Goal: Task Accomplishment & Management: Use online tool/utility

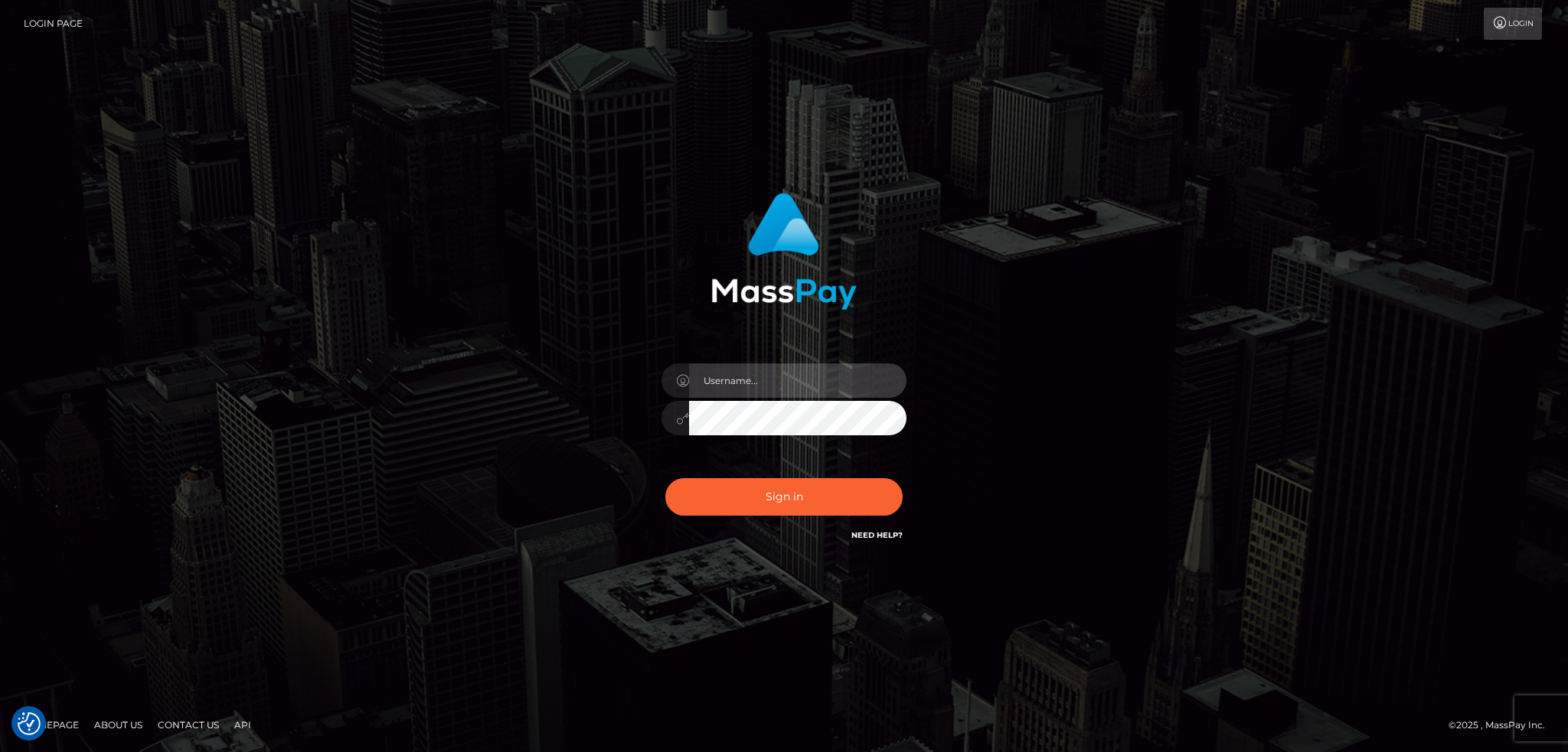
type input "alexstef"
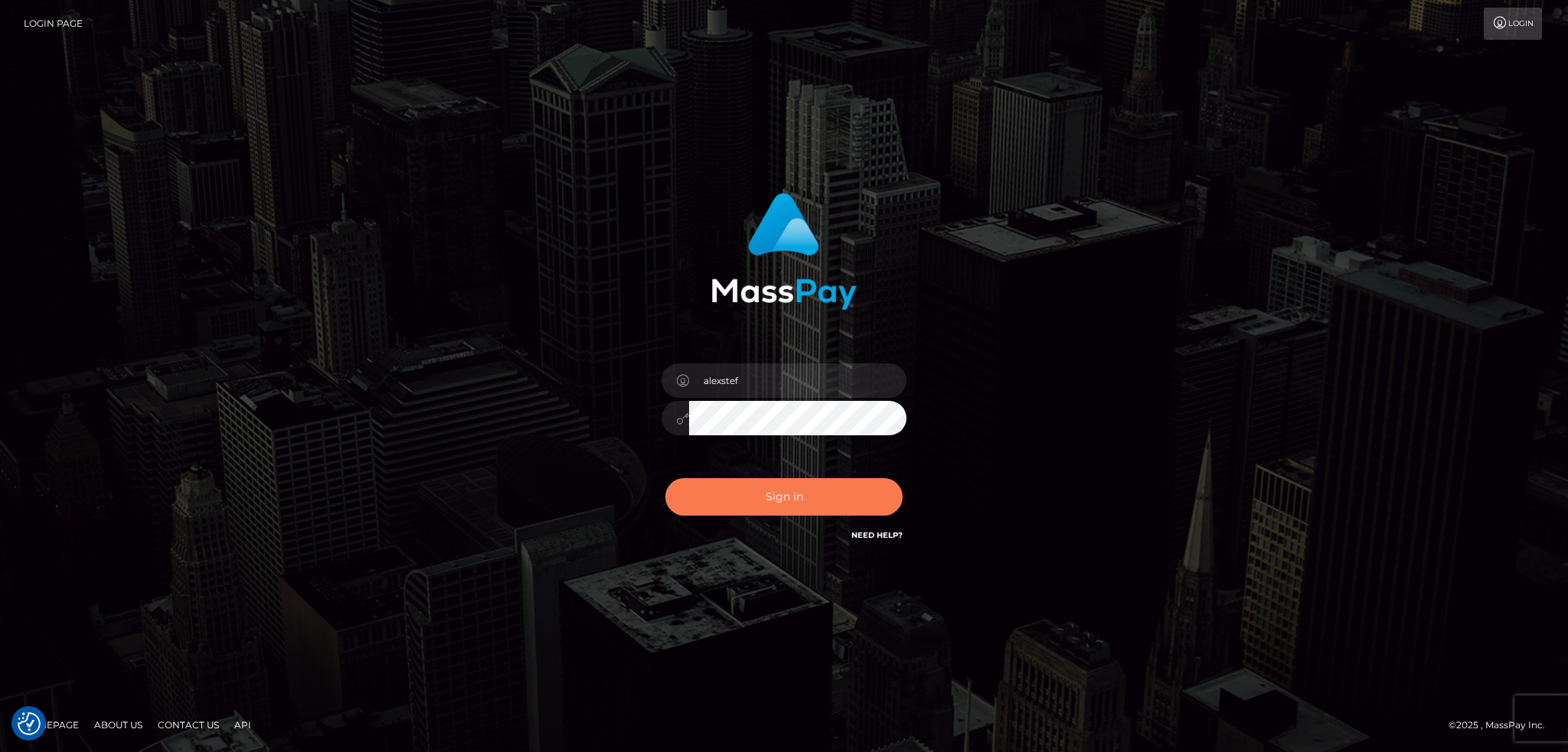
click at [796, 478] on button "Sign in" at bounding box center [784, 497] width 237 height 38
type input "alexstef"
click at [792, 496] on button "Sign in" at bounding box center [784, 497] width 237 height 38
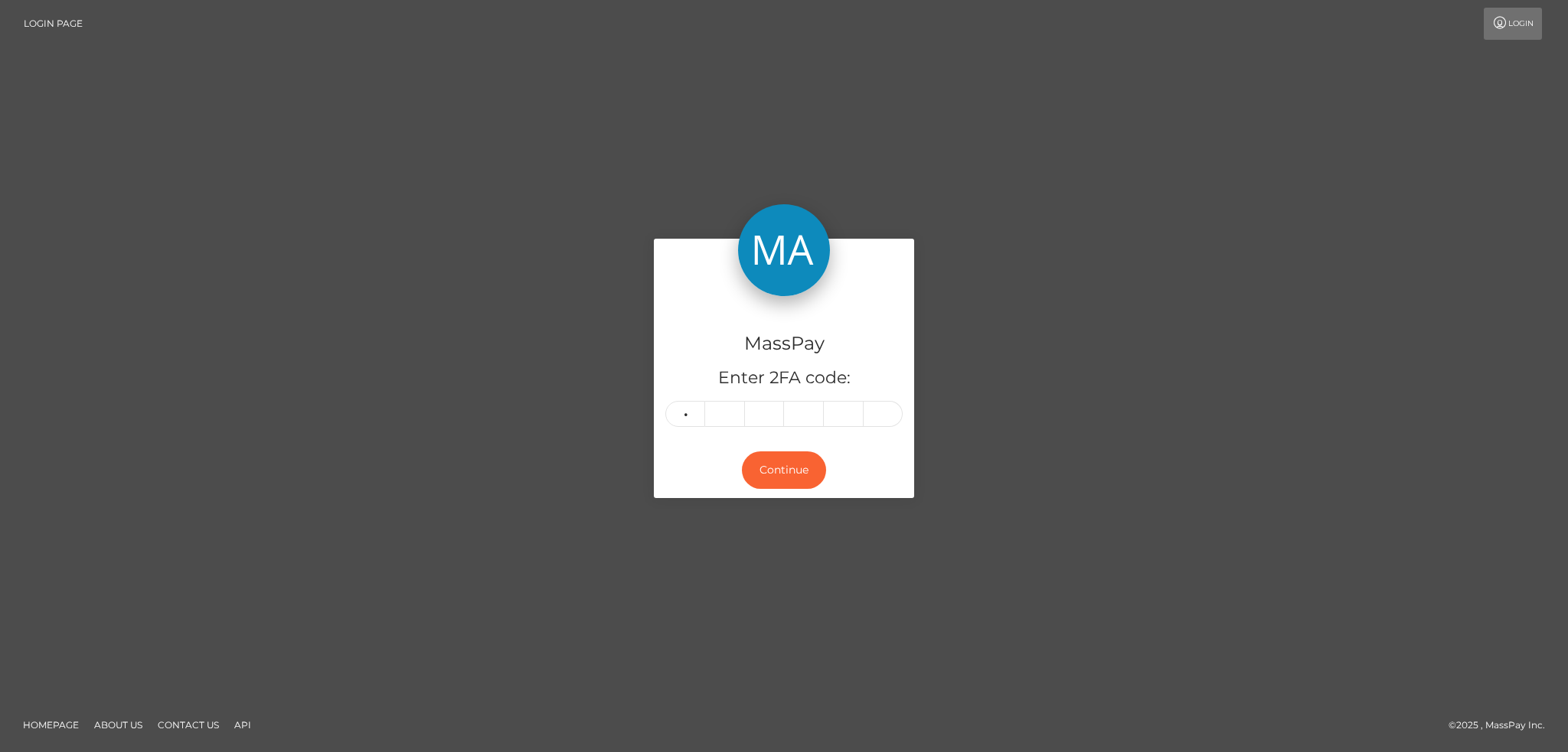
type input "0"
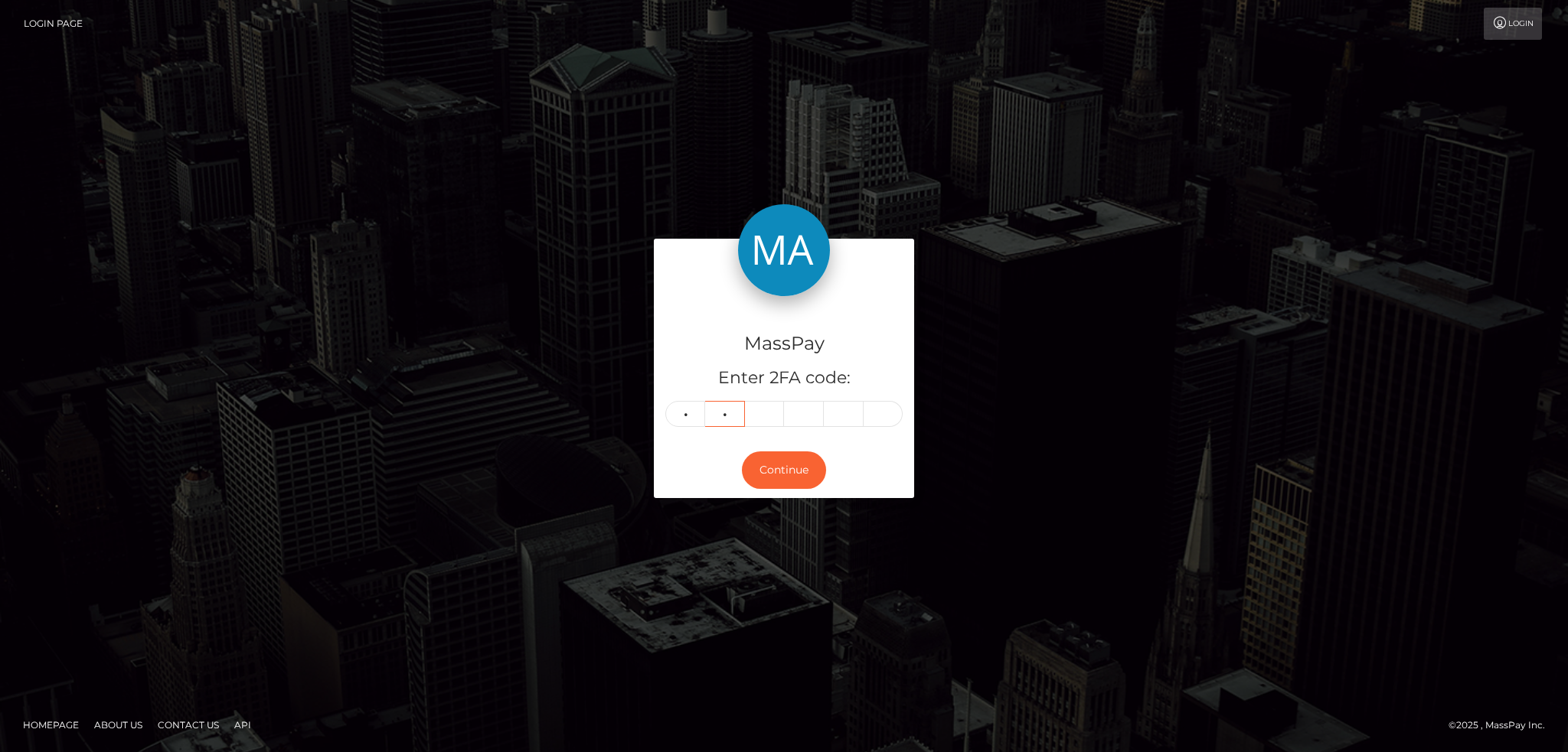
type input "9"
type input "4"
type input "3"
type input "0"
type input "2"
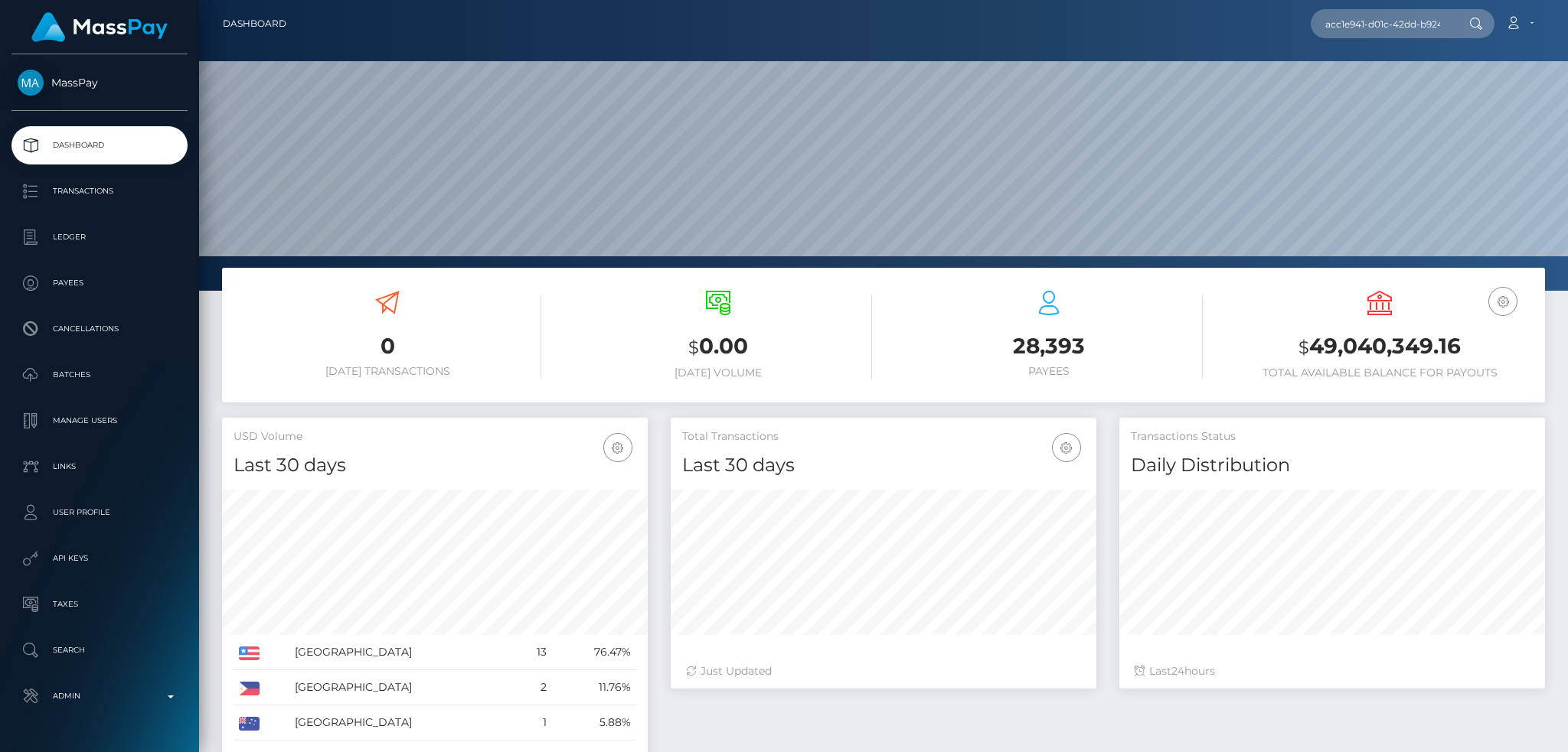
scroll to position [272, 425]
type input "acc1e941-d01c-42dd-b924-7038ac4c3975"
click at [1388, 72] on link "Knowledge Events Pty Ltd (Whop Inc - )" at bounding box center [1421, 79] width 221 height 28
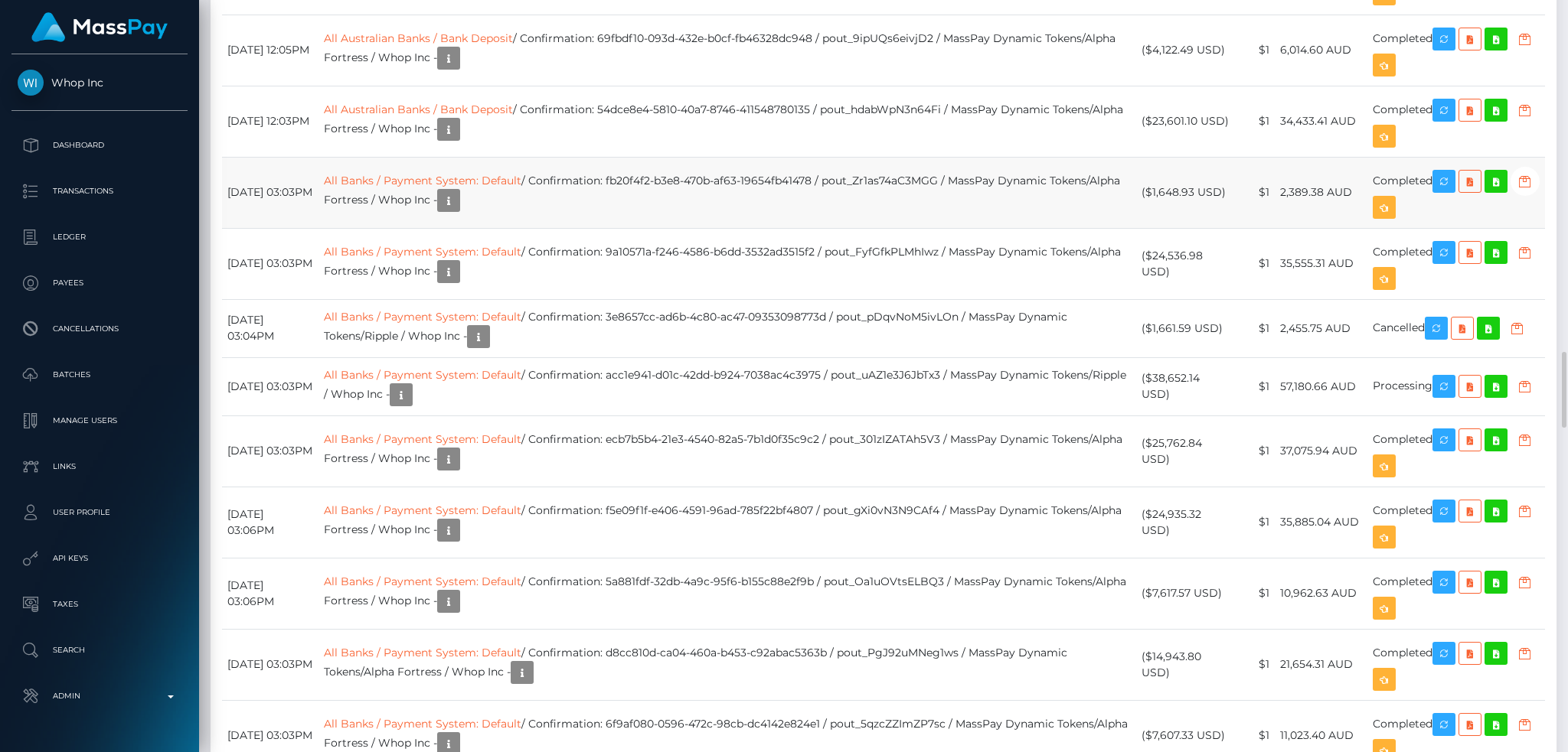
scroll to position [3674, 0]
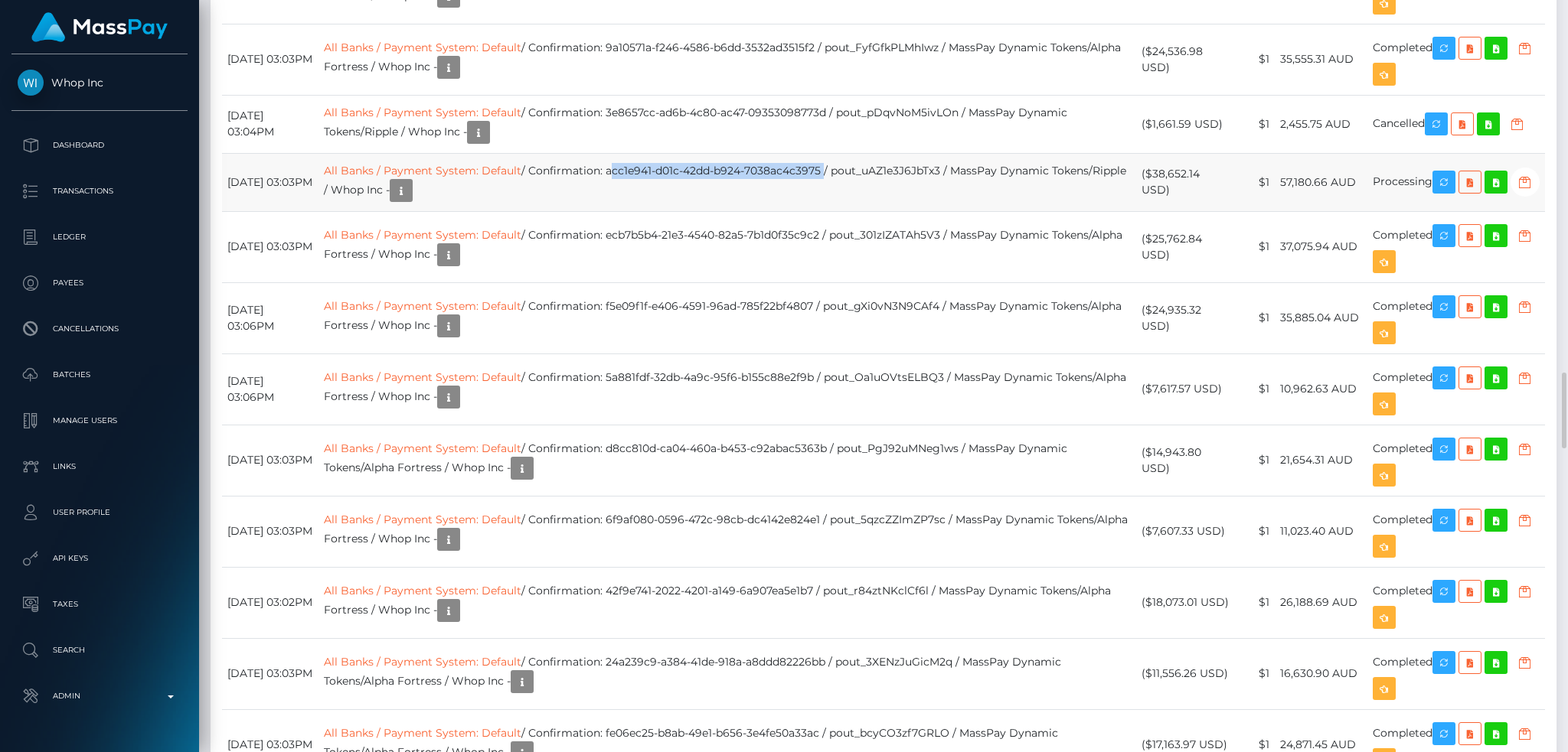
drag, startPoint x: 658, startPoint y: 309, endPoint x: 871, endPoint y: 304, distance: 213.1
click at [871, 211] on td "All Banks / Payment System: Default / Confirmation: acc1e941-d01c-42dd-b924-703…" at bounding box center [728, 182] width 818 height 58
copy td "acc1e941-d01c-42dd-b924-7038ac4c3975"
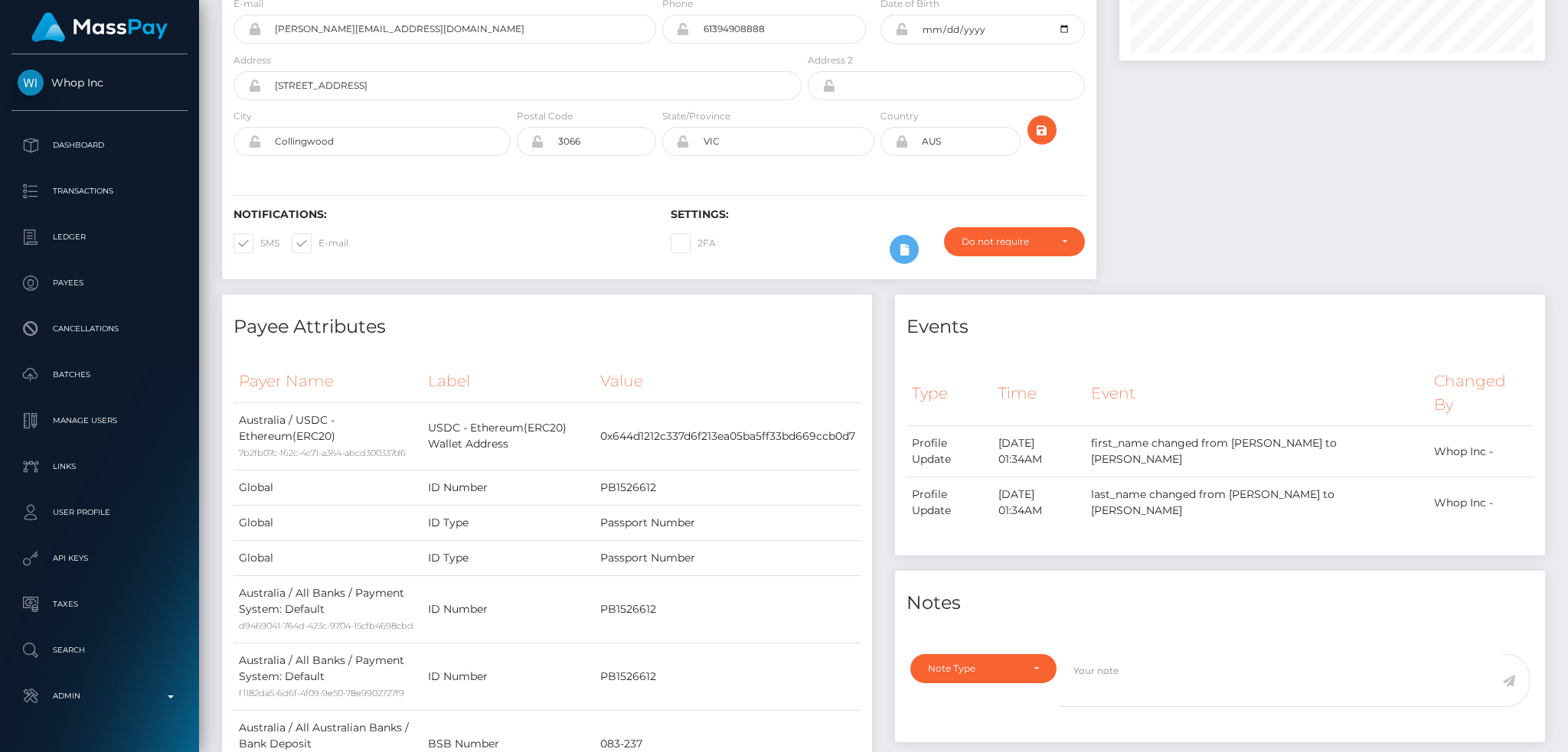
scroll to position [0, 0]
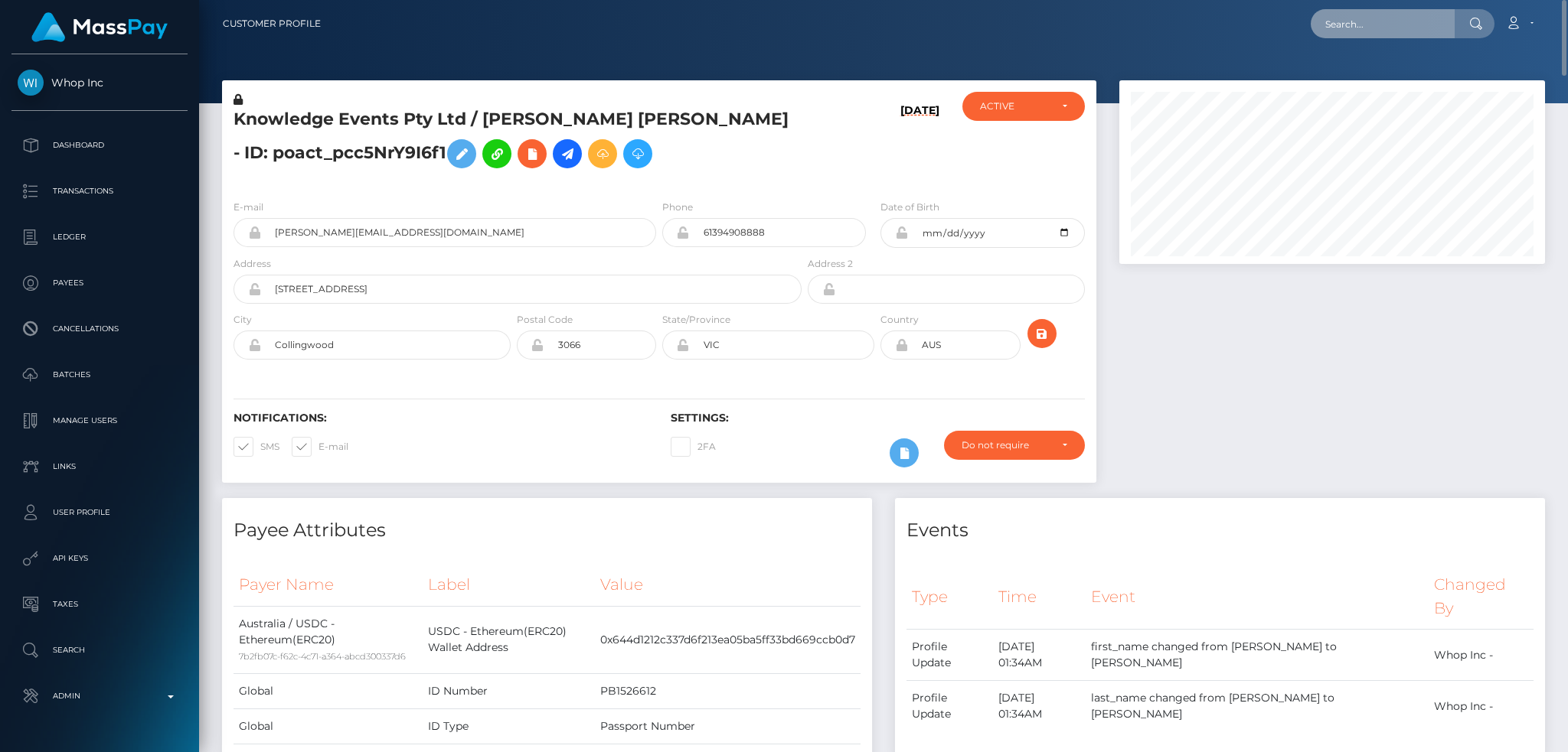
click at [1419, 12] on input "text" at bounding box center [1383, 23] width 144 height 29
paste input "ba45a950f1e941c6841f7c181ccc071d"
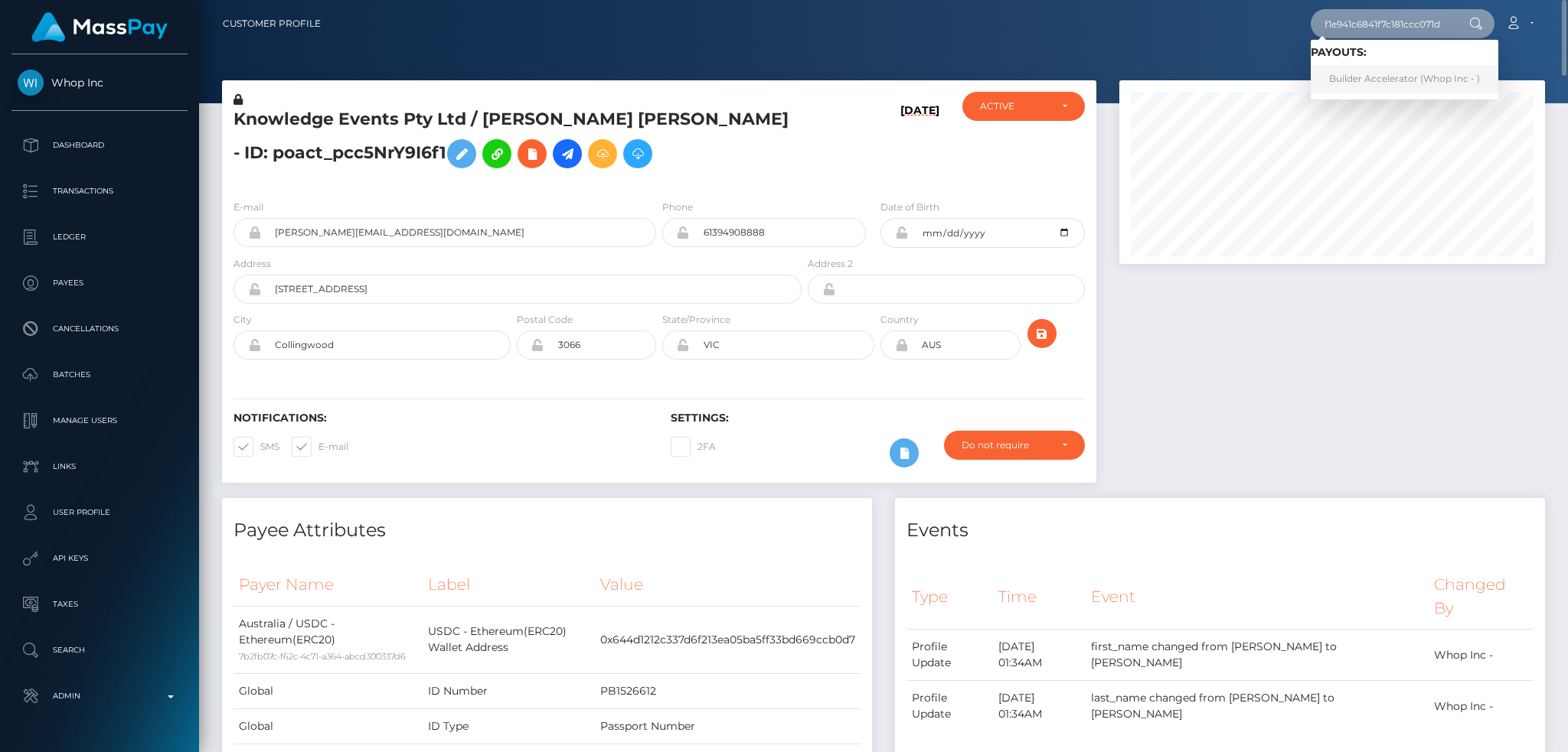
type input "ba45a950f1e941c6841f7c181ccc071d"
click at [1386, 80] on link "Builder Accelerator (Whop Inc - )" at bounding box center [1405, 79] width 188 height 28
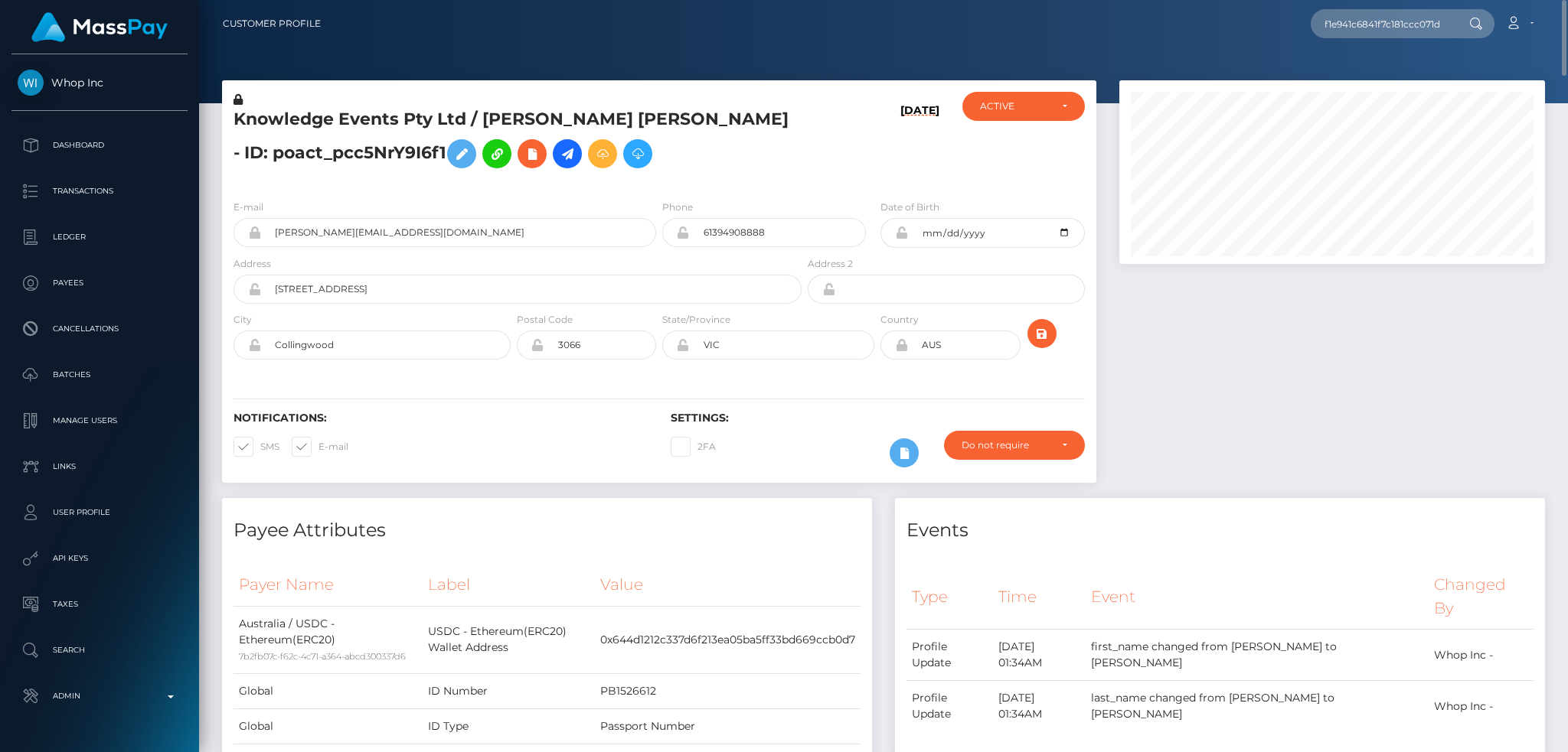
scroll to position [0, 0]
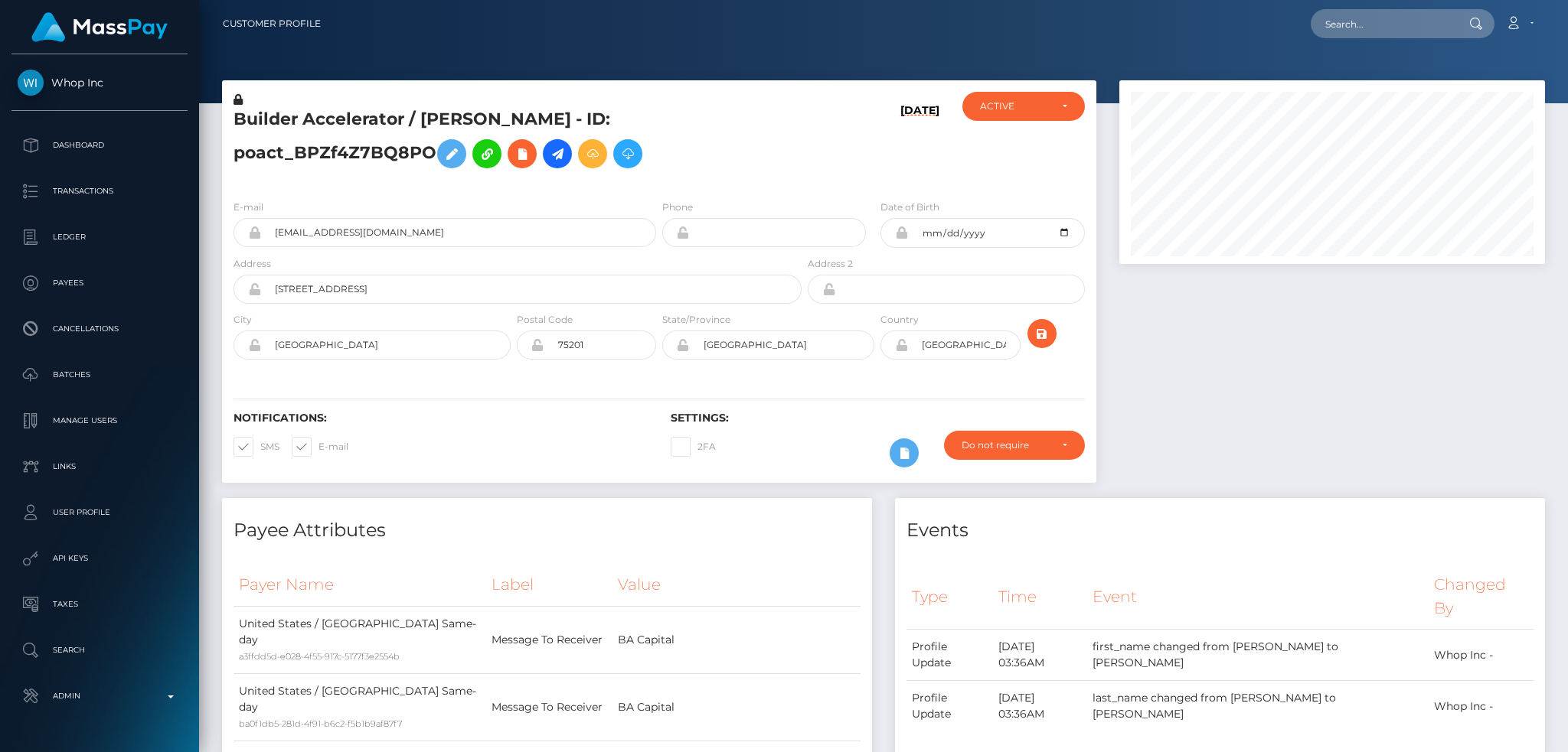
scroll to position [183, 425]
click at [400, 115] on h5 "Builder Accelerator / DANNY ALEJANDRO CAICEDO-FRANCO - ID: poact_BPZf4Z7BQ8PO" at bounding box center [514, 142] width 560 height 68
copy h5 "Builder Accelerator / DANNY ALEJANDRO CAICEDO-FRANCO - ID: poact_BPZf4Z7BQ8PO"
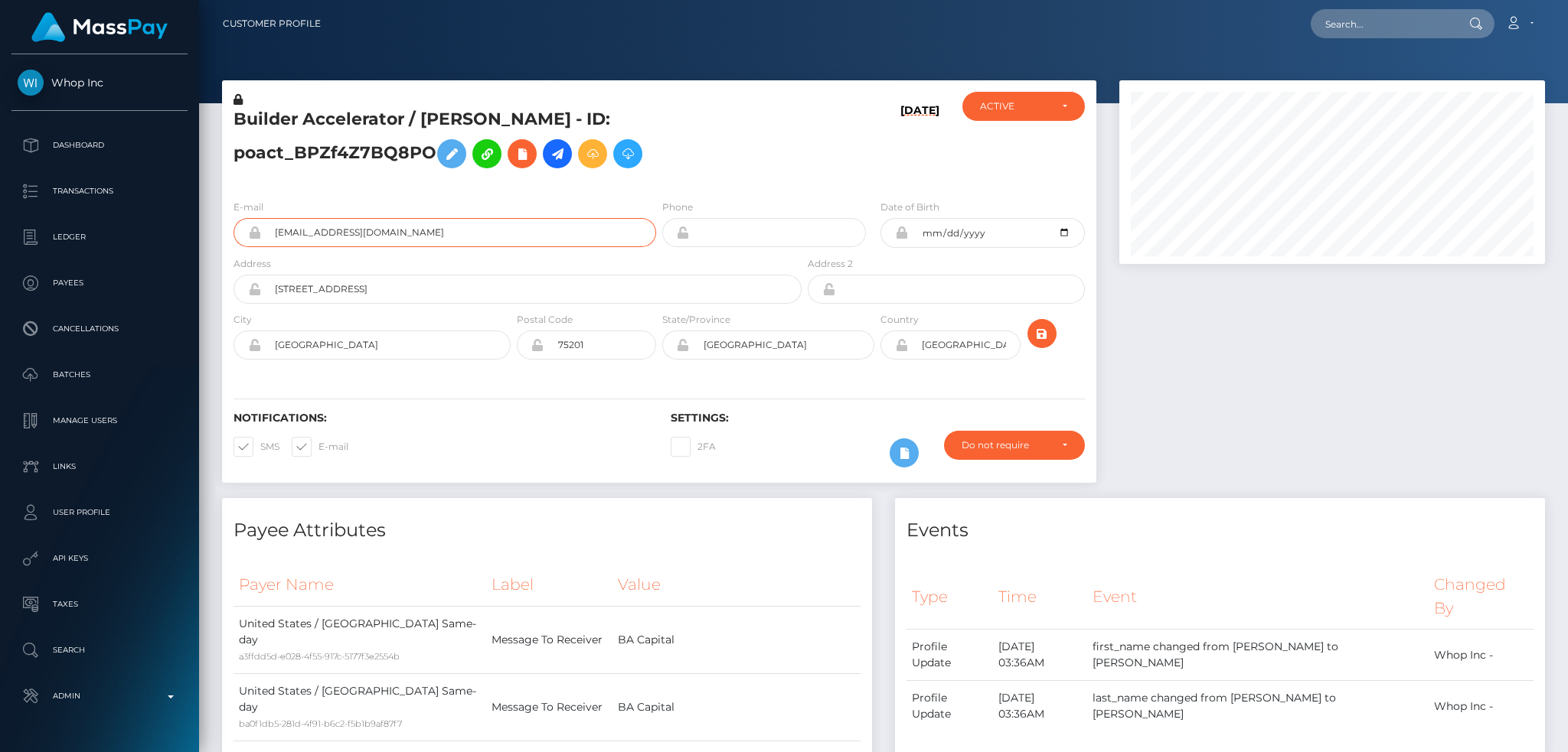
click at [521, 232] on input "c3b619a7-b6f7-4daf-8f2b-7677246ec03d@payouts.whop.com" at bounding box center [458, 232] width 395 height 29
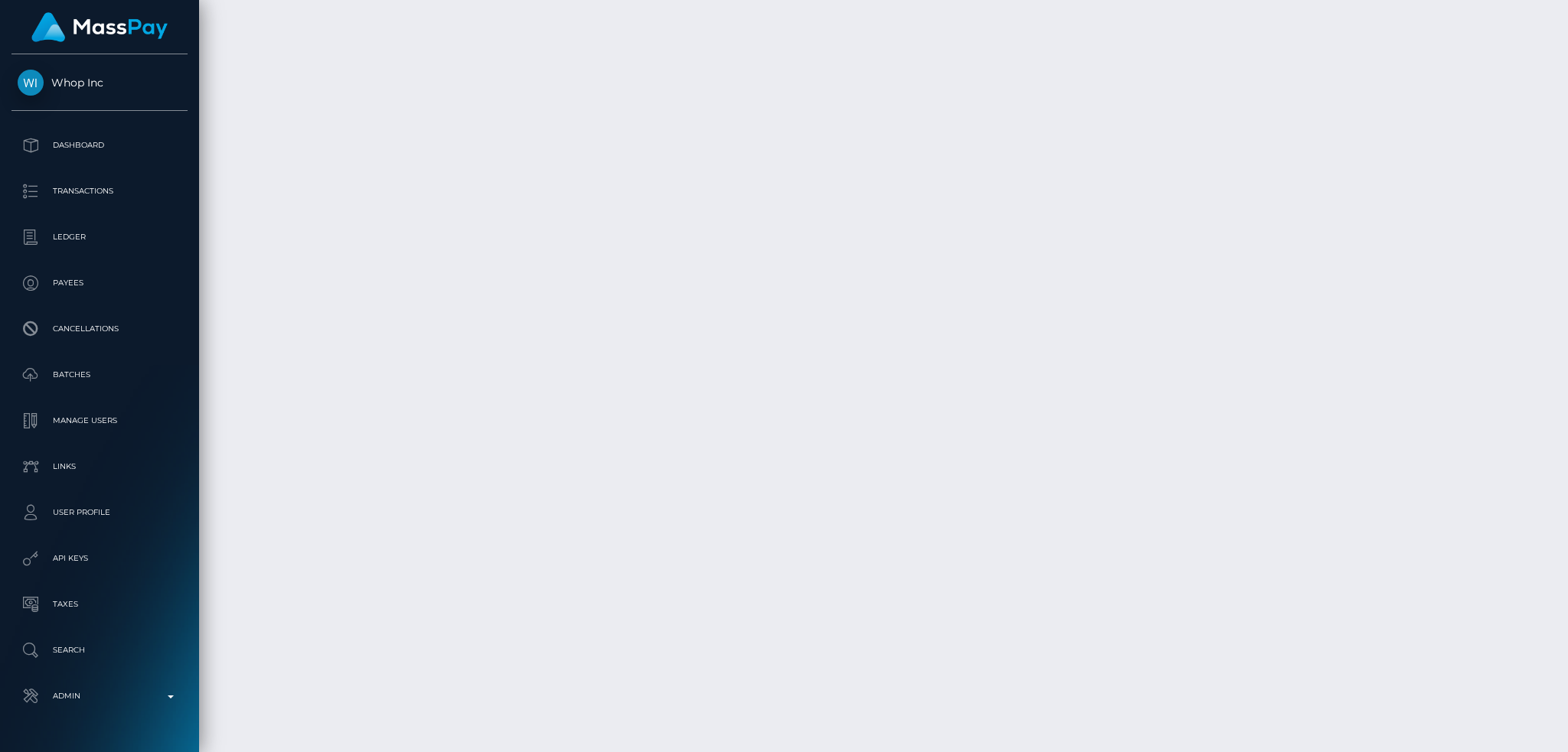
scroll to position [3892, 0]
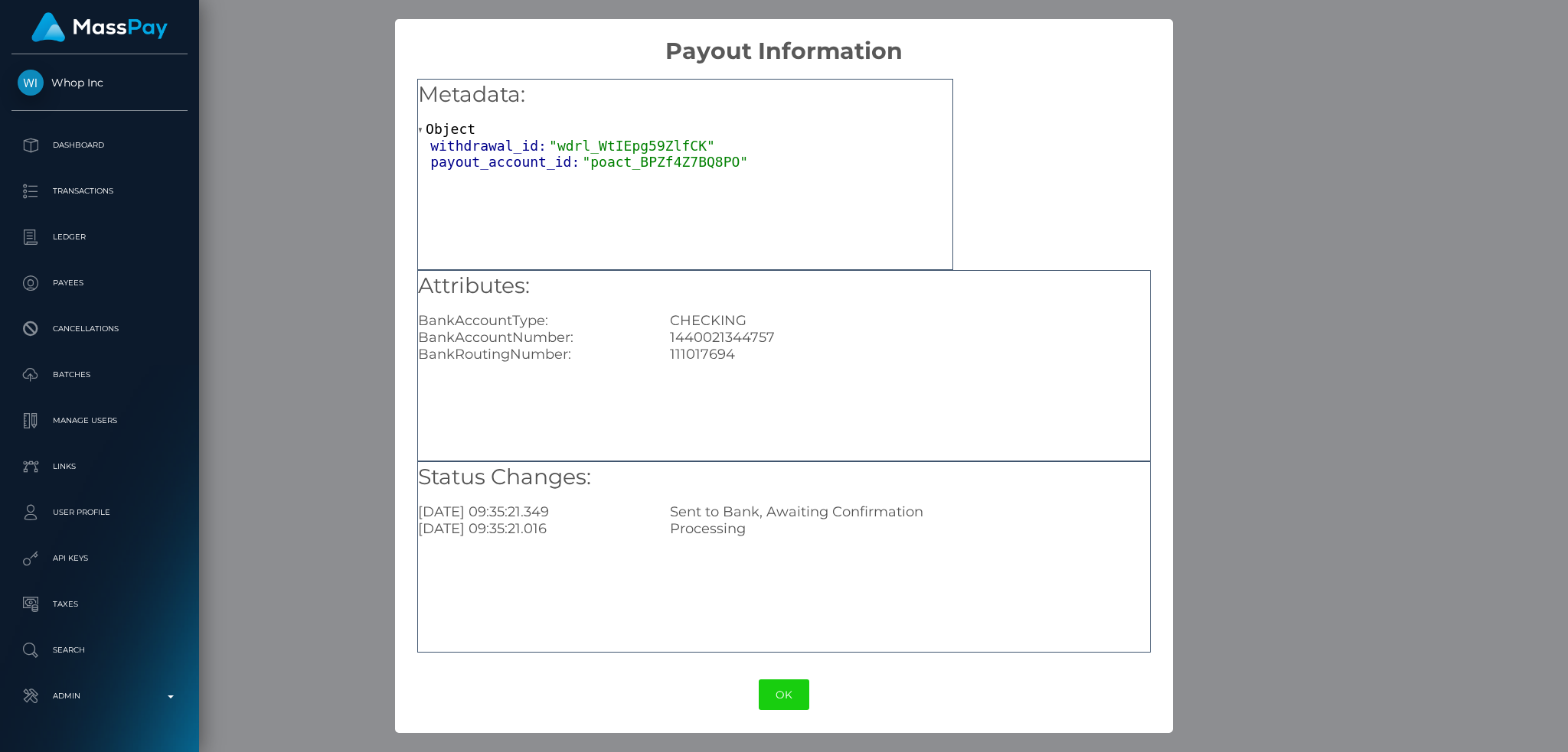
click at [732, 333] on div "1440021344757" at bounding box center [910, 337] width 503 height 16
copy div "1440021344757"
click at [730, 353] on div "111017694" at bounding box center [910, 354] width 503 height 16
click at [719, 350] on div "111017694" at bounding box center [910, 354] width 503 height 16
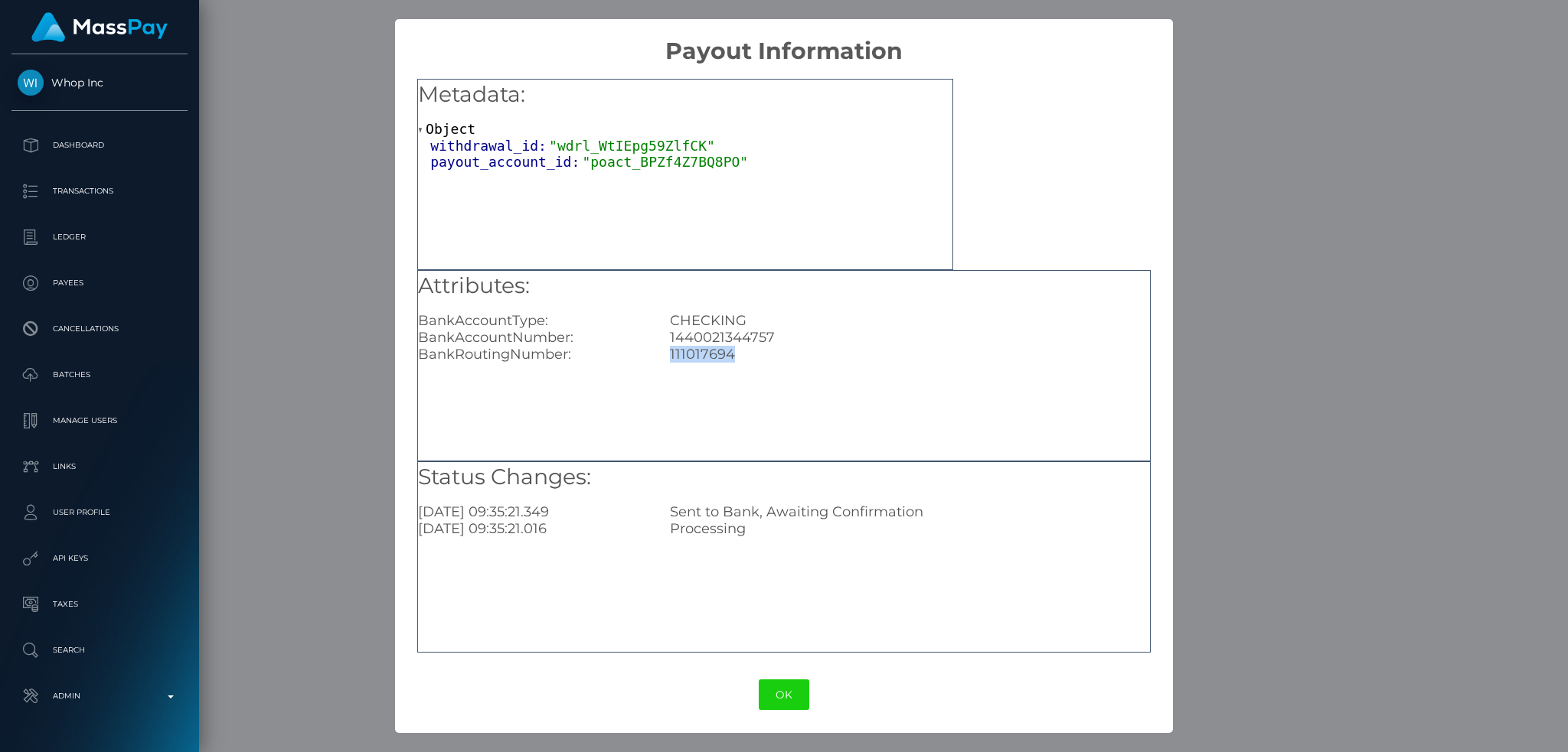
click at [719, 350] on div "111017694" at bounding box center [910, 354] width 503 height 16
copy div "111017694"
drag, startPoint x: 1260, startPoint y: 255, endPoint x: 1269, endPoint y: 334, distance: 79.5
click at [1262, 255] on div "× Payout Information Metadata: Object withdrawal_id: "wdrl_WtIEpg59ZlfCK" payou…" at bounding box center [784, 376] width 1568 height 752
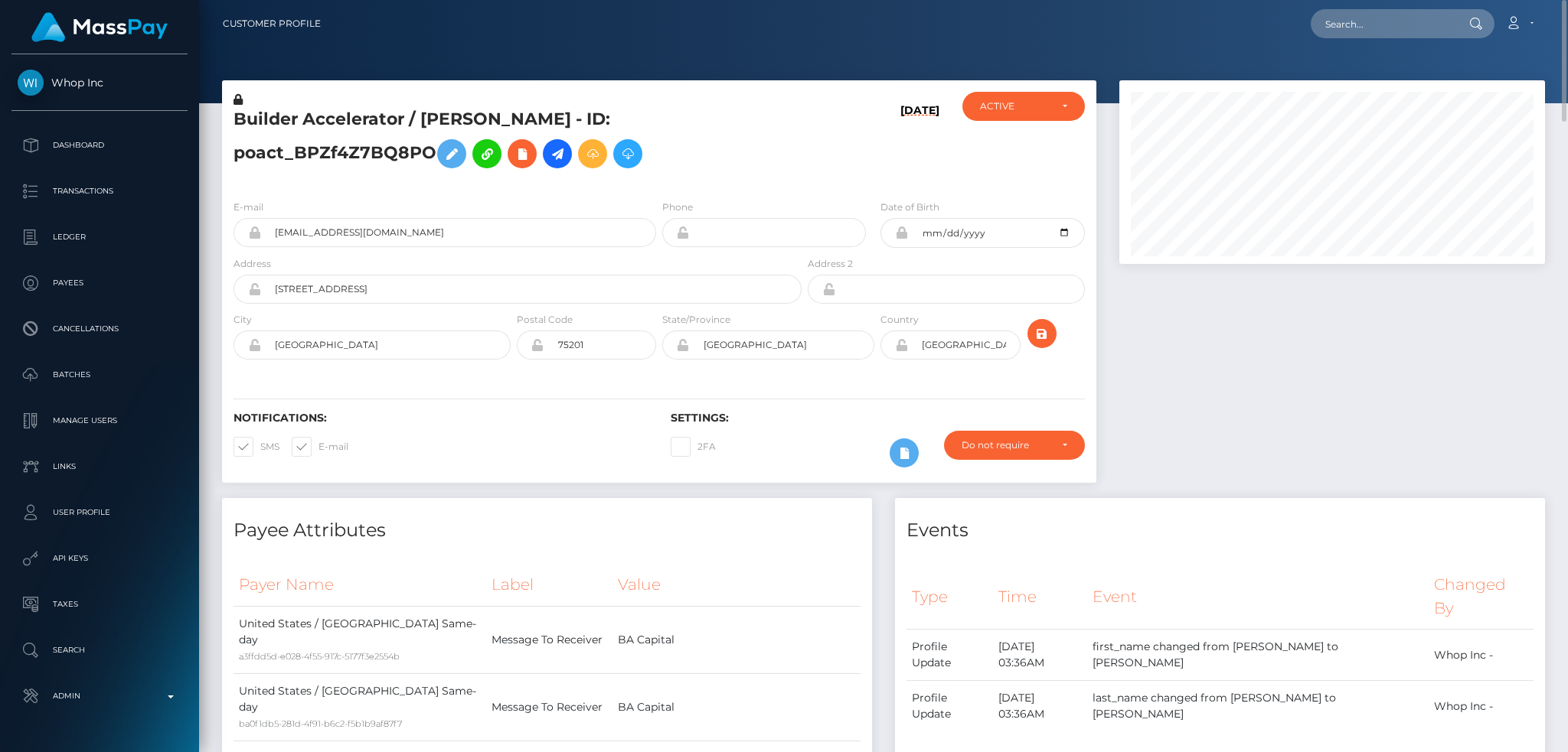
scroll to position [765197, 765275]
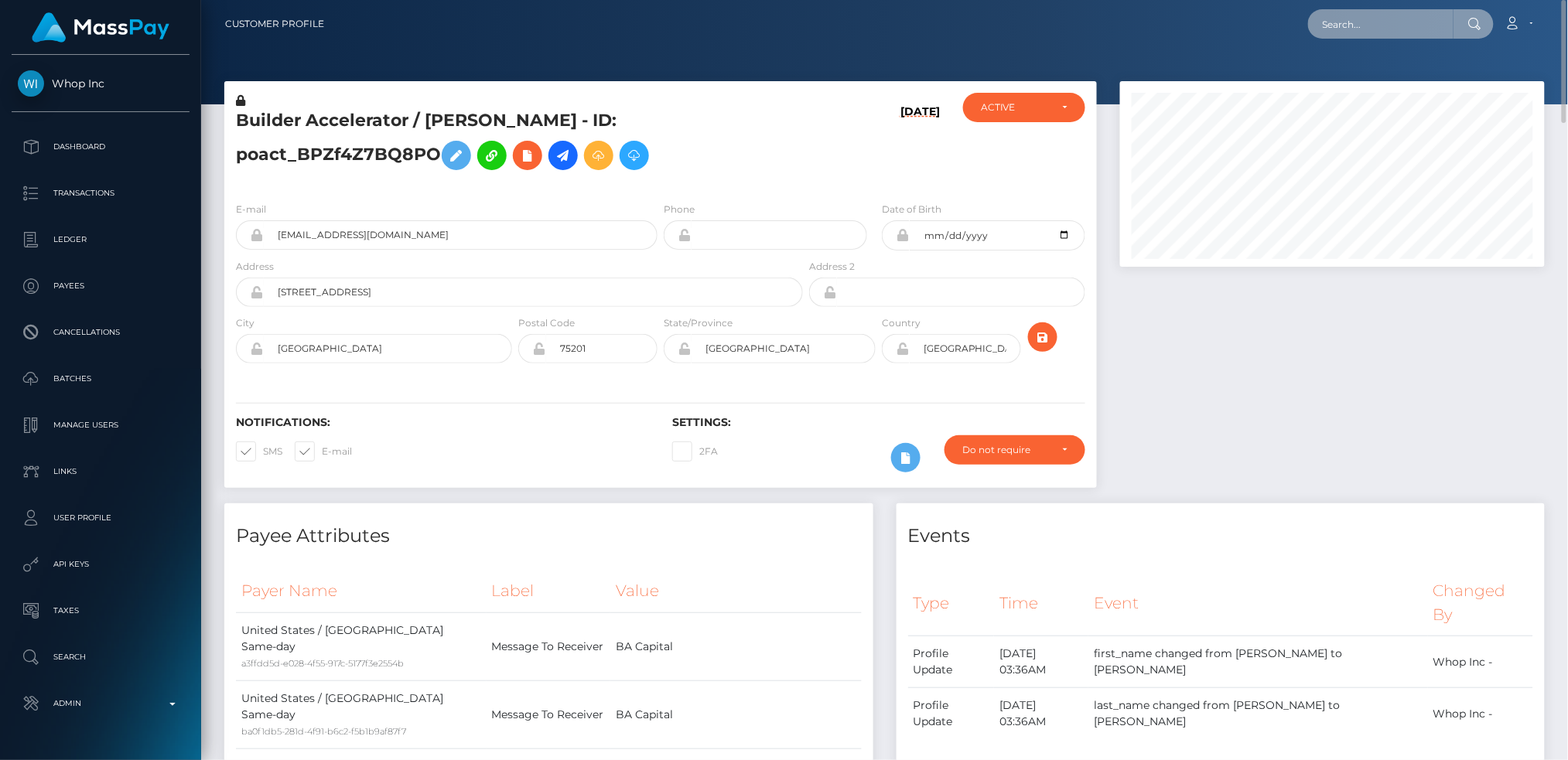
click at [1378, 26] on input "text" at bounding box center [1380, 23] width 145 height 29
paste input "730d966b92224a87adb8cf4acce212f1"
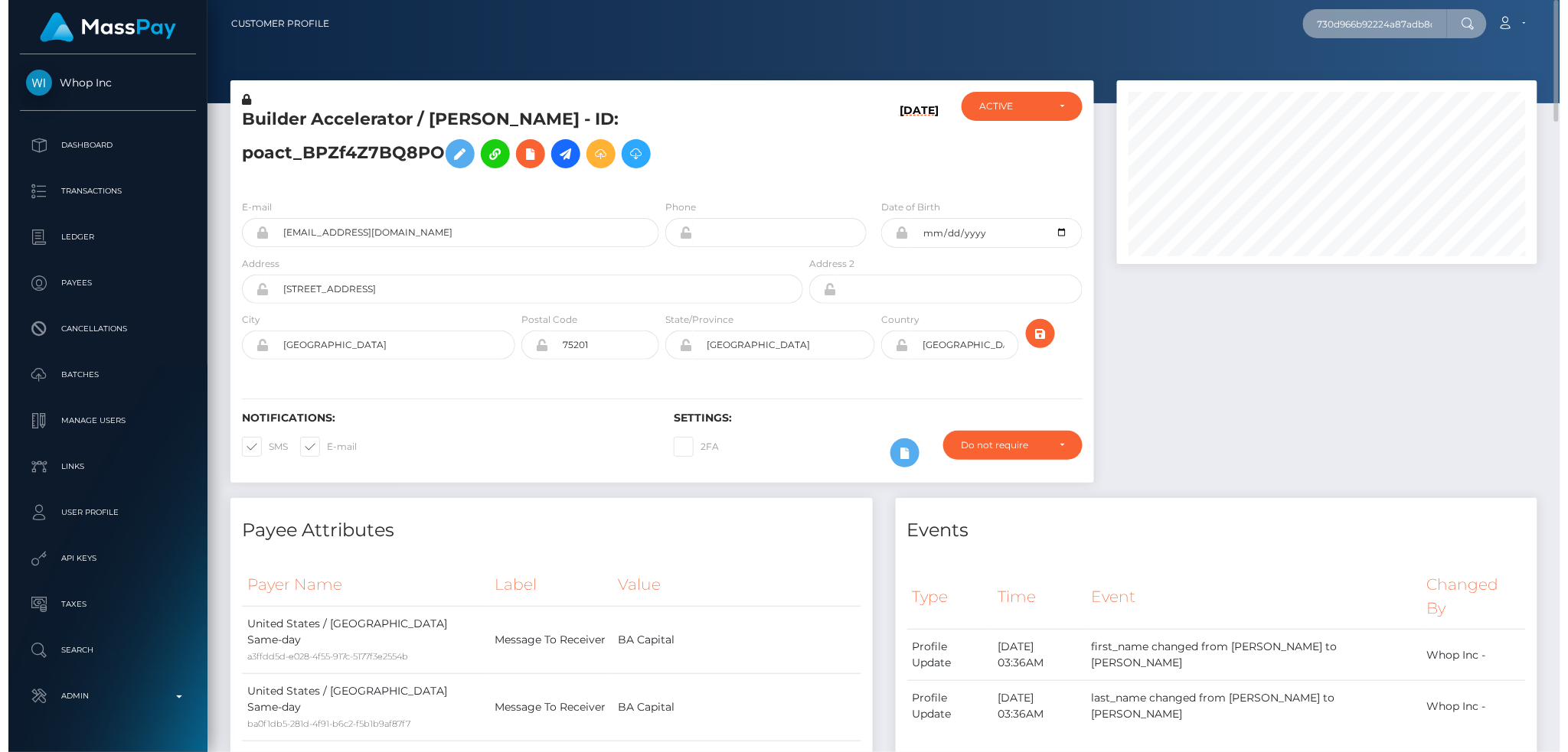
scroll to position [183, 425]
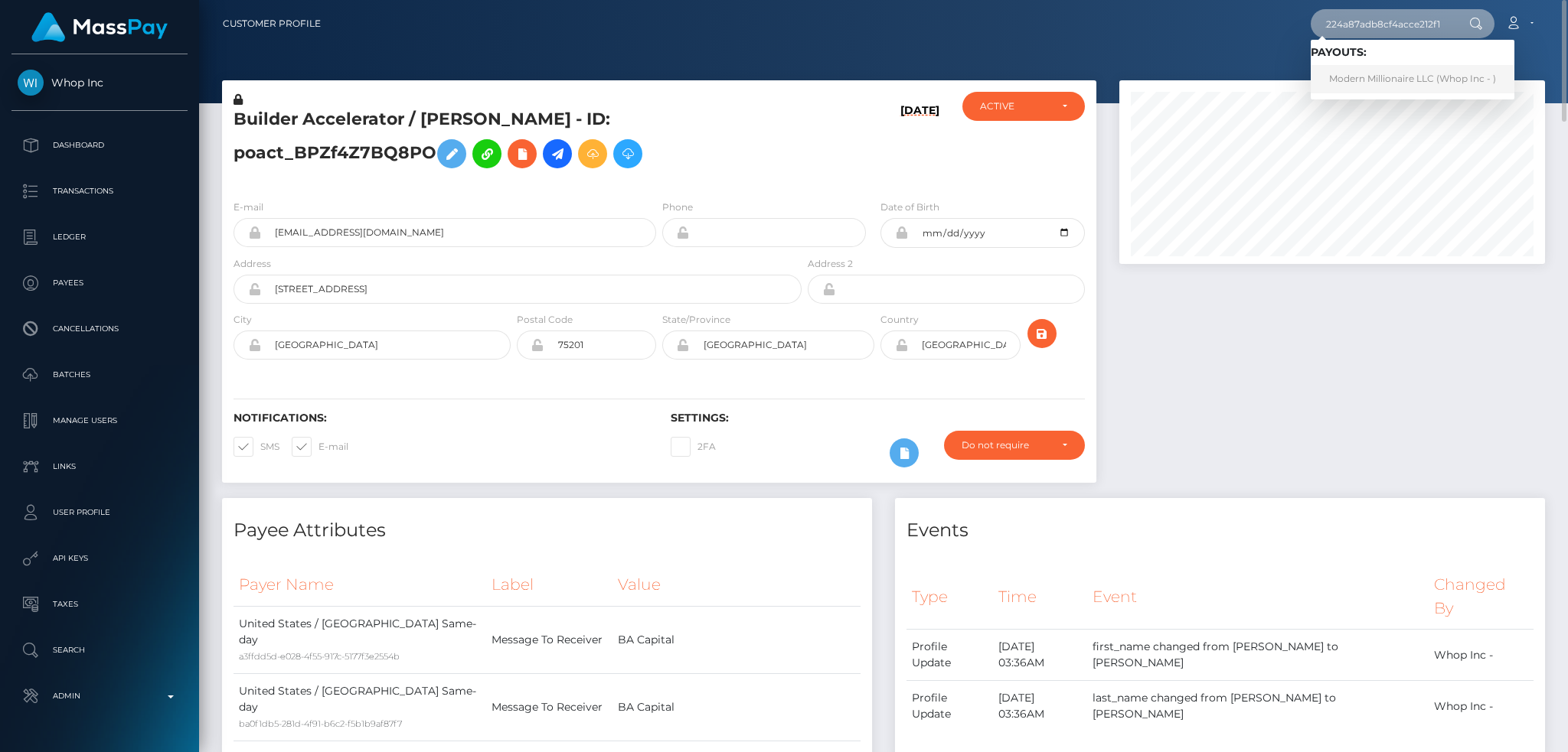
type input "730d966b92224a87adb8cf4acce212f1"
click at [1362, 87] on link "Modern Millionaire LLC (Whop Inc - )" at bounding box center [1412, 79] width 203 height 28
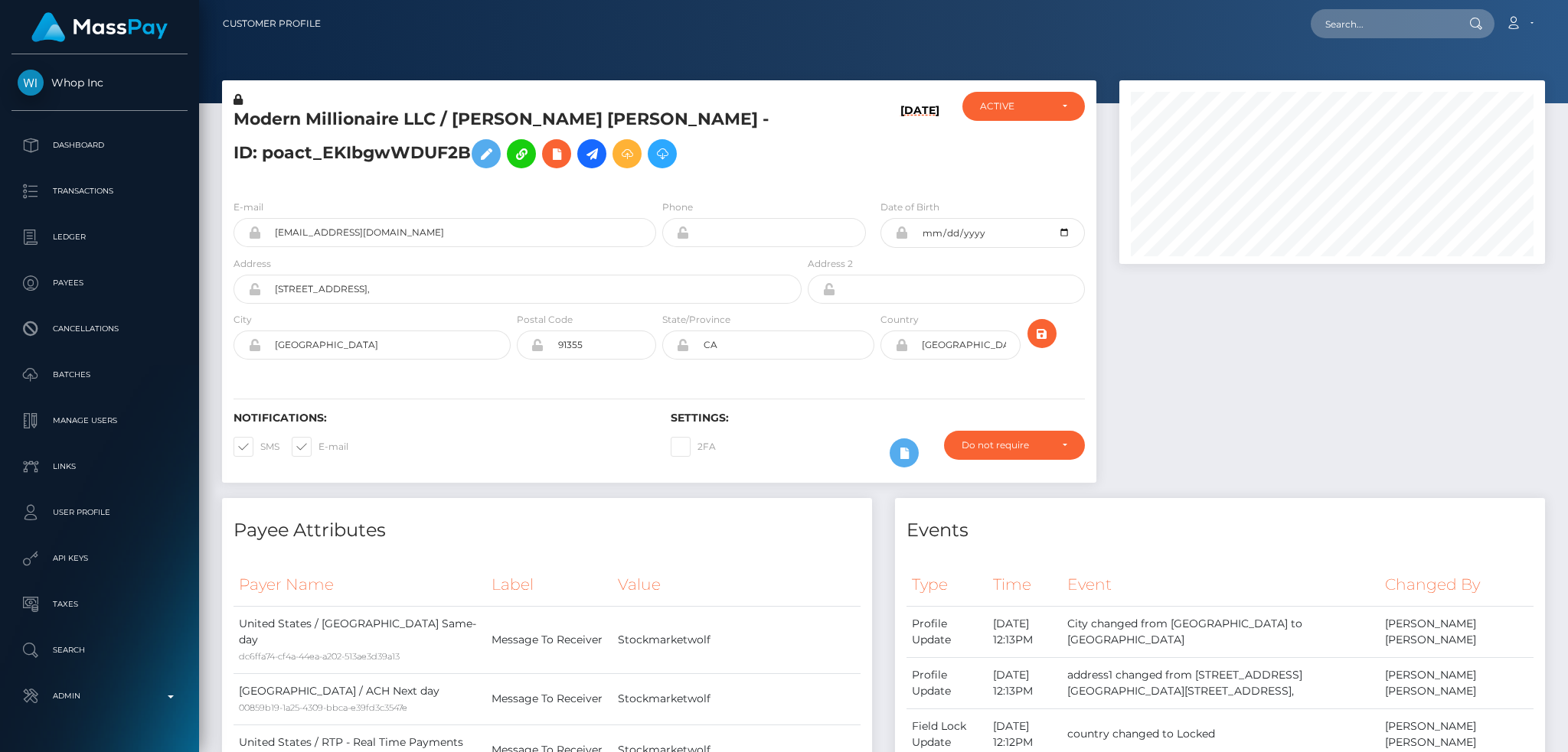
scroll to position [183, 425]
click at [362, 116] on h5 "Modern Millionaire LLC / ANDREW GEORGE DIAZ - ID: poact_EKIbgwWDUF2B" at bounding box center [514, 142] width 560 height 68
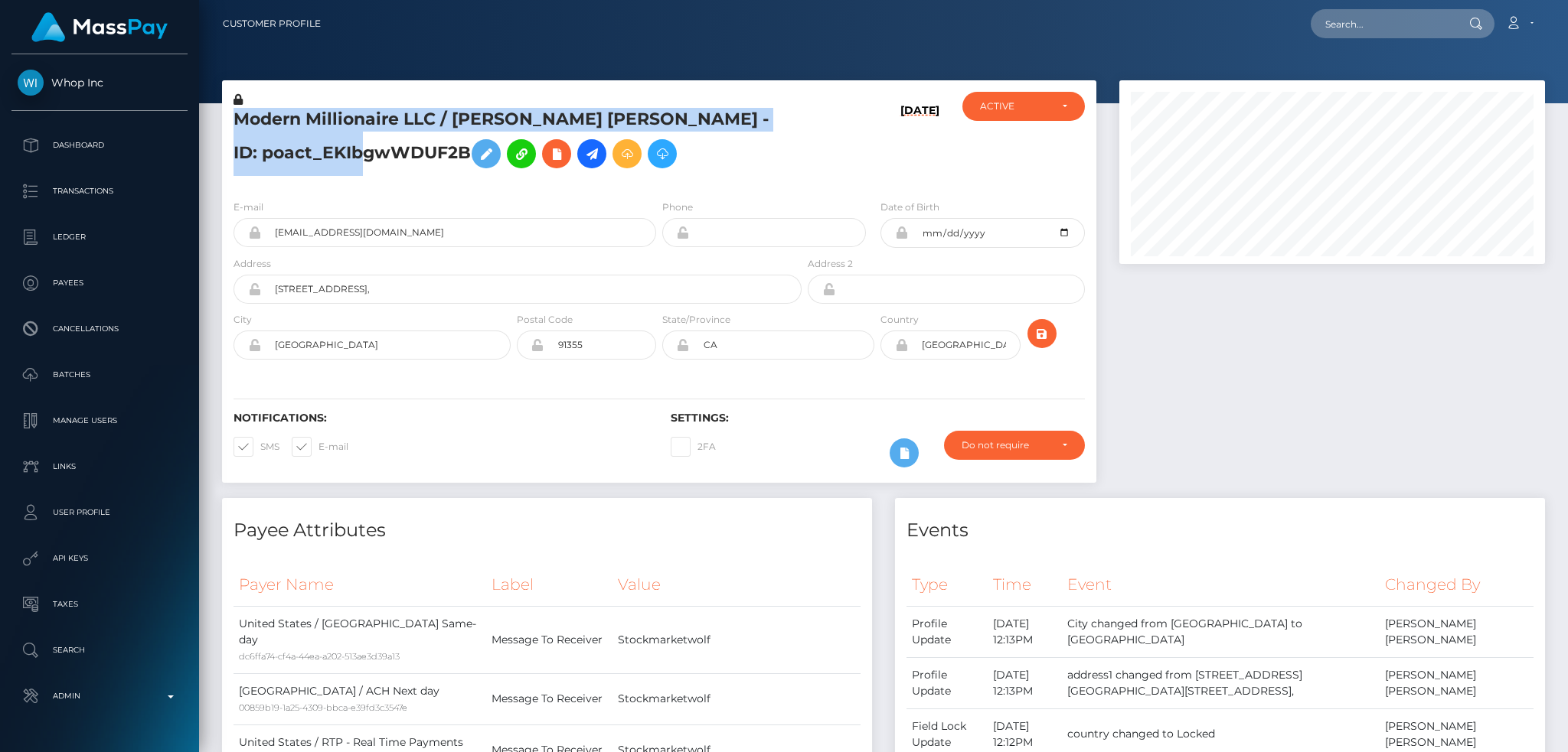
click at [362, 116] on h5 "Modern Millionaire LLC / ANDREW GEORGE DIAZ - ID: poact_EKIbgwWDUF2B" at bounding box center [514, 142] width 560 height 68
click at [381, 117] on h5 "Modern Millionaire LLC / ANDREW GEORGE DIAZ - ID: poact_EKIbgwWDUF2B" at bounding box center [514, 142] width 560 height 68
drag, startPoint x: 666, startPoint y: 119, endPoint x: 235, endPoint y: 109, distance: 431.1
click at [235, 109] on h5 "Modern Millionaire LLC / ANDREW GEORGE DIAZ - ID: poact_EKIbgwWDUF2B" at bounding box center [514, 142] width 560 height 68
copy h5 "Modern Millionaire LLC / ANDREW GEORGE DIAZ"
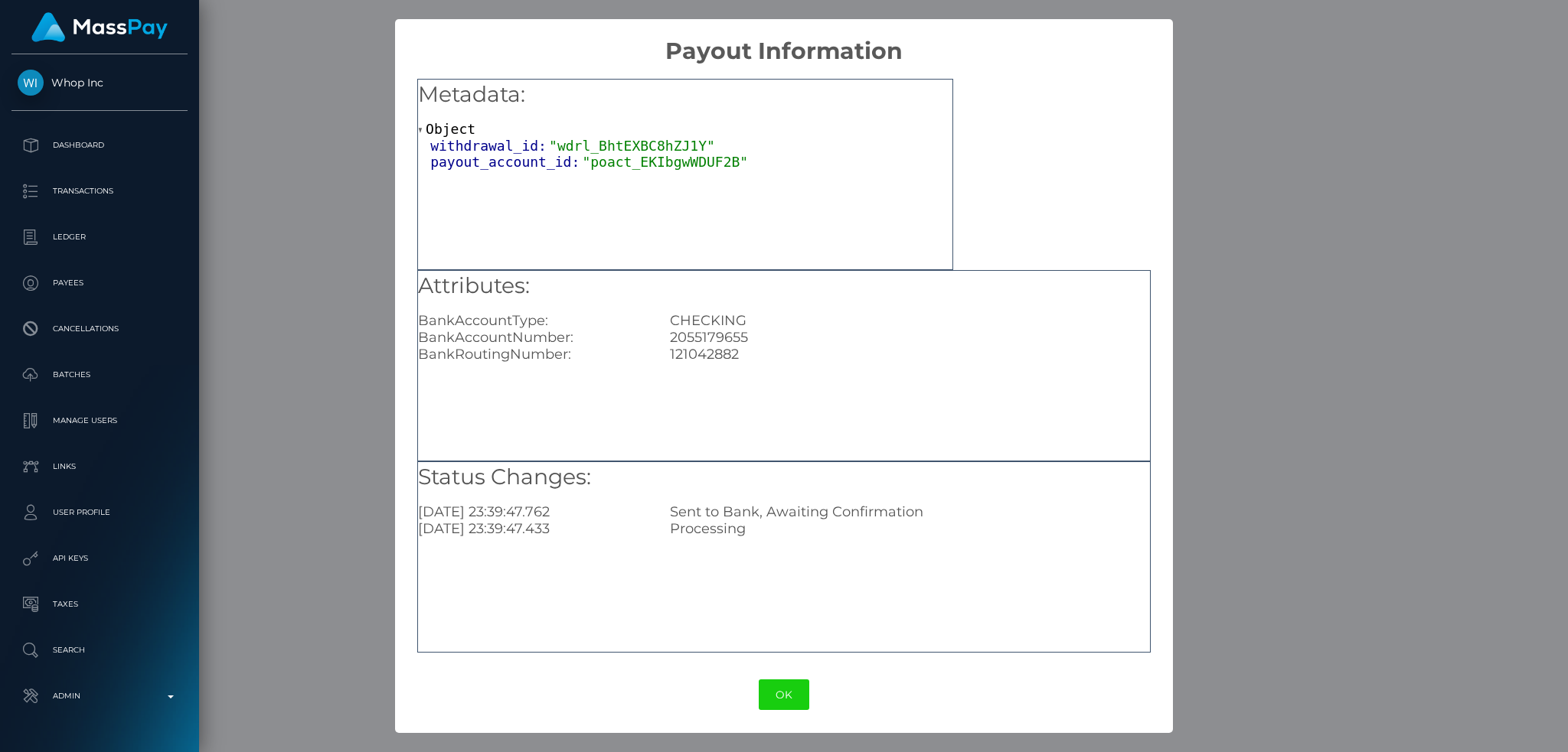
click at [700, 334] on div "2055179655" at bounding box center [910, 337] width 503 height 16
copy div "2055179655"
click at [700, 355] on div "121042882" at bounding box center [910, 354] width 503 height 16
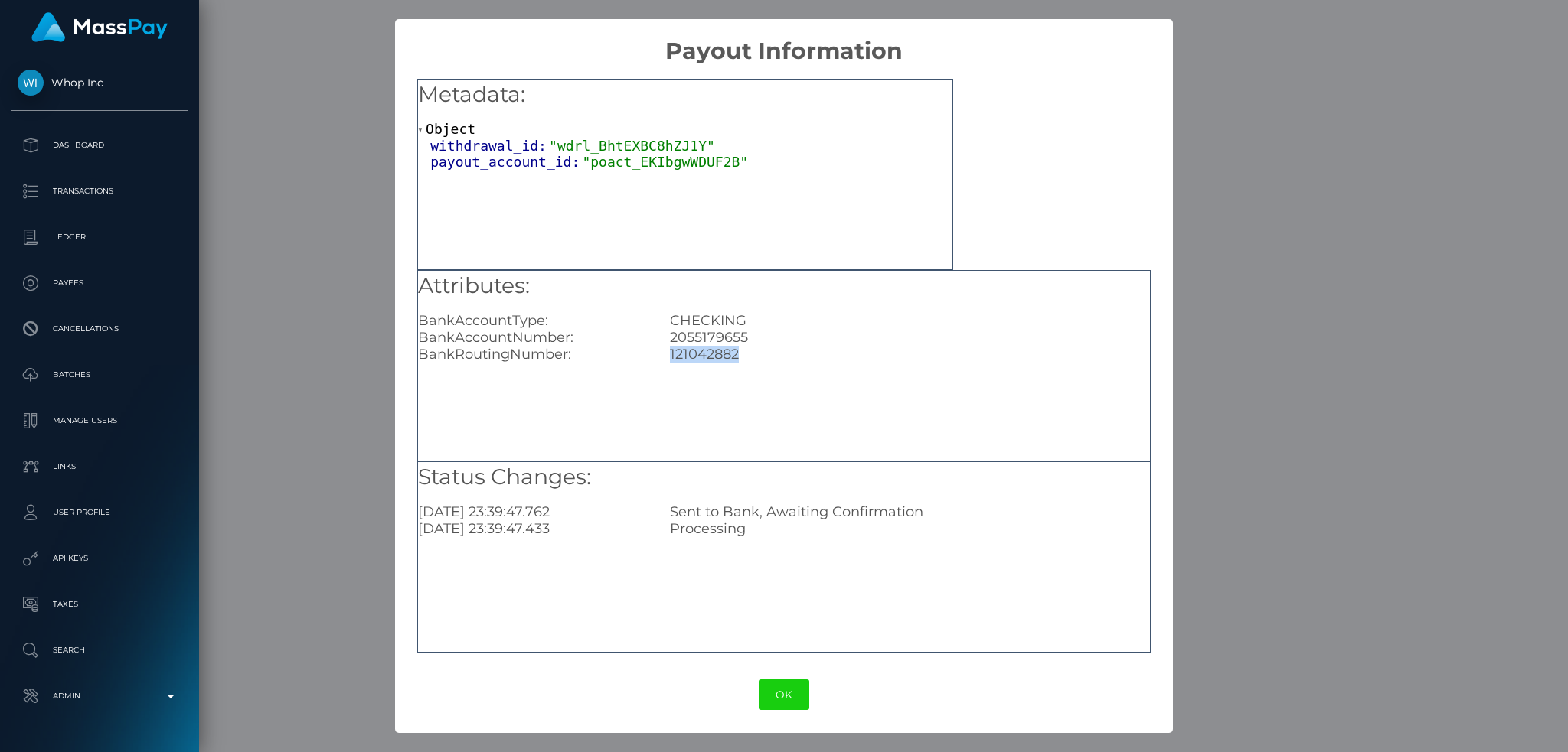
copy div "121042882"
click at [1327, 257] on div "× Payout Information Metadata: Object withdrawal_id: "wdrl_BhtEXBC8hZJ1Y" payou…" at bounding box center [784, 376] width 1568 height 752
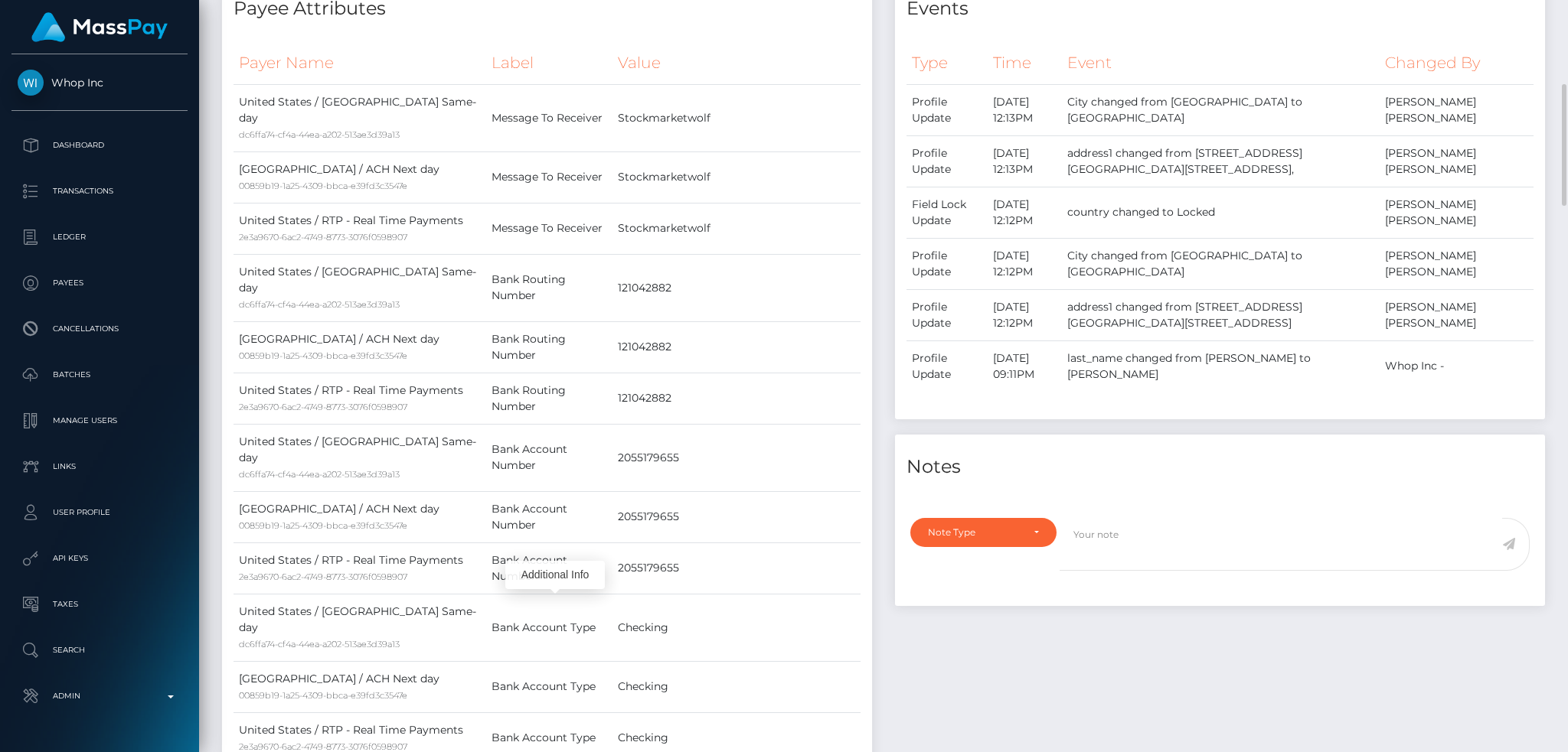
scroll to position [0, 0]
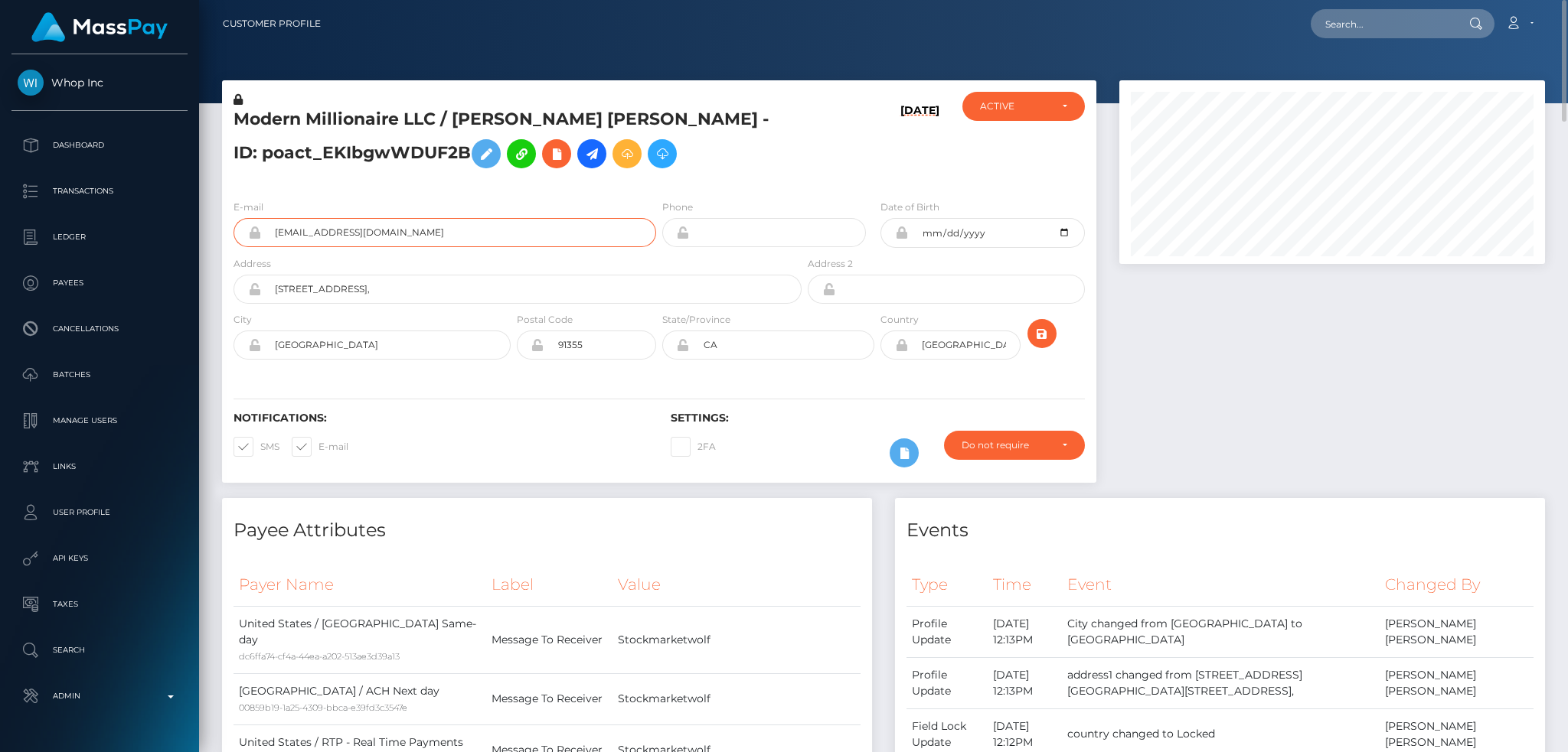
click at [443, 235] on input "team@stockmarketwolf.com" at bounding box center [458, 232] width 395 height 29
click at [1312, 390] on div at bounding box center [1332, 290] width 449 height 418
click at [1345, 14] on input "text" at bounding box center [1383, 23] width 144 height 29
paste input "daliaeema@gmail.com"
type input "daliaeema@gmail.com"
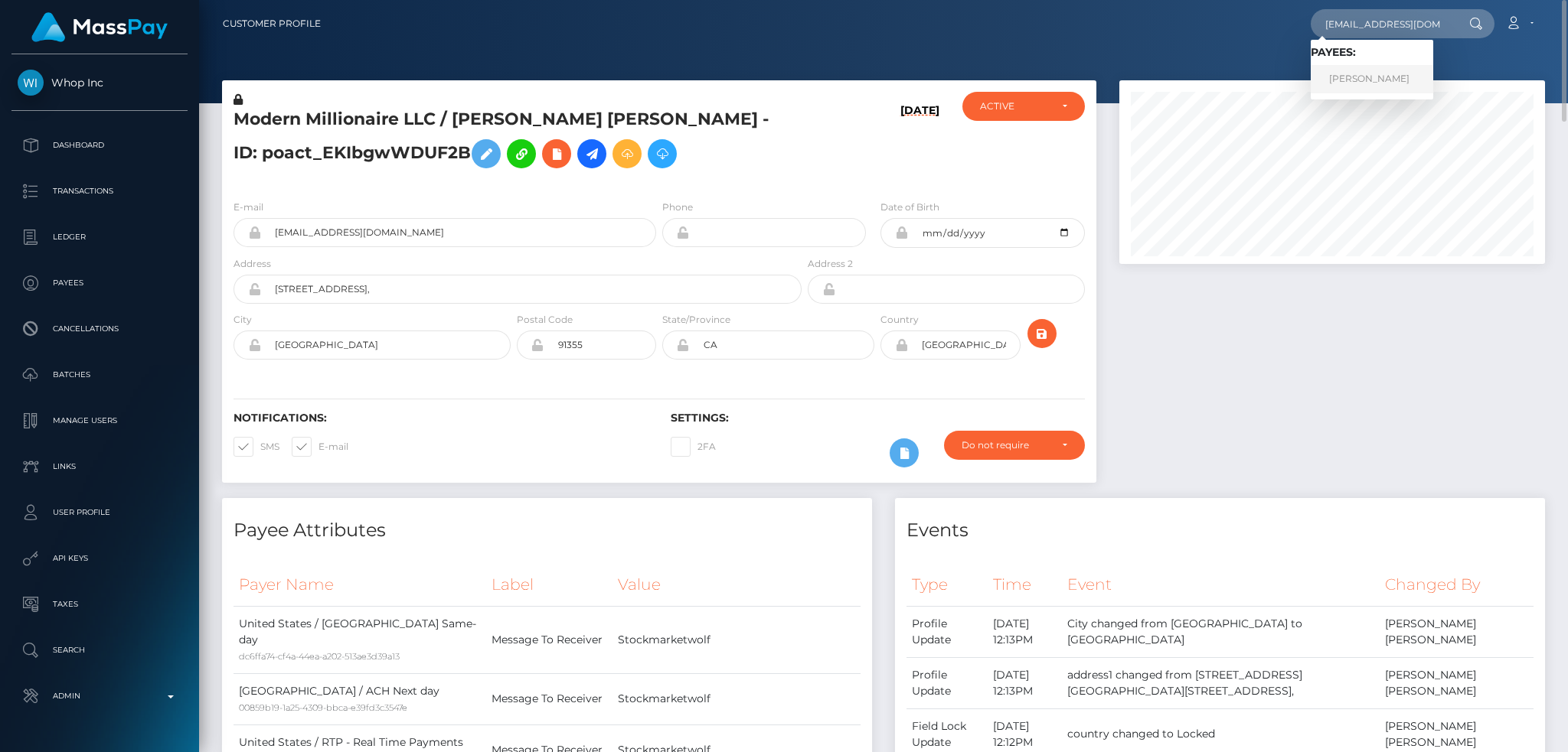
click at [1350, 78] on link "JOYCE DE NIEVA CUDEN" at bounding box center [1372, 79] width 123 height 28
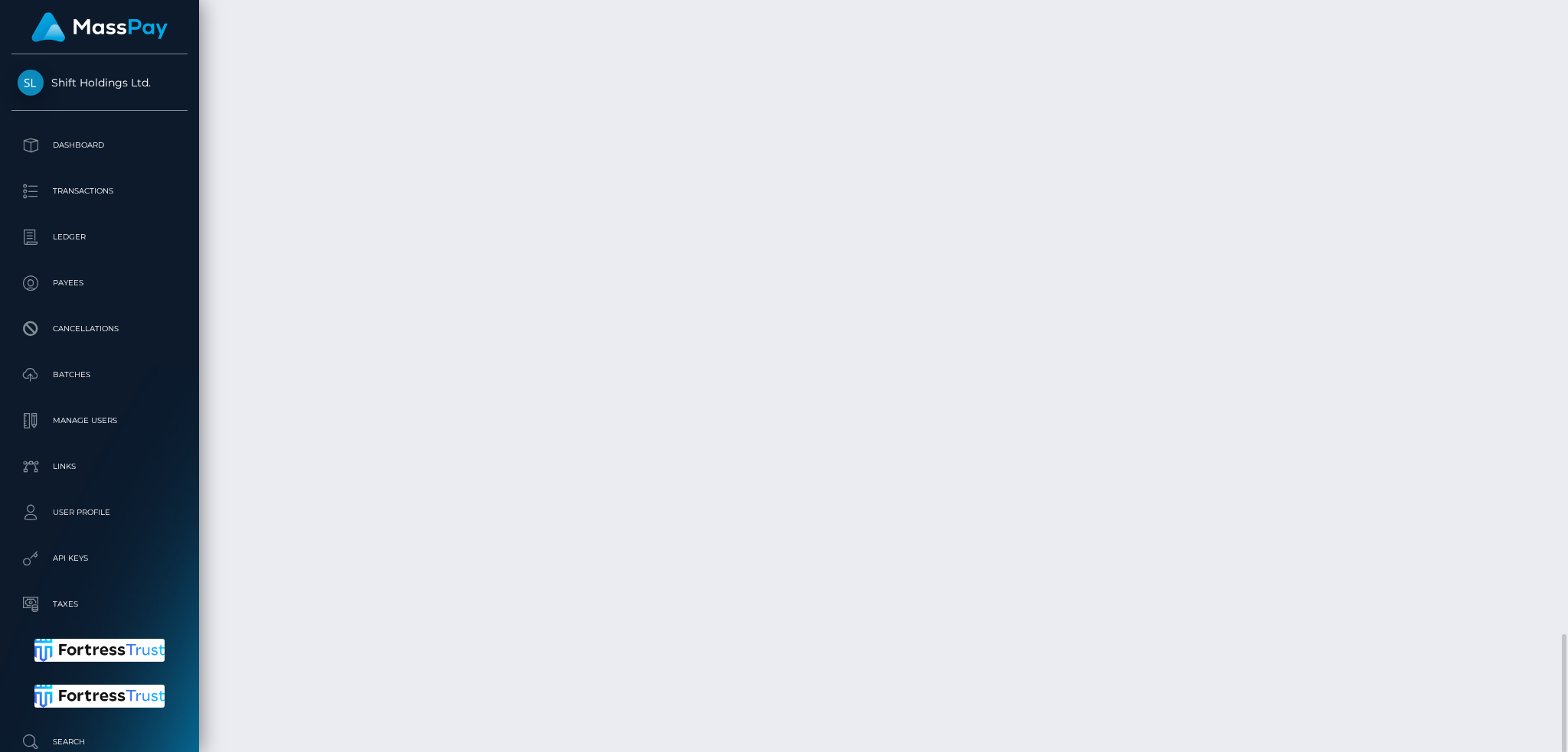
scroll to position [183, 425]
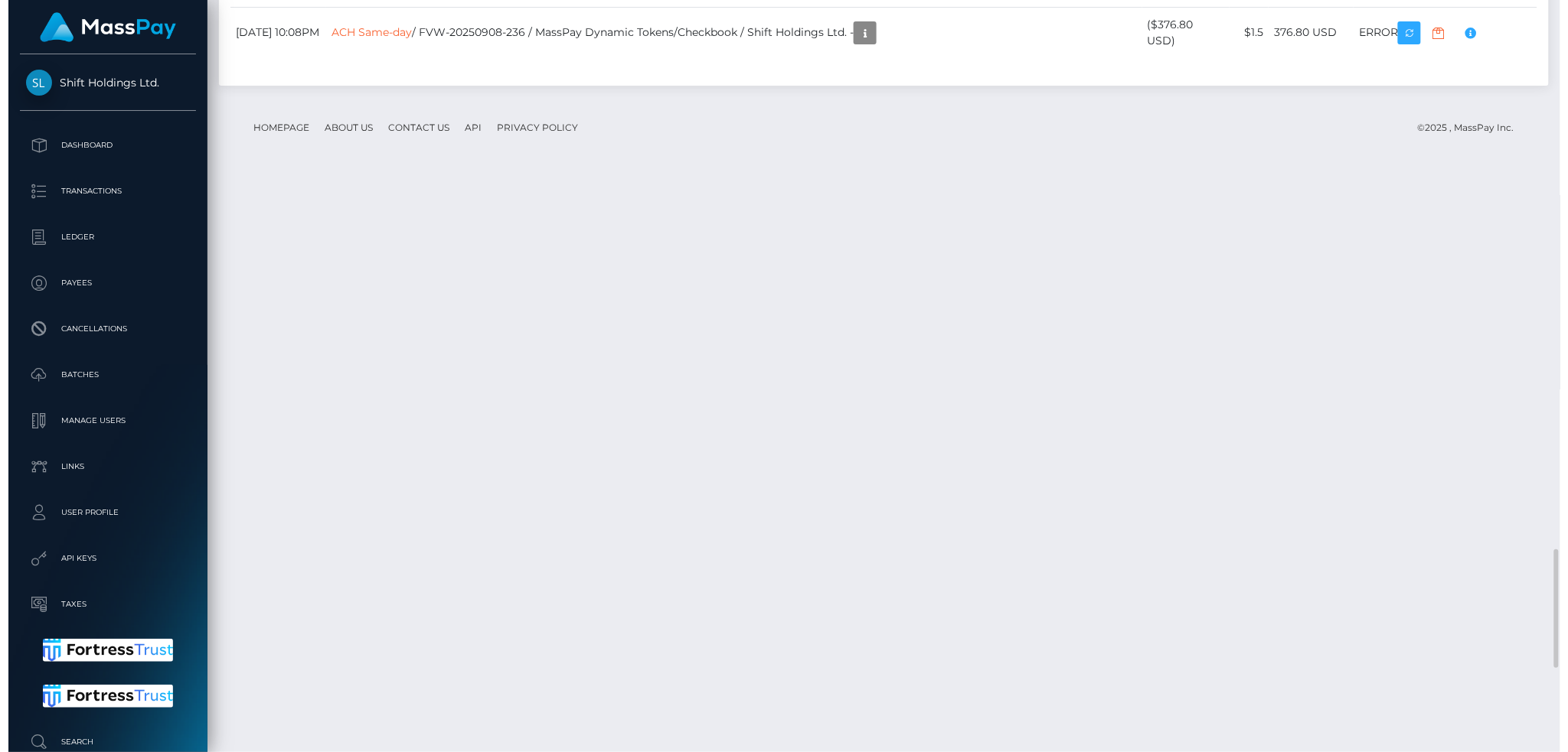
scroll to position [3980, 0]
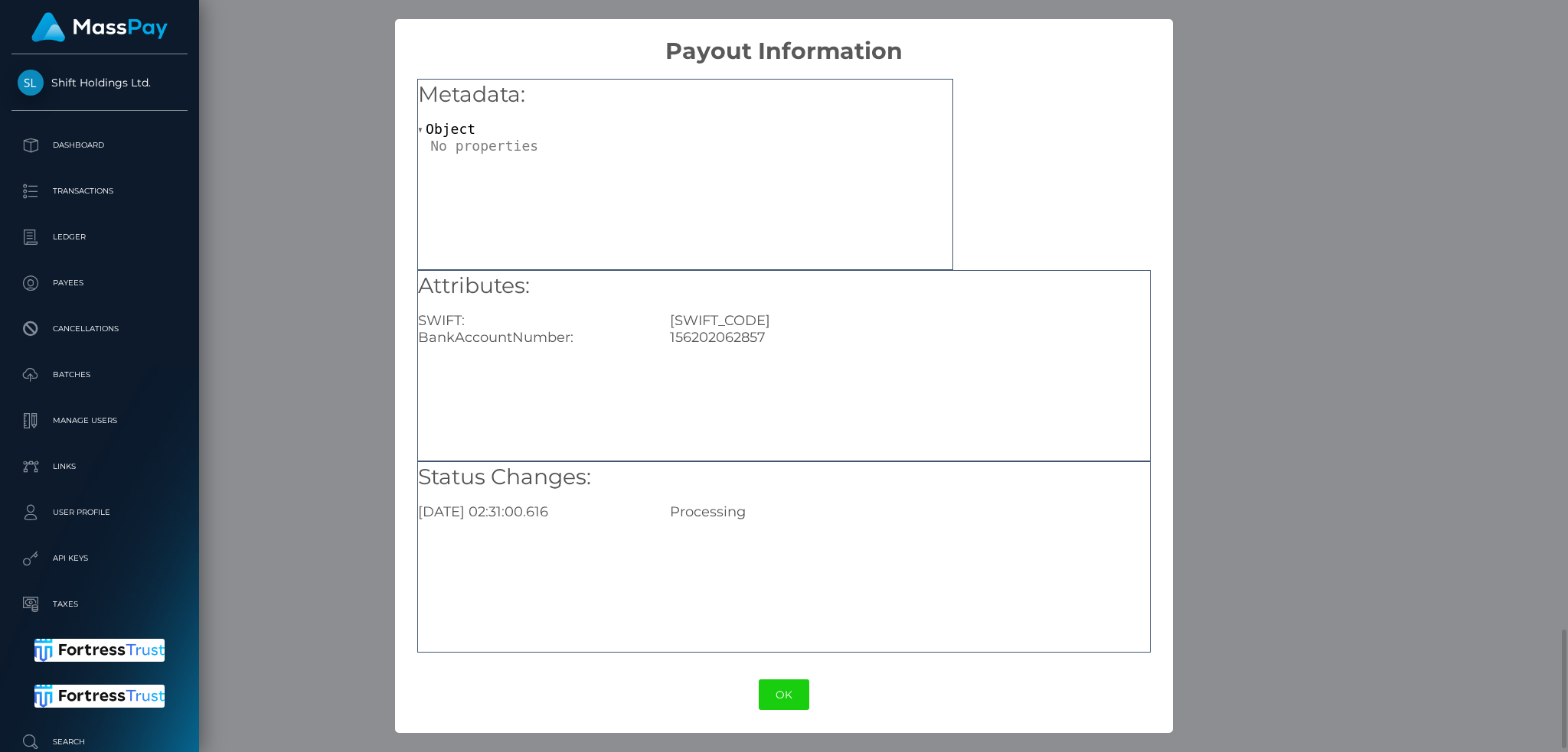
scroll to position [183, 425]
click at [733, 347] on div "Attributes: SWIFT: CHBKPHMM BankAccountNumber: 156202062857" at bounding box center [784, 365] width 733 height 192
copy div "156202062857"
drag, startPoint x: 1314, startPoint y: 195, endPoint x: 1292, endPoint y: 191, distance: 22.4
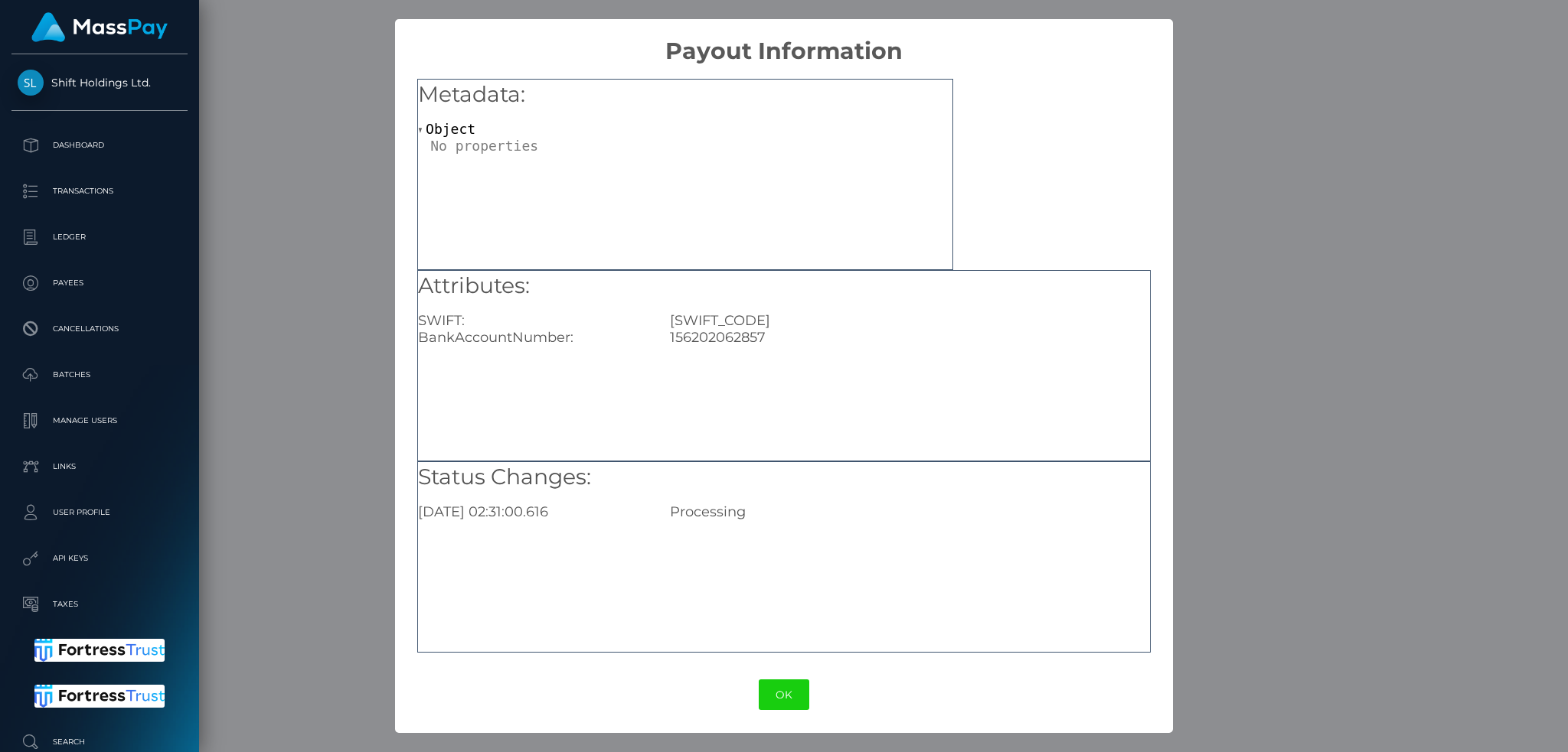
click at [1316, 195] on div "× Payout Information Metadata: Object Attributes: SWIFT: CHBKPHMM BankAccountNu…" at bounding box center [784, 376] width 1568 height 752
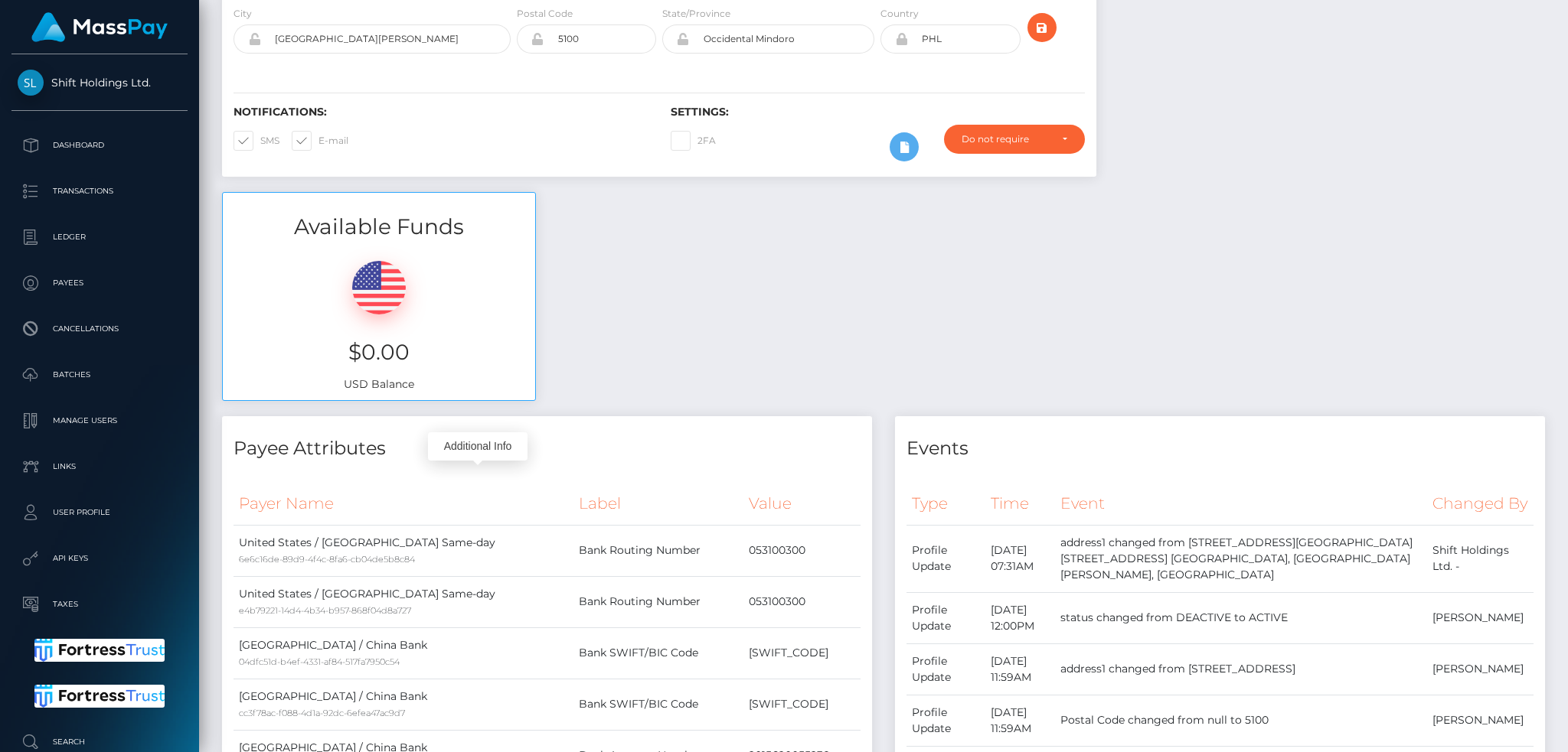
scroll to position [0, 0]
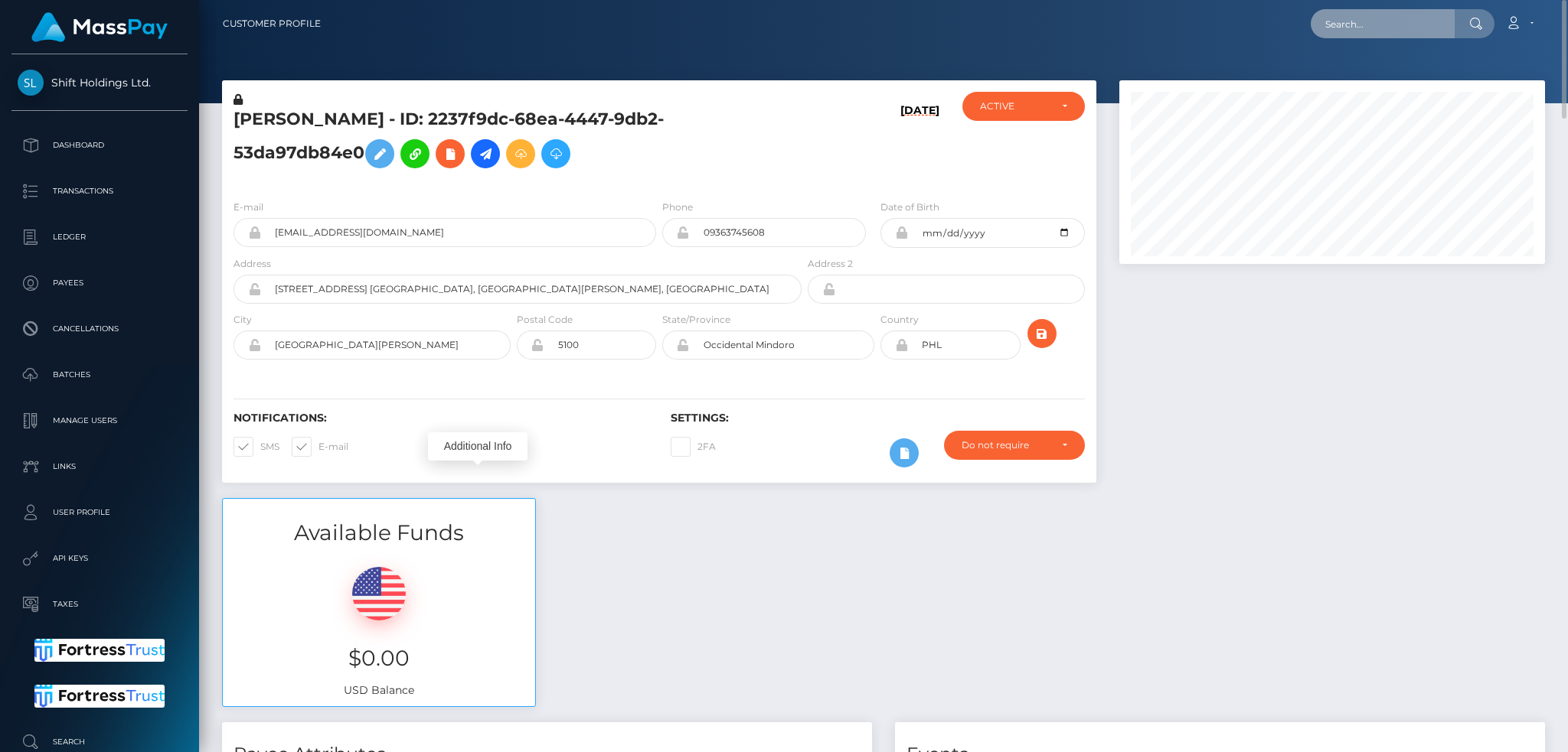
click at [1389, 23] on input "text" at bounding box center [1383, 23] width 144 height 29
paste input "pout_eXsRVPCP7rqtk"
type input "pout_eXsRVPCP7rqtk"
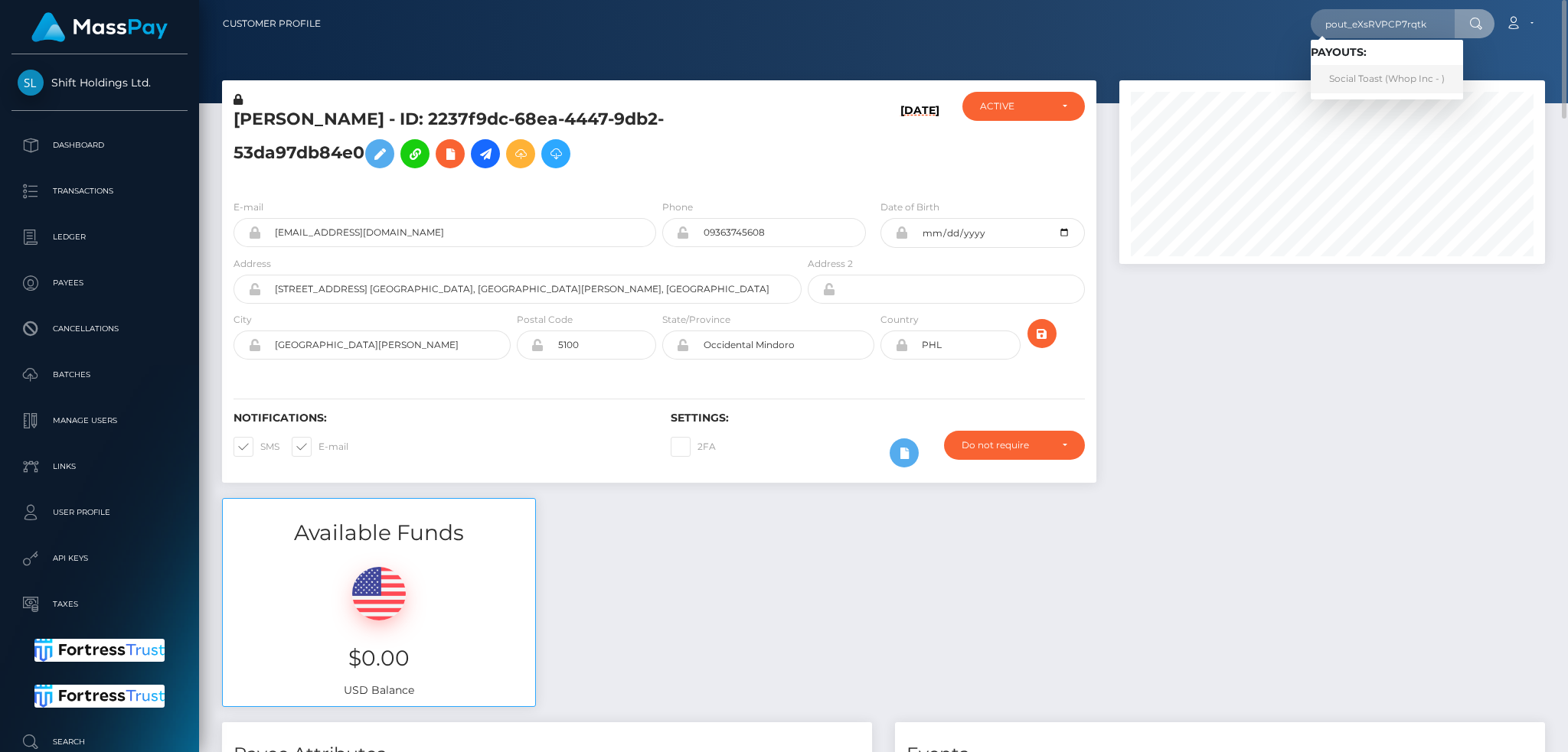
click at [1346, 72] on link "Social Toast (Whop Inc - )" at bounding box center [1387, 79] width 152 height 28
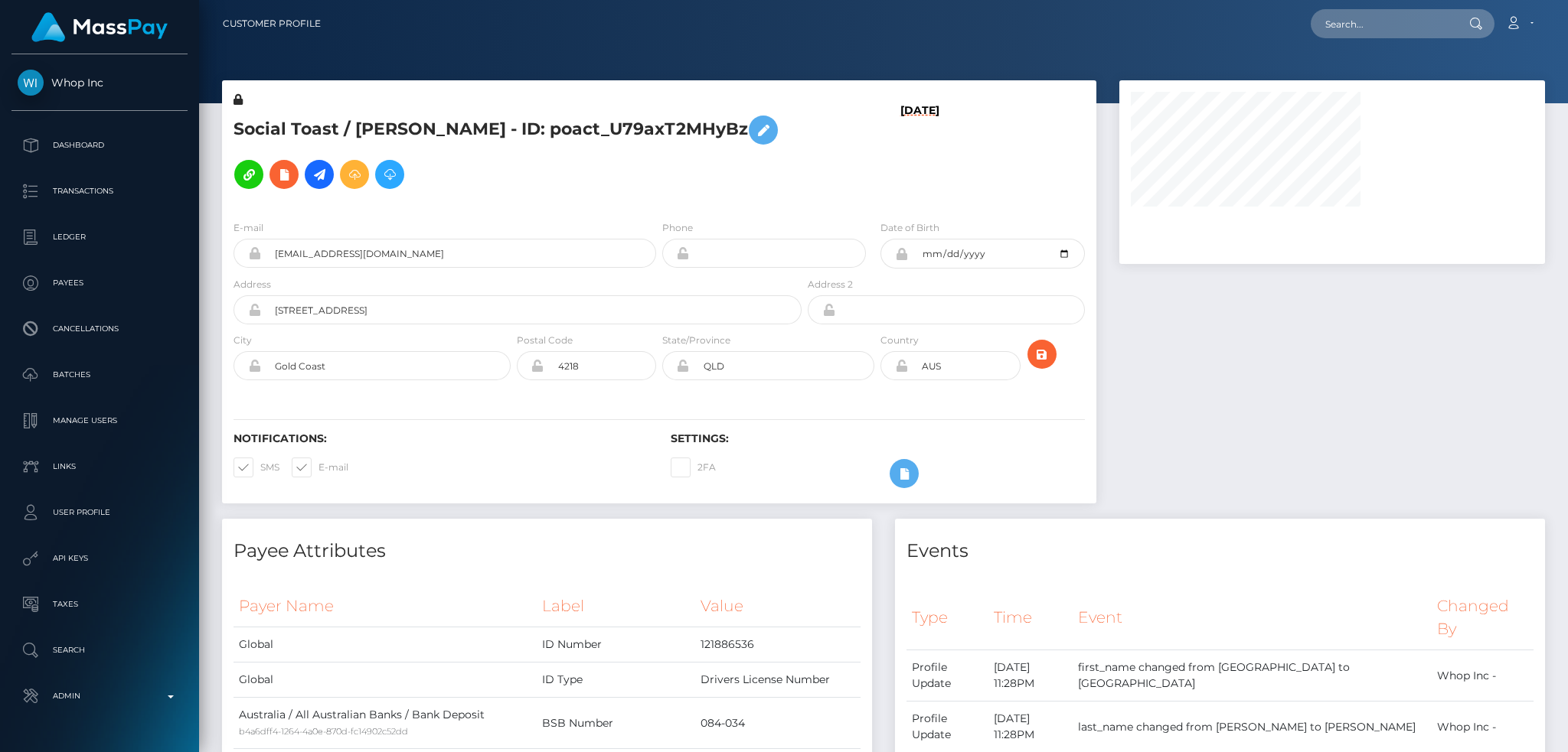
click at [505, 126] on h5 "Social Toast / LIZIANA CARTER - ID: poact_U79axT2MHyBz" at bounding box center [514, 152] width 560 height 89
copy h5 "Social Toast / LIZIANA CARTER - ID: poact_U79axT2MHyBz"
click at [616, 133] on h5 "Social Toast / LIZIANA CARTER - ID: poact_U79axT2MHyBz" at bounding box center [514, 152] width 560 height 89
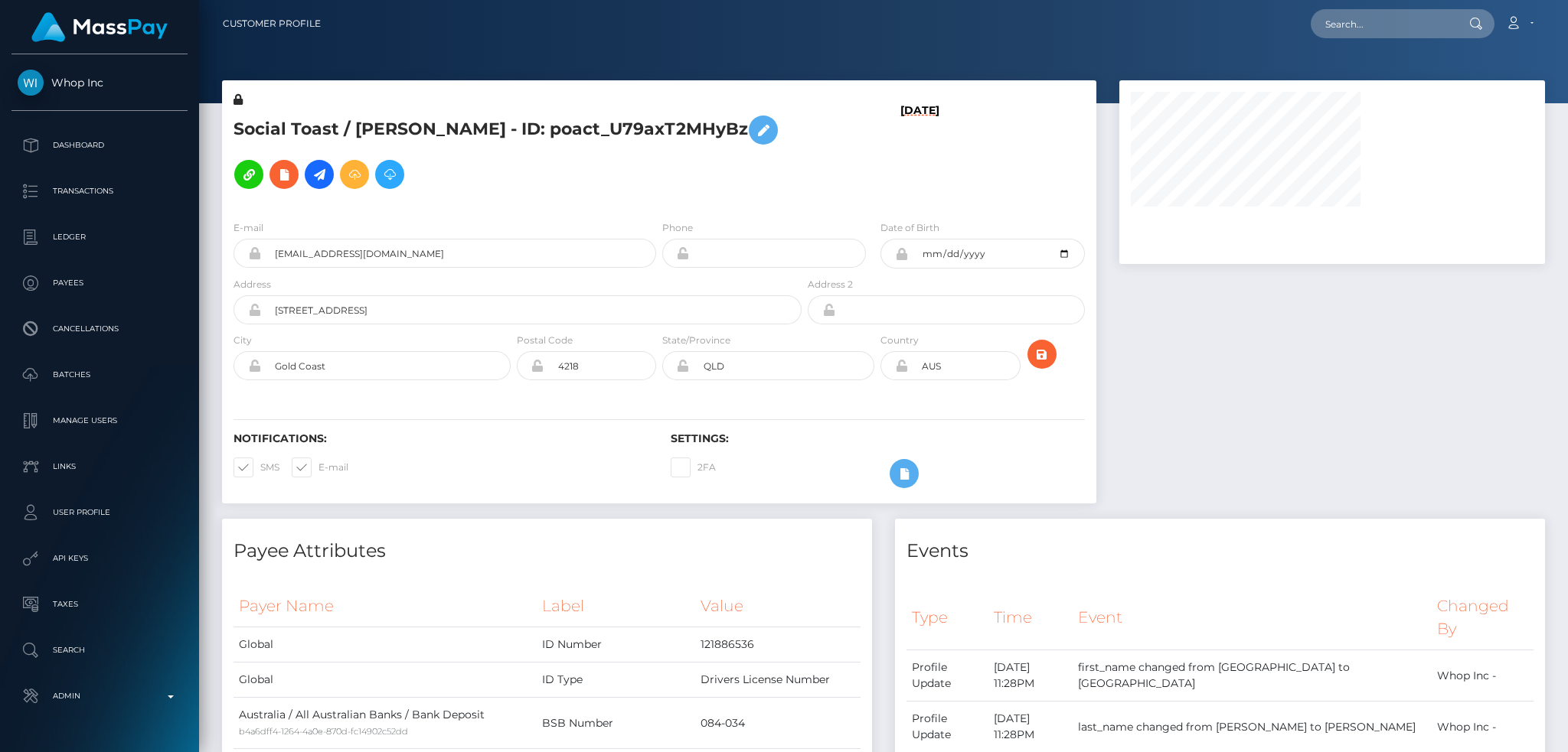
click at [616, 133] on h5 "Social Toast / LIZIANA CARTER - ID: poact_U79axT2MHyBz" at bounding box center [514, 152] width 560 height 89
copy h5 "poact_U79axT2MHyBz"
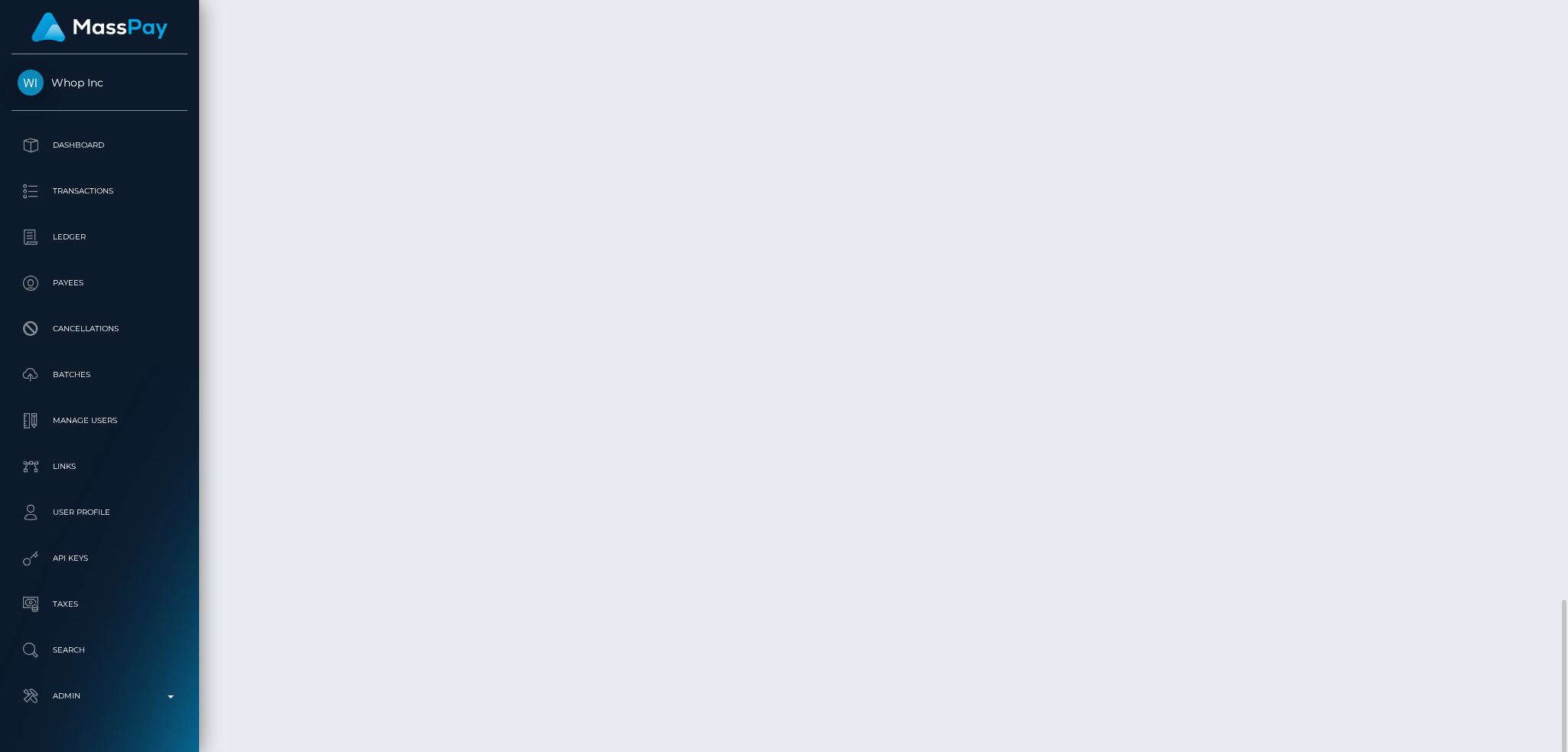
scroll to position [2640, 0]
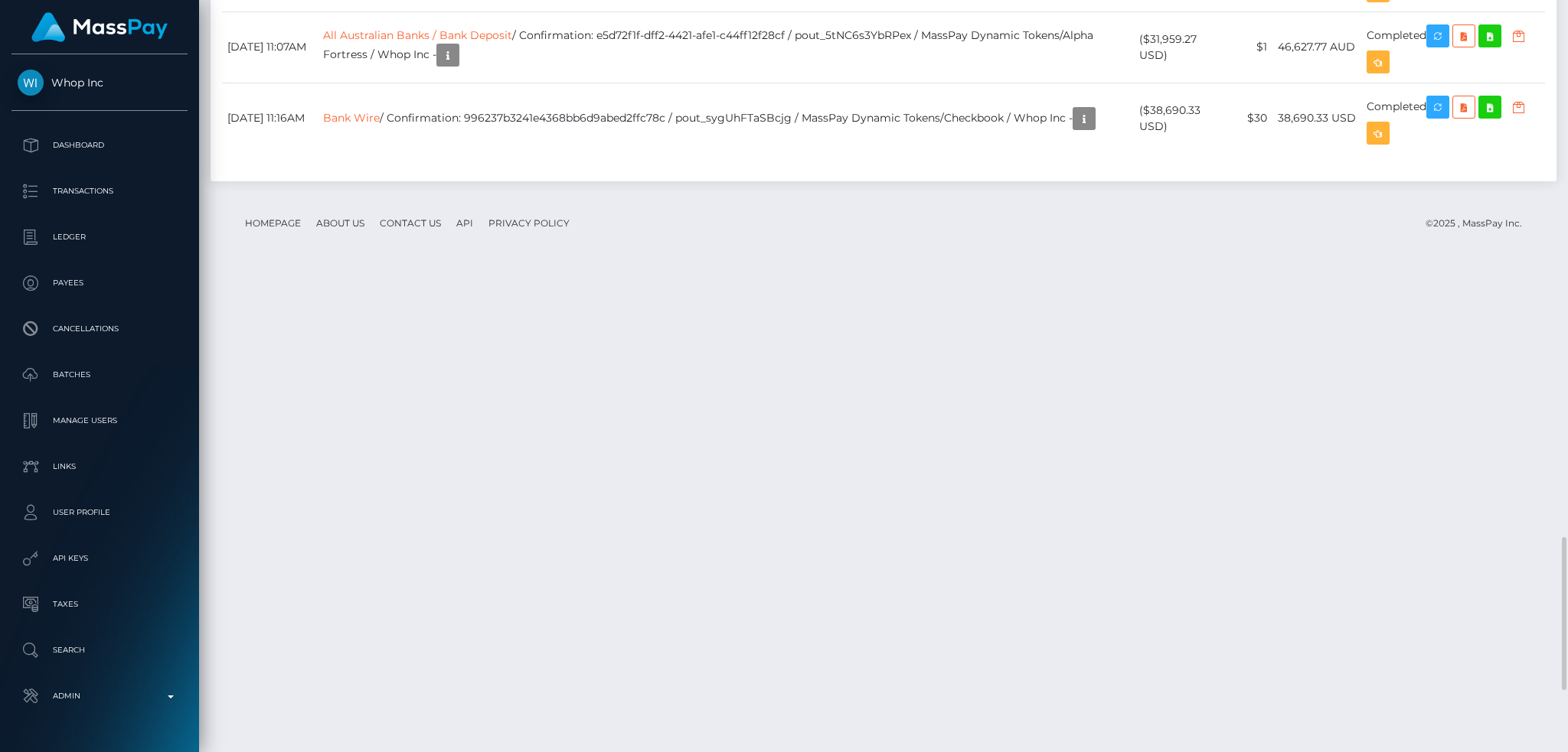
drag, startPoint x: 851, startPoint y: 333, endPoint x: 658, endPoint y: 328, distance: 193.1
drag, startPoint x: 574, startPoint y: 334, endPoint x: 974, endPoint y: 335, distance: 400.0
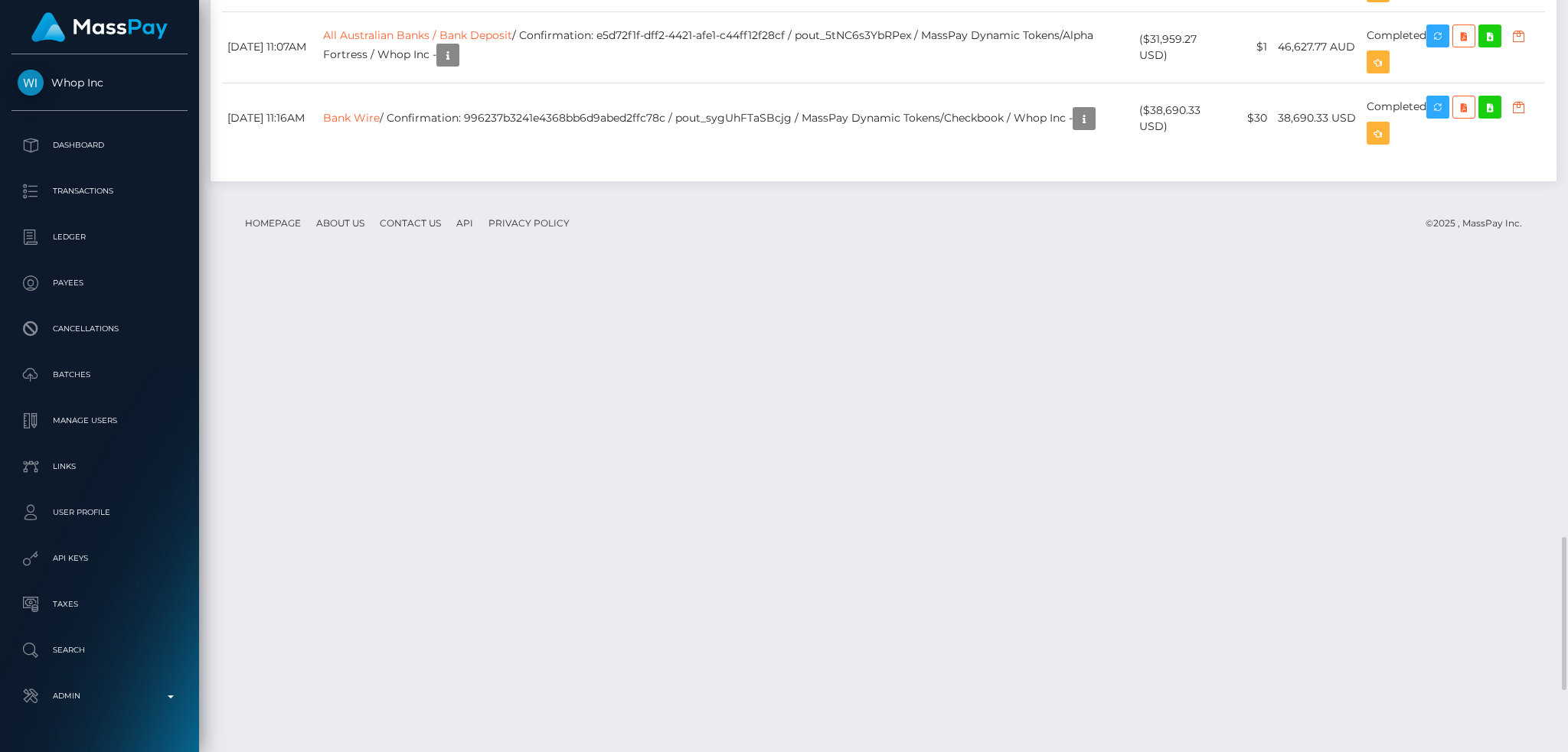
copy td "Confirmation: 41fd41a1-a920-4590-baf4-461f6cc16cf1 / pout_eXsRVPCP7rqtk"
drag, startPoint x: 1000, startPoint y: 259, endPoint x: 575, endPoint y: 262, distance: 425.0
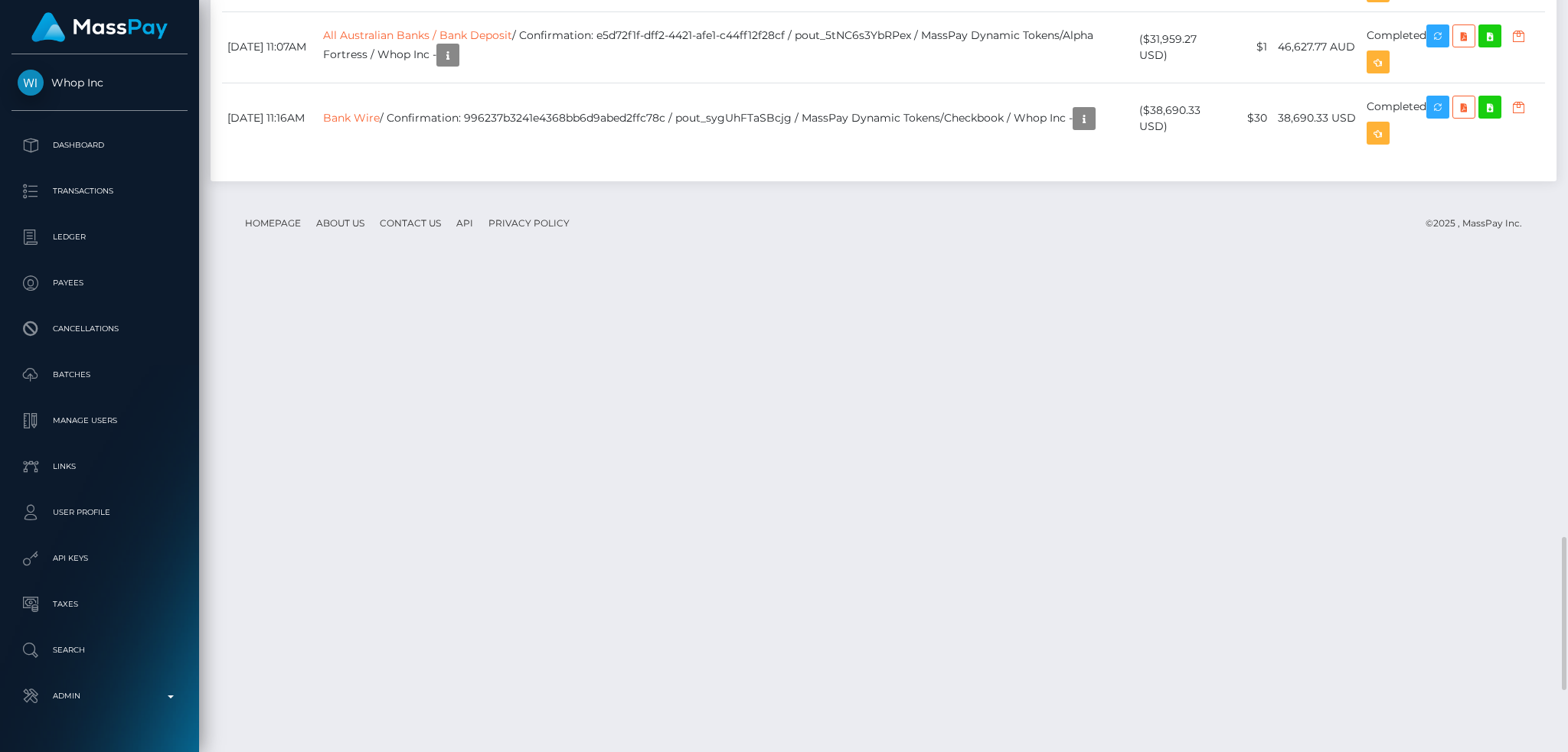
copy td "Confirmation: e5a396c8-f928-4b59-b679-9589dfd65de9 / pout_7ZnWrTv1LO7RG"
drag, startPoint x: 963, startPoint y: 185, endPoint x: 996, endPoint y: 190, distance: 33.4
drag, startPoint x: 1002, startPoint y: 190, endPoint x: 577, endPoint y: 191, distance: 425.0
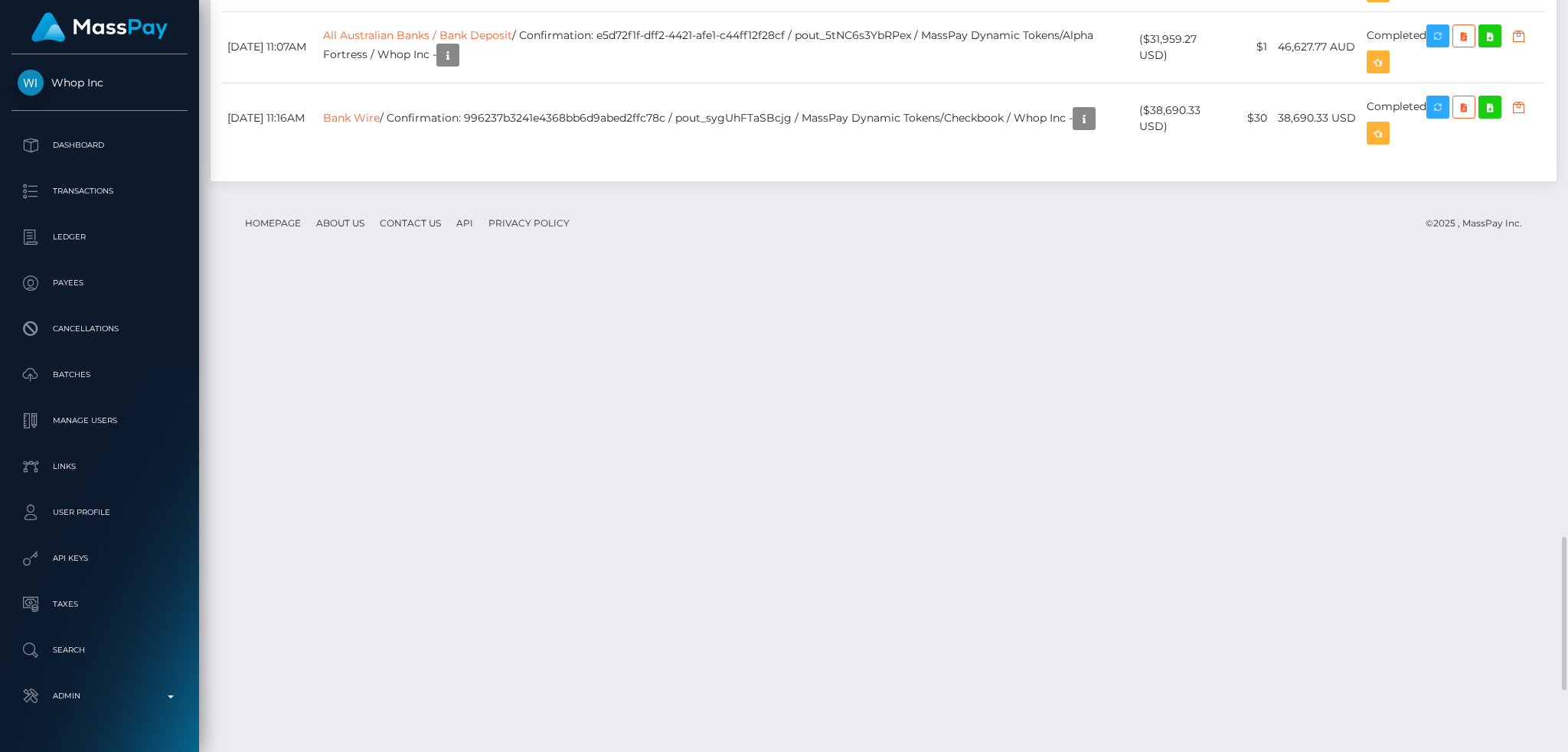
copy td "Confirmation: 0fb200e8-bb5a-4df8-83b4-c5cba92bf222 / pout_Dwk6SozPt4YwS"
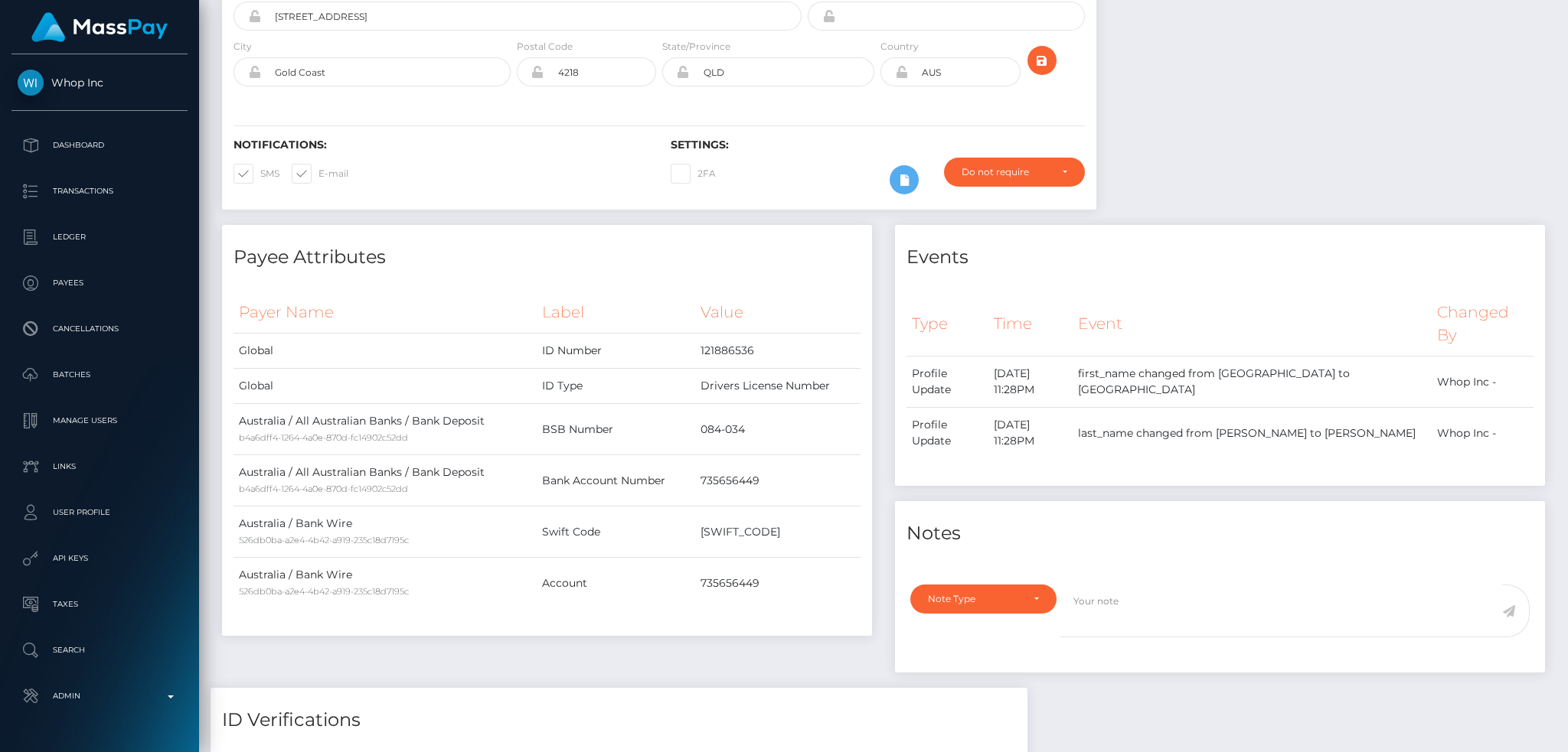
scroll to position [0, 0]
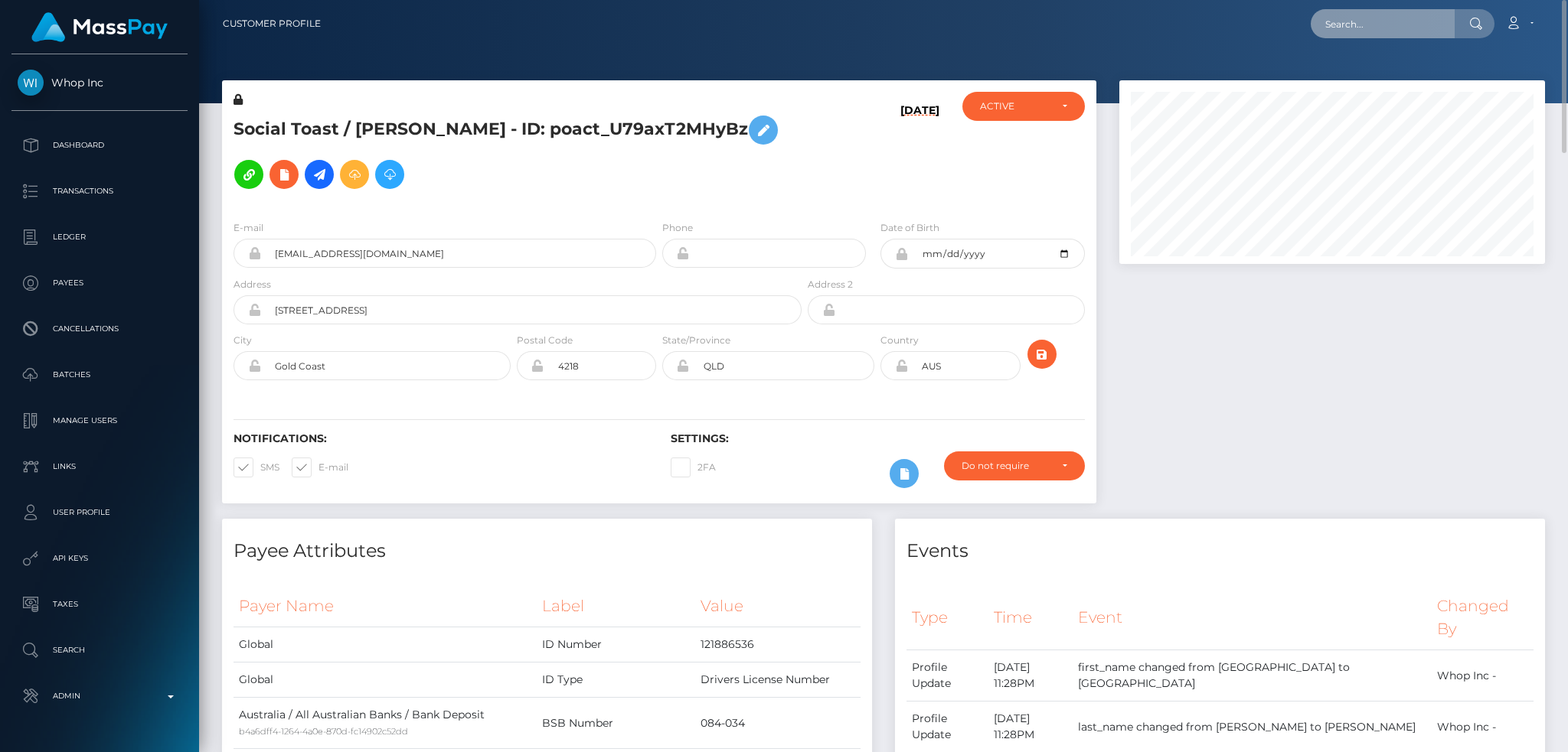
click at [1348, 16] on input "text" at bounding box center [1383, 23] width 144 height 29
paste input "poact_LnSwH3S3ujKp"
type input "poact_LnSwH3S3ujKp"
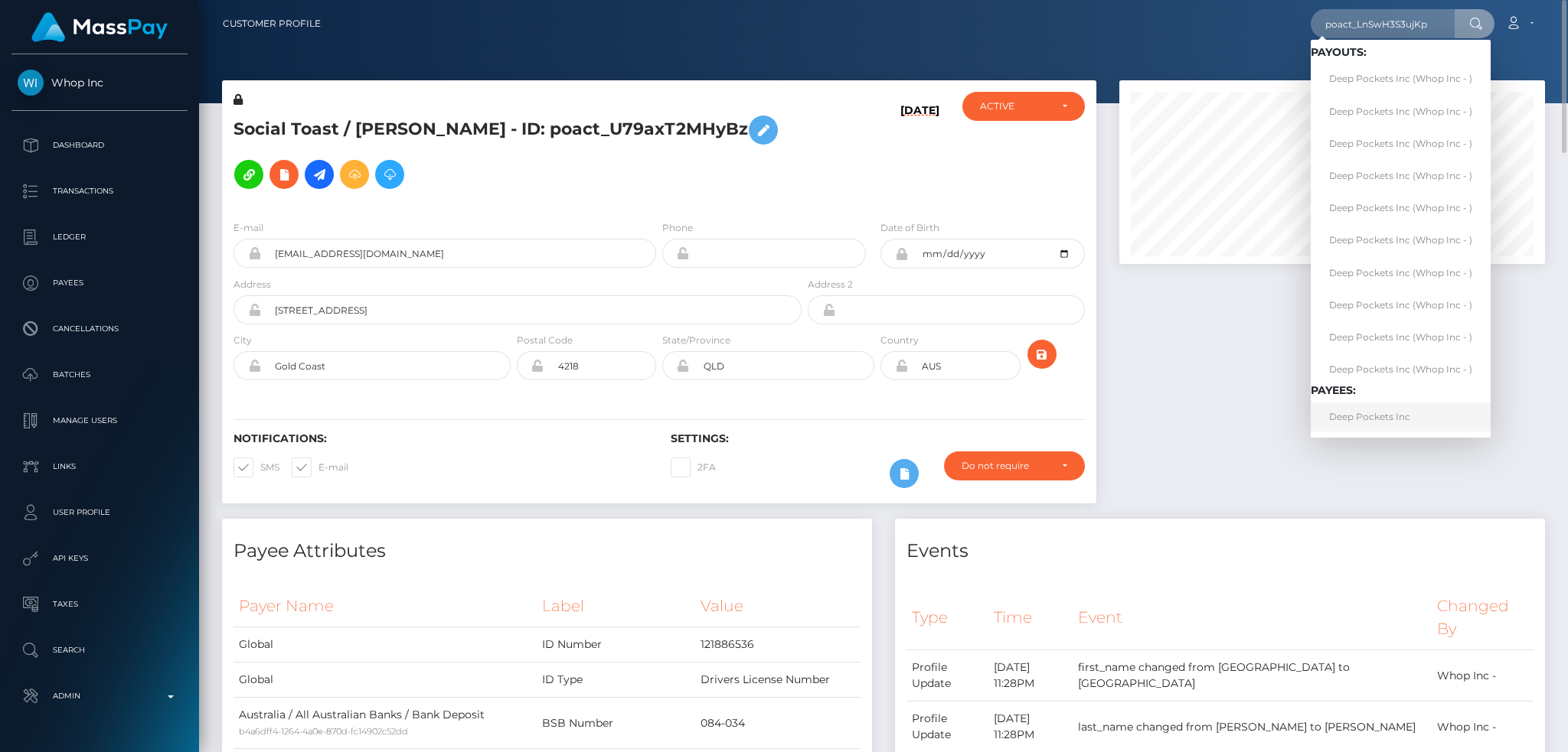
click at [1398, 415] on link "Deep Pockets Inc" at bounding box center [1401, 416] width 180 height 28
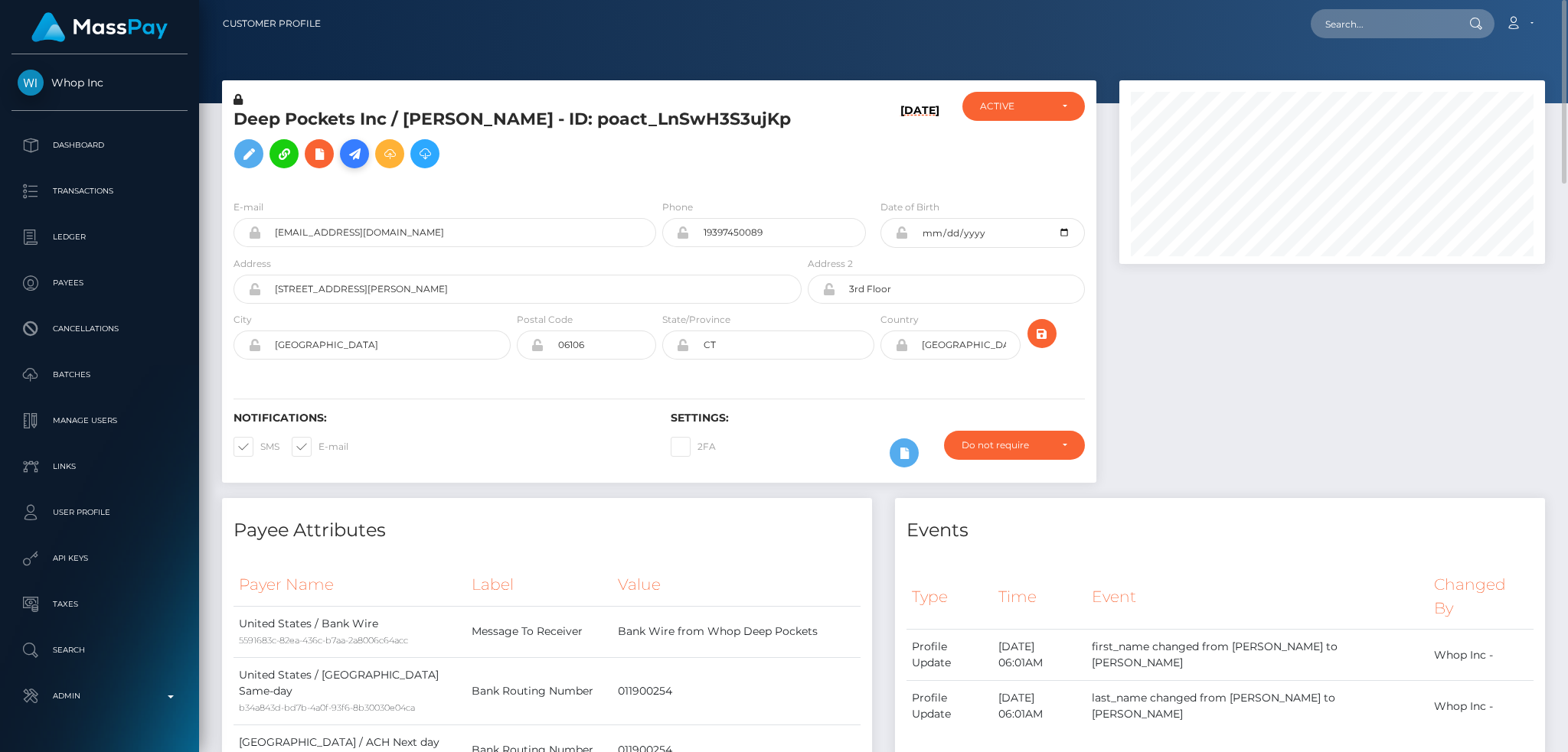
click at [364, 150] on icon at bounding box center [355, 154] width 18 height 19
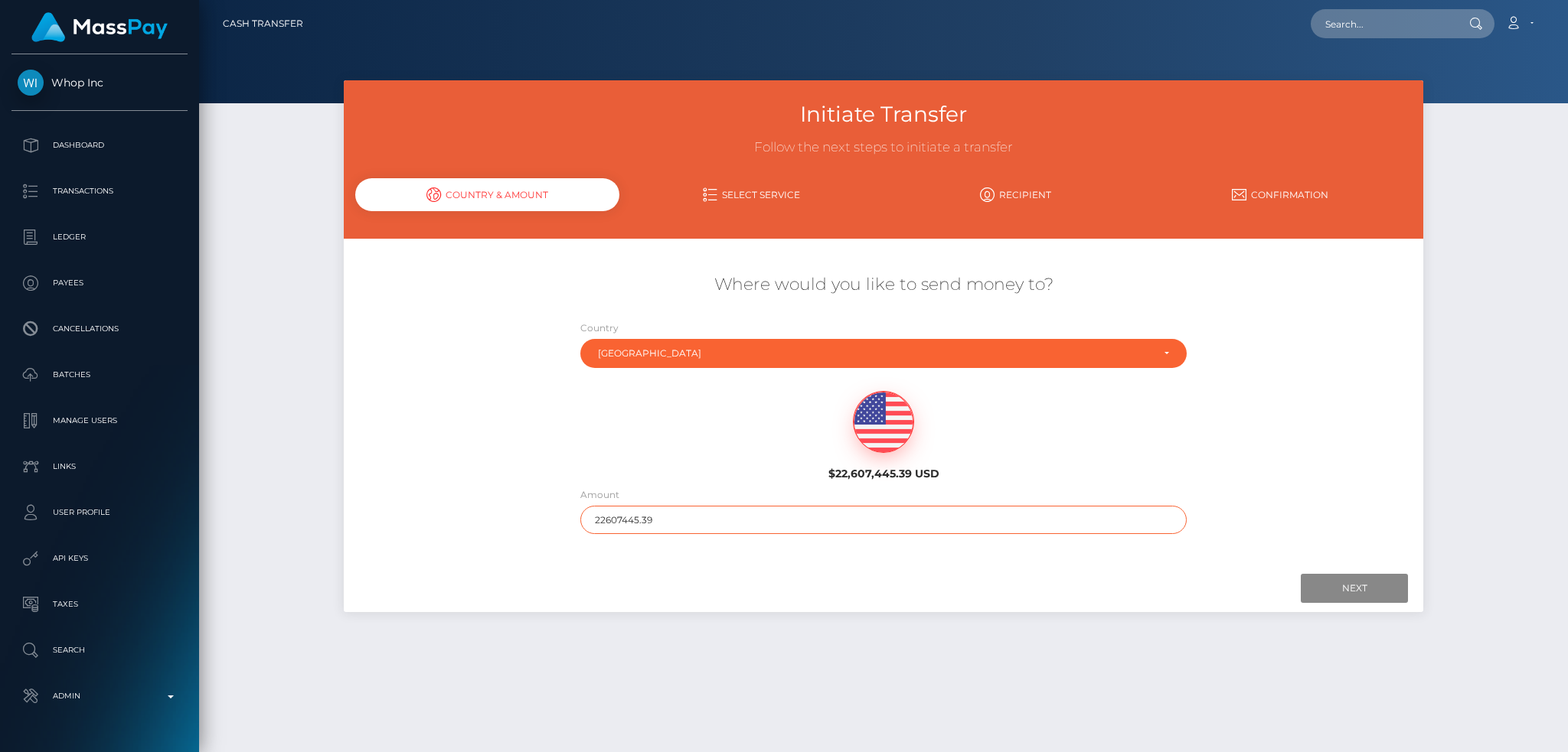
drag, startPoint x: 666, startPoint y: 522, endPoint x: 548, endPoint y: 516, distance: 118.2
click at [549, 517] on div "Where would you like to send money to? Country Abkhazia [GEOGRAPHIC_DATA] [GEOG…" at bounding box center [884, 404] width 1080 height 276
click at [1312, 579] on input "Next" at bounding box center [1355, 588] width 107 height 29
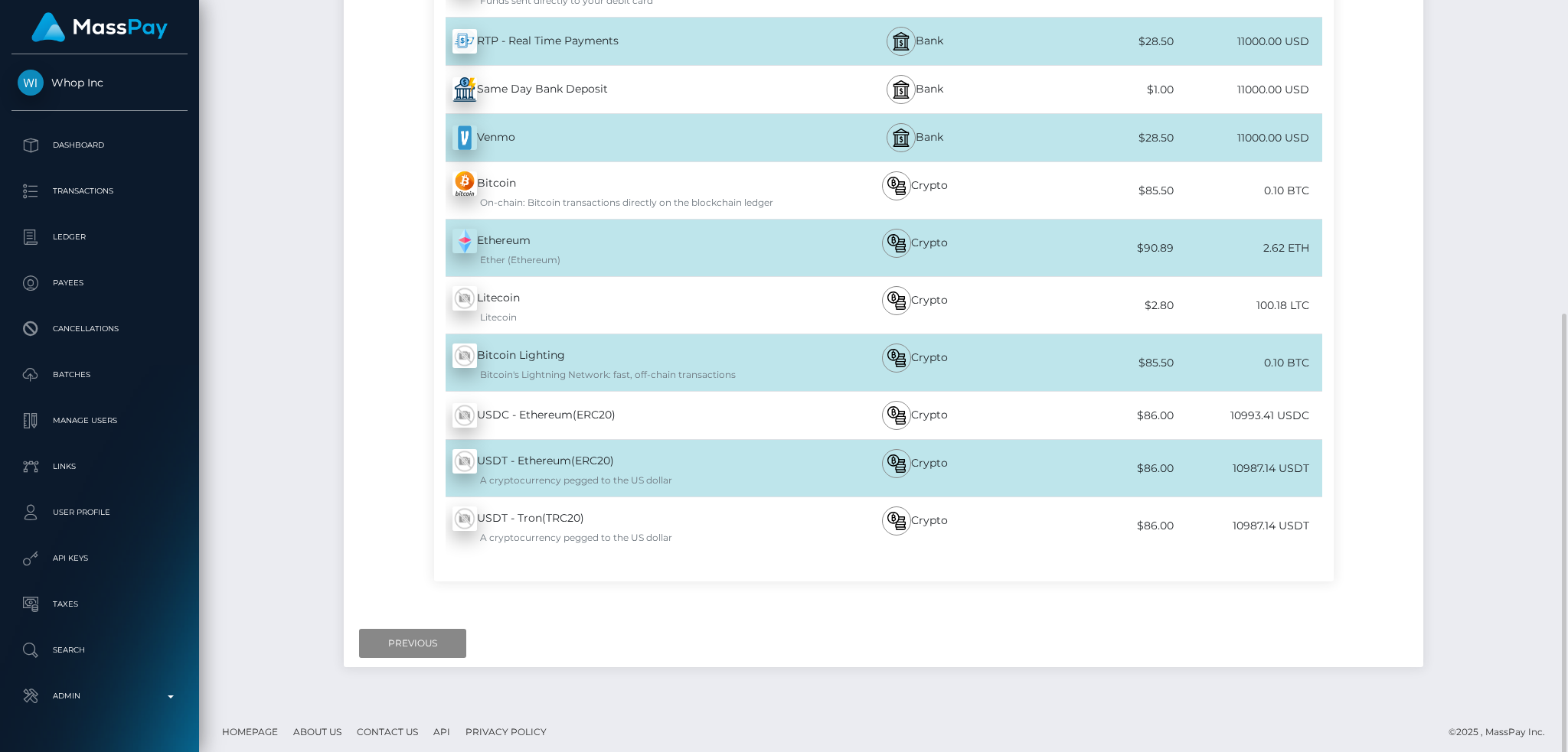
scroll to position [517, 0]
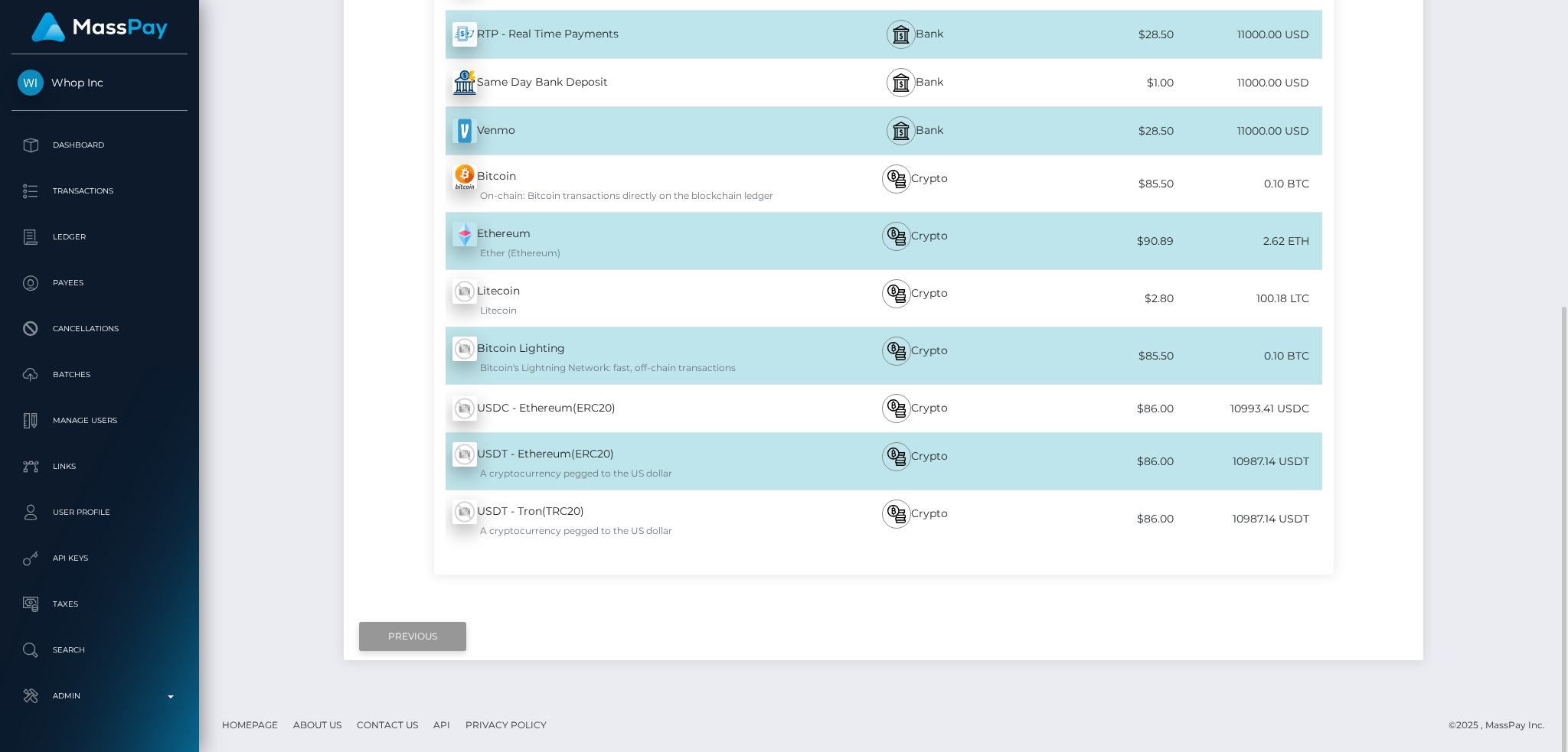
click at [432, 630] on input "Previous" at bounding box center [412, 636] width 107 height 29
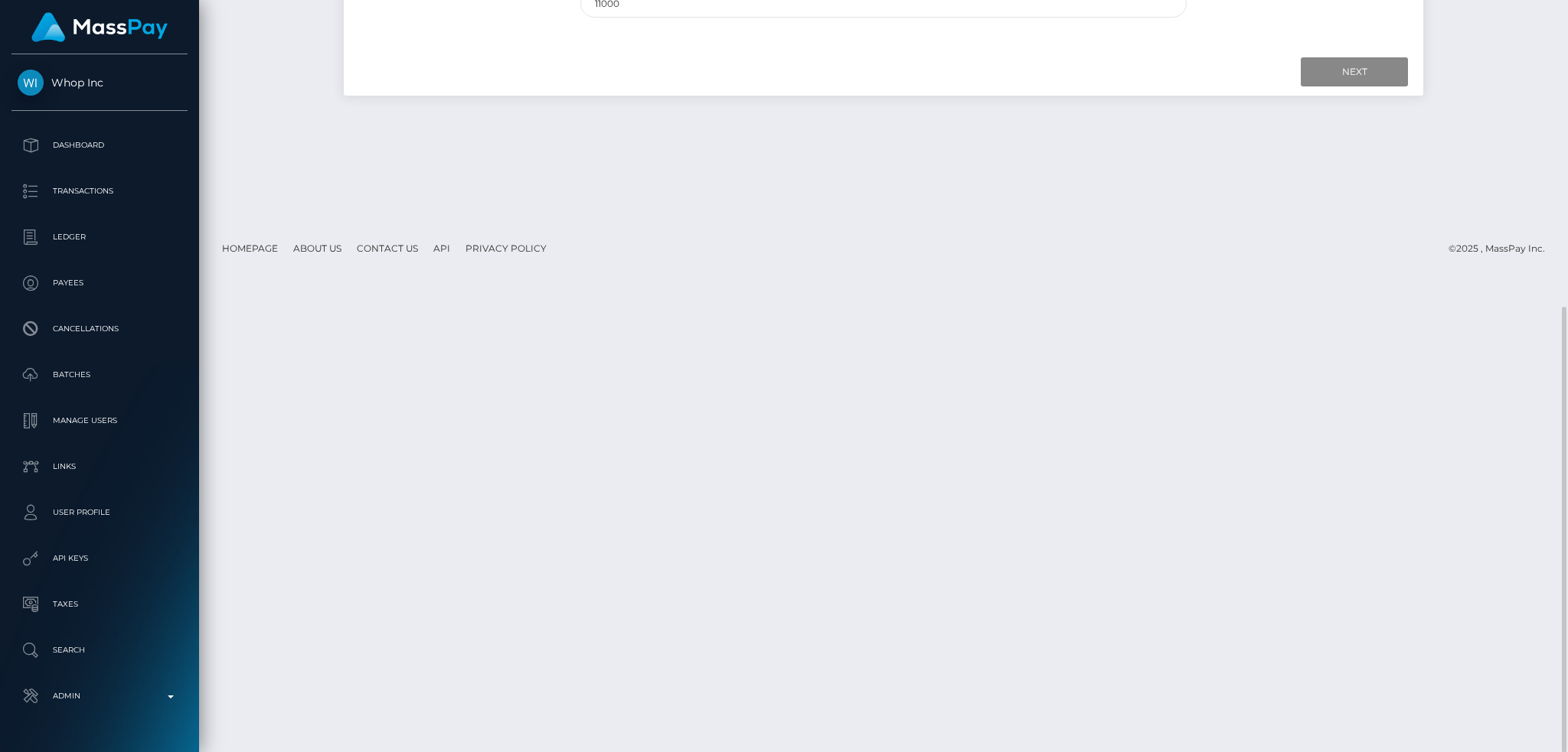
scroll to position [0, 0]
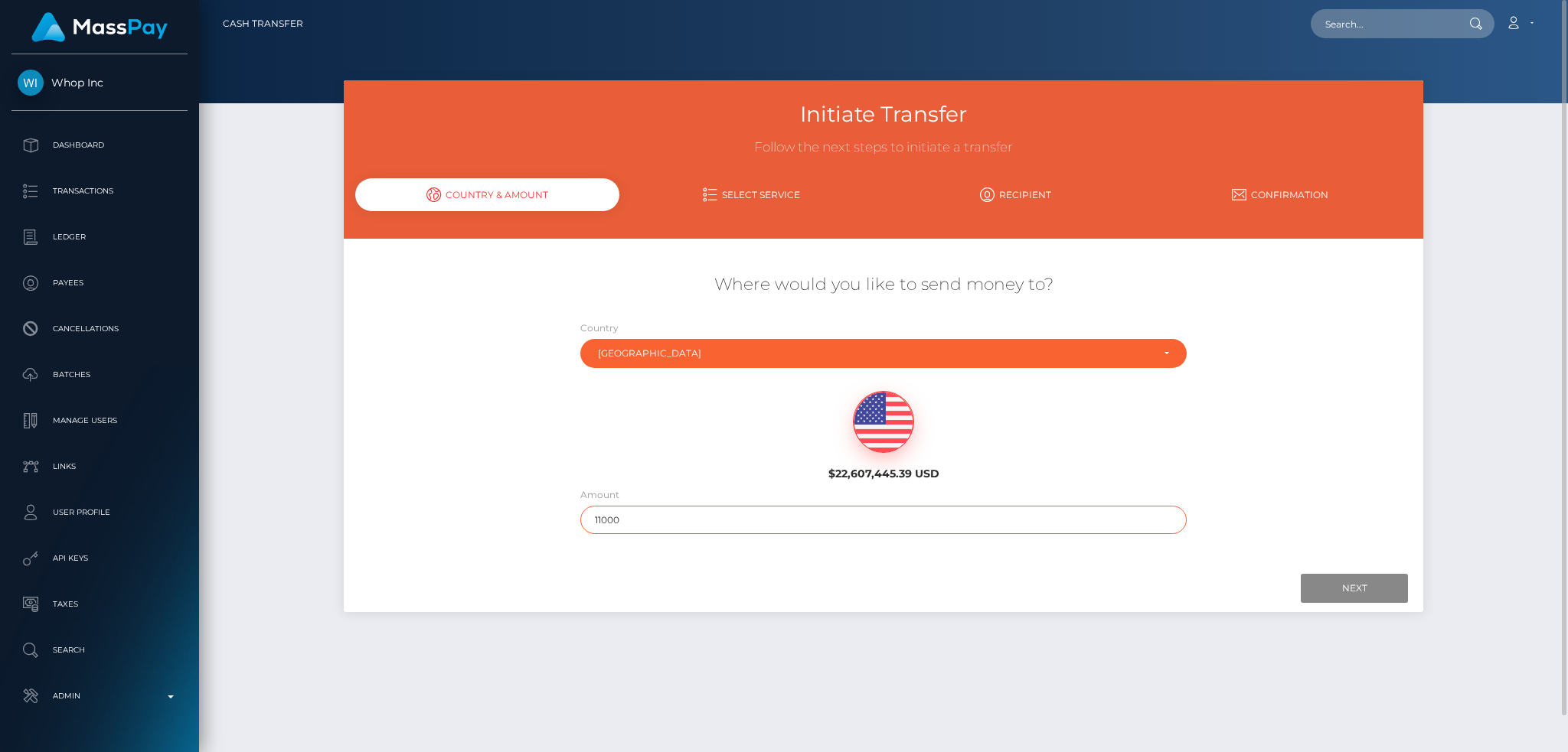
drag, startPoint x: 591, startPoint y: 523, endPoint x: 553, endPoint y: 520, distance: 38.1
click at [553, 520] on div "Where would you like to send money to? Country Abkhazia [GEOGRAPHIC_DATA] [GEOG…" at bounding box center [884, 404] width 1080 height 276
type input "118000"
click at [1355, 585] on input "Next" at bounding box center [1355, 588] width 107 height 29
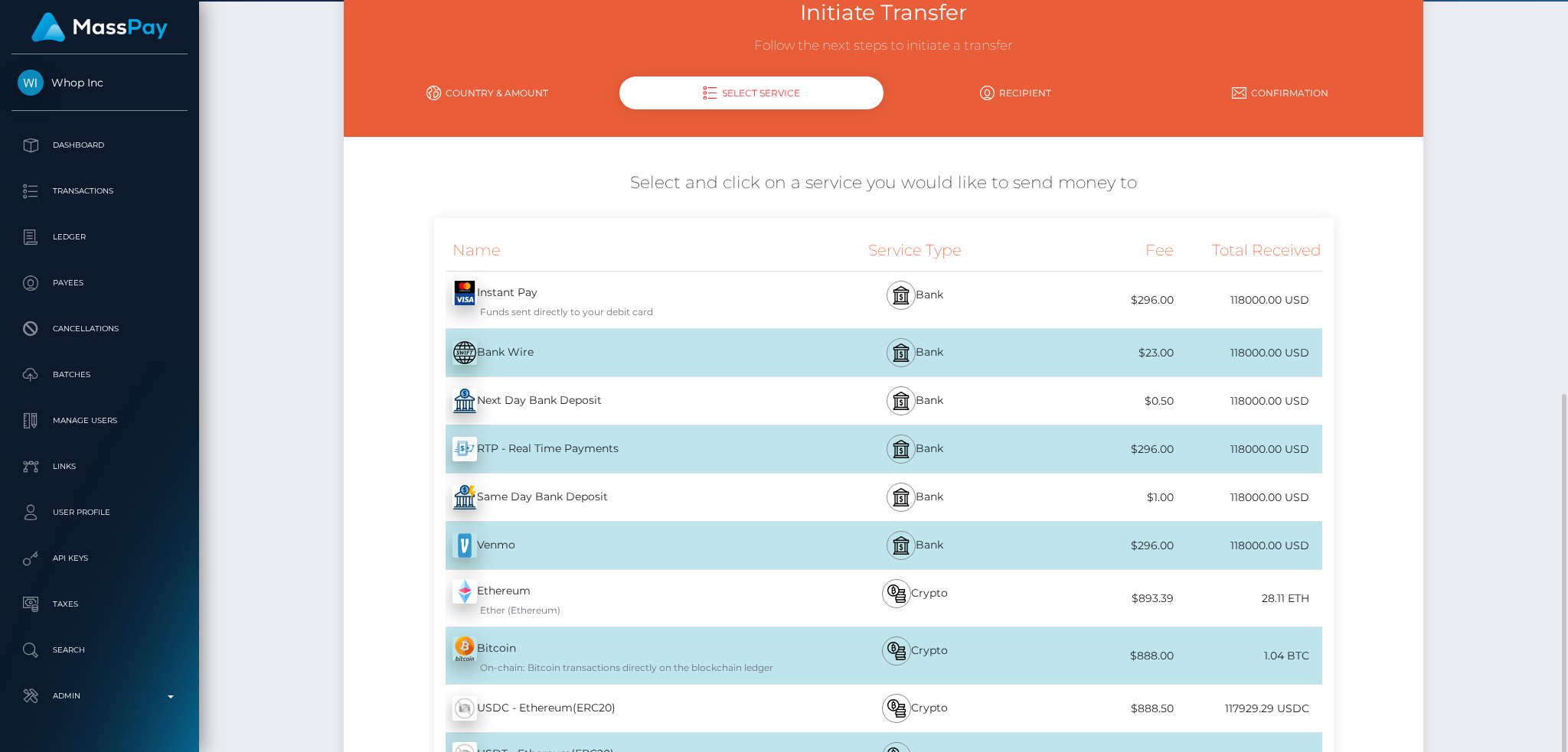
scroll to position [459, 0]
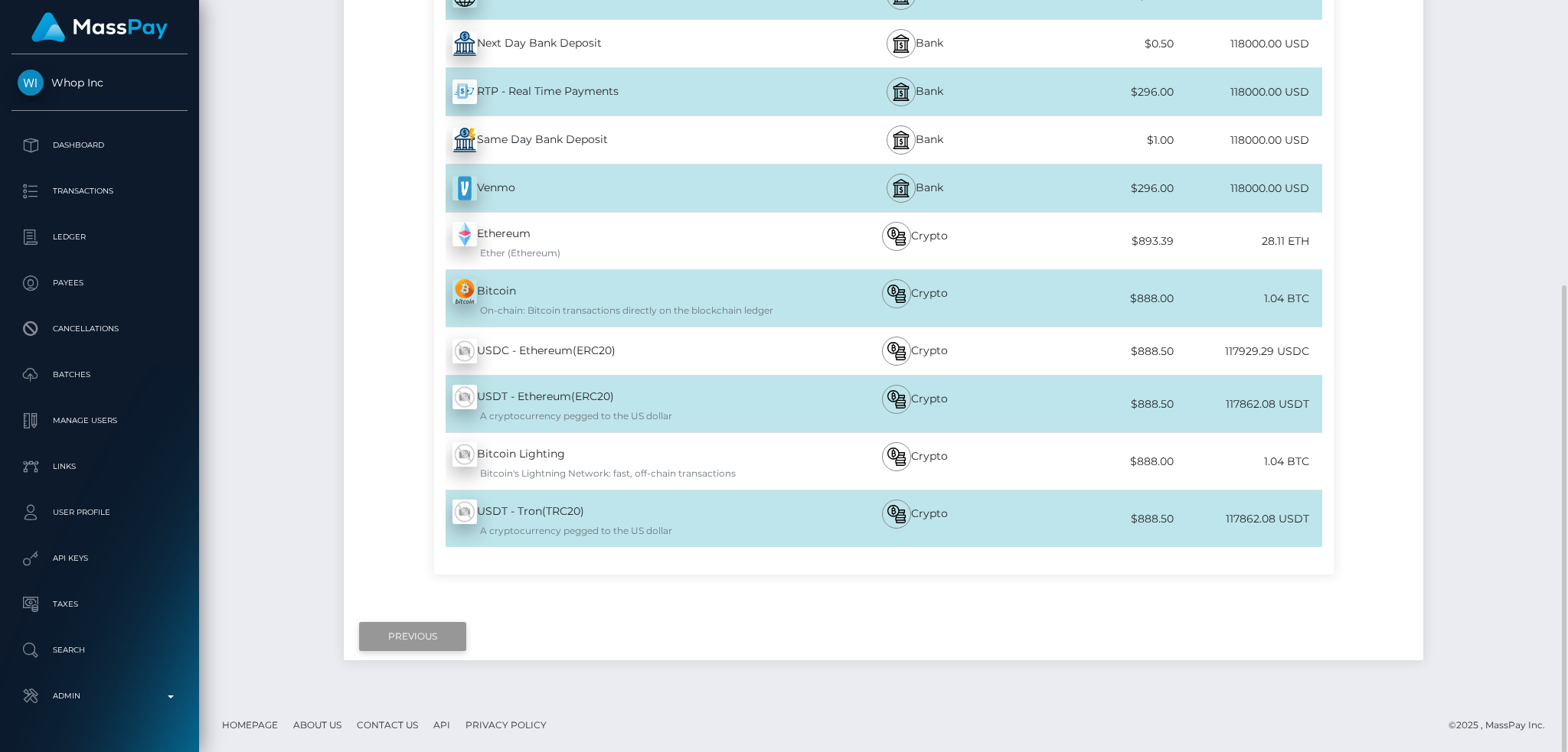
click at [430, 636] on input "Previous" at bounding box center [412, 636] width 107 height 29
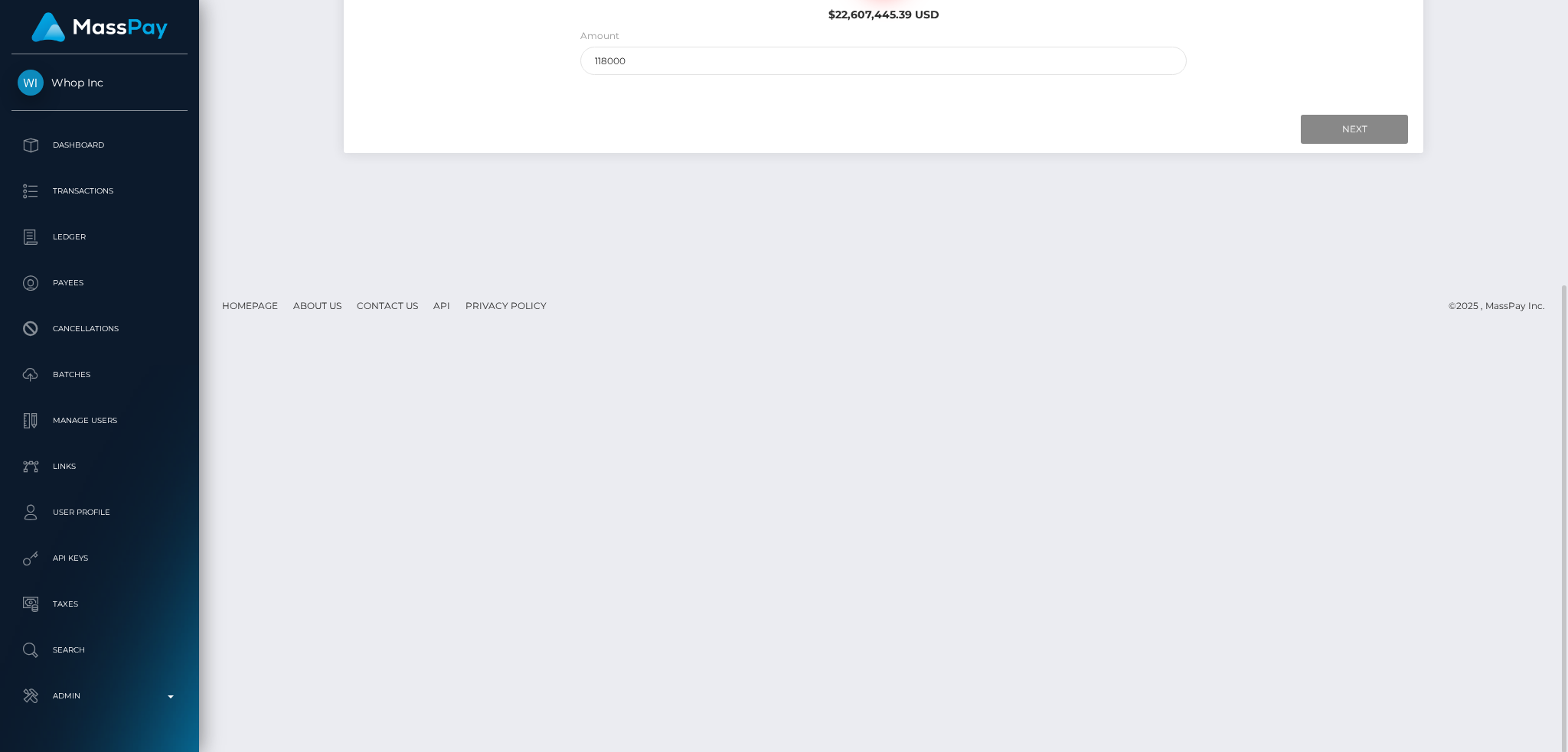
scroll to position [0, 0]
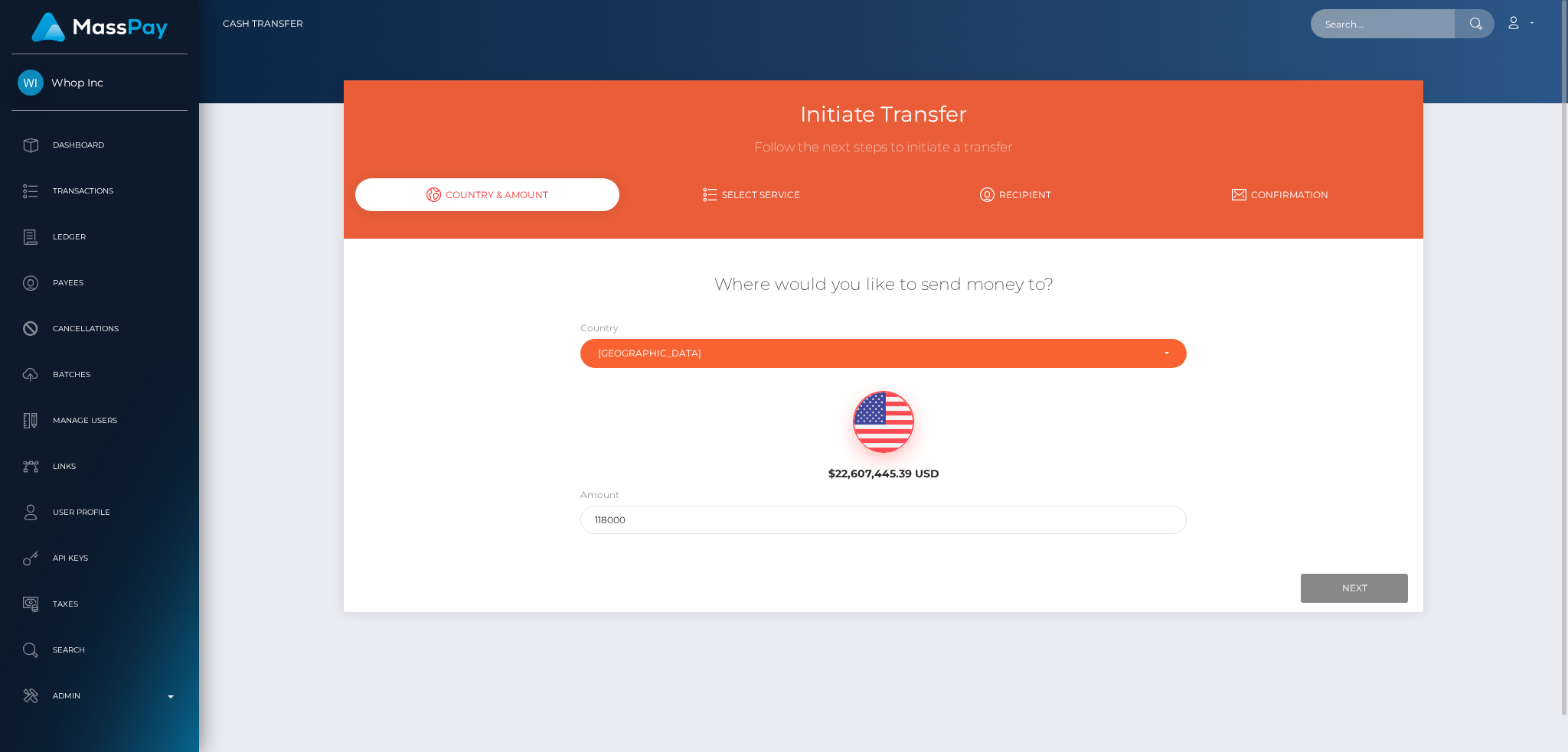
click at [1342, 12] on input "text" at bounding box center [1383, 23] width 144 height 29
paste input "7290794"
type input "7290794"
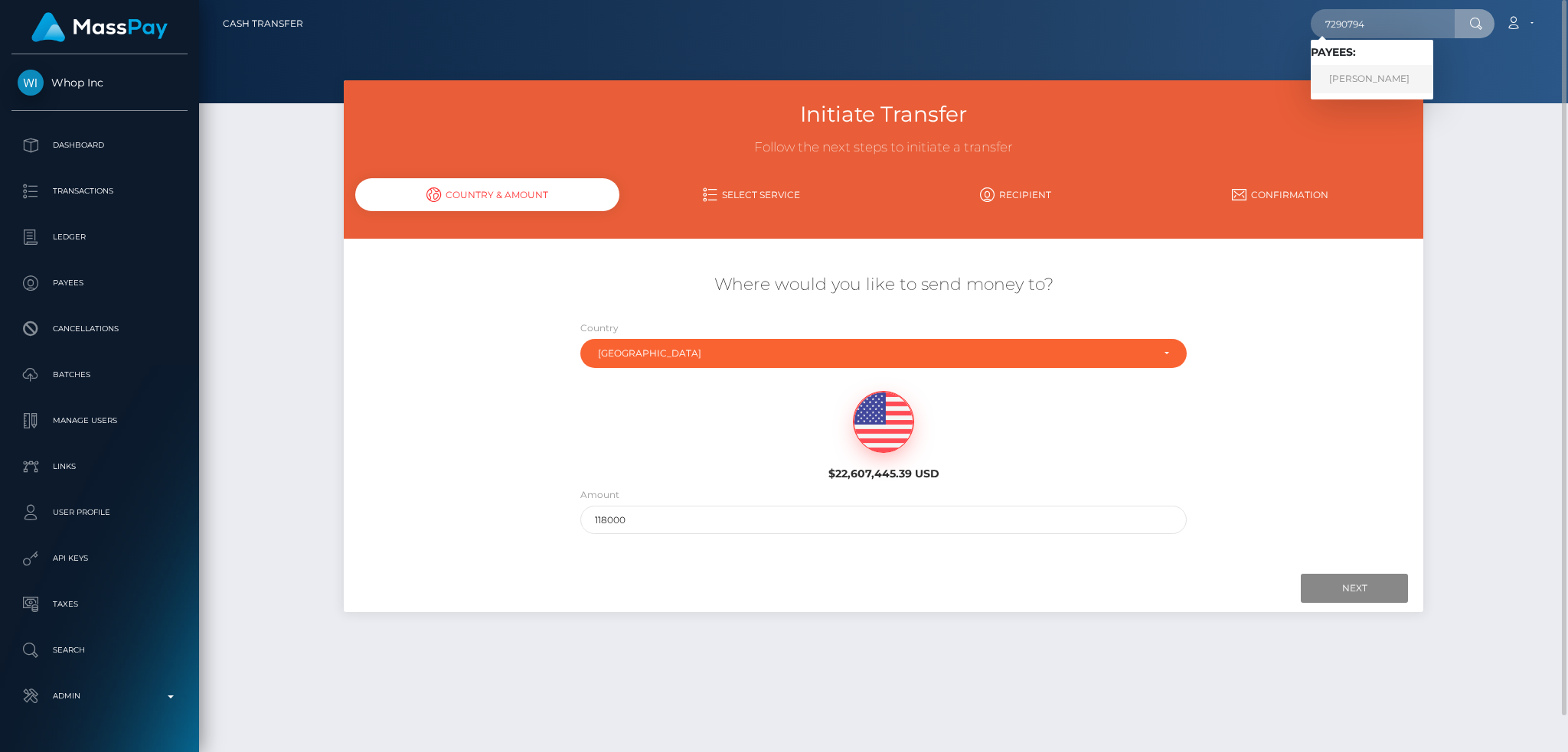
click at [1379, 75] on link "[PERSON_NAME]" at bounding box center [1372, 79] width 123 height 28
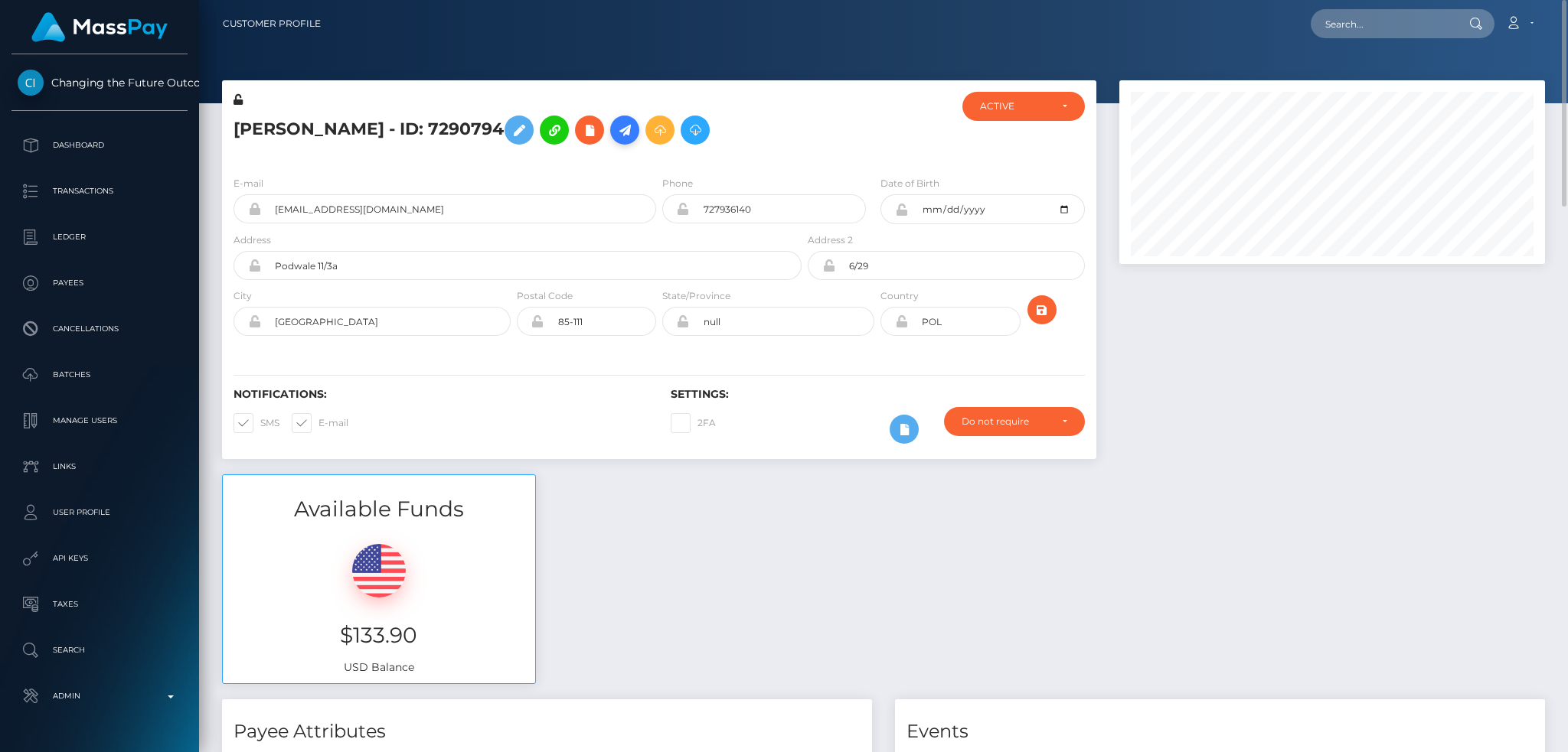
click at [616, 132] on icon at bounding box center [625, 130] width 18 height 19
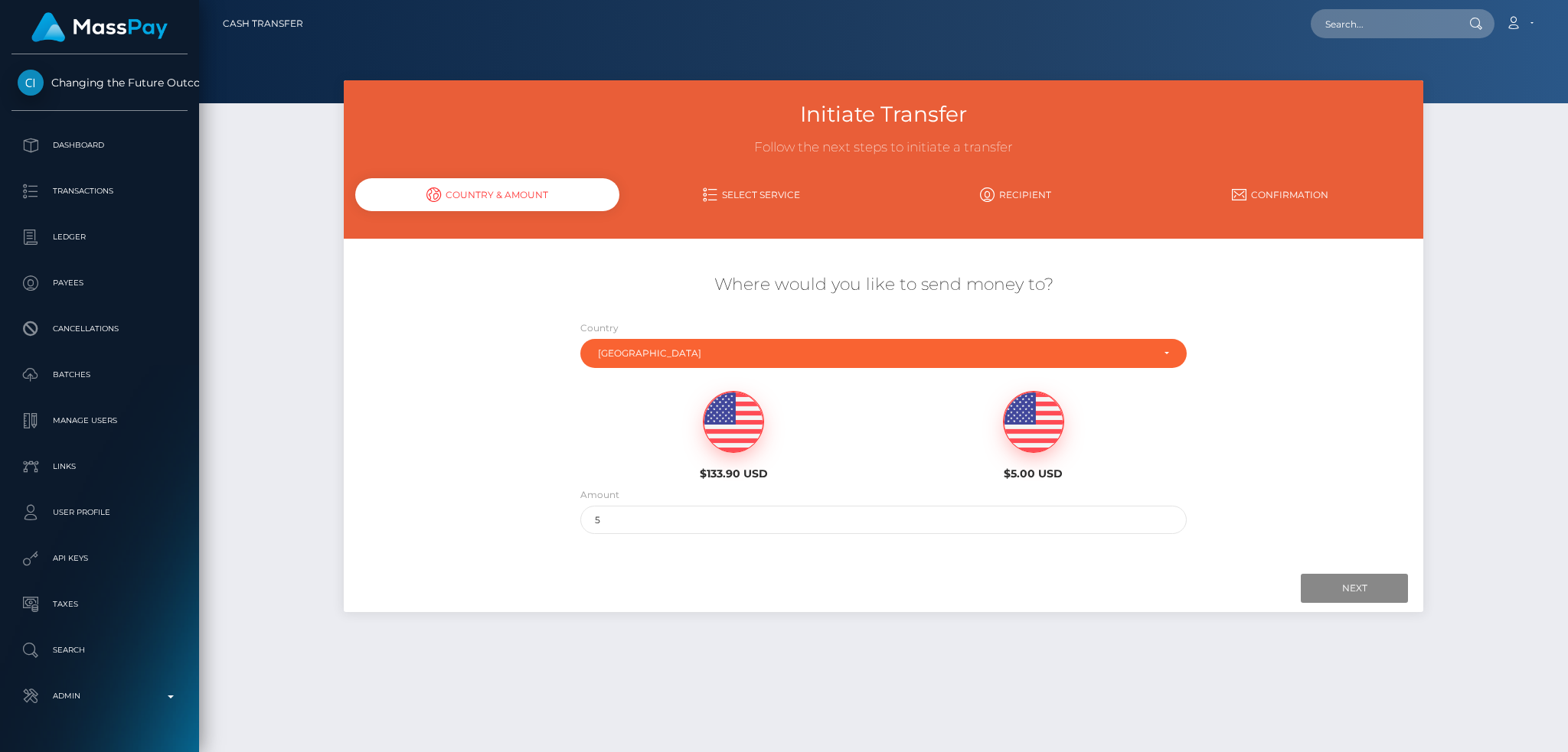
click at [740, 434] on img at bounding box center [733, 422] width 60 height 61
type input "133.9"
click at [1340, 592] on input "Next" at bounding box center [1355, 588] width 107 height 29
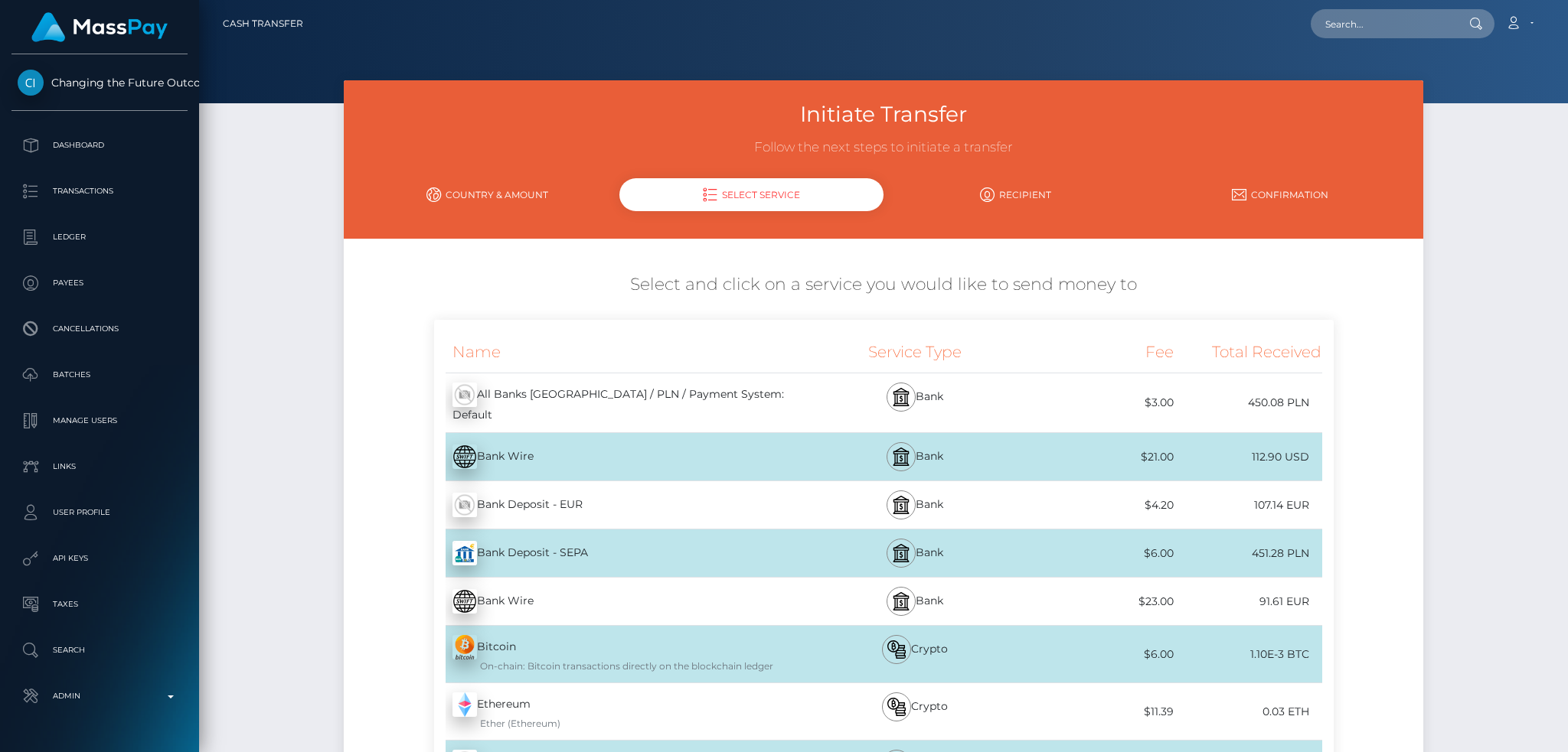
click at [685, 491] on div "Bank Deposit - EUR - EUR" at bounding box center [618, 505] width 370 height 43
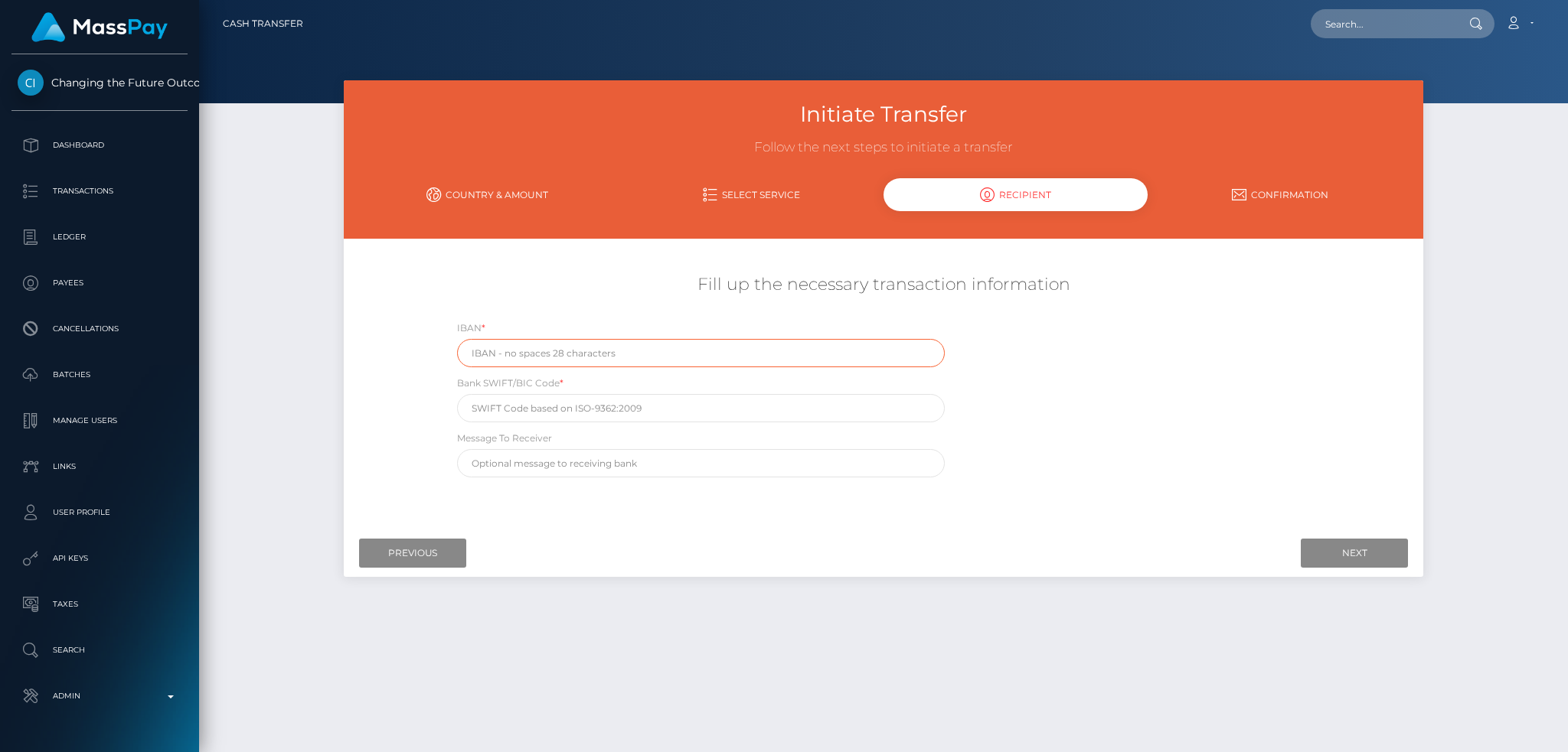
click at [731, 350] on input "text" at bounding box center [701, 353] width 489 height 28
paste input "[FINANCIAL_ID]"
click at [564, 353] on input "[FINANCIAL_ID]" at bounding box center [701, 353] width 489 height 28
type input "[FINANCIAL_ID]"
click at [593, 403] on input "text" at bounding box center [701, 408] width 489 height 28
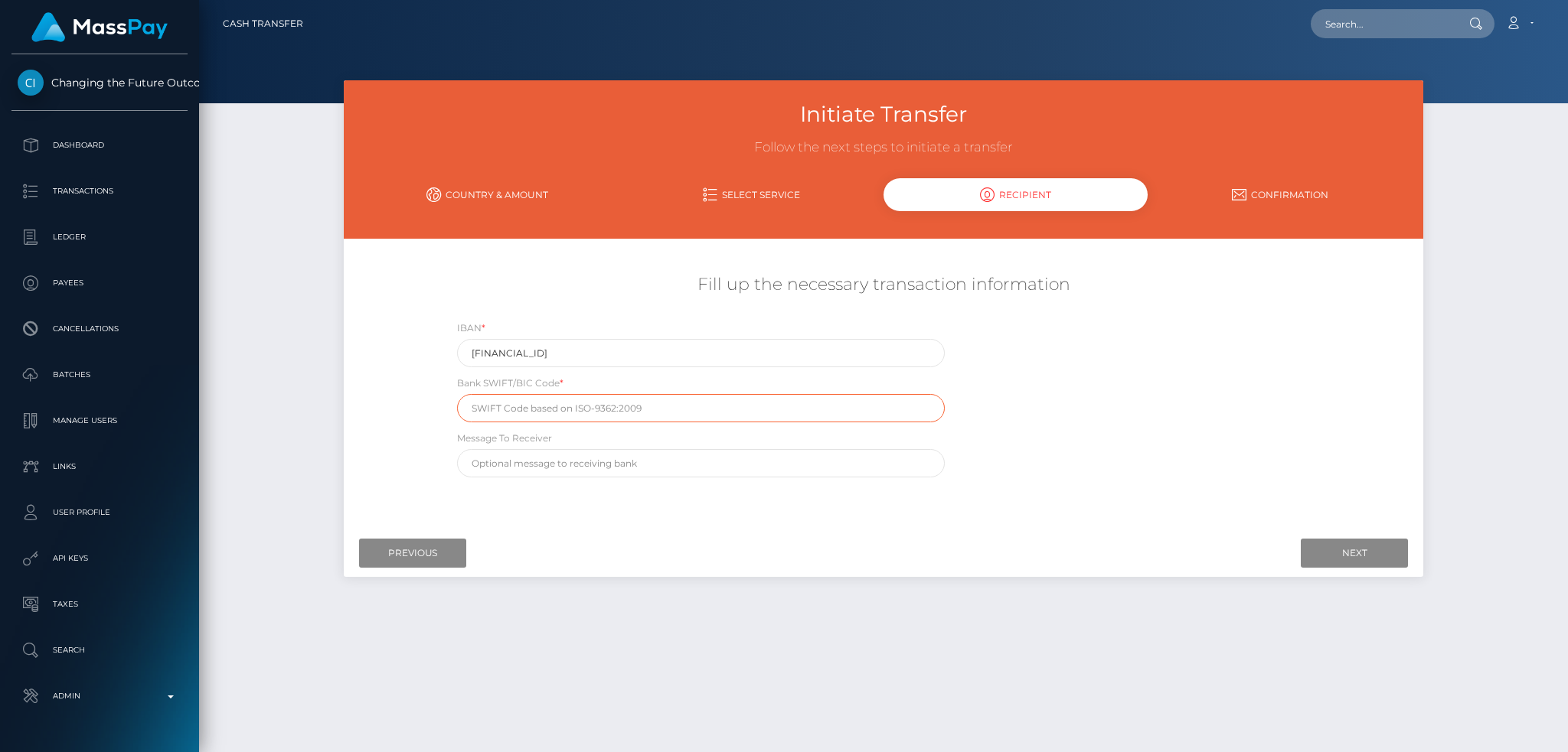
paste input "[SWIFT_CODE]"
type input "[SWIFT_CODE]"
click at [398, 429] on div "Fill up the necessary transaction information IBAN * [FINANCIAL_ID] Bank SWIFT/…" at bounding box center [884, 375] width 1080 height 220
click at [537, 456] on input "text" at bounding box center [701, 463] width 489 height 28
type input "Own Funds Withdrawal"
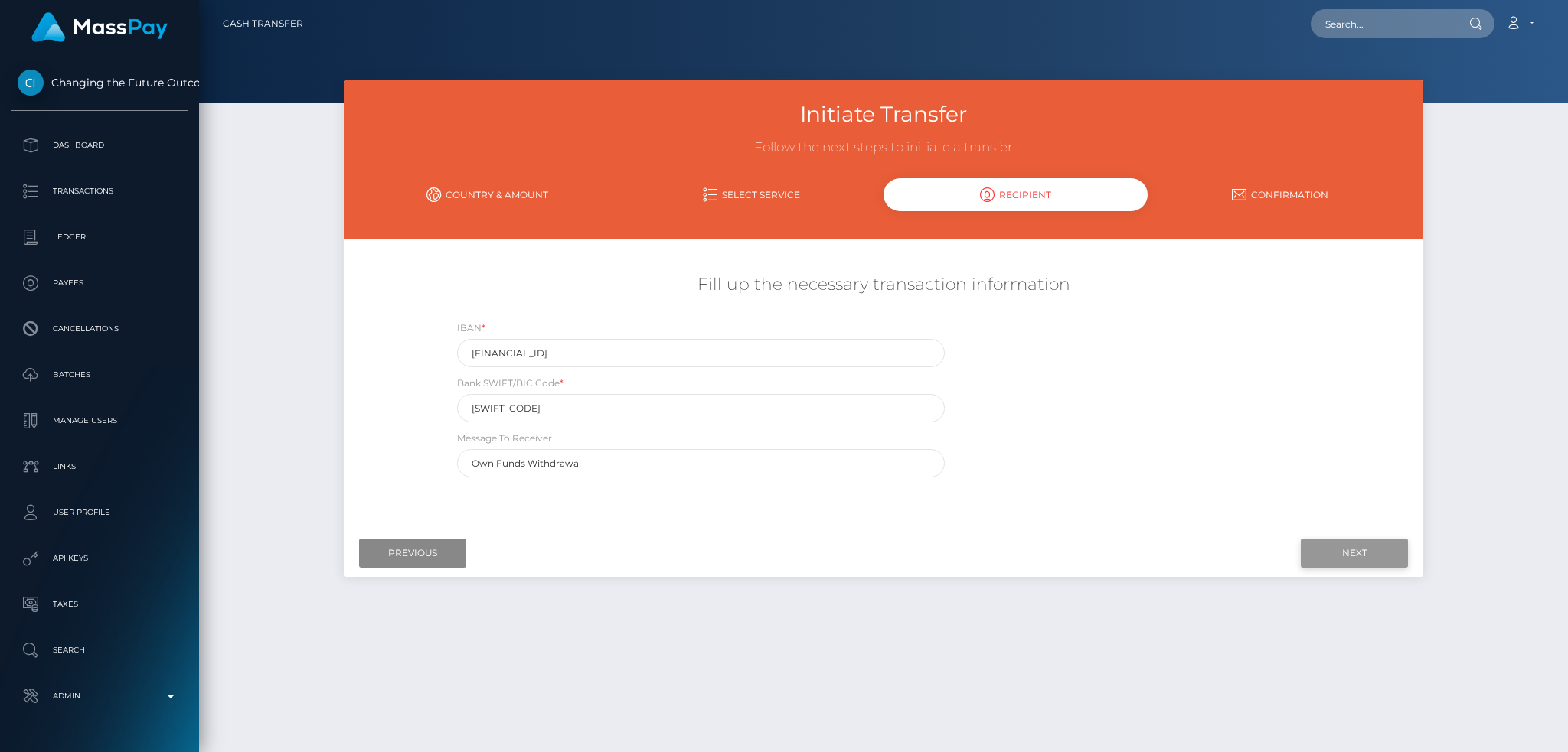
click at [1344, 557] on input "Next" at bounding box center [1355, 553] width 107 height 29
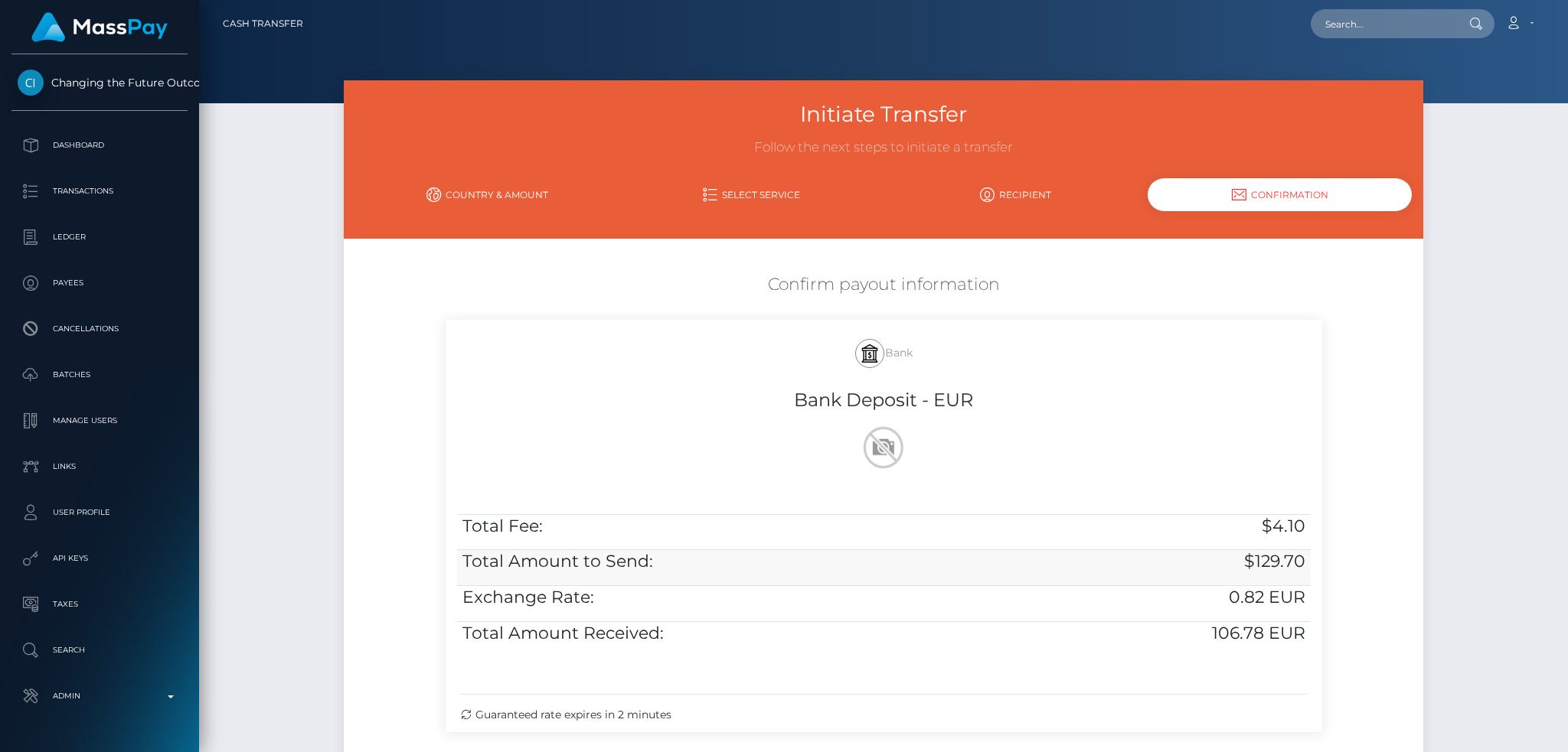
scroll to position [157, 0]
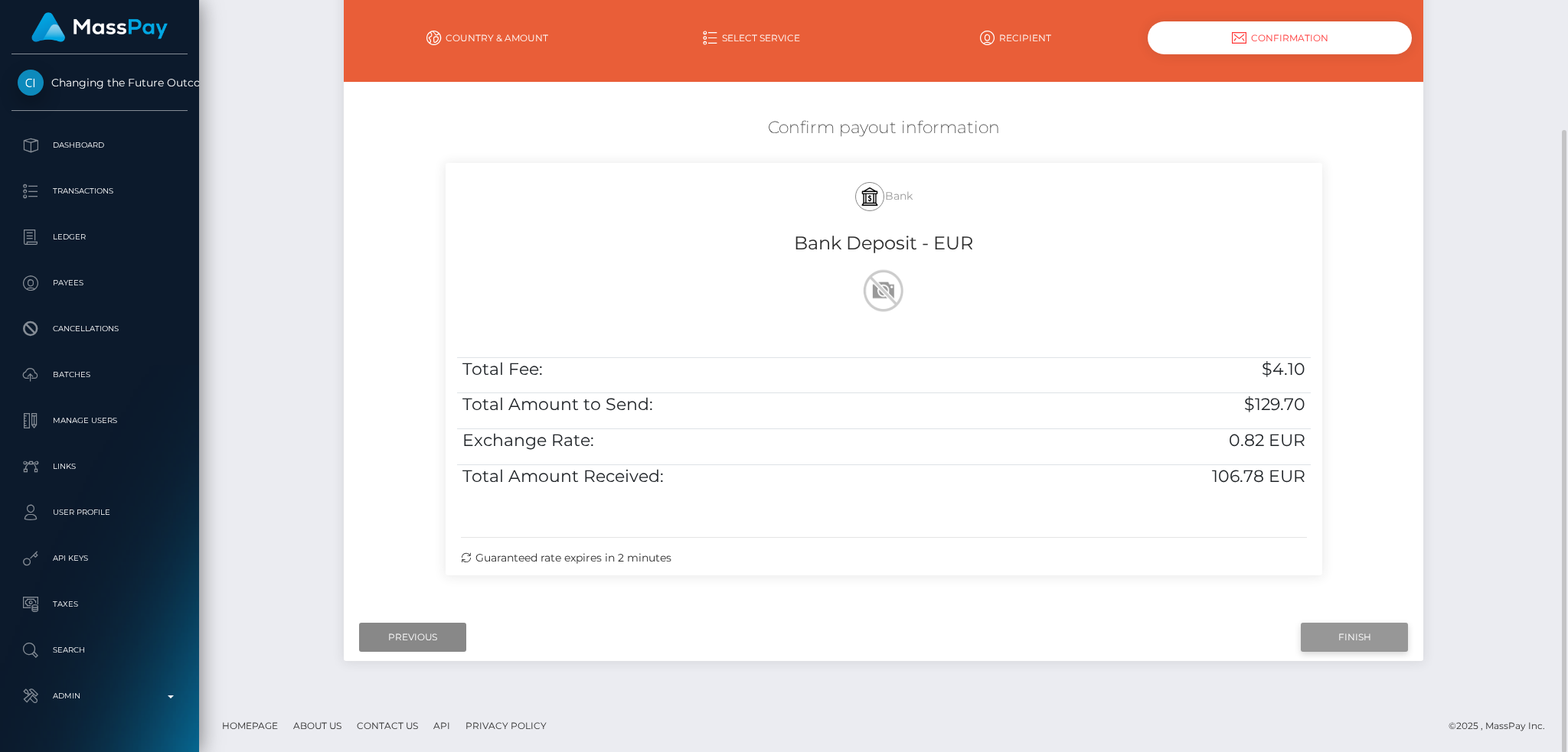
click at [1352, 641] on input "Finish" at bounding box center [1355, 637] width 107 height 29
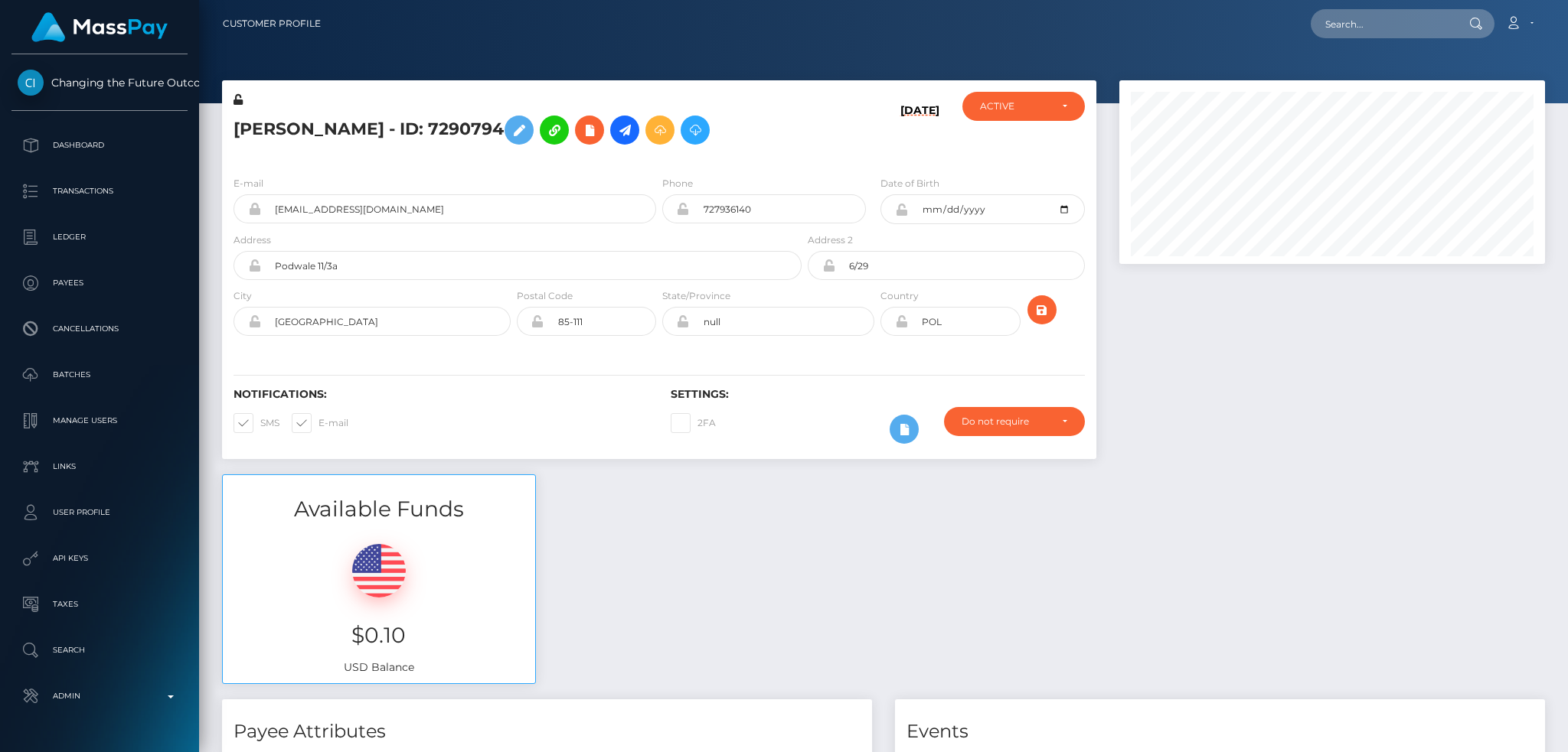
scroll to position [183, 425]
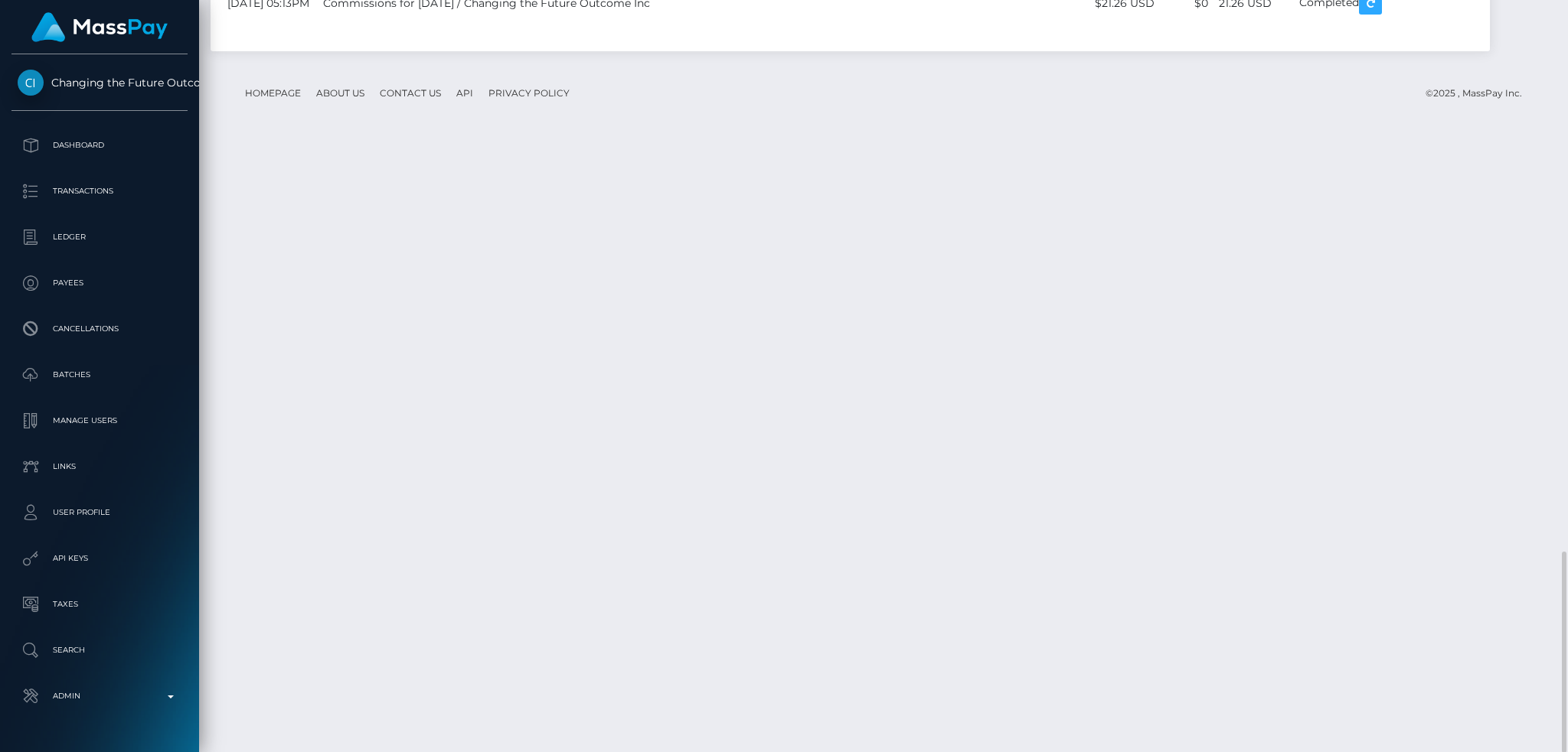
drag, startPoint x: 0, startPoint y: 0, endPoint x: 1499, endPoint y: 419, distance: 1556.5
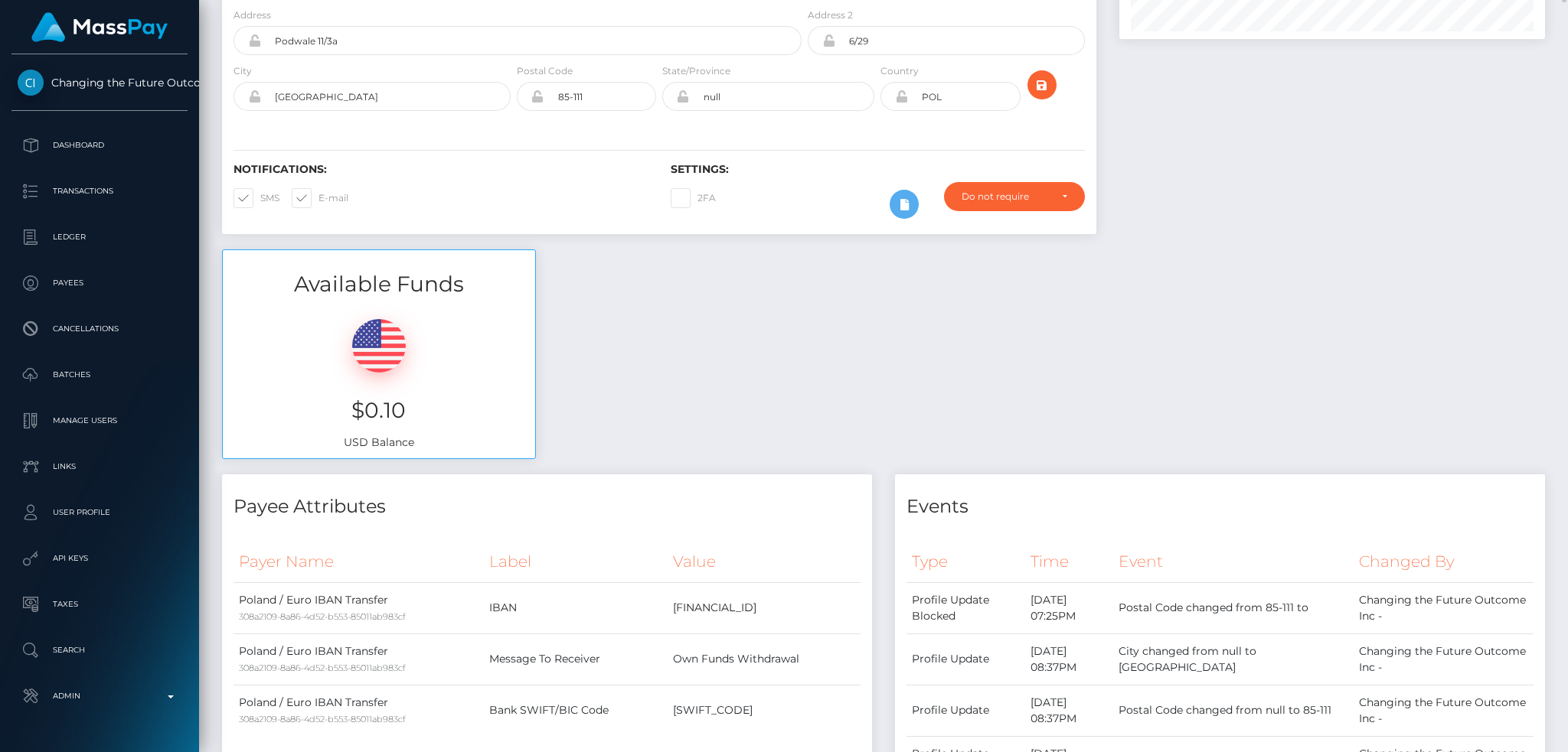
scroll to position [0, 0]
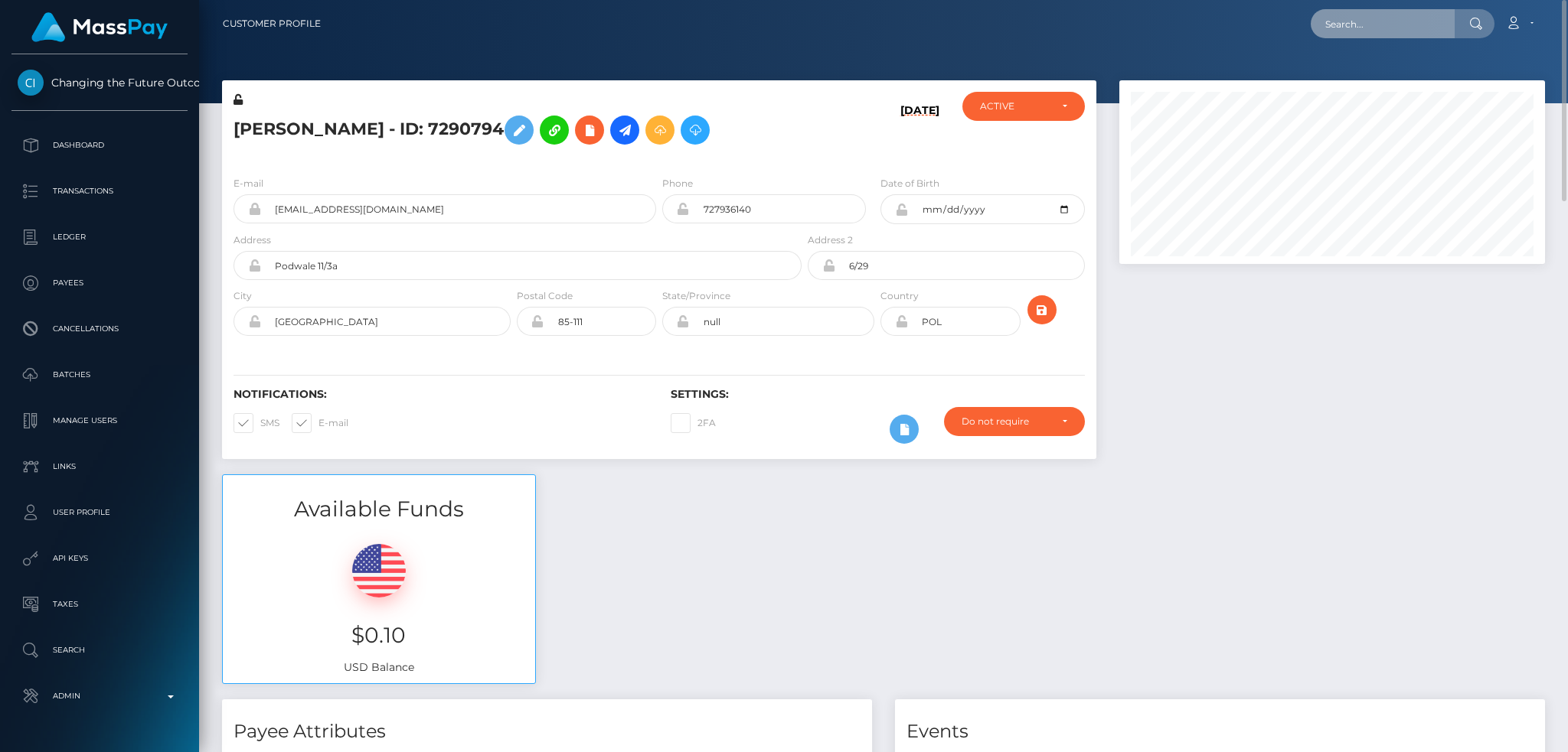
click at [1405, 11] on input "text" at bounding box center [1383, 23] width 144 height 29
paste input "poact_ltpXdJM06wiD"
type input "poact_ltpXdJM06wiD"
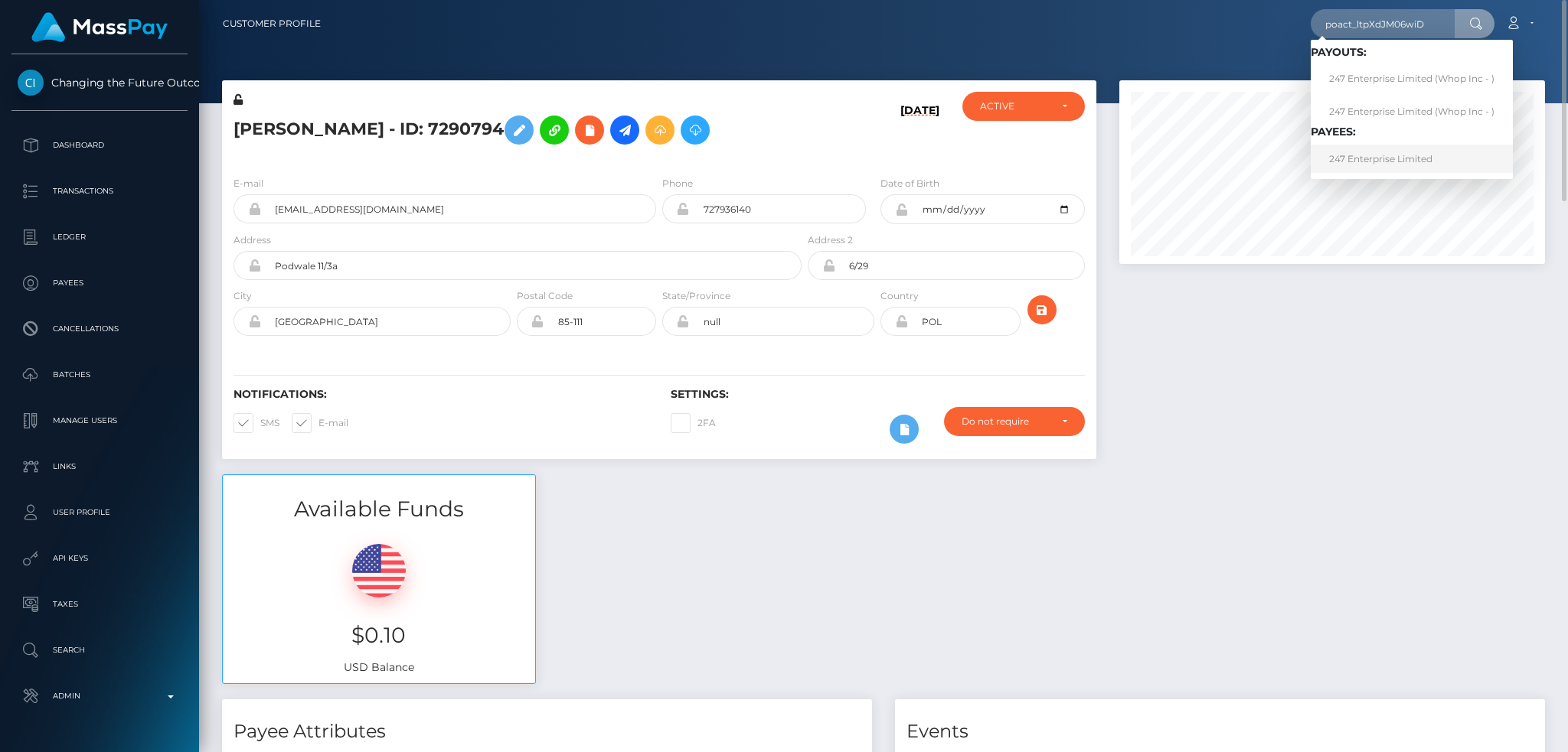
click at [1364, 152] on link "247 Enterprise Limited" at bounding box center [1412, 159] width 202 height 28
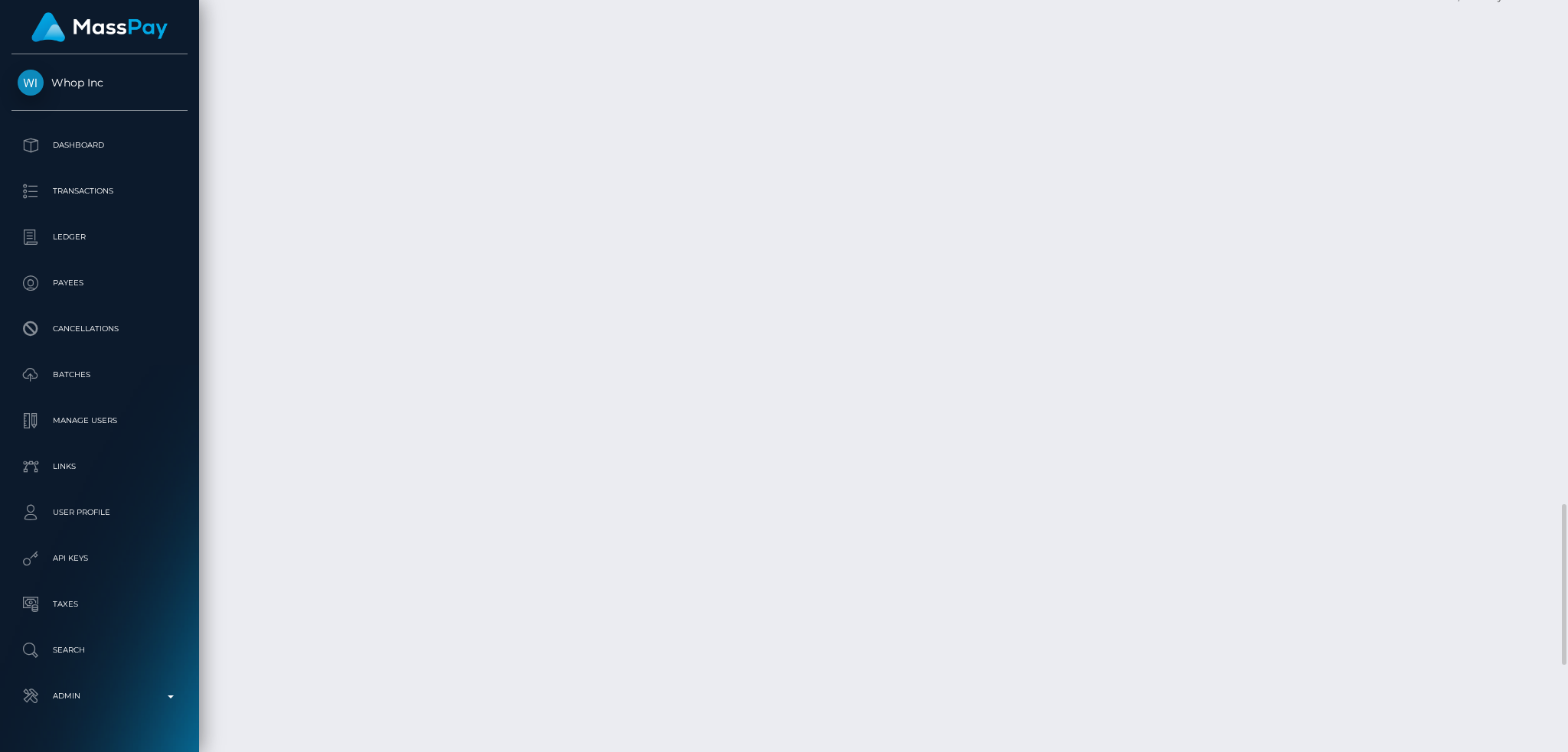
scroll to position [2769, 0]
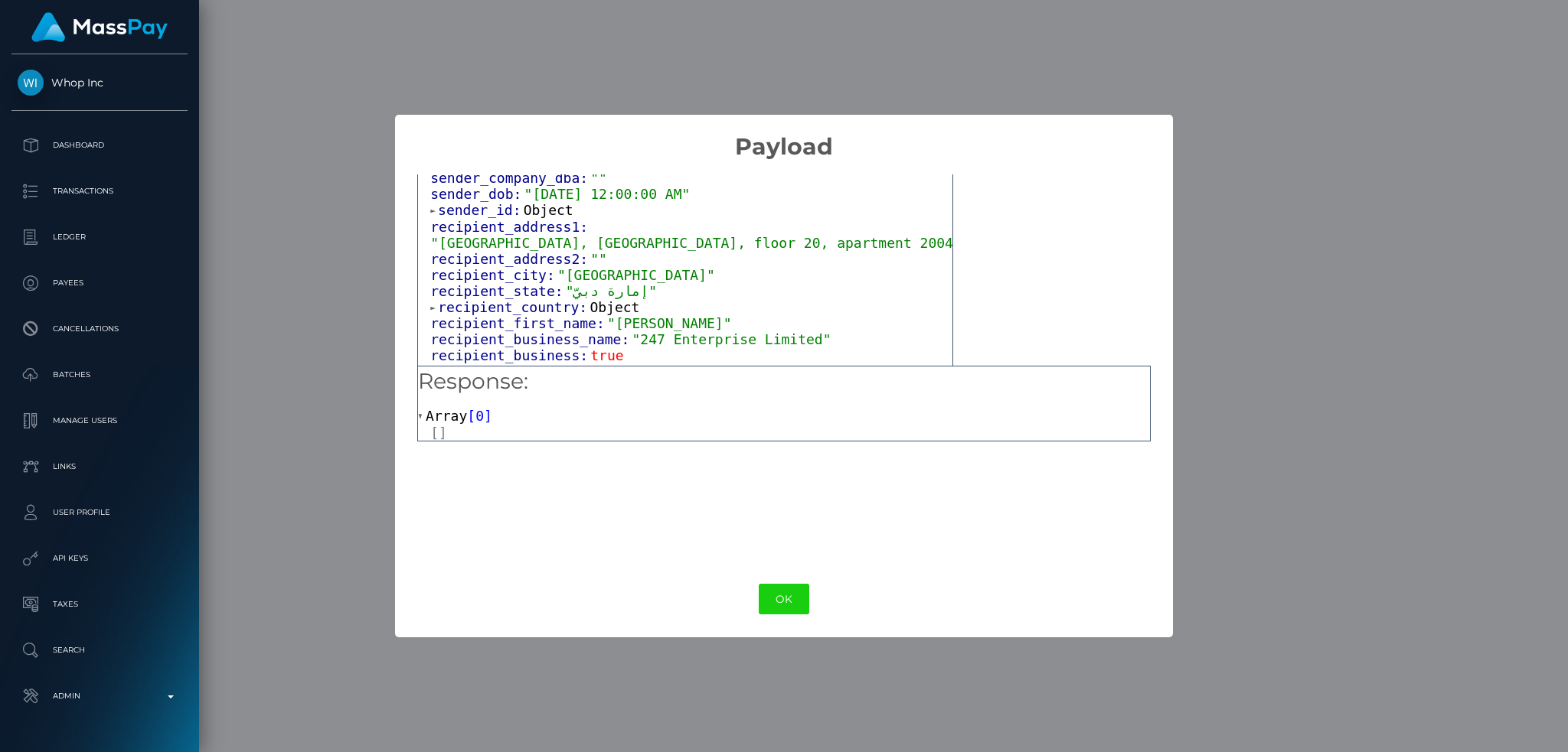
scroll to position [408, 0]
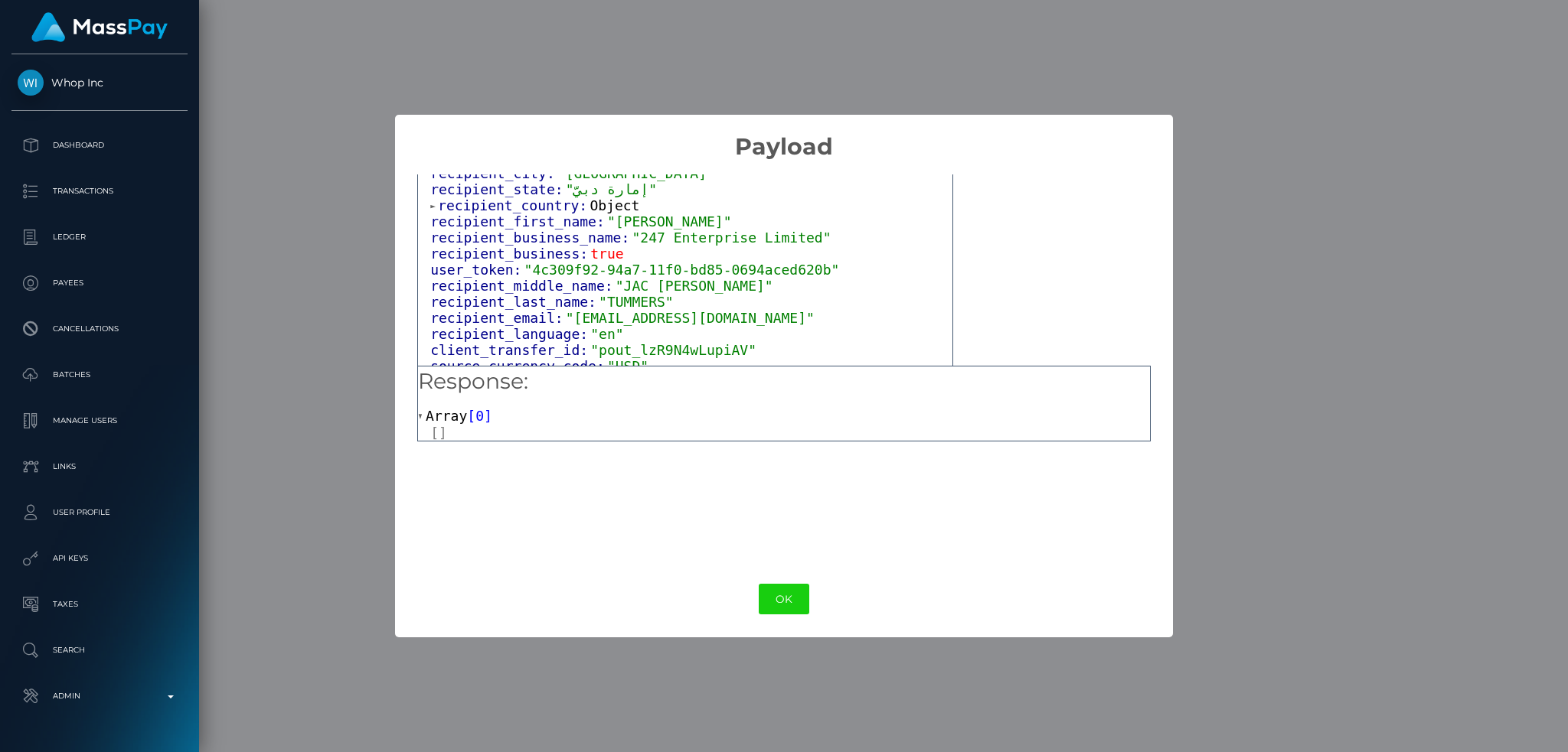
click at [606, 214] on span "Object" at bounding box center [614, 206] width 49 height 16
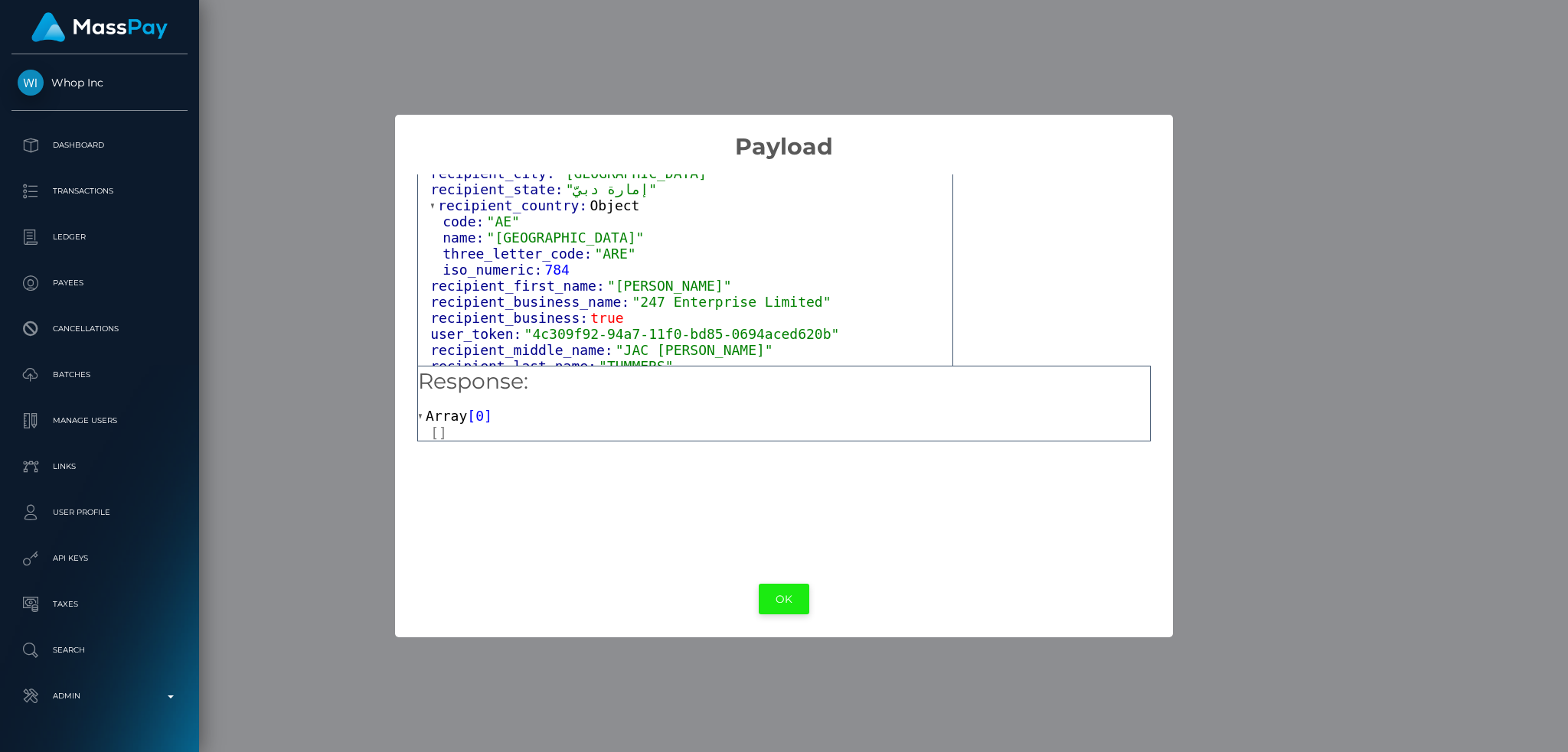
click at [782, 595] on button "OK" at bounding box center [784, 600] width 50 height 31
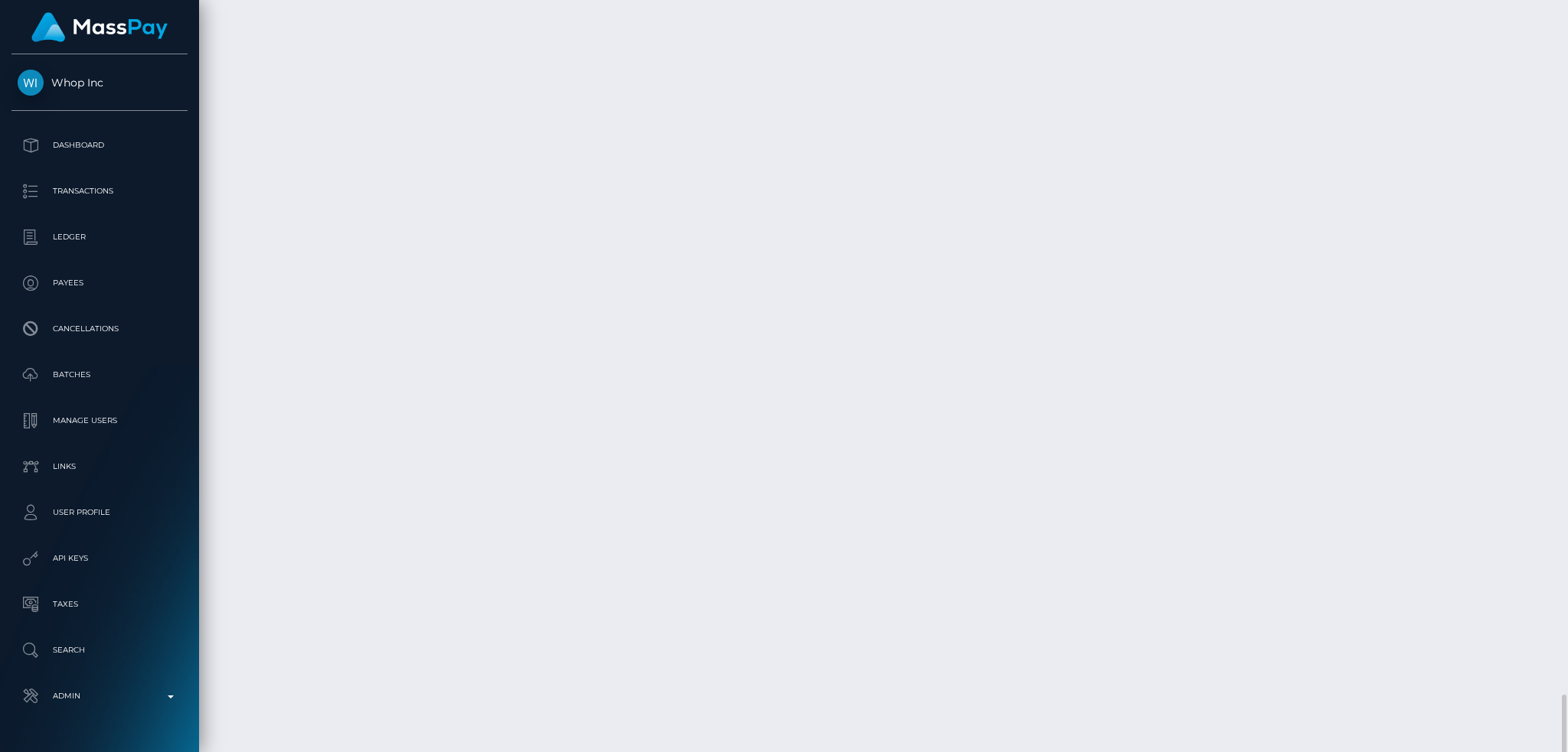
scroll to position [2769, 0]
copy td "Bank Wire / pout_lzR9N4wLupiAV / MassPay Dynamic Tokens/MyEUPay / Whop Inc -"
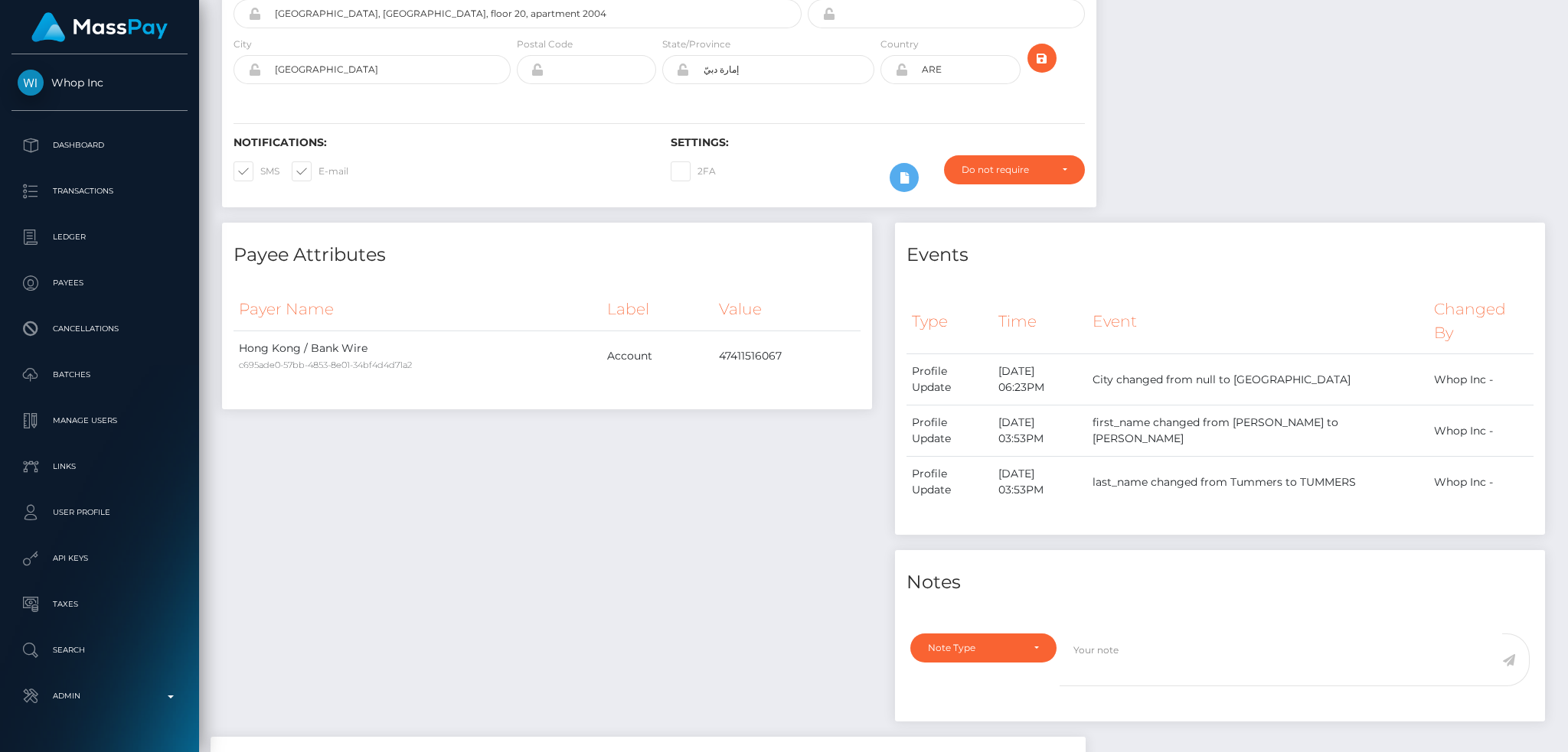
scroll to position [0, 0]
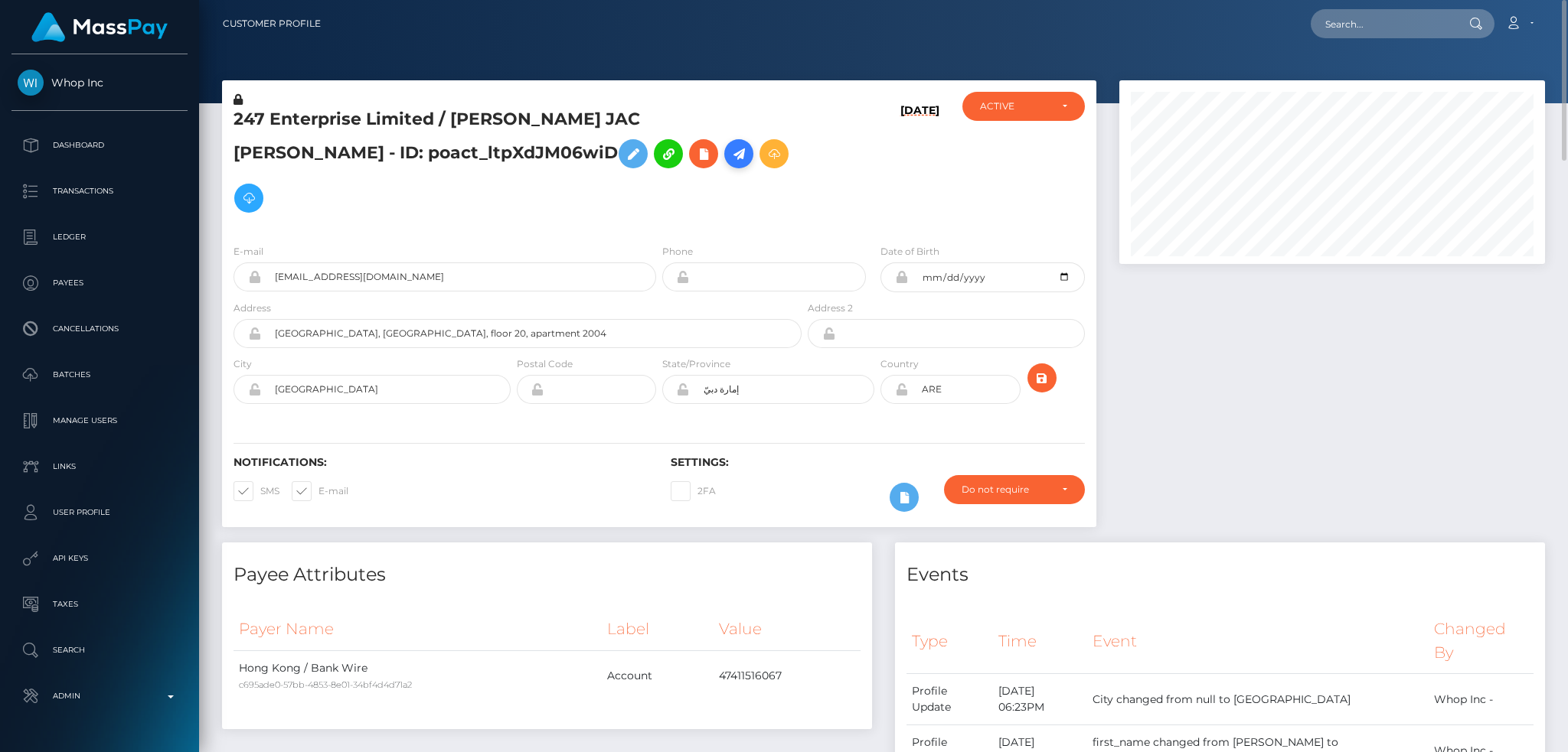
click at [724, 164] on link at bounding box center [738, 153] width 29 height 29
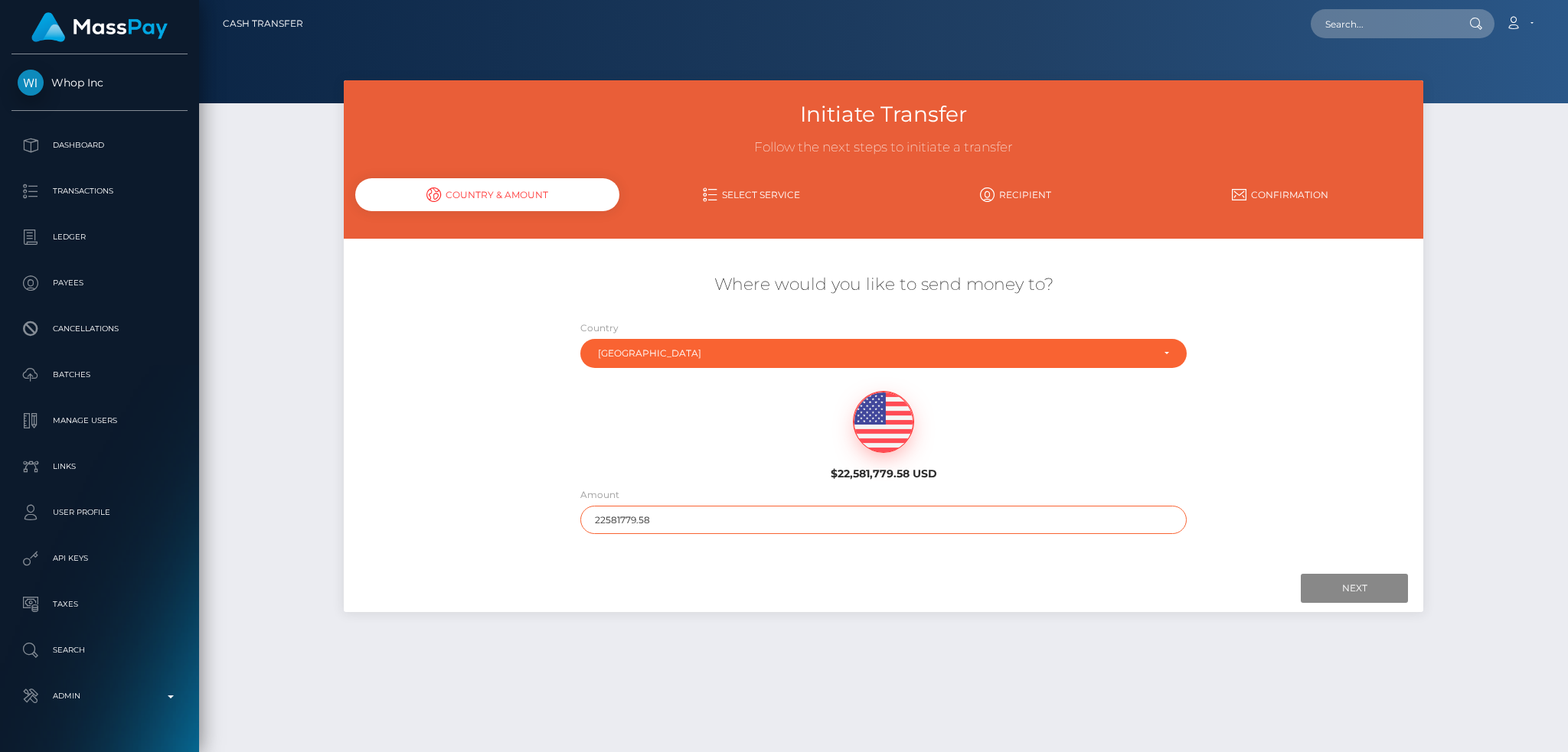
drag, startPoint x: 724, startPoint y: 506, endPoint x: 542, endPoint y: 516, distance: 182.3
click at [542, 516] on div "Where would you like to send money to? Country Abkhazia [GEOGRAPHIC_DATA] [GEOG…" at bounding box center [884, 404] width 1080 height 276
type input "200"
click at [1354, 583] on input "Next" at bounding box center [1355, 588] width 107 height 29
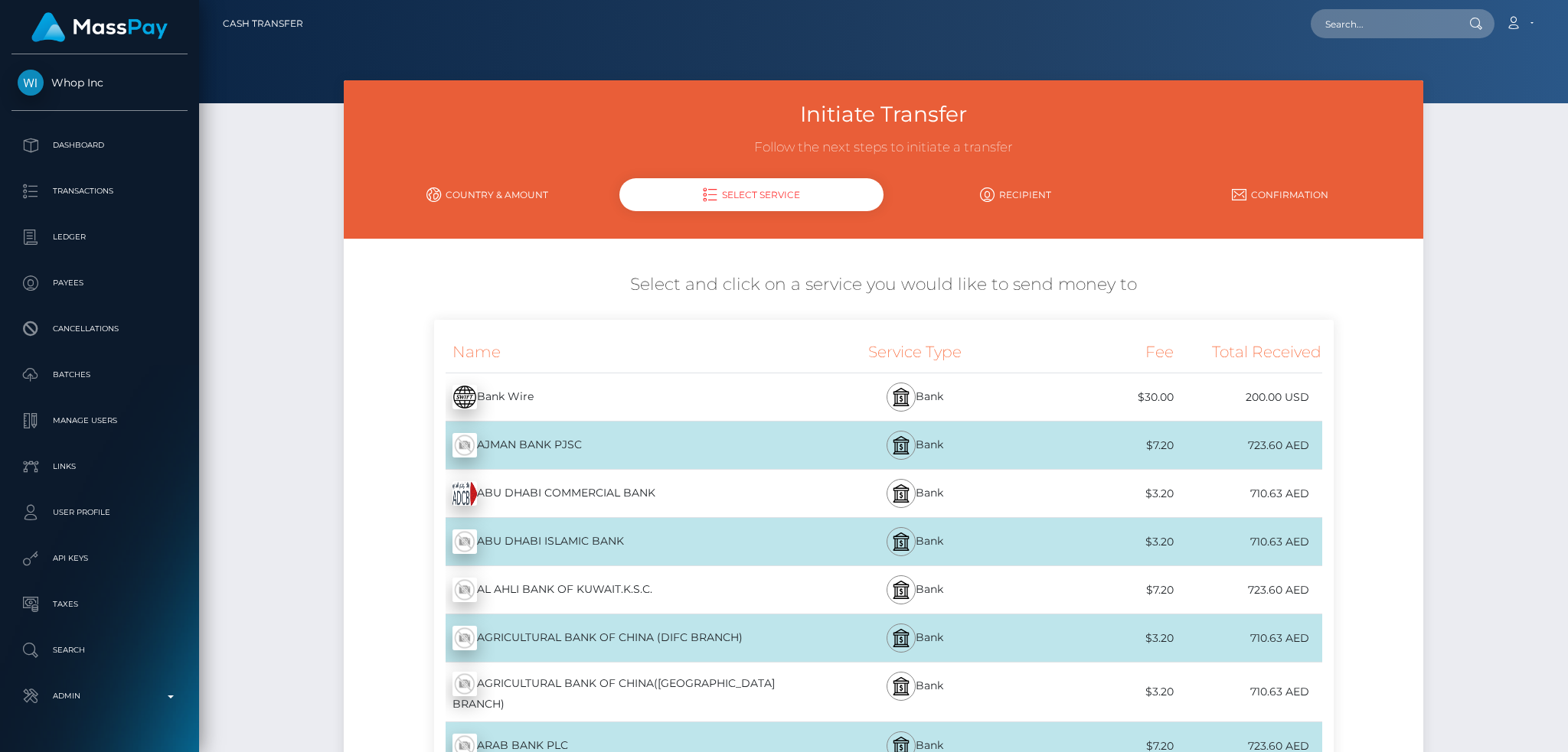
click at [621, 397] on div "Bank Wire - USD" at bounding box center [618, 397] width 370 height 43
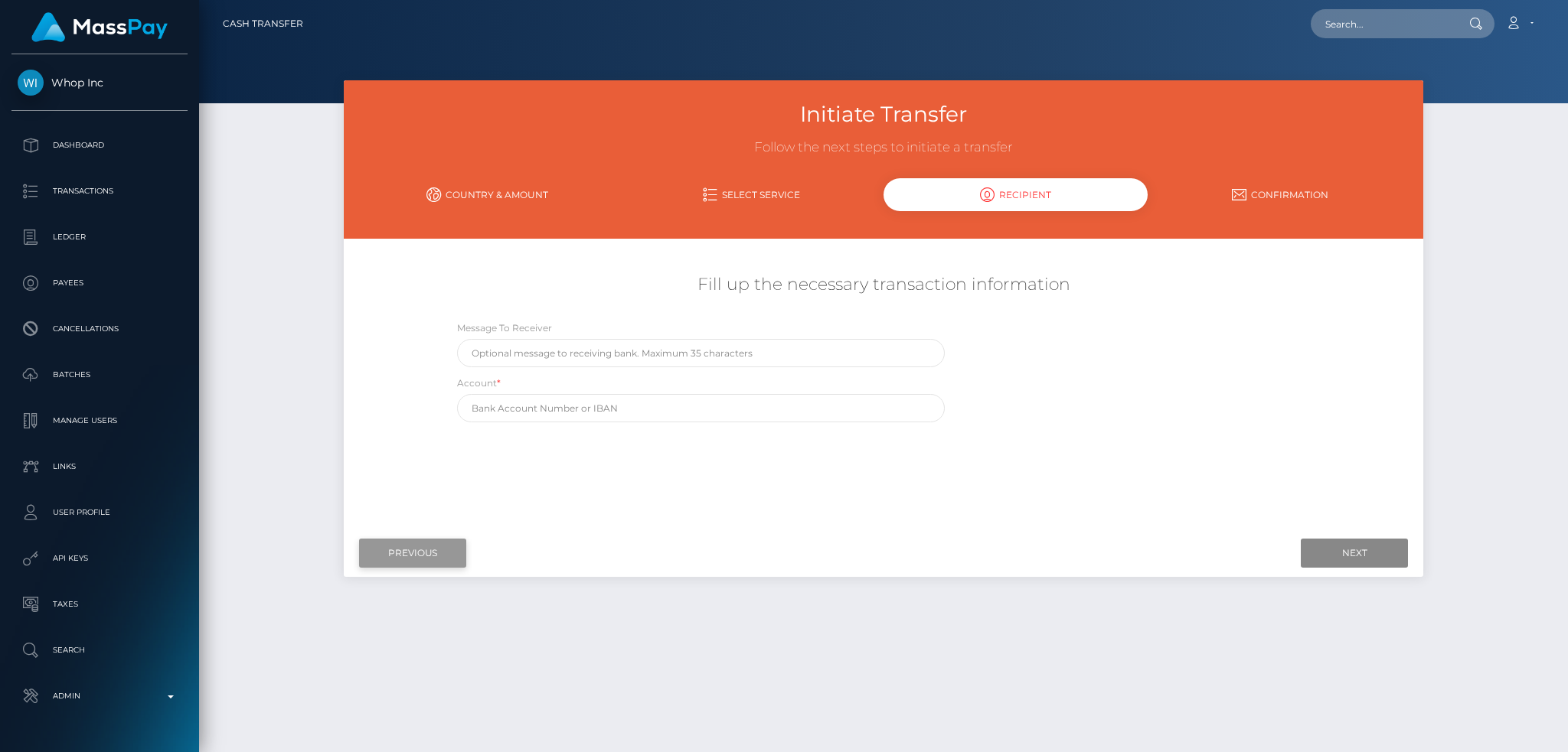
click at [405, 552] on input "Previous" at bounding box center [412, 553] width 107 height 29
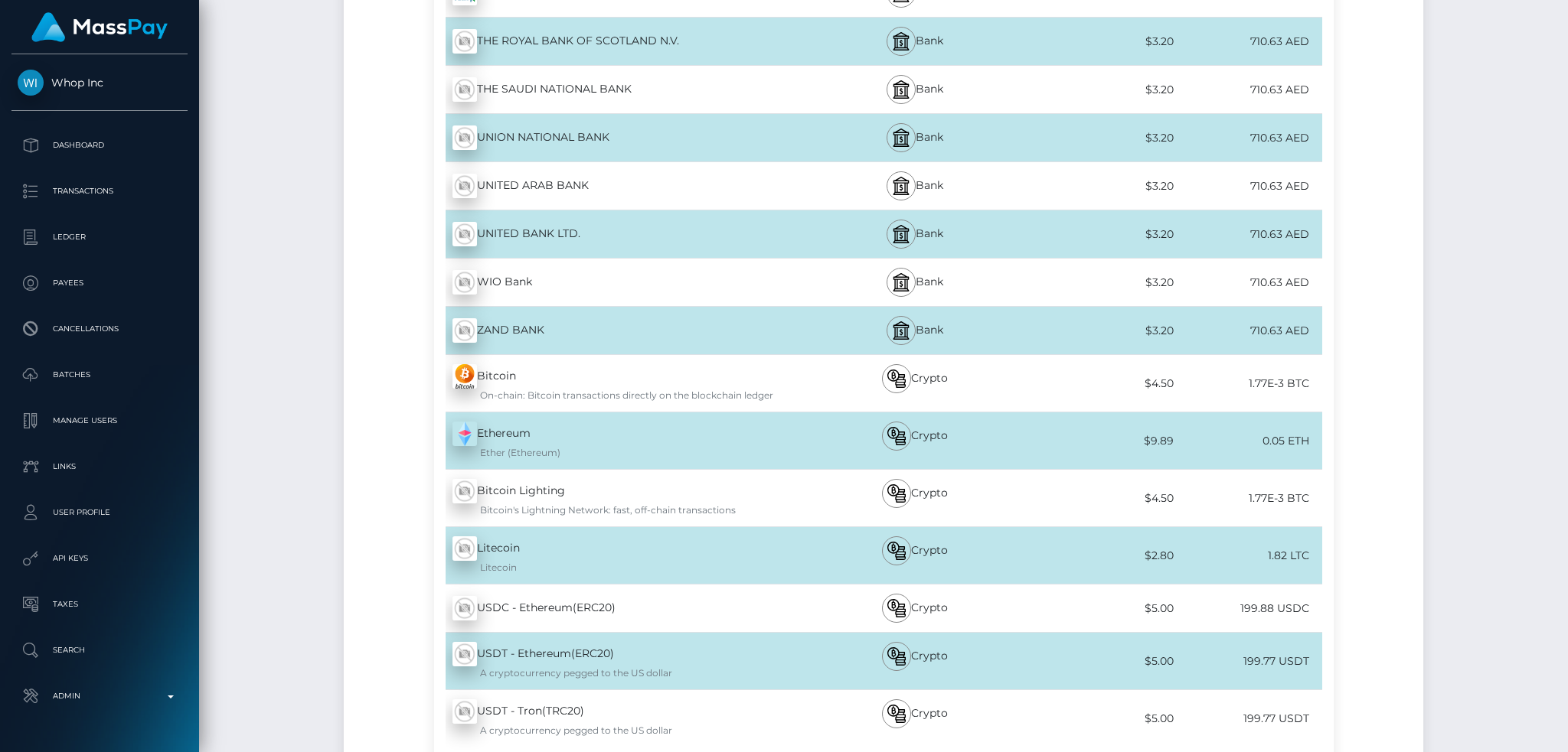
scroll to position [5262, 0]
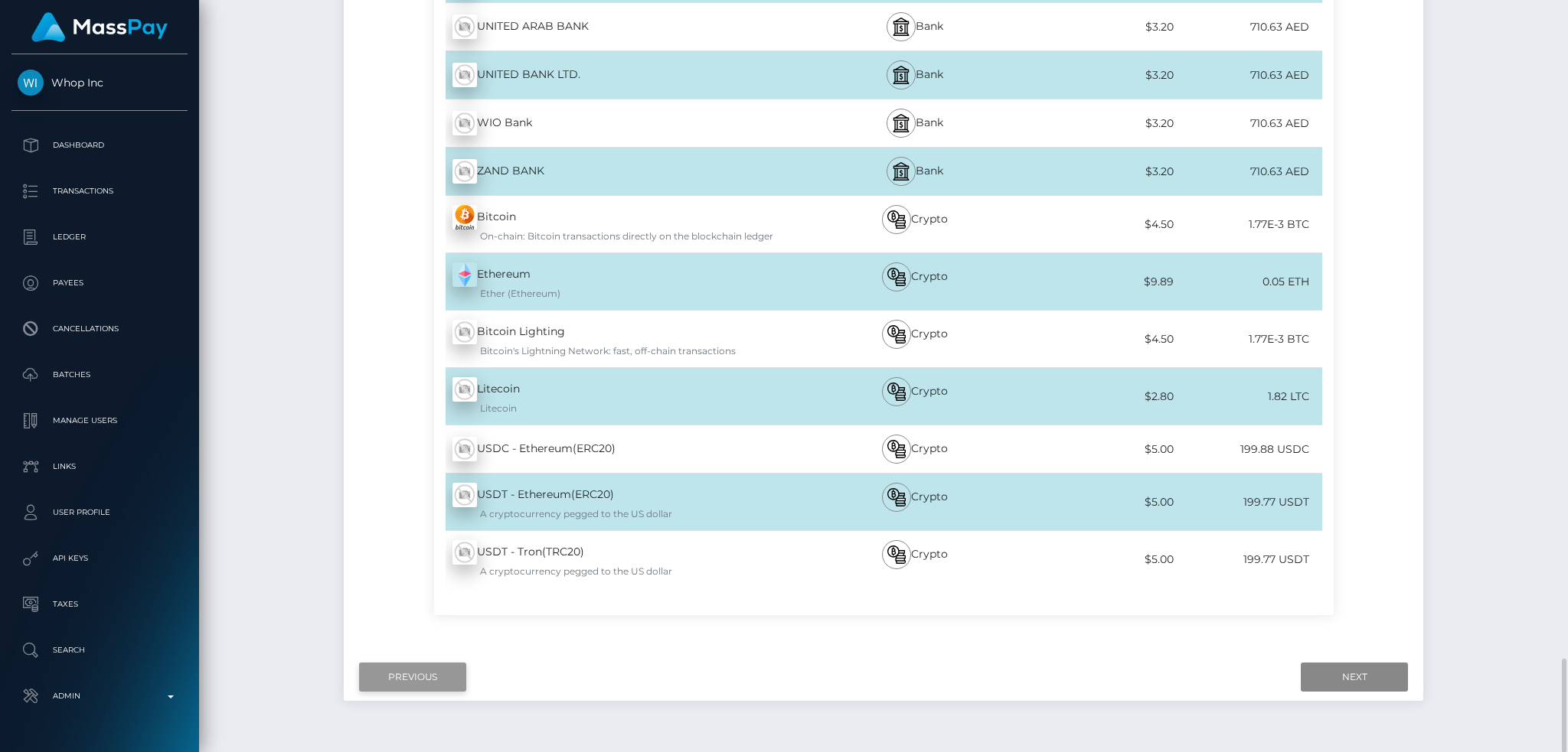
click at [412, 663] on input "Previous" at bounding box center [412, 677] width 107 height 29
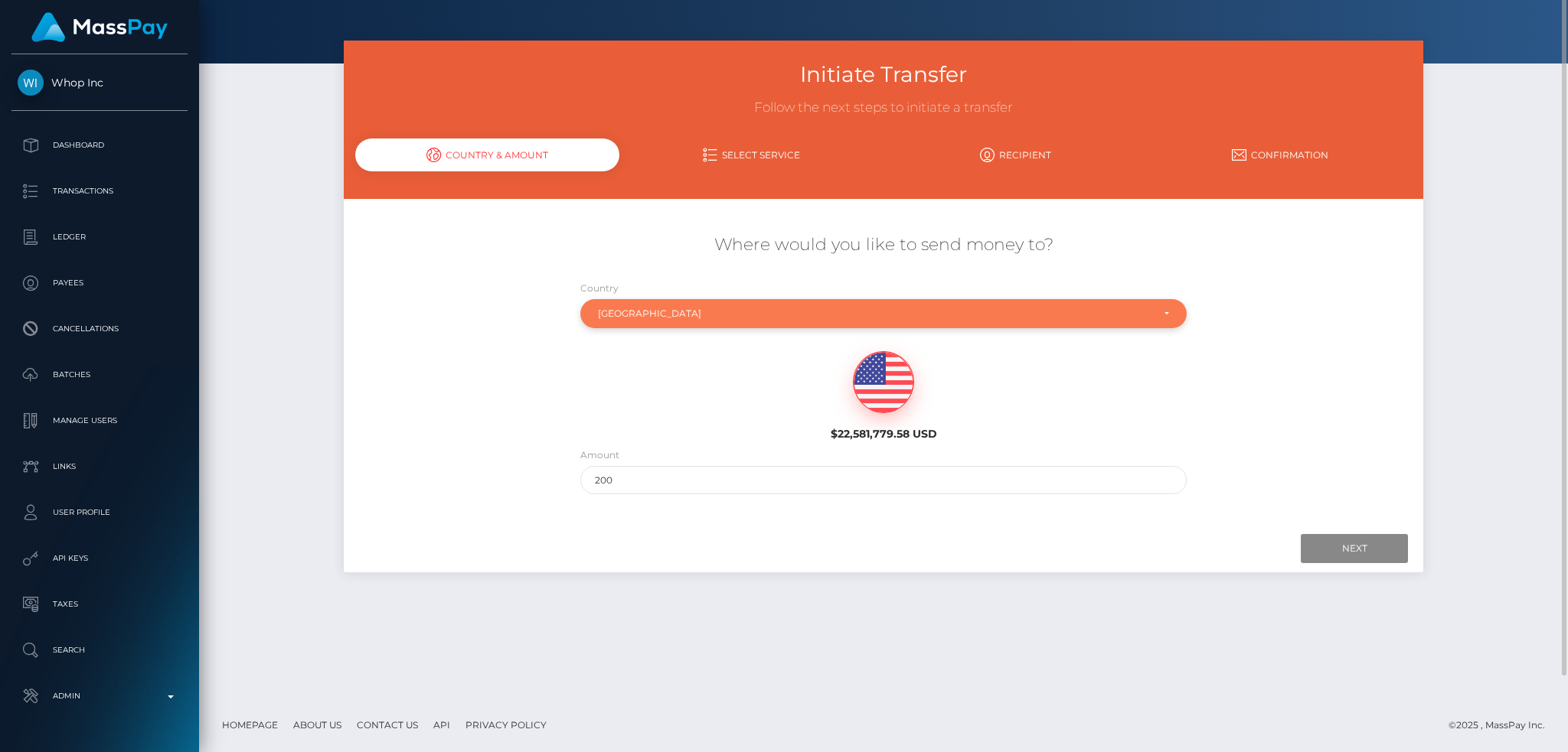
scroll to position [0, 0]
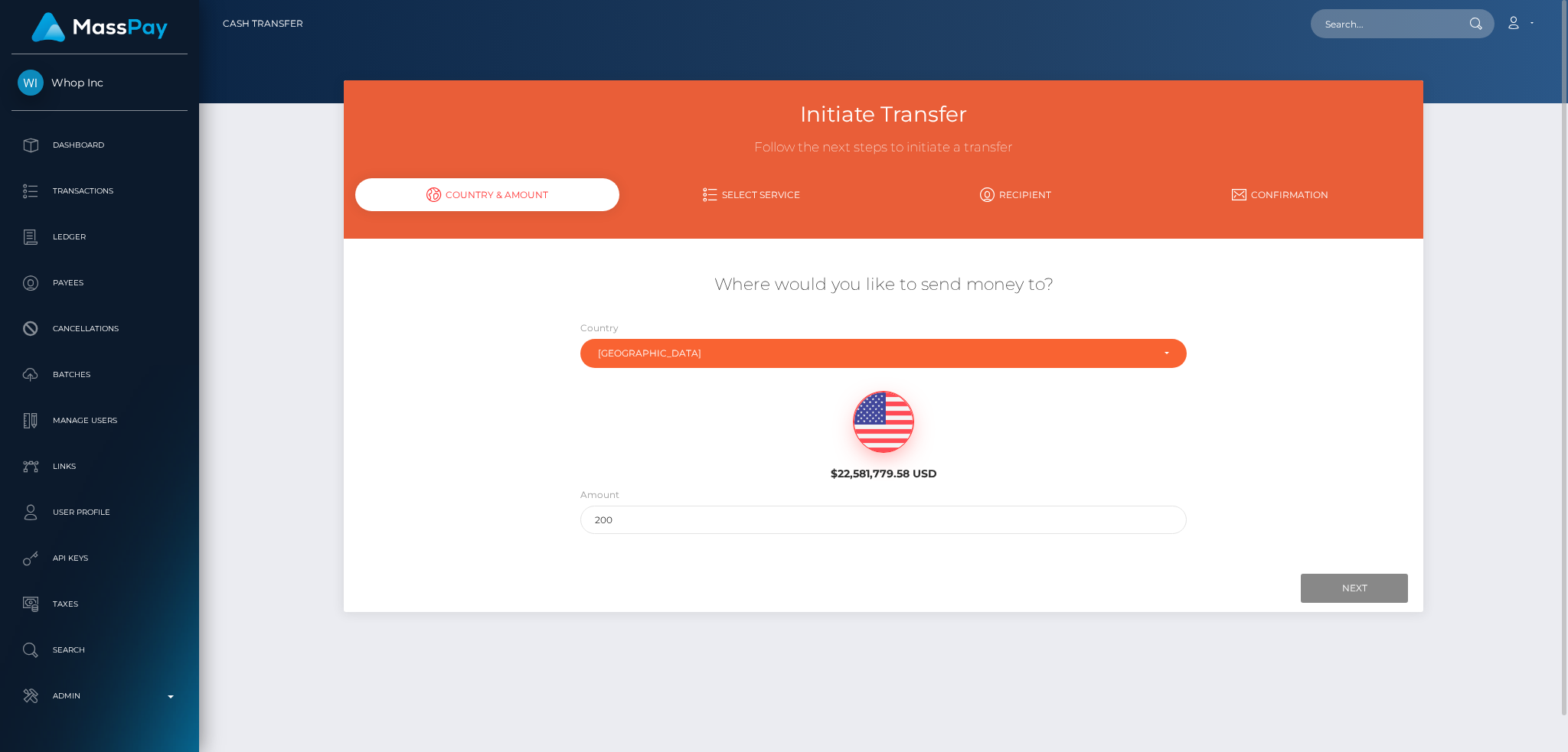
click at [724, 331] on div "Country Abkhazia [GEOGRAPHIC_DATA] [GEOGRAPHIC_DATA] [GEOGRAPHIC_DATA] [US_STAT…" at bounding box center [884, 344] width 607 height 49
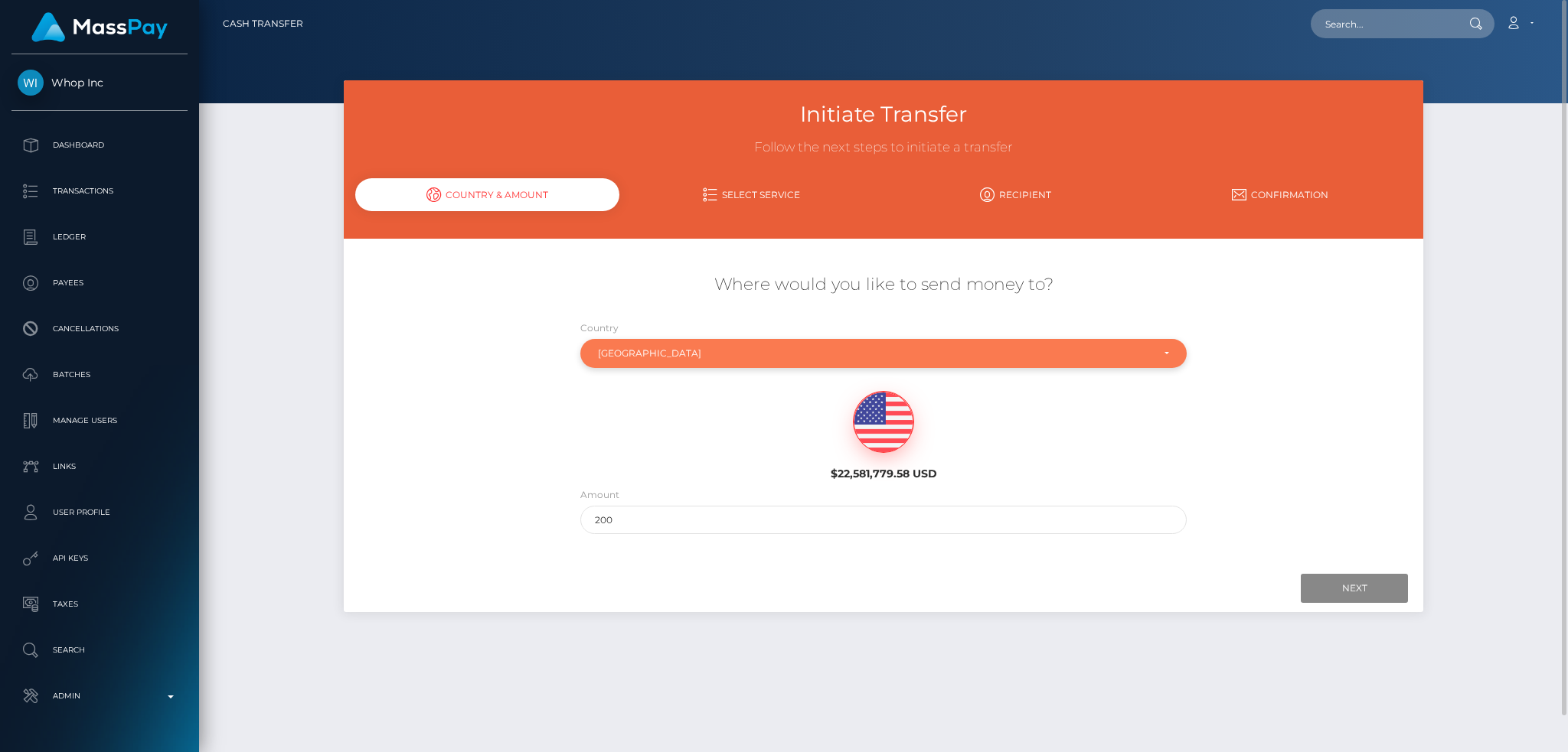
click at [708, 347] on div "[GEOGRAPHIC_DATA]" at bounding box center [876, 353] width 555 height 12
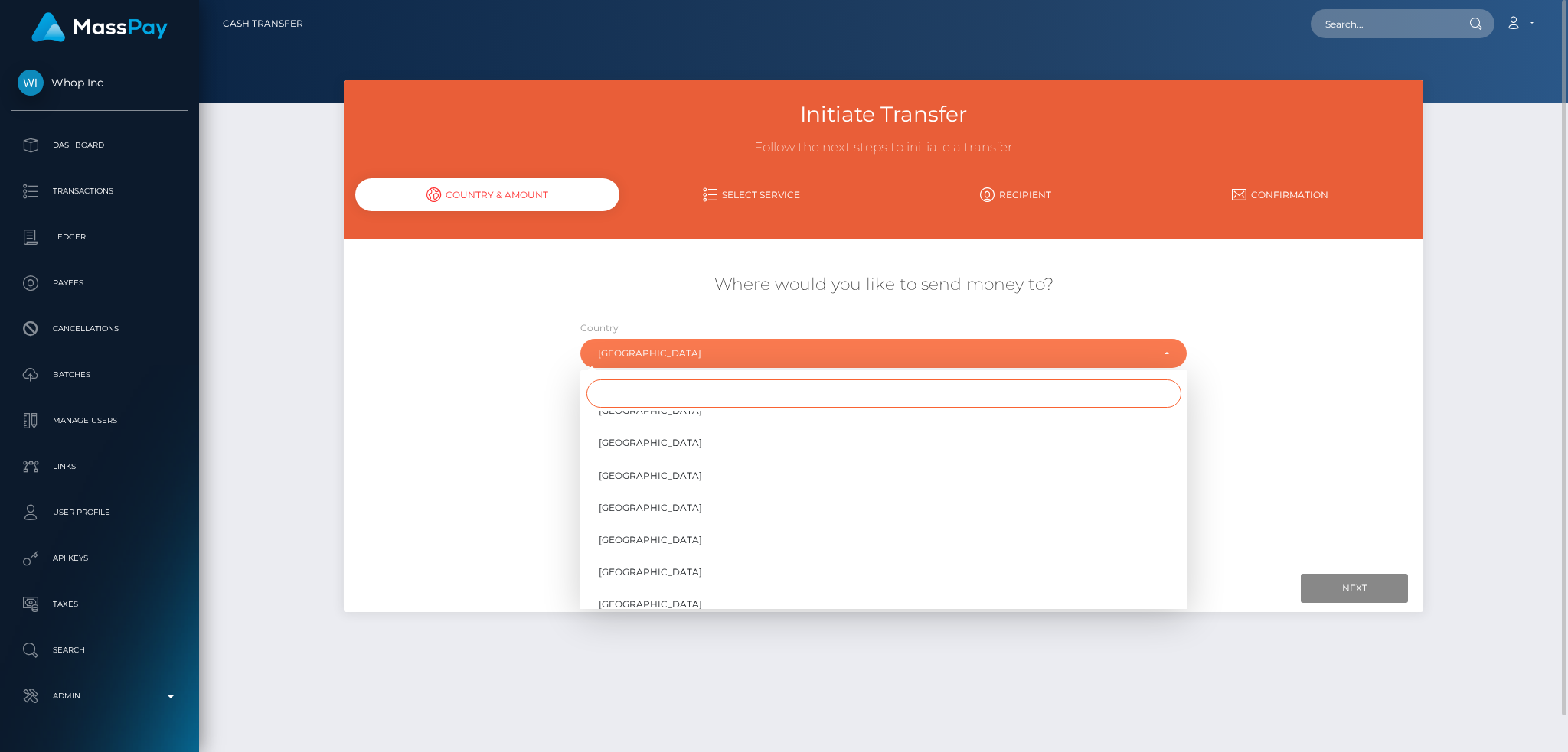
click at [626, 387] on input "Search" at bounding box center [884, 393] width 595 height 28
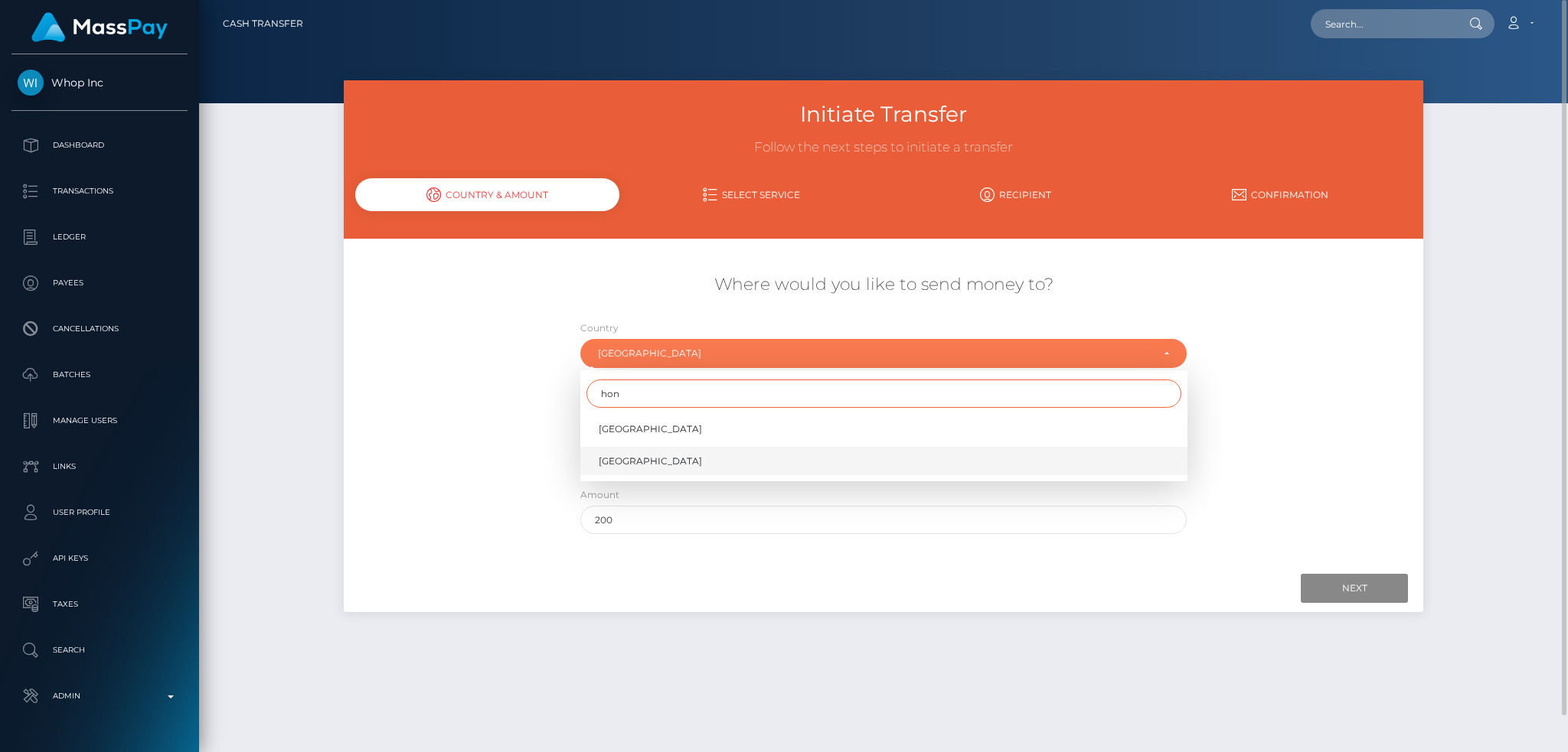
type input "hon"
click at [626, 461] on span "[GEOGRAPHIC_DATA]" at bounding box center [650, 462] width 104 height 14
select select "HKG"
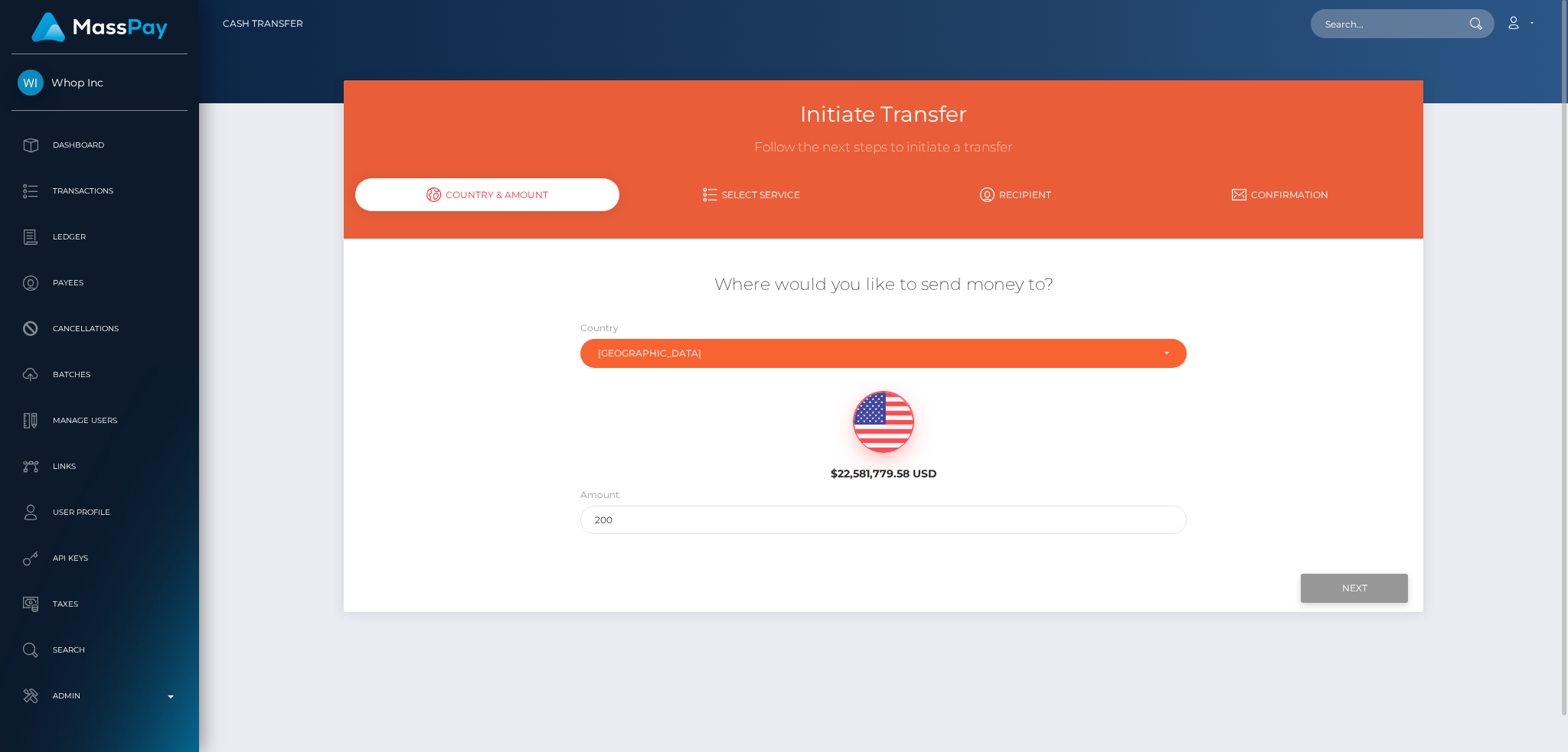
click at [1332, 582] on input "Next" at bounding box center [1355, 588] width 107 height 29
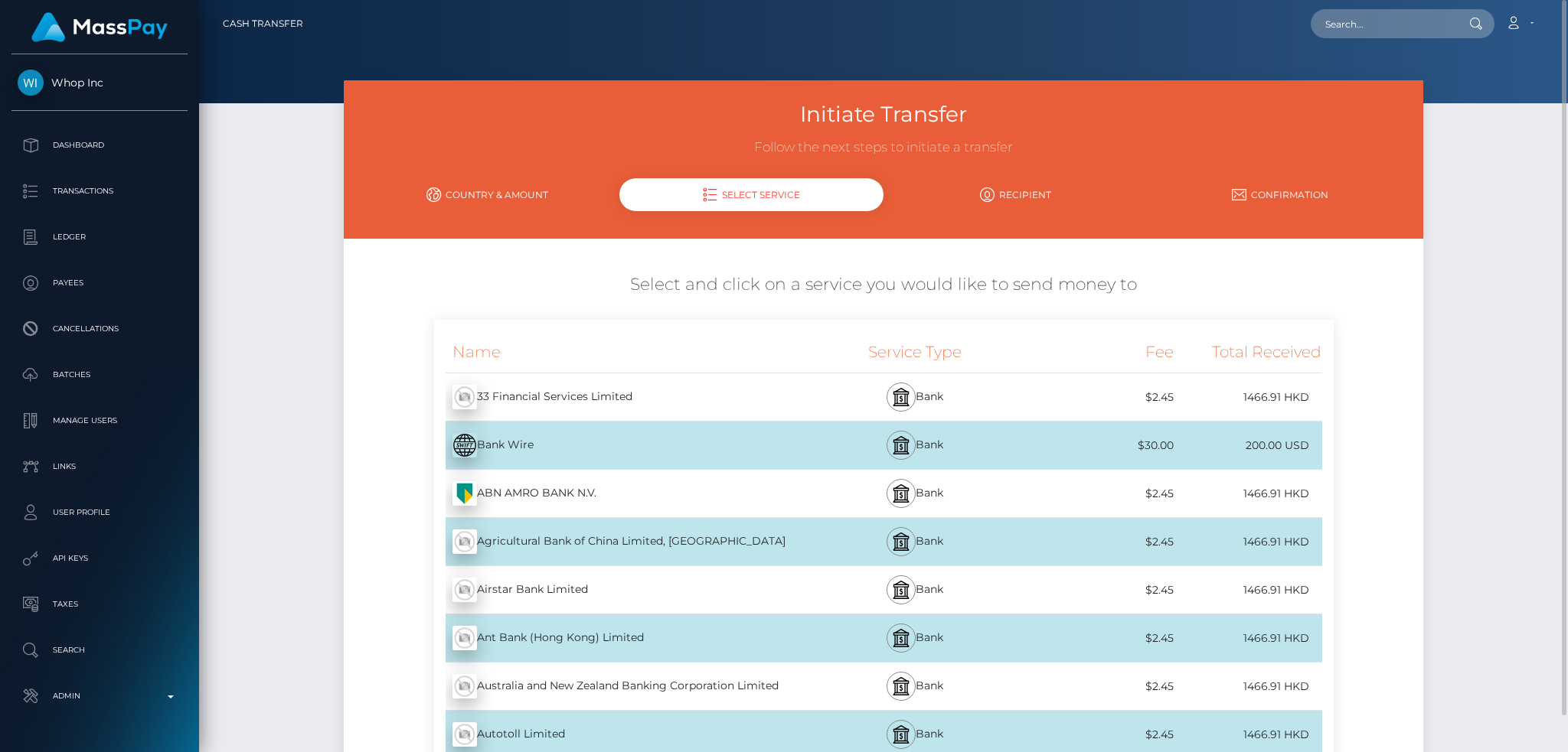
scroll to position [102, 0]
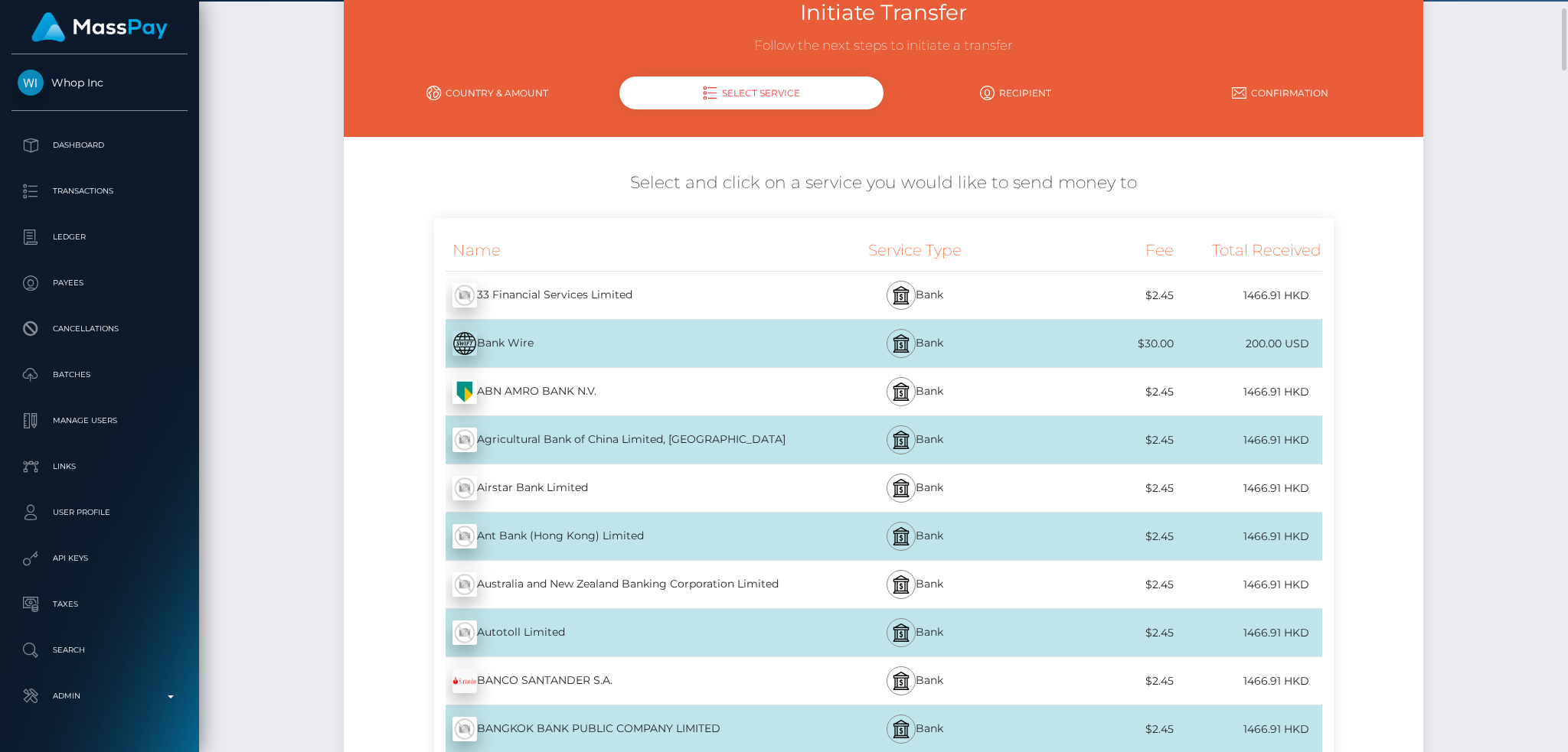
click at [631, 345] on div "Bank Wire - USD" at bounding box center [618, 344] width 370 height 43
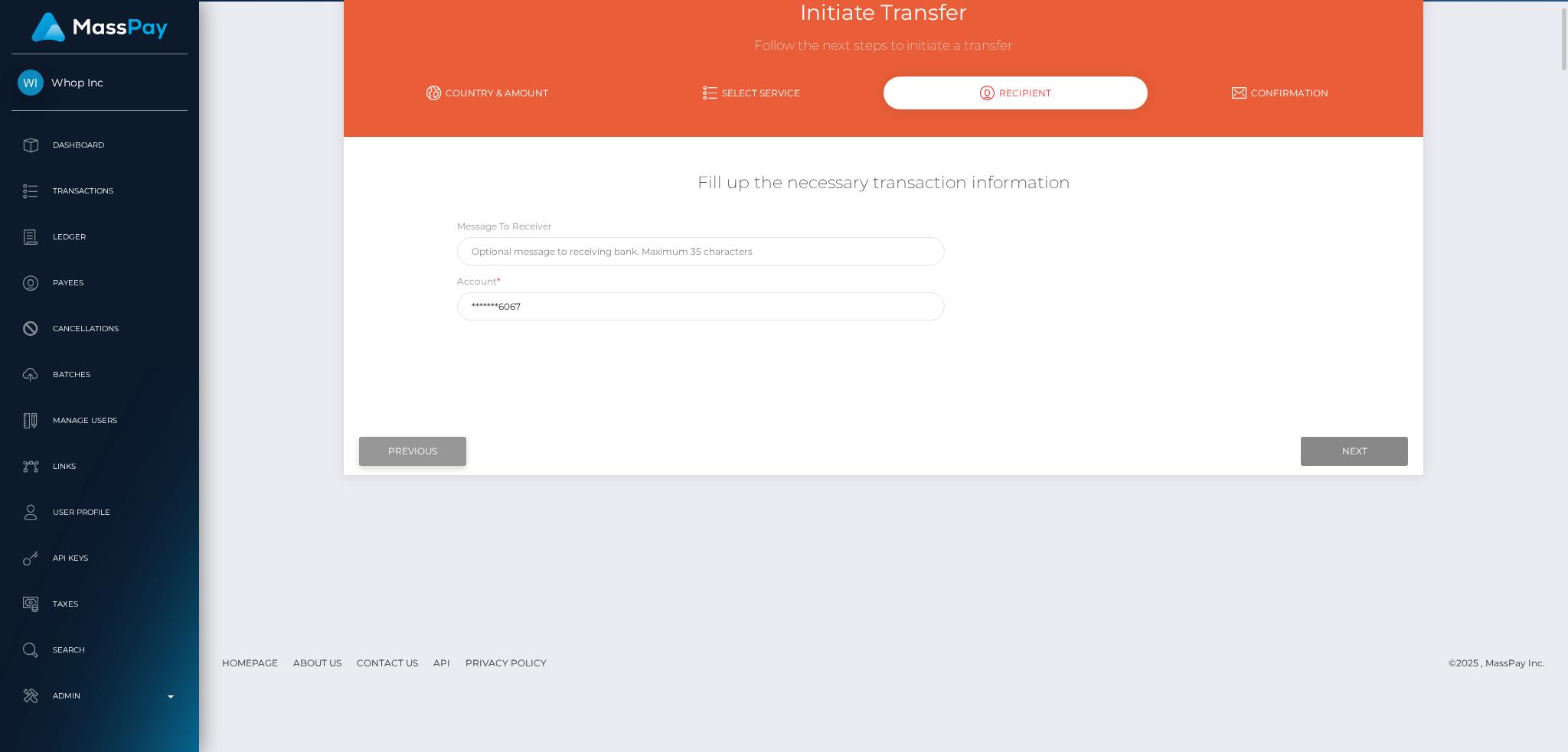
click at [412, 446] on input "Previous" at bounding box center [412, 451] width 107 height 29
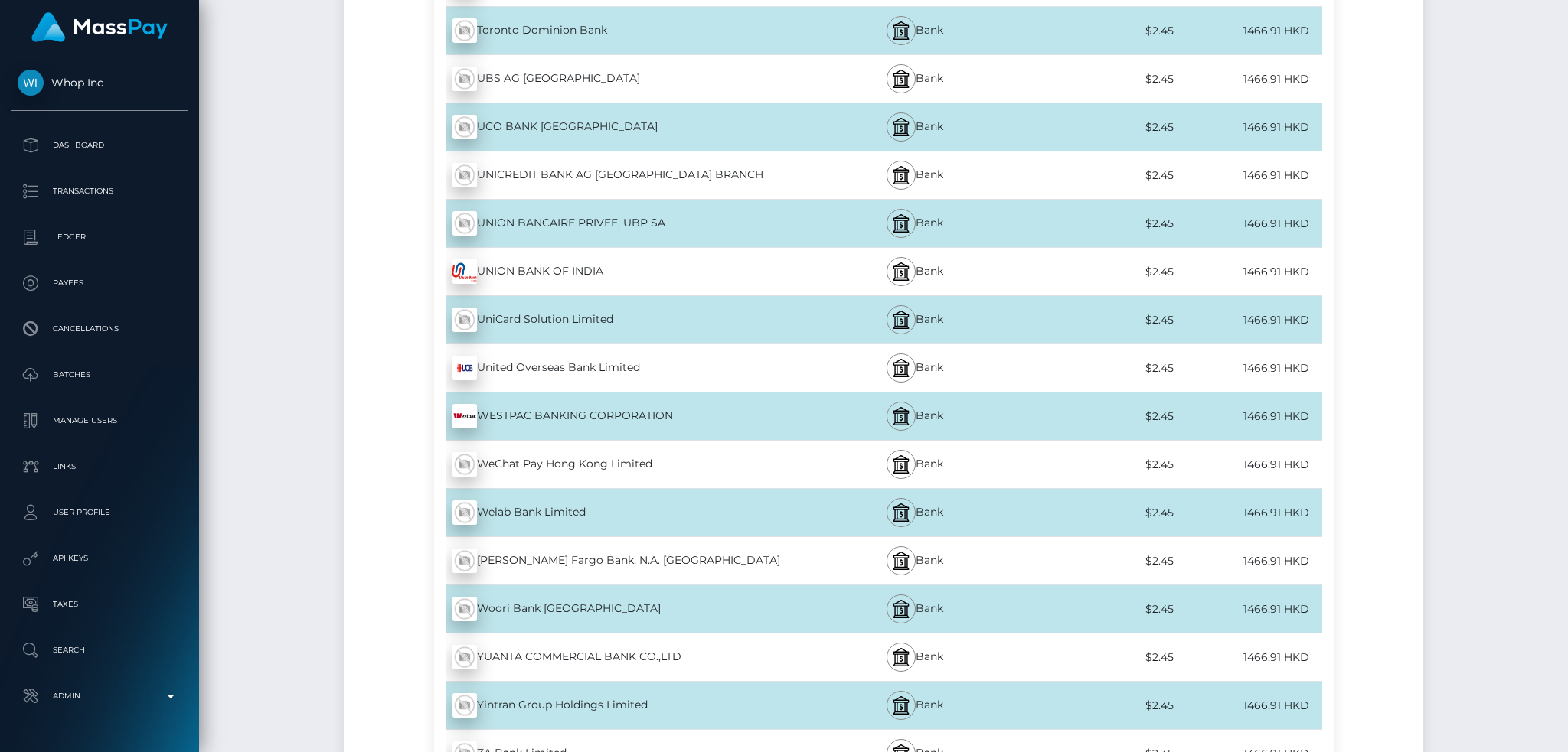
scroll to position [8341, 0]
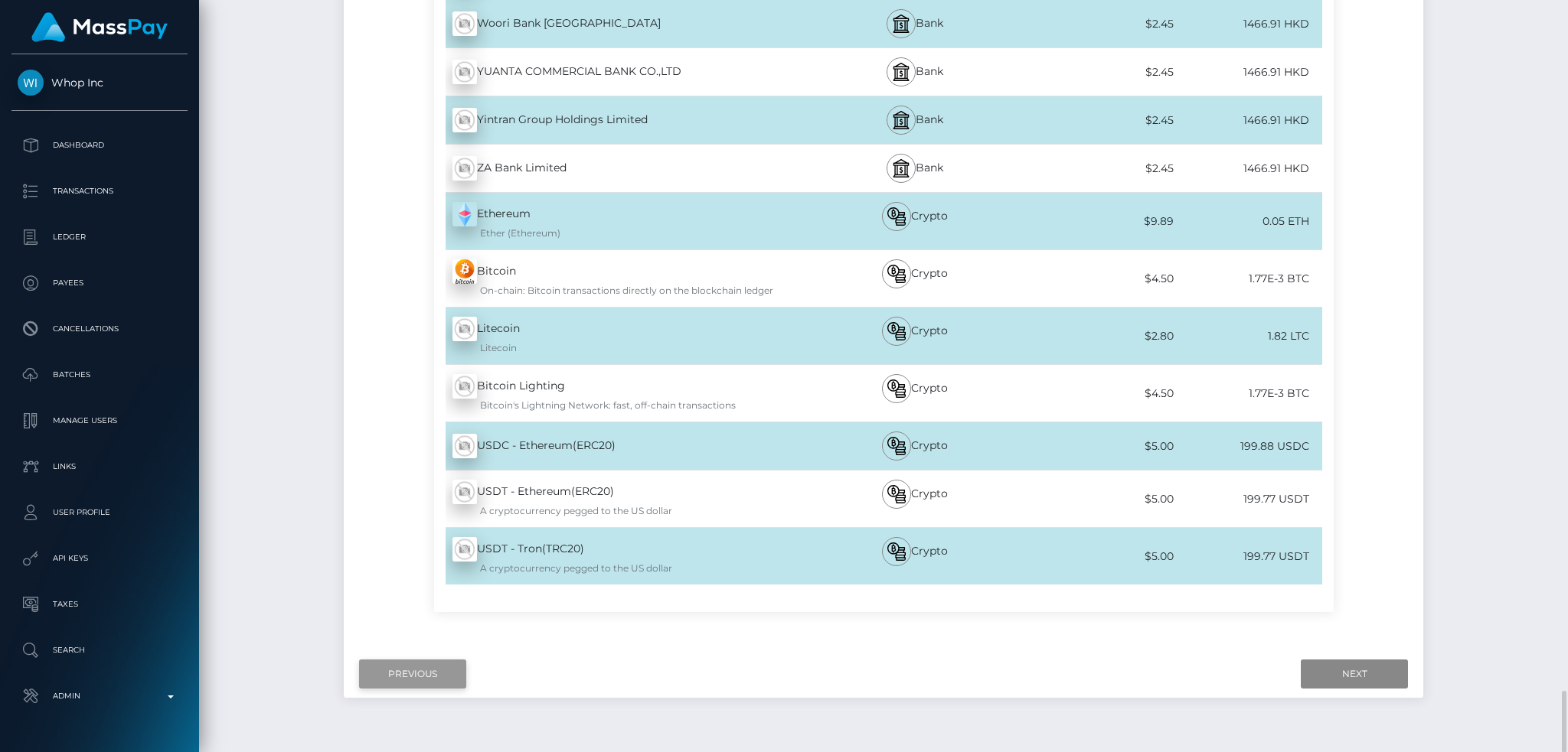
click at [406, 660] on input "Previous" at bounding box center [412, 674] width 107 height 29
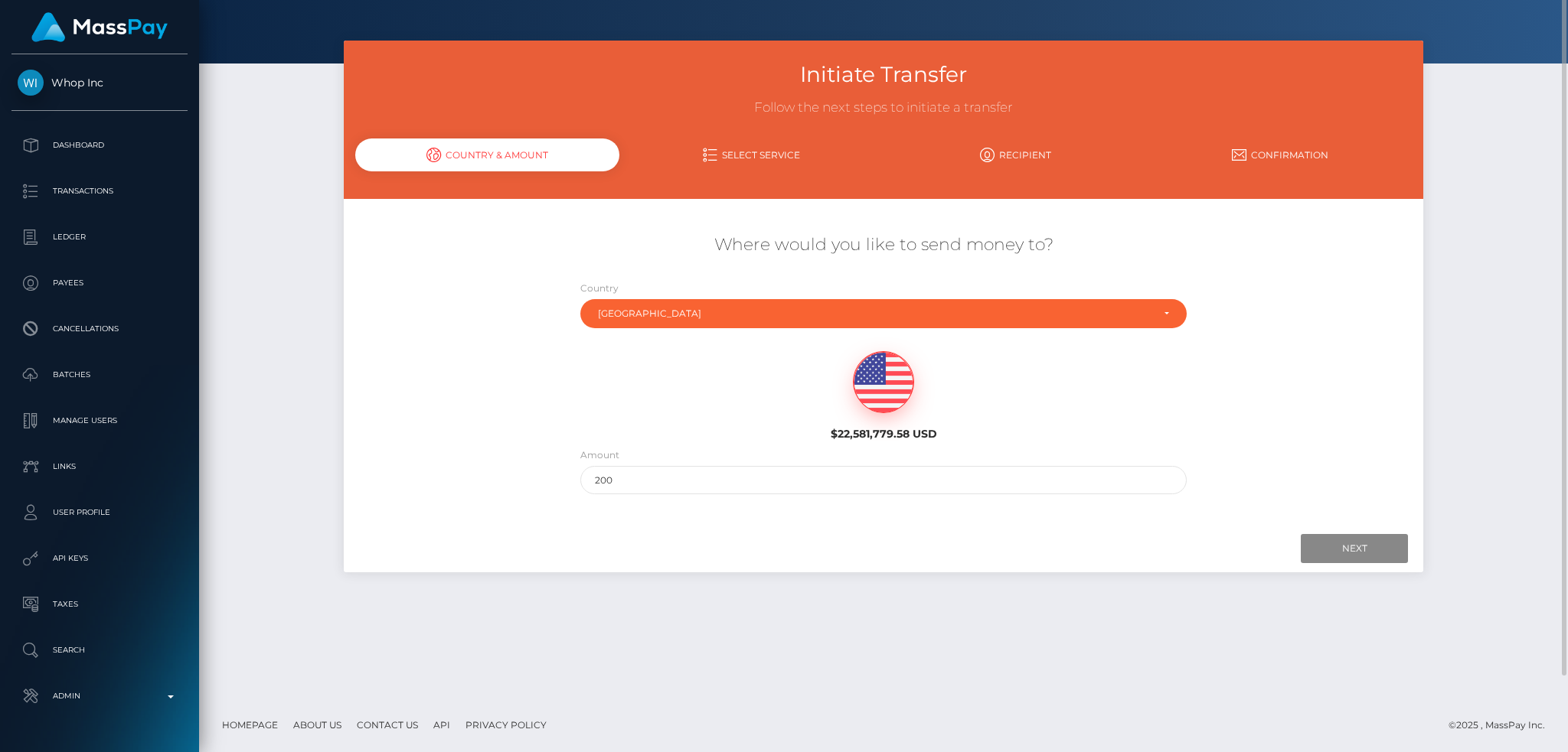
scroll to position [0, 0]
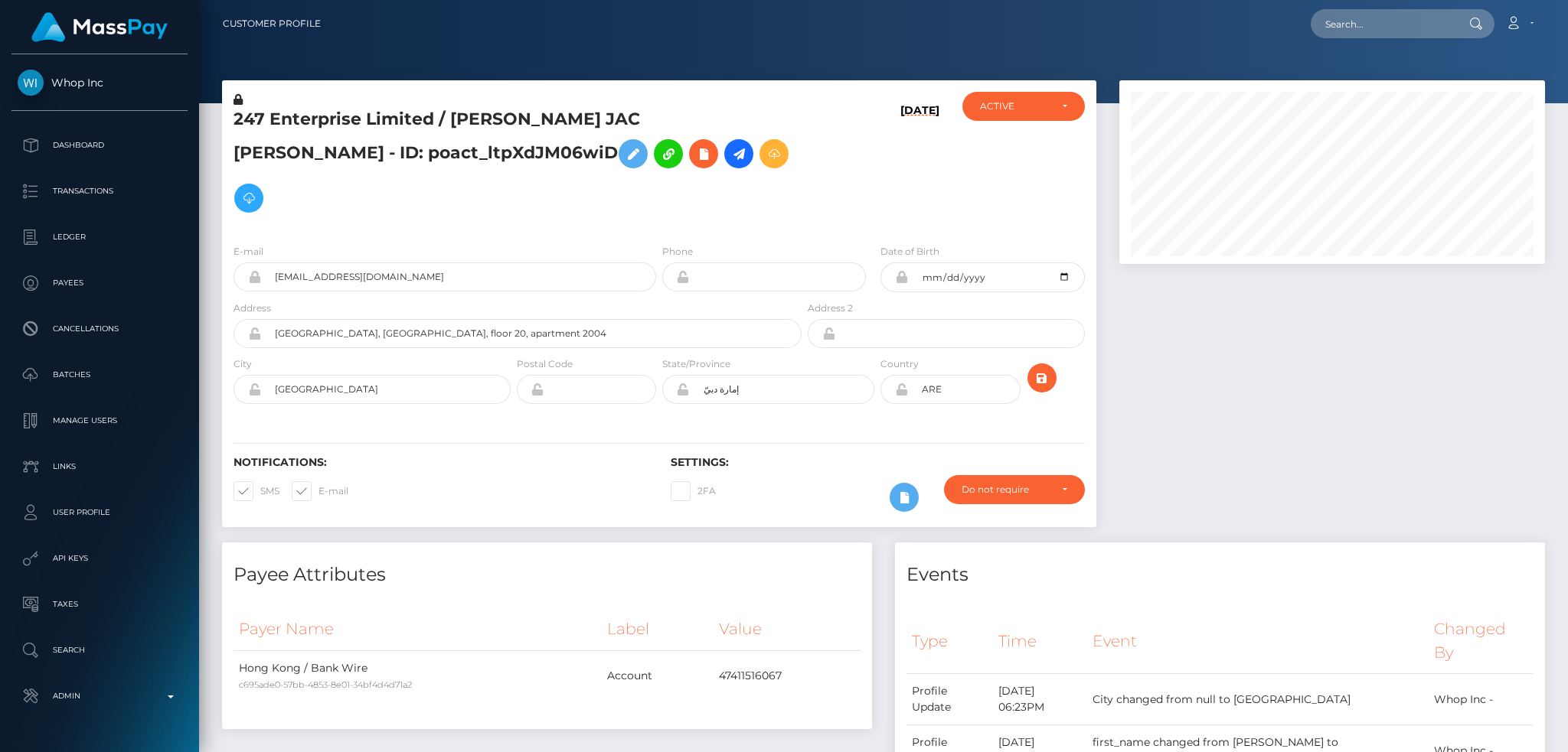
scroll to position [183, 425]
click at [730, 150] on icon at bounding box center [739, 154] width 18 height 19
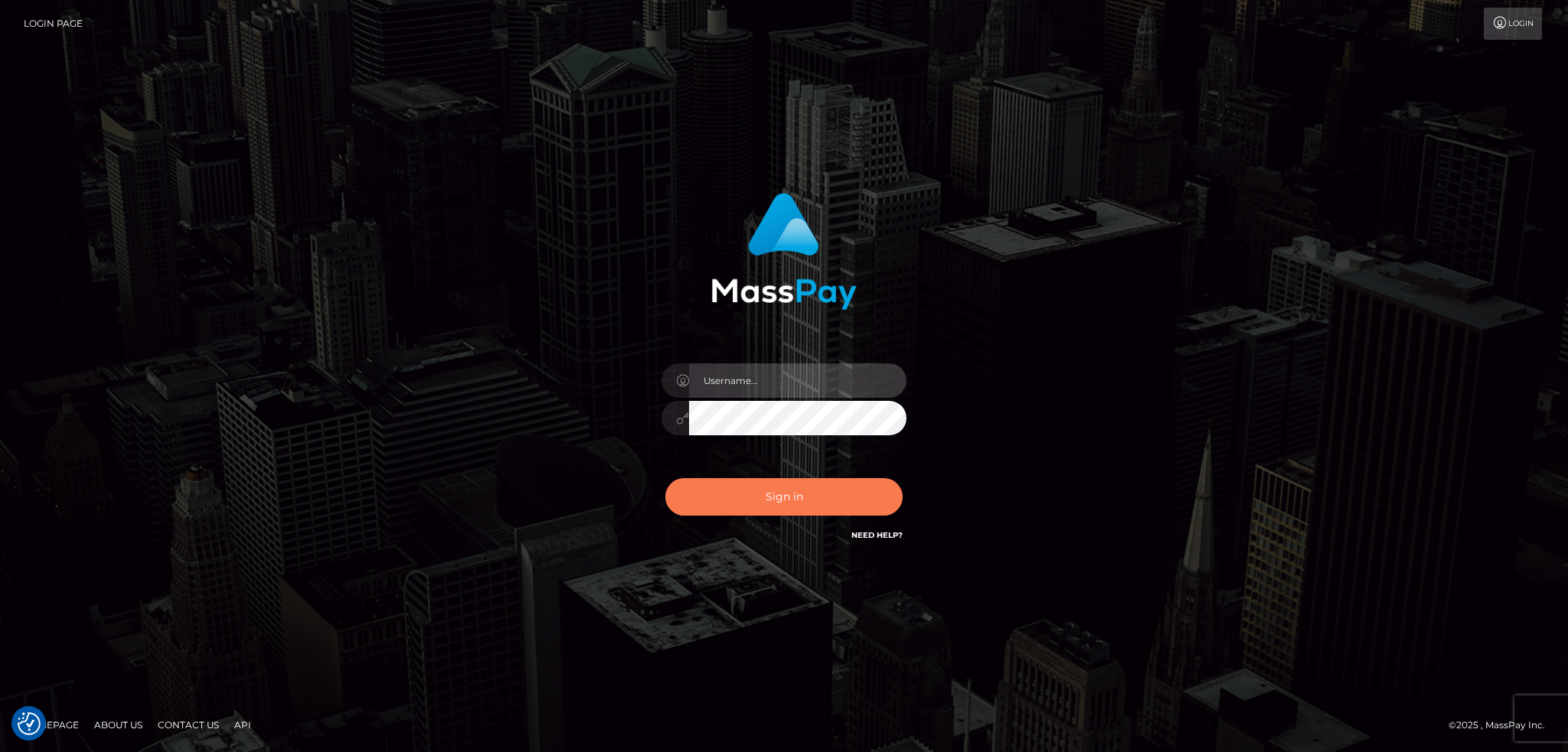
type input "alexstef"
click at [829, 487] on button "Sign in" at bounding box center [784, 497] width 237 height 38
type input "alexstef"
click at [828, 488] on button "Sign in" at bounding box center [784, 497] width 237 height 38
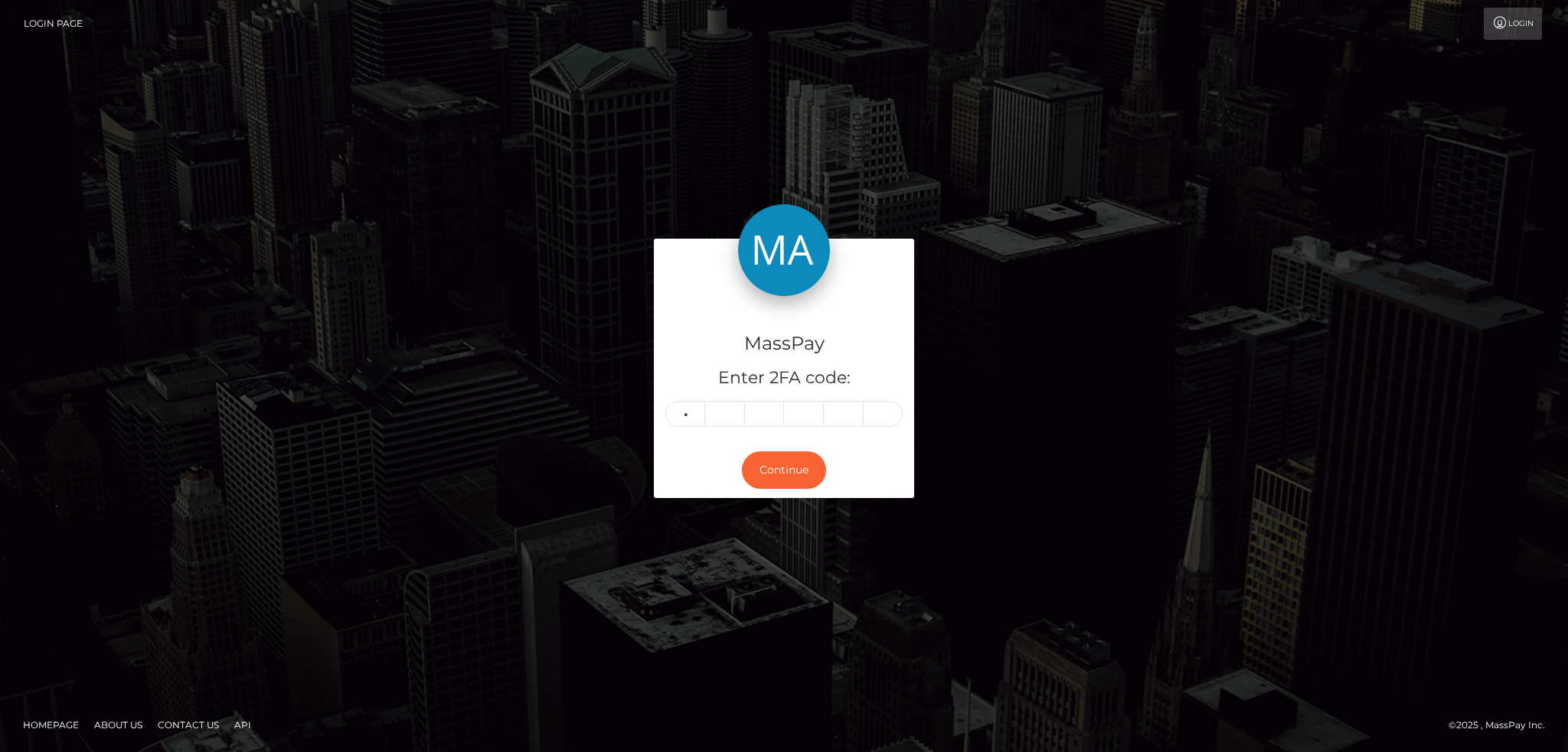
type input "0"
type input "8"
type input "9"
type input "4"
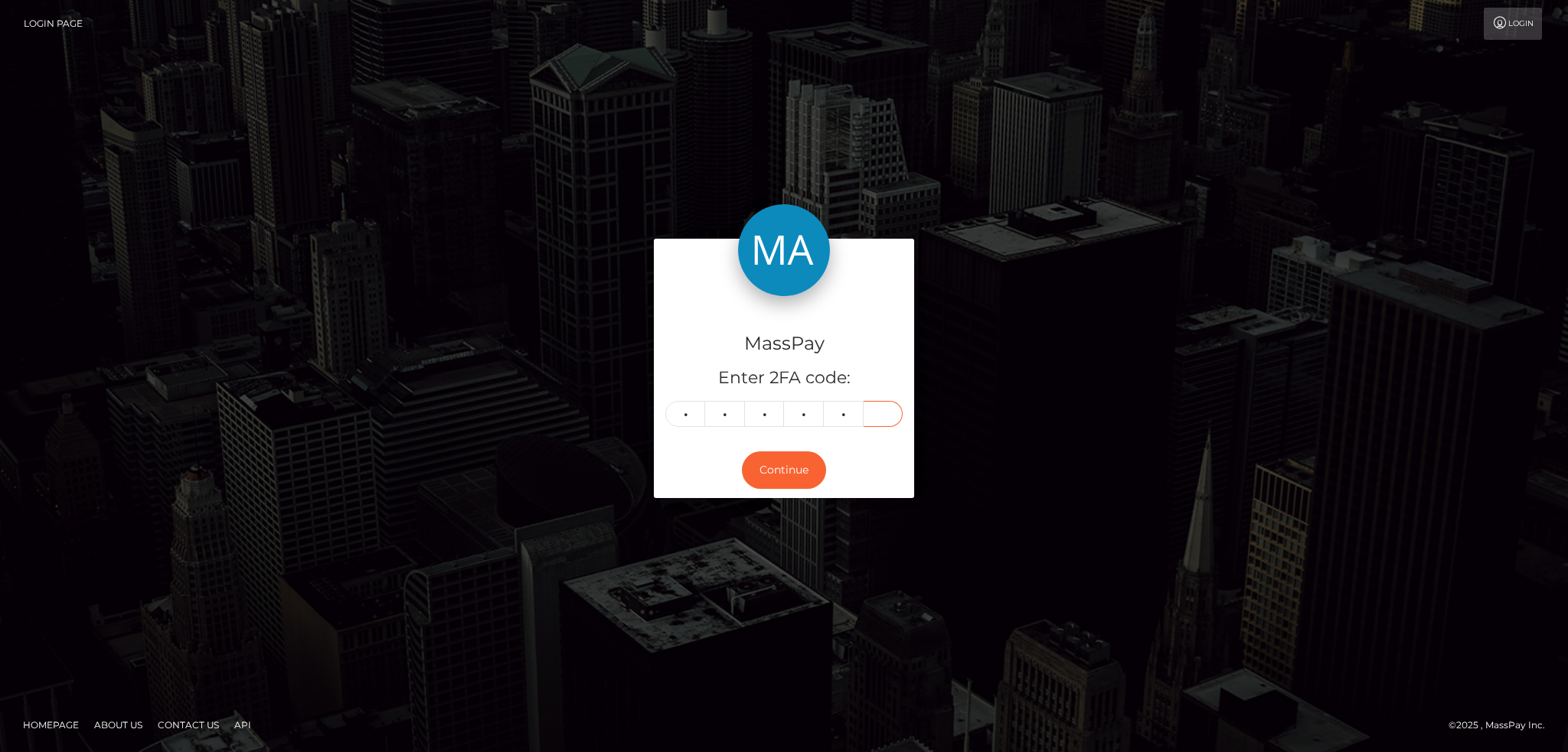
type input "2"
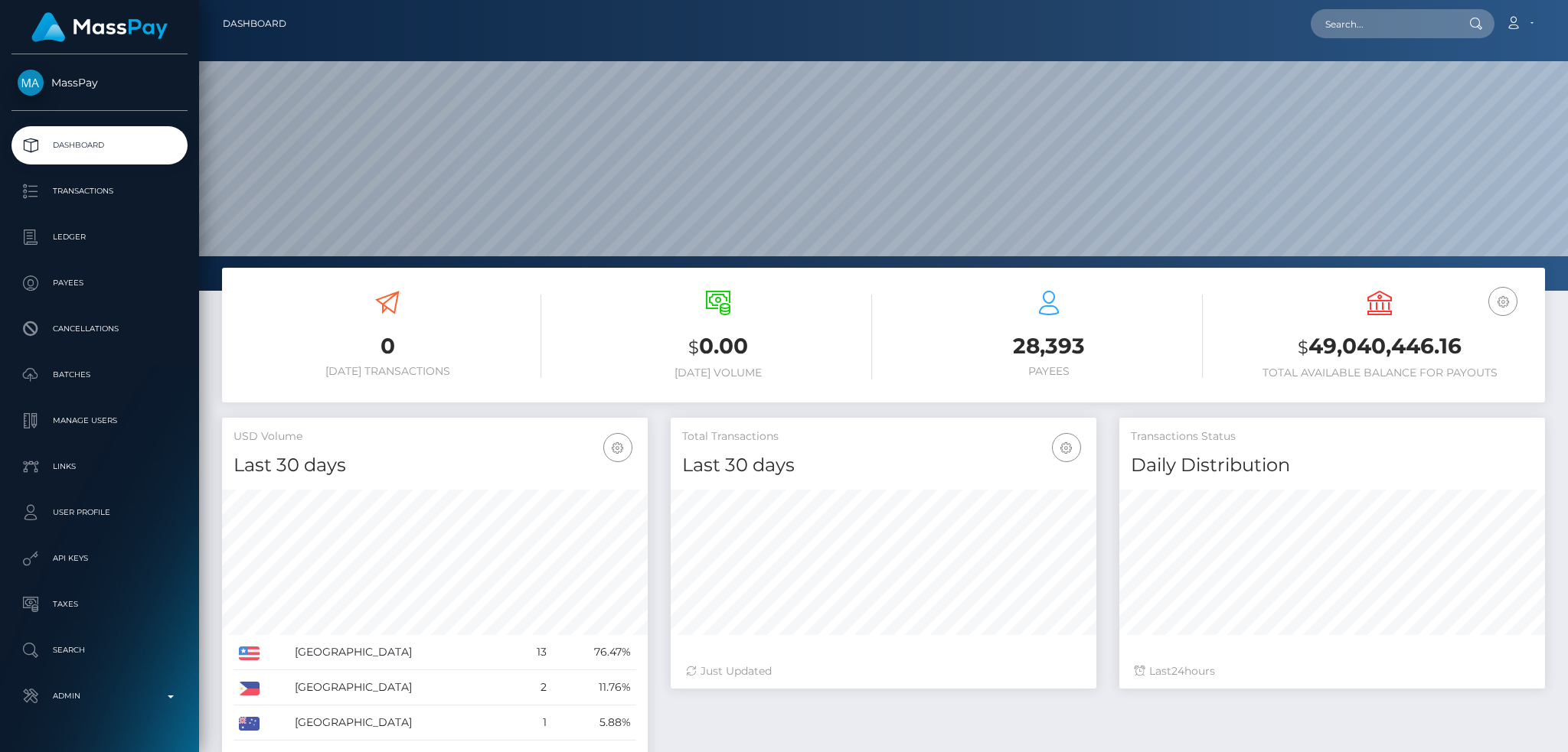
scroll to position [272, 425]
drag, startPoint x: 1428, startPoint y: 30, endPoint x: 1345, endPoint y: 30, distance: 83.0
click at [1428, 30] on input "text" at bounding box center [1383, 23] width 144 height 29
paste input "[EMAIL_ADDRESS][DOMAIN_NAME]"
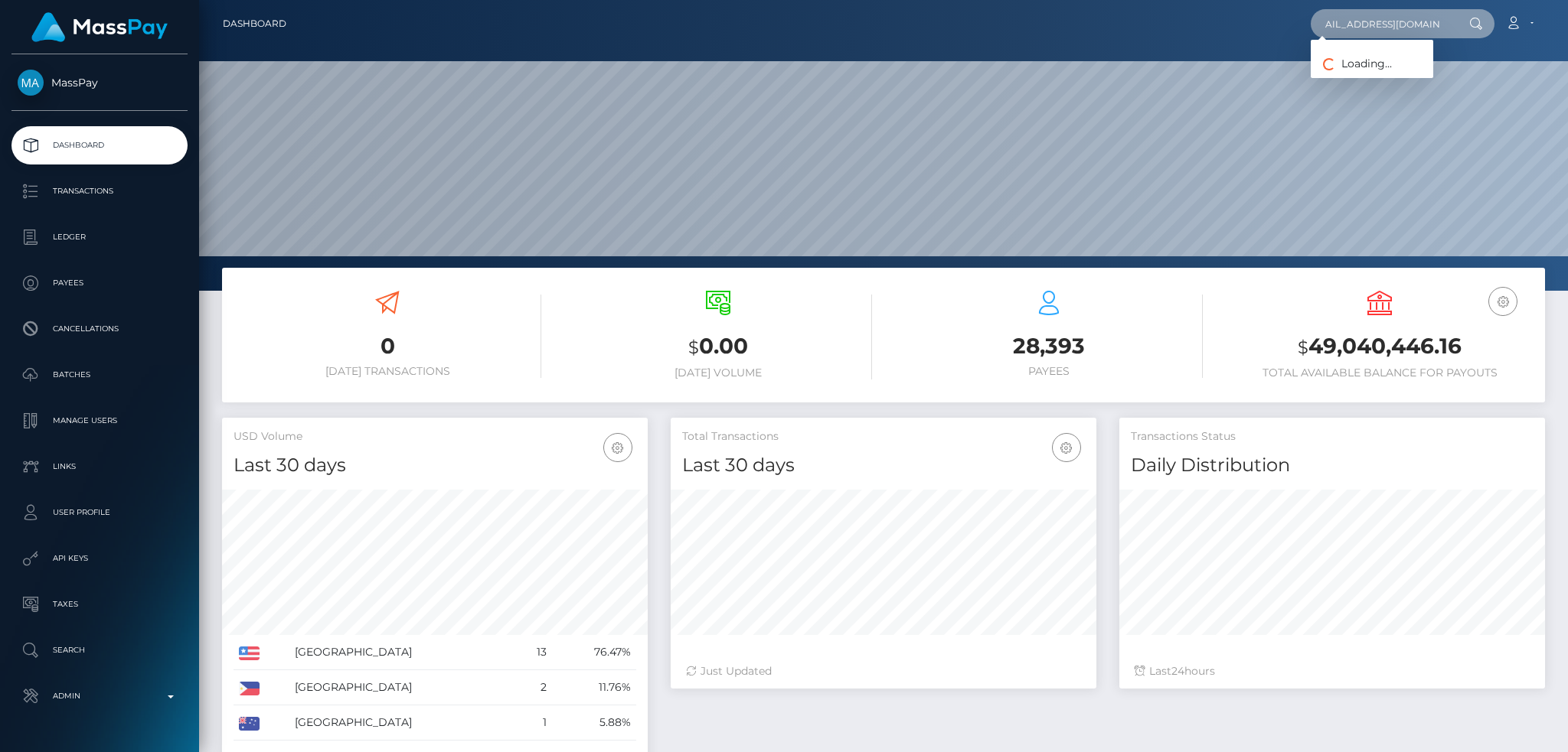
type input "[EMAIL_ADDRESS][DOMAIN_NAME]"
click at [1380, 84] on link "[PERSON_NAME]" at bounding box center [1372, 79] width 123 height 28
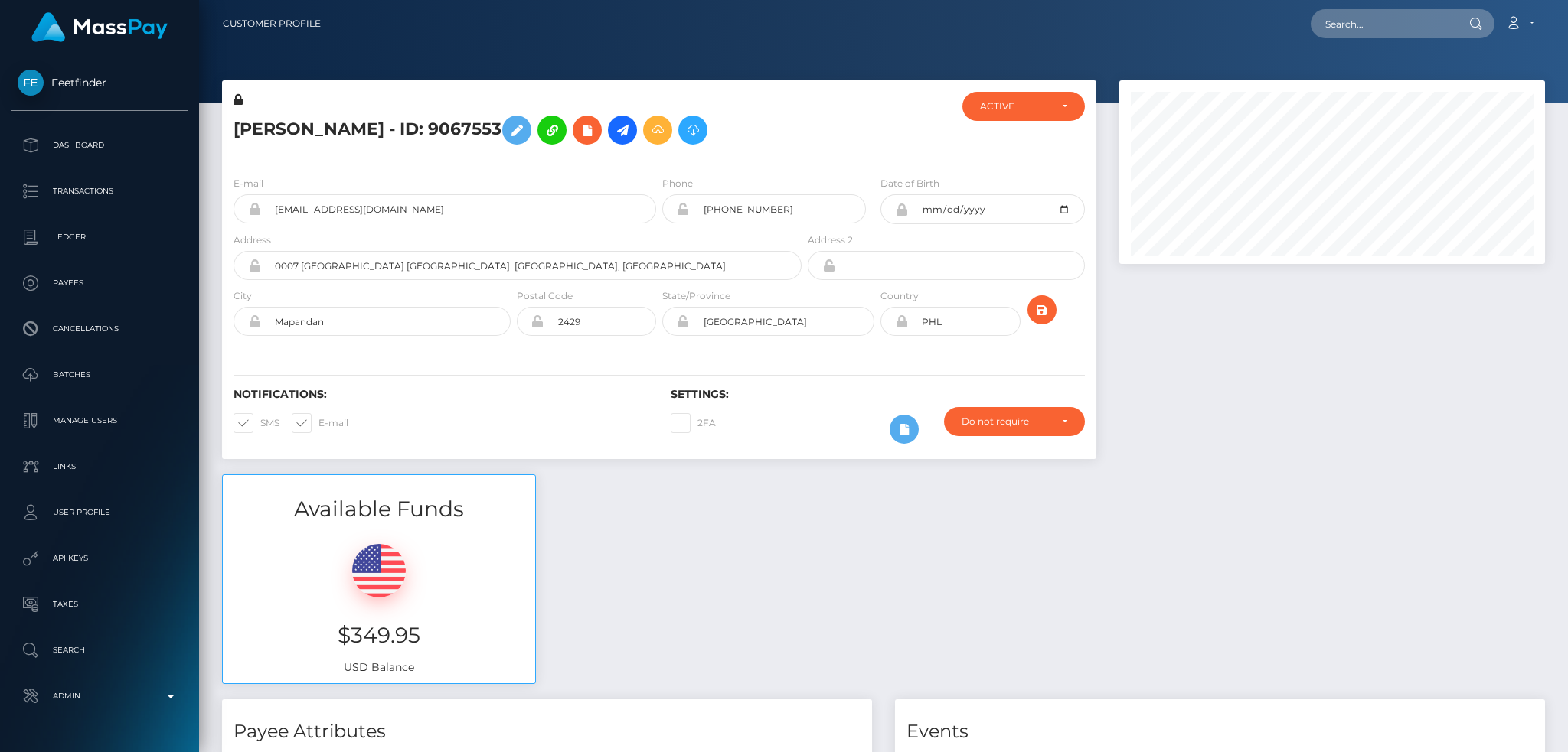
scroll to position [183, 425]
click at [859, 548] on div "Available Funds $349.95 USD Balance" at bounding box center [883, 587] width 1346 height 225
drag, startPoint x: 1375, startPoint y: 36, endPoint x: 1370, endPoint y: 20, distance: 16.8
click at [1375, 35] on input "text" at bounding box center [1383, 23] width 144 height 29
paste input "[EMAIL_ADDRESS][DOMAIN_NAME]"
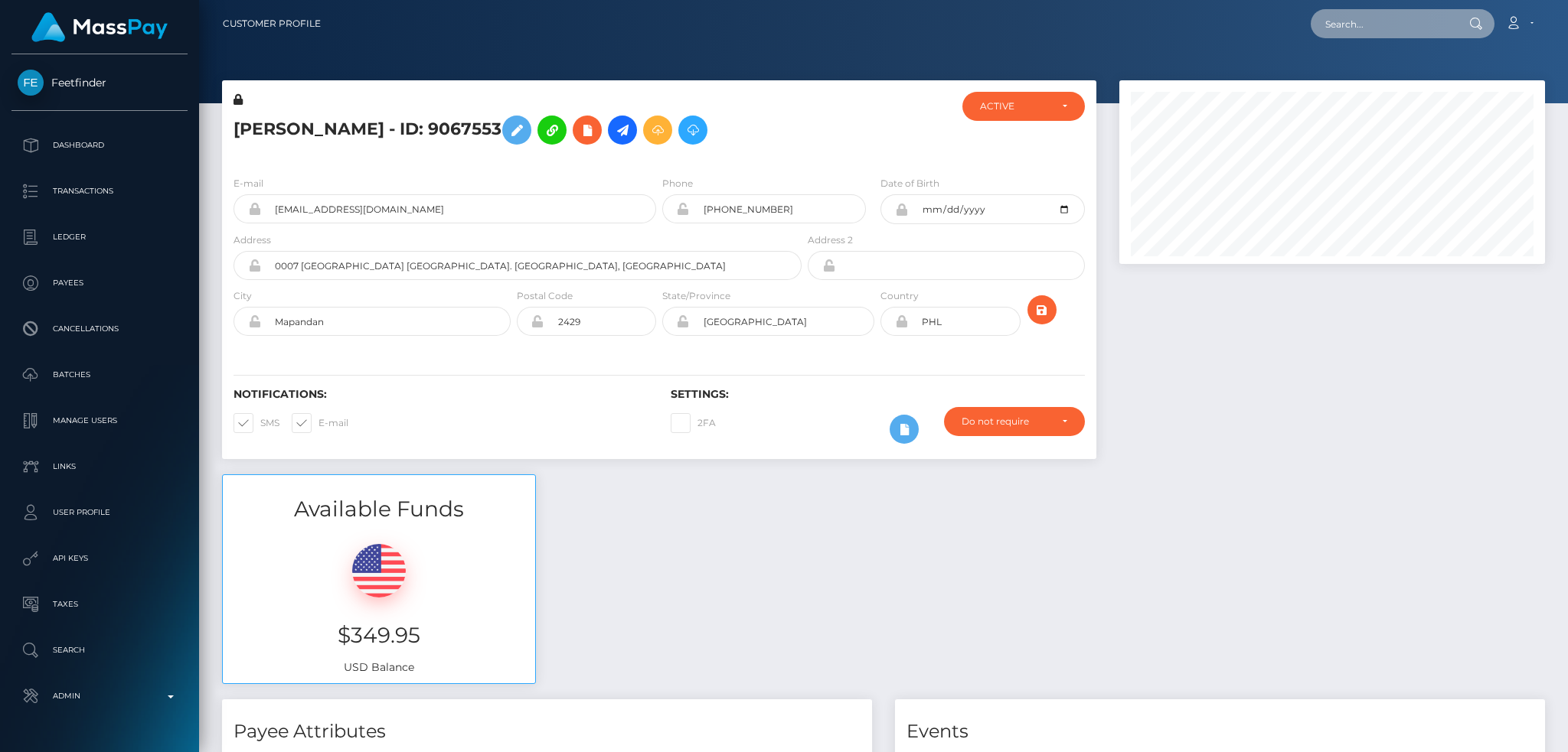
type input "[EMAIL_ADDRESS][DOMAIN_NAME]"
click at [1246, 408] on div at bounding box center [1332, 277] width 449 height 394
click at [631, 132] on icon at bounding box center [622, 130] width 18 height 19
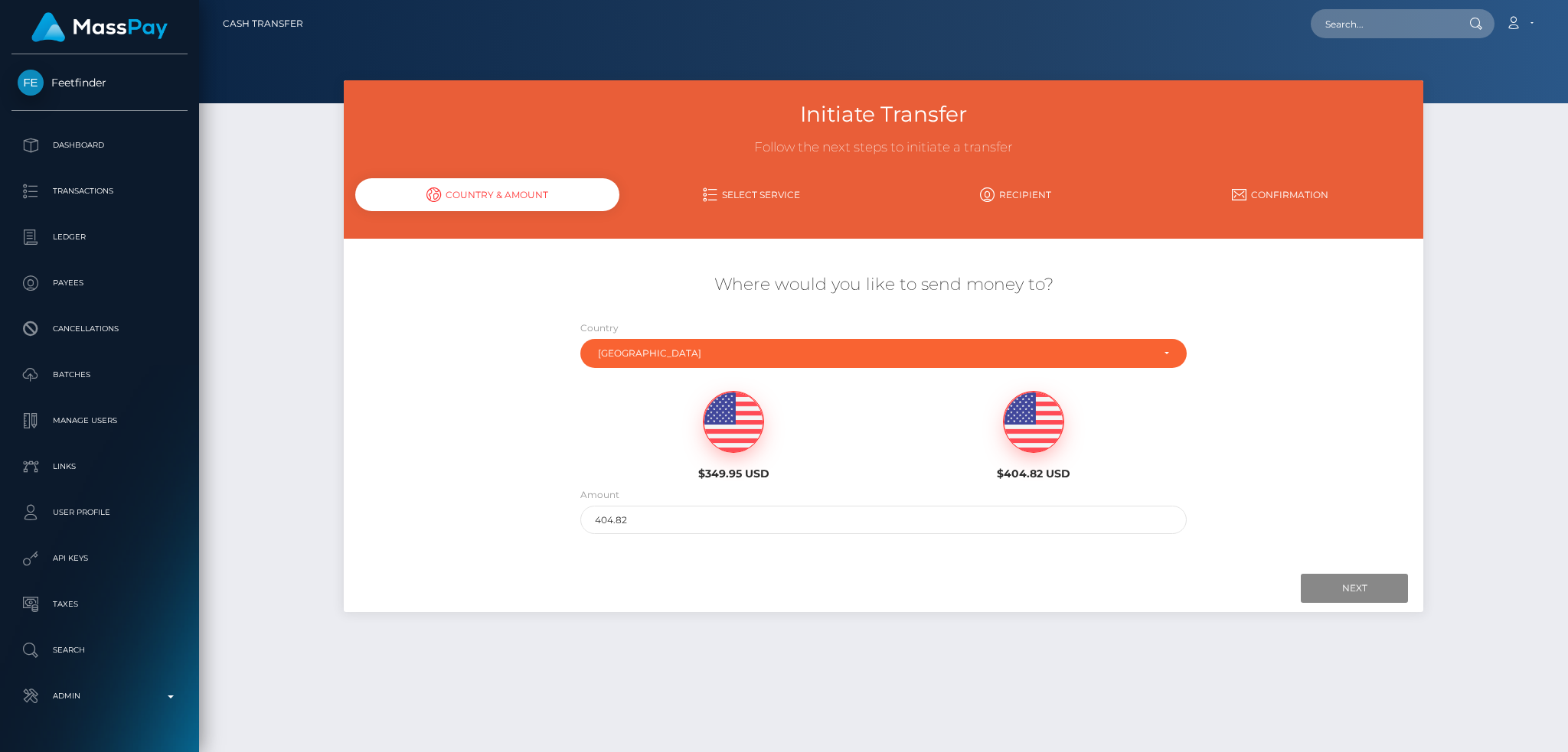
drag, startPoint x: 730, startPoint y: 440, endPoint x: 784, endPoint y: 444, distance: 54.1
click at [730, 440] on img at bounding box center [733, 422] width 60 height 61
type input "349.95"
drag, startPoint x: 663, startPoint y: 525, endPoint x: 508, endPoint y: 528, distance: 155.0
click at [508, 528] on div "Where would you like to send money to? Country Abkhazia [GEOGRAPHIC_DATA] [GEOG…" at bounding box center [884, 404] width 1080 height 276
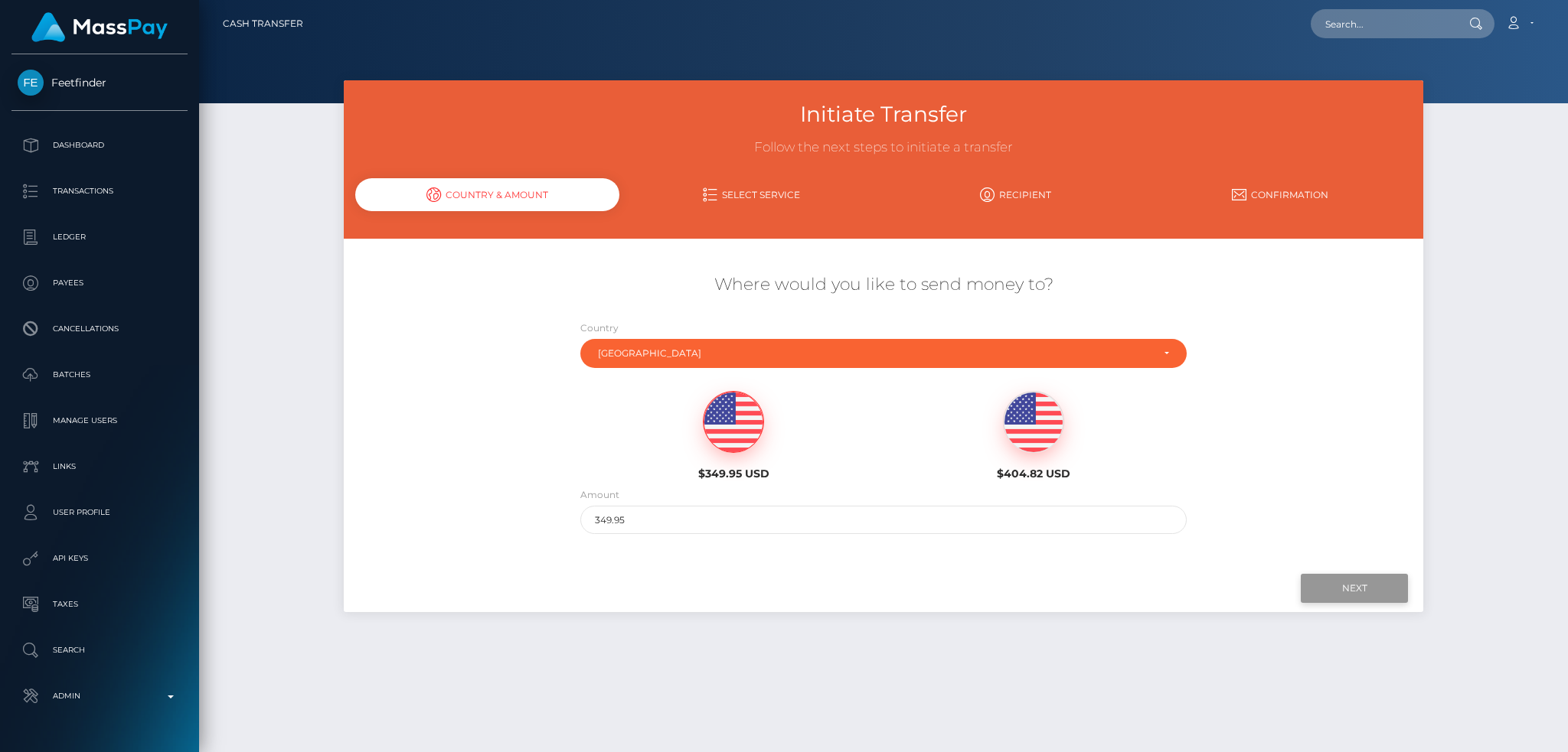
click at [1345, 582] on input "Next" at bounding box center [1355, 588] width 107 height 29
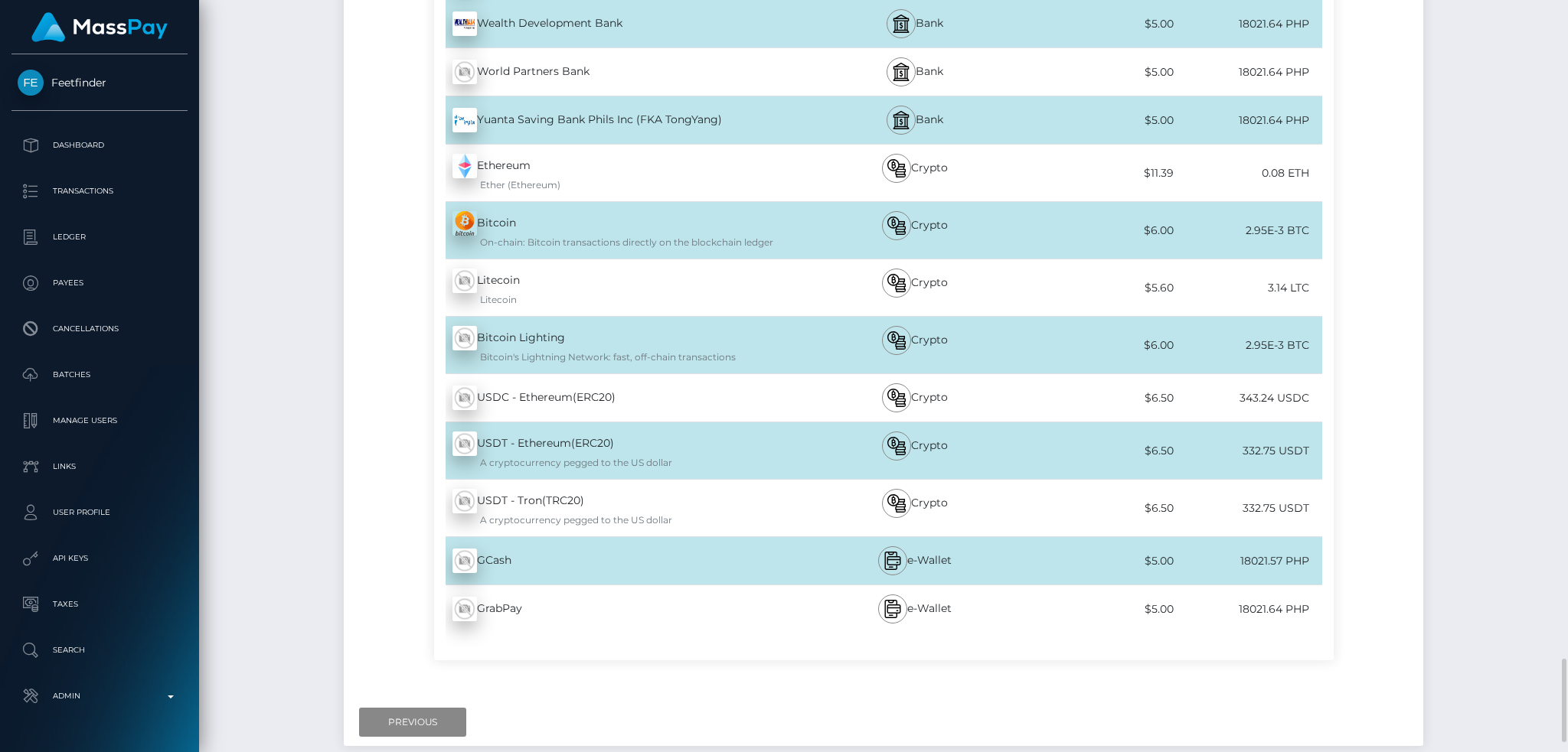
scroll to position [6009, 0]
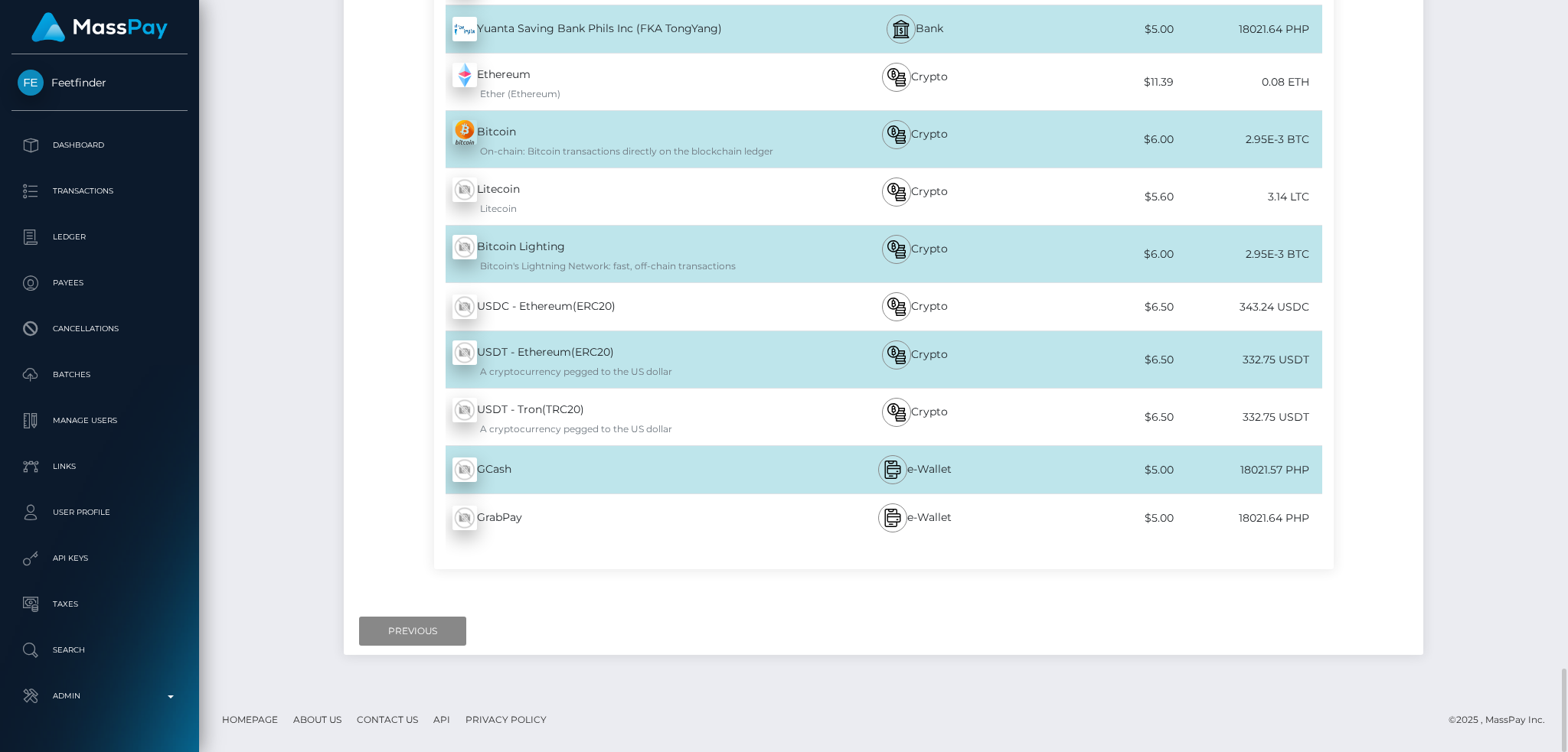
click at [674, 471] on div "GCash - PHP" at bounding box center [618, 470] width 370 height 43
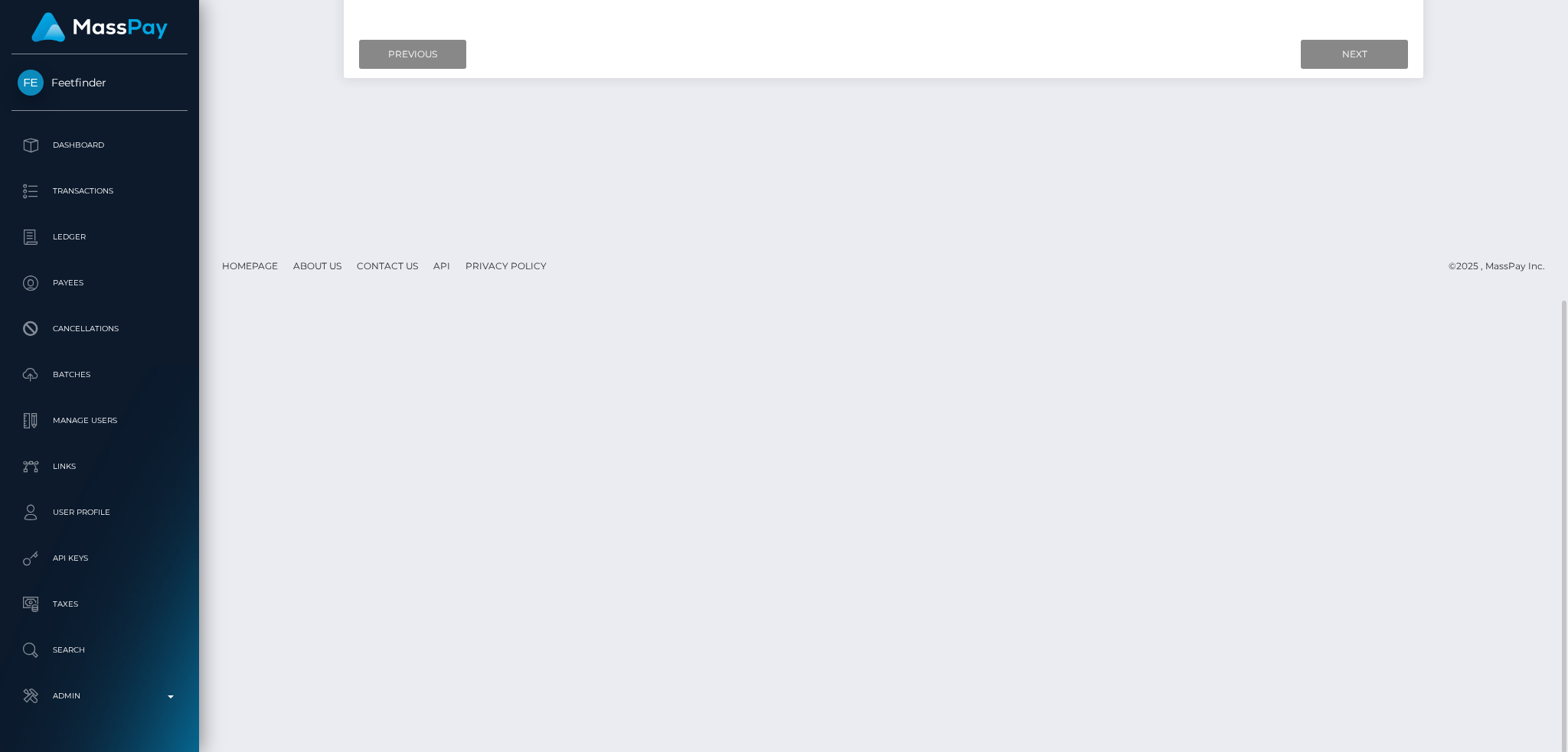
scroll to position [0, 0]
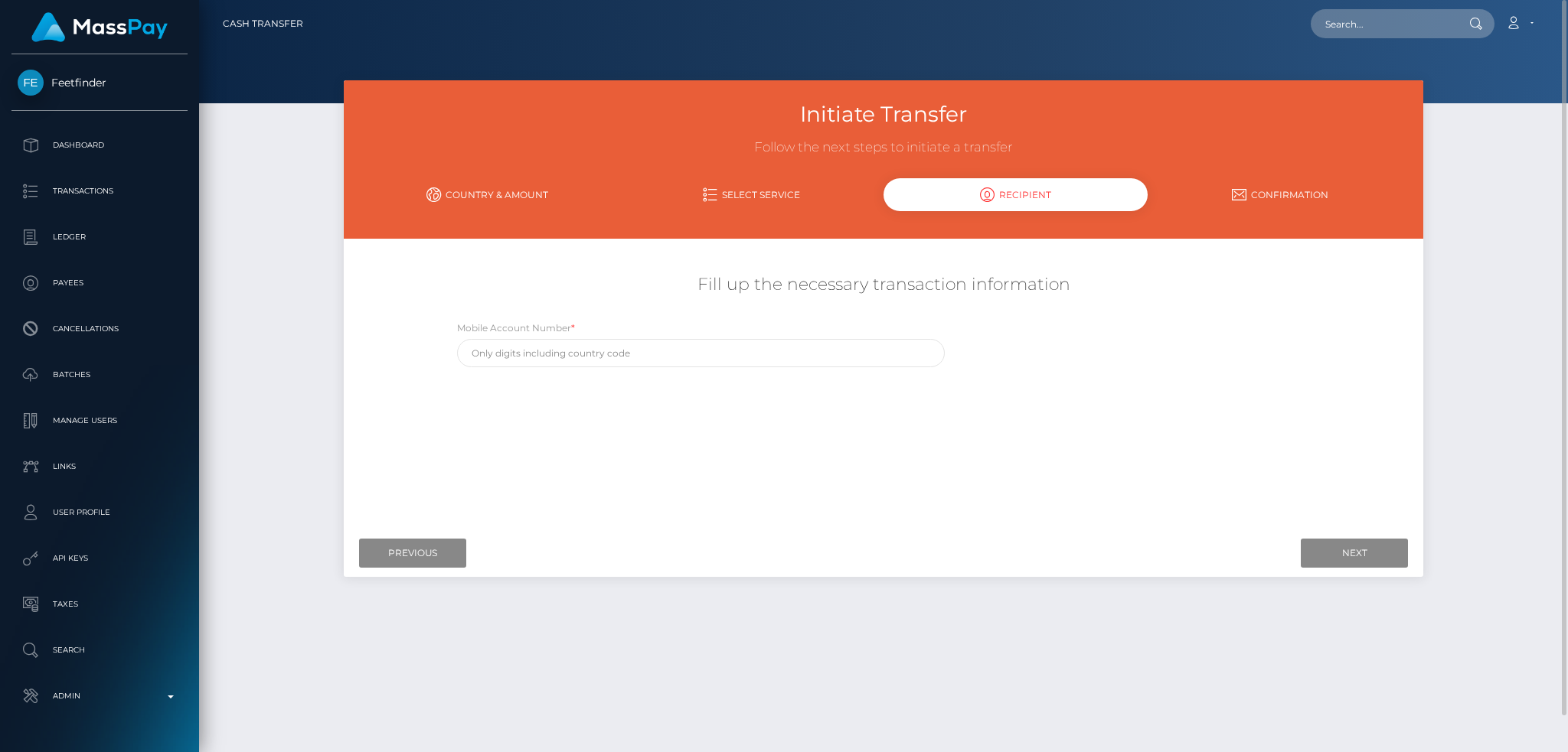
click at [491, 322] on label "Mobile Account Number *" at bounding box center [515, 328] width 118 height 14
copy label "Mobile Account Number *"
click at [421, 546] on input "Previous" at bounding box center [412, 553] width 107 height 29
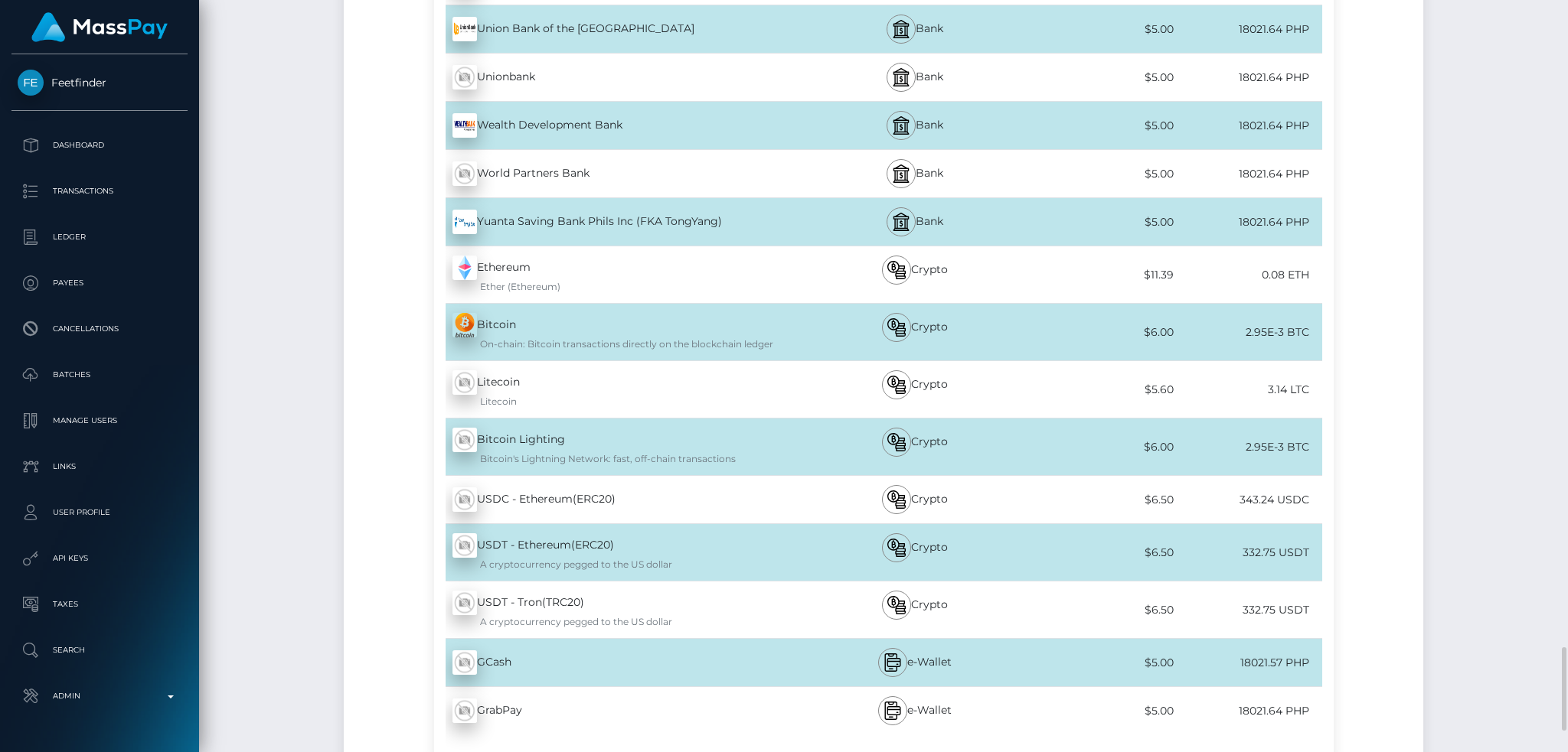
scroll to position [6009, 0]
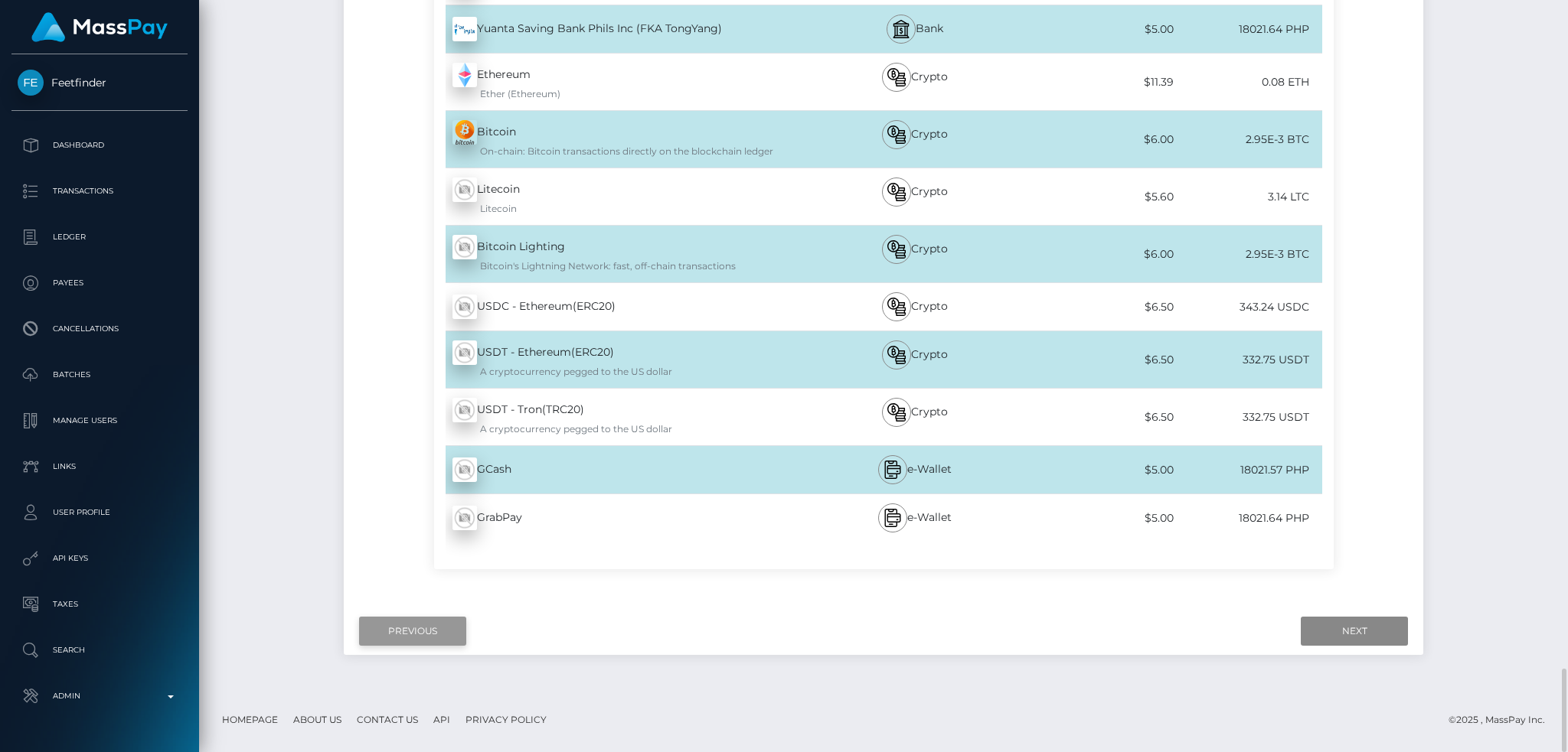
click at [390, 642] on input "Previous" at bounding box center [412, 631] width 107 height 29
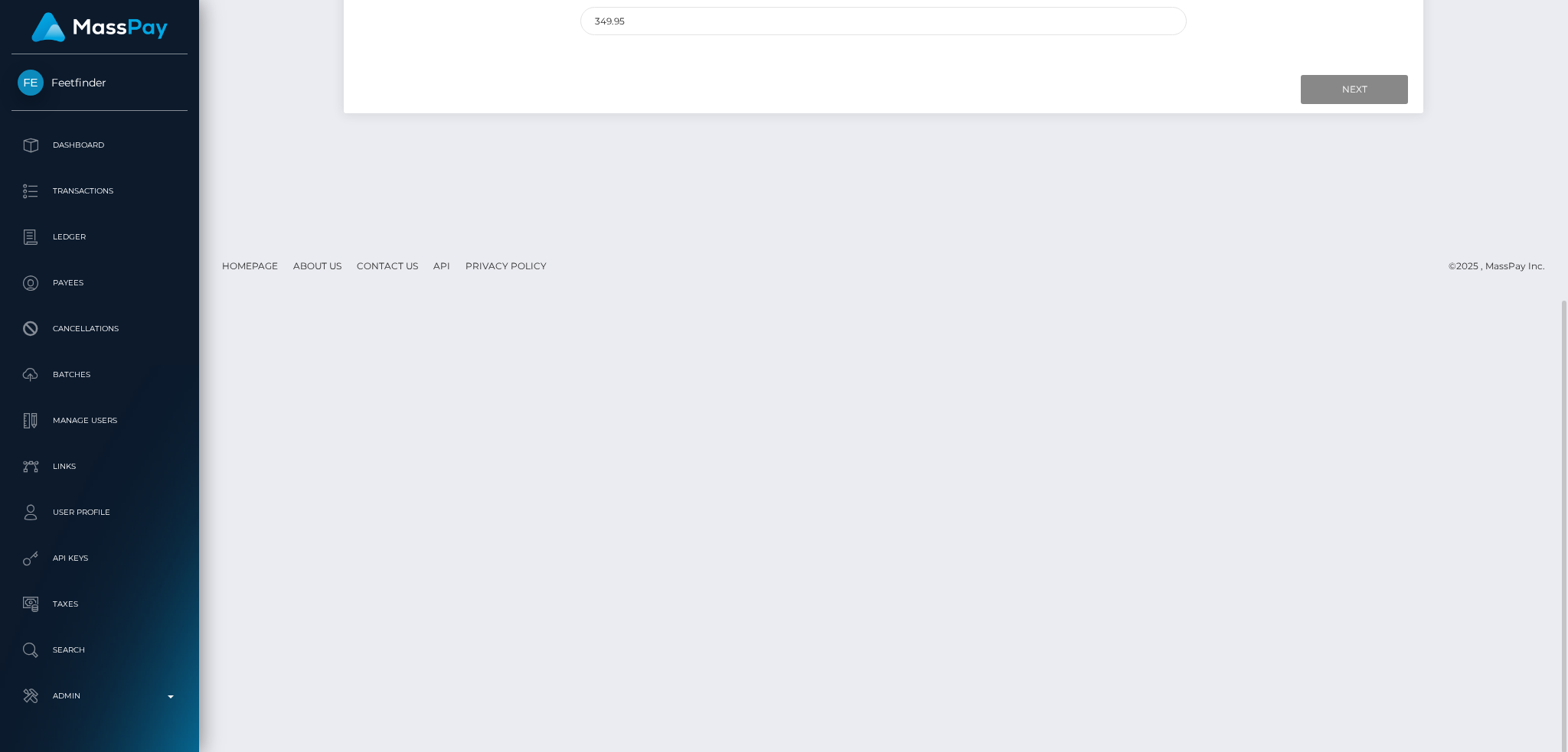
scroll to position [0, 0]
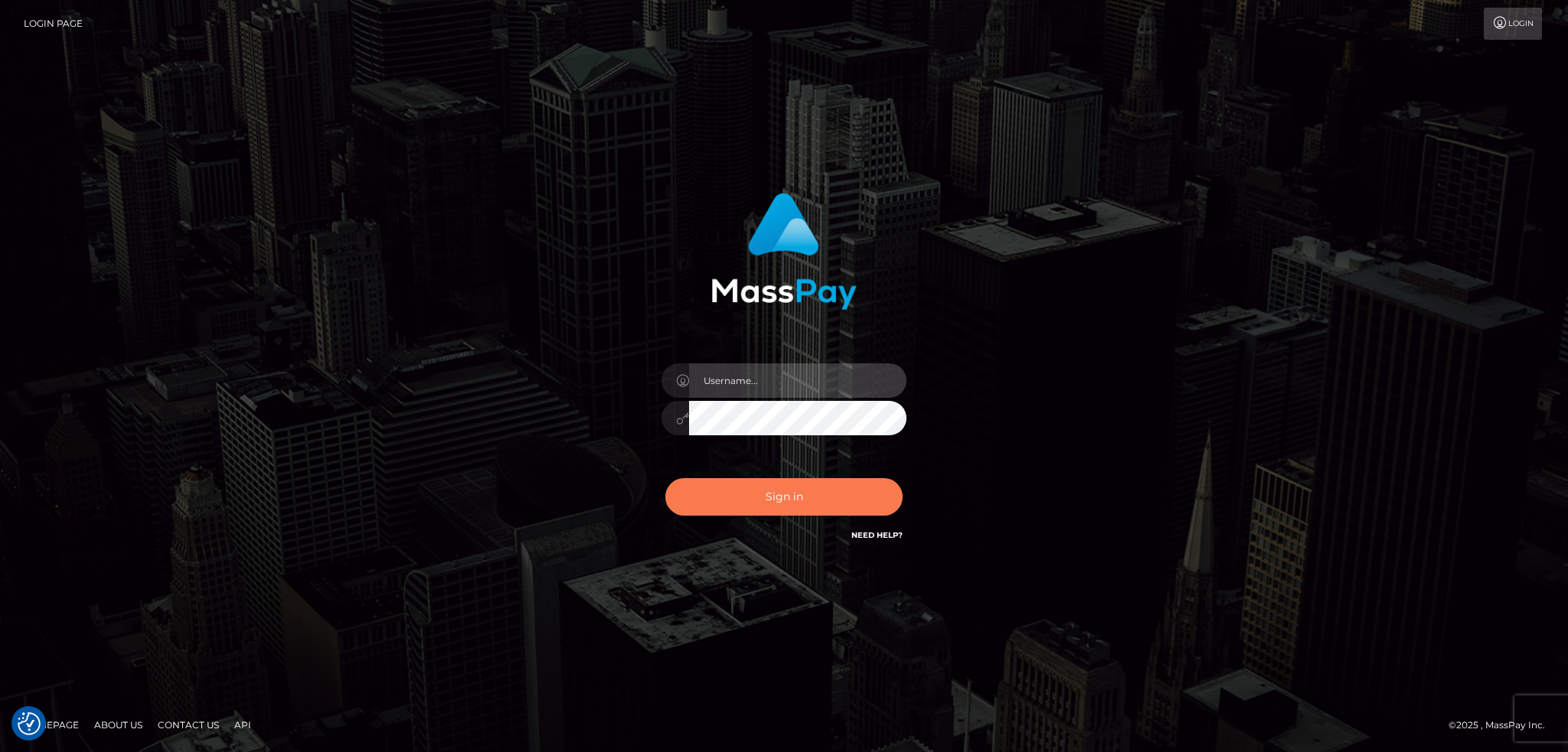
type input "alexstef"
click at [772, 499] on button "Sign in" at bounding box center [784, 497] width 237 height 38
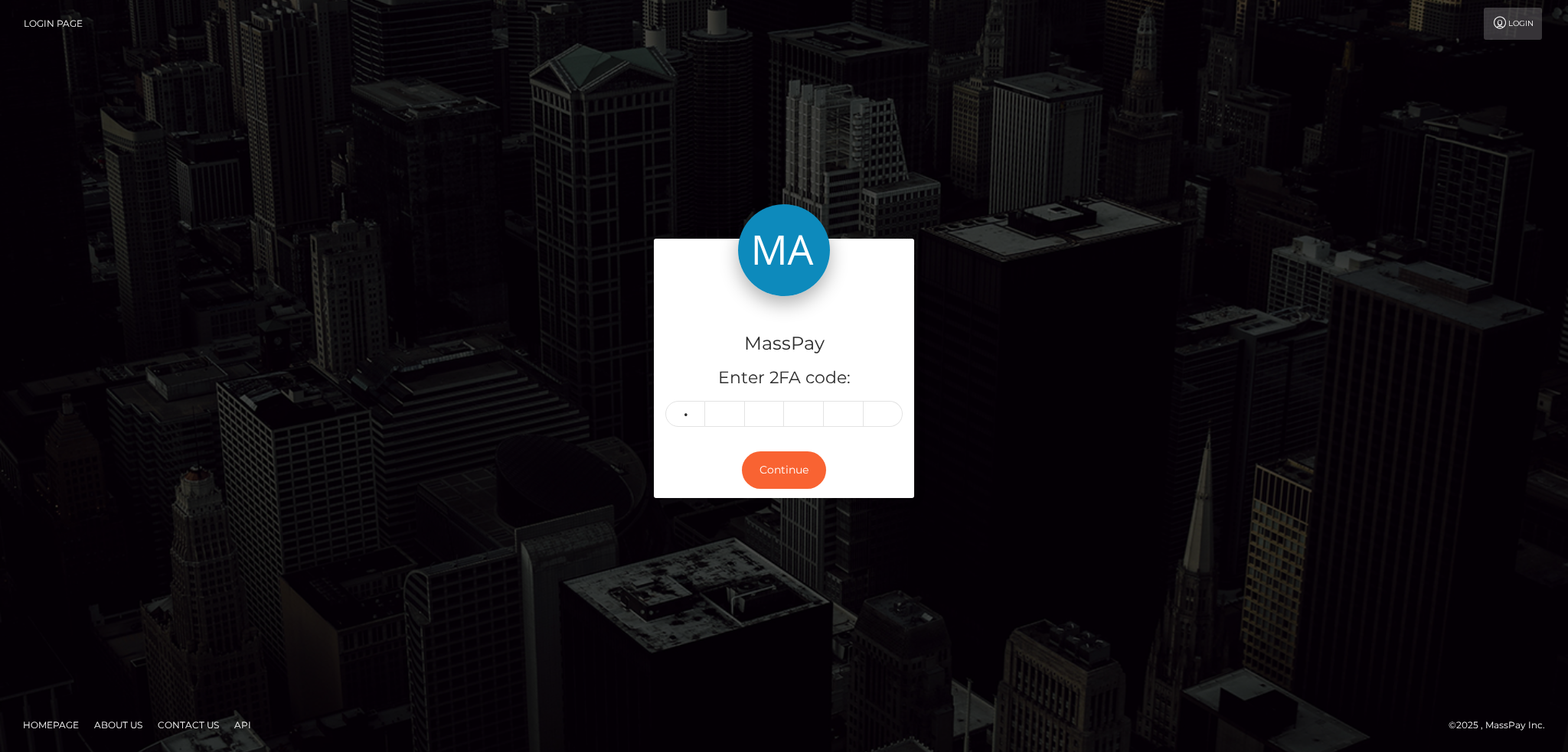
type input "0"
type input "2"
type input "6"
type input "1"
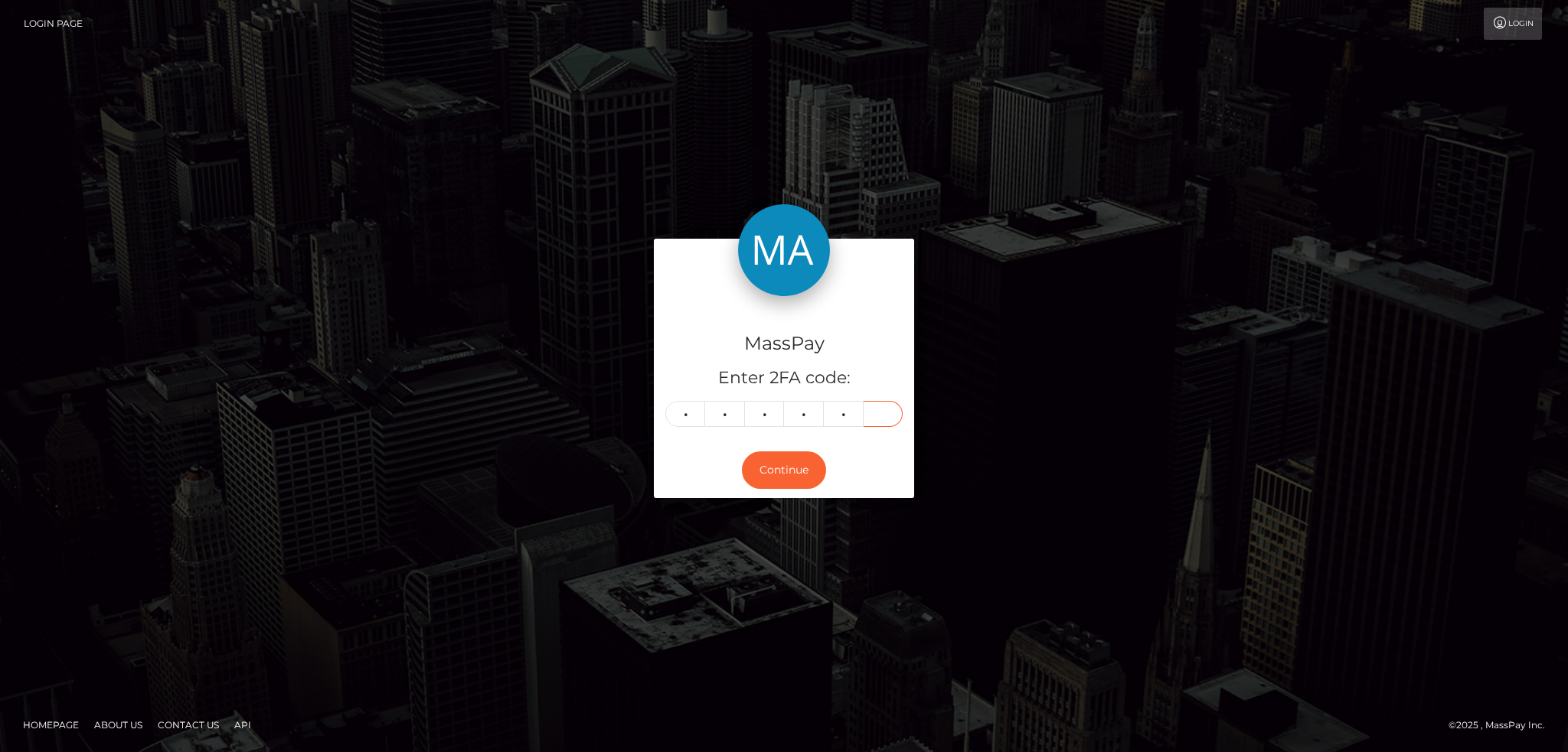
type input "8"
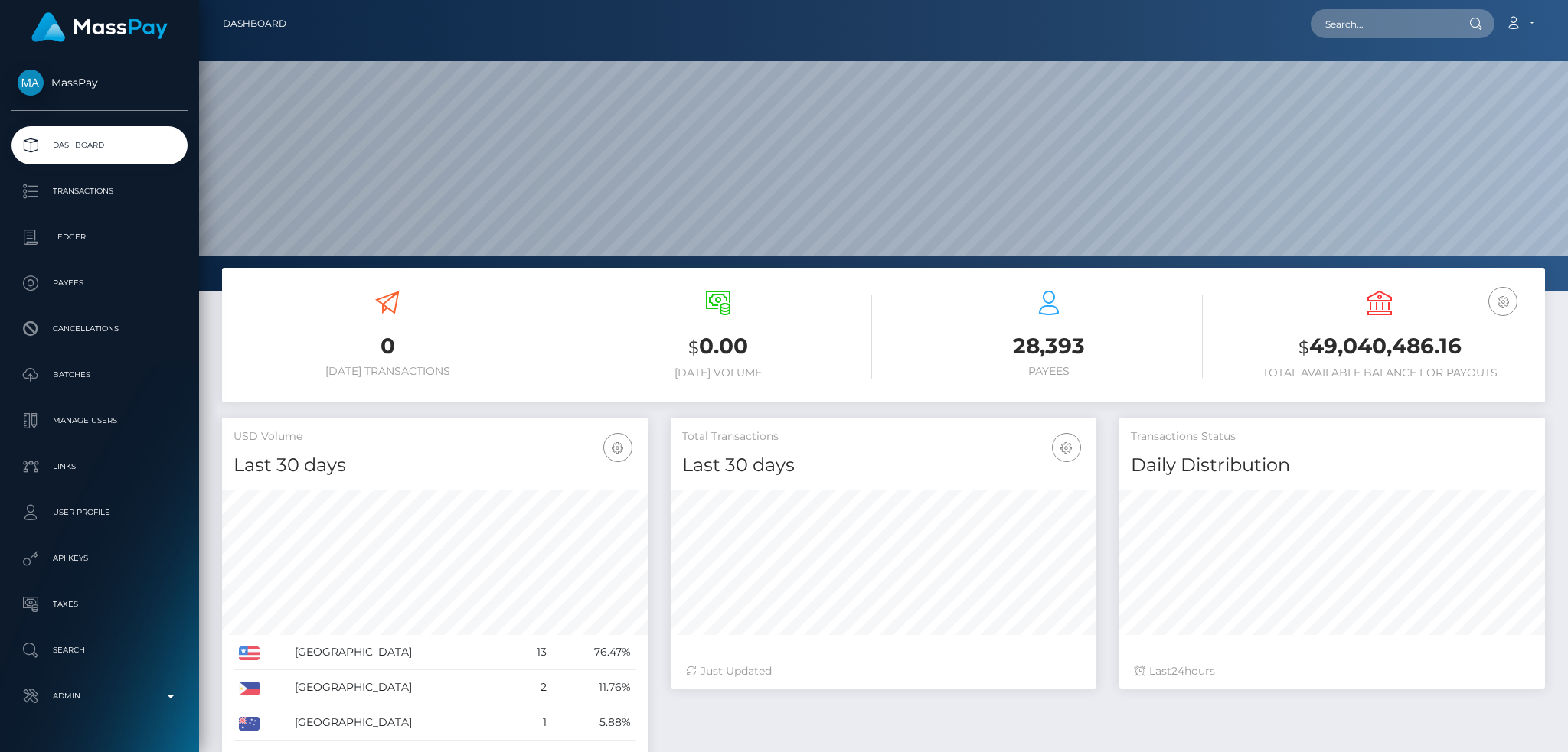
scroll to position [272, 425]
click at [1332, 29] on input "text" at bounding box center [1383, 23] width 144 height 29
paste input "poact_A4PdhB75GWXv"
type input "poact_A4PdhB75GWXv"
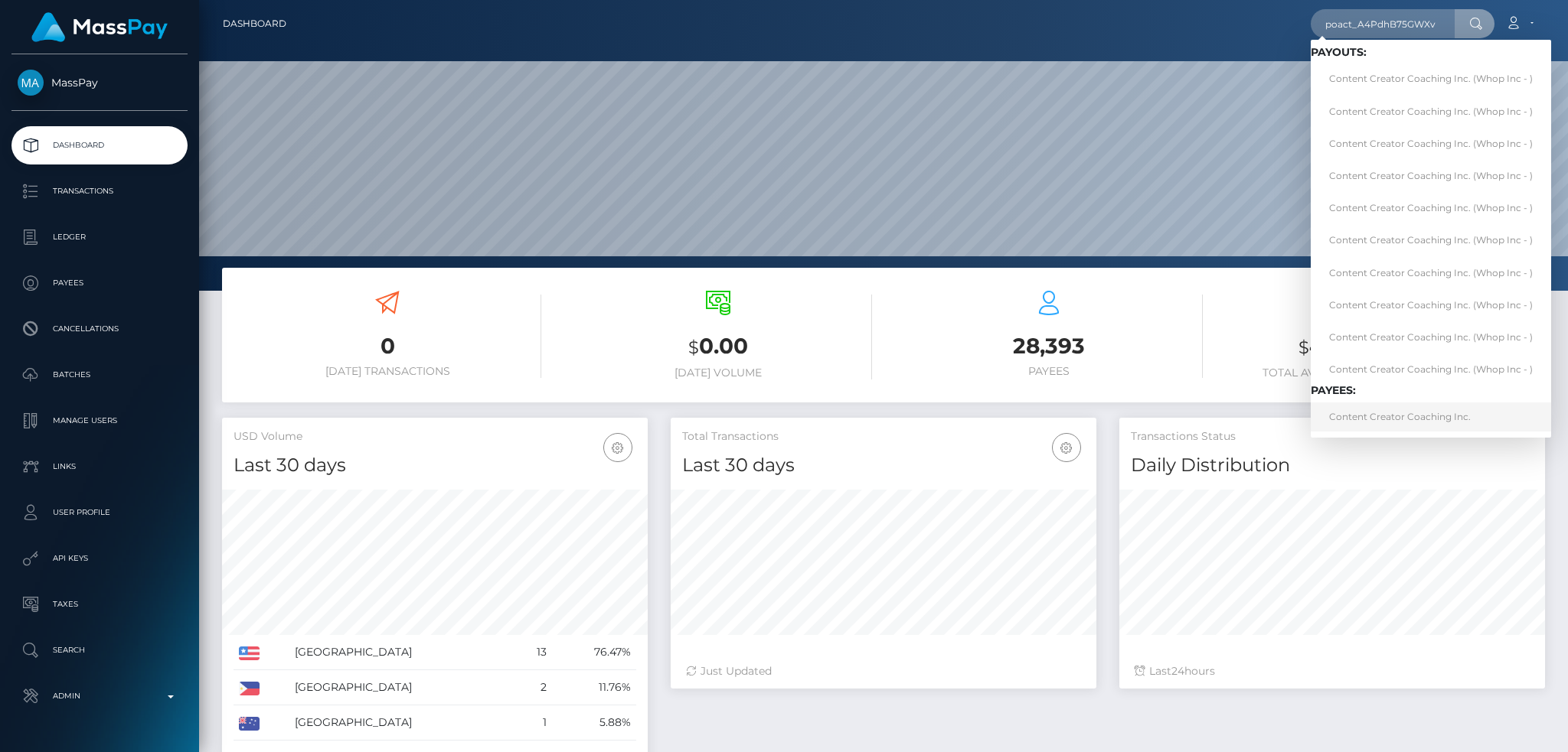
click at [1416, 413] on link "Content Creator Coaching Inc." at bounding box center [1431, 416] width 240 height 28
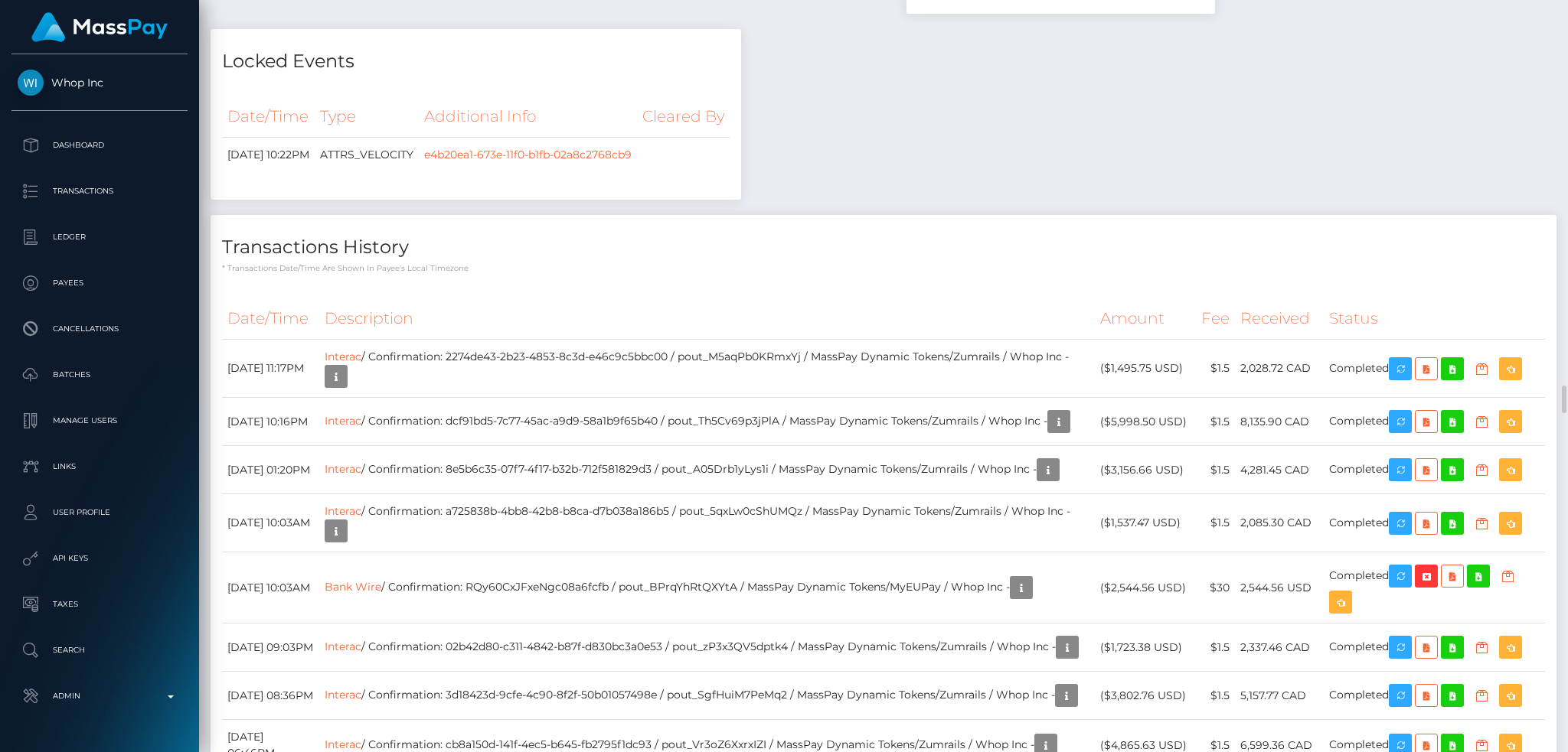
scroll to position [2347, 0]
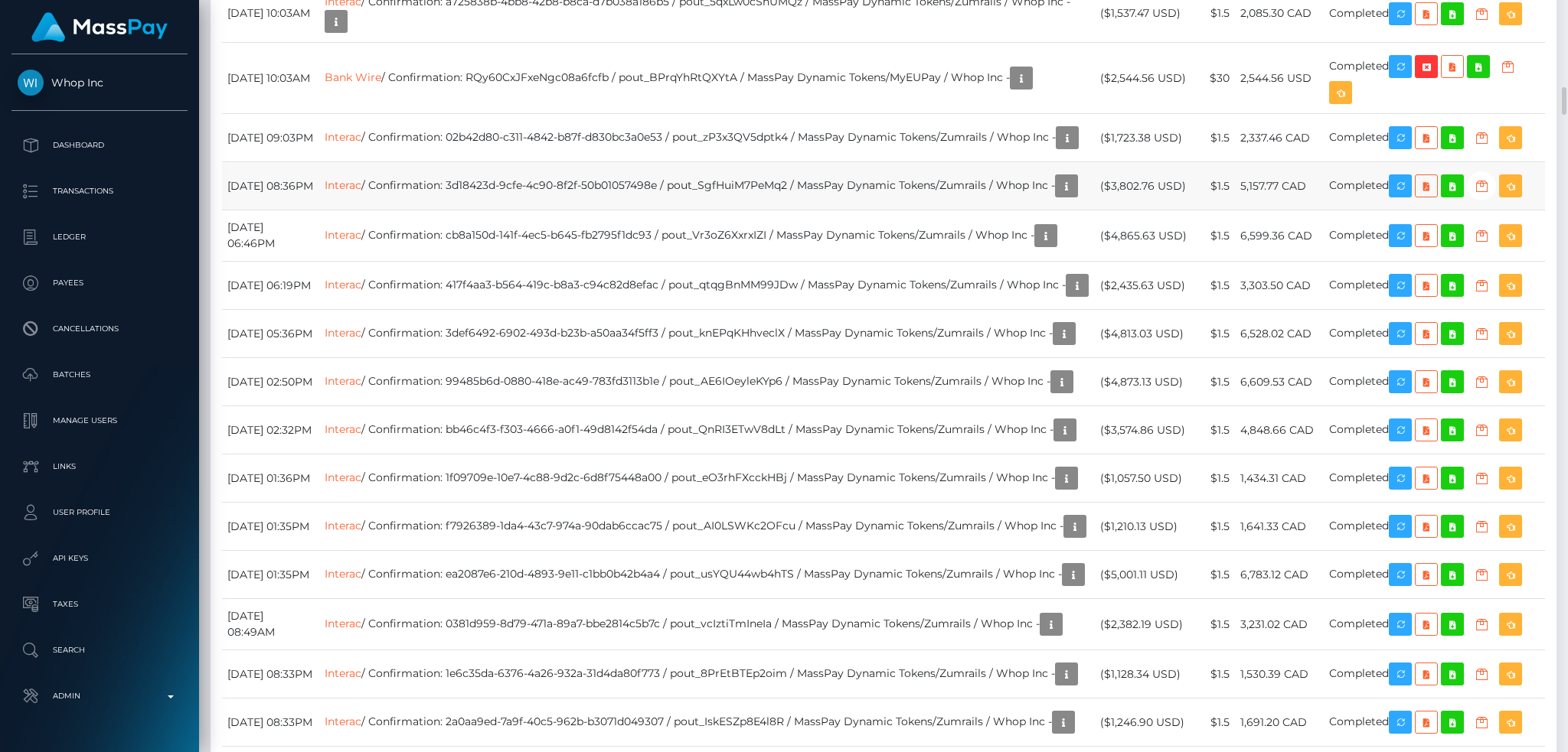
click at [919, 211] on td "Interac / Confirmation: 3d18423d-9cfe-4c90-8f2f-50b01057498e / pout_SgfHuiM7PeM…" at bounding box center [707, 186] width 775 height 49
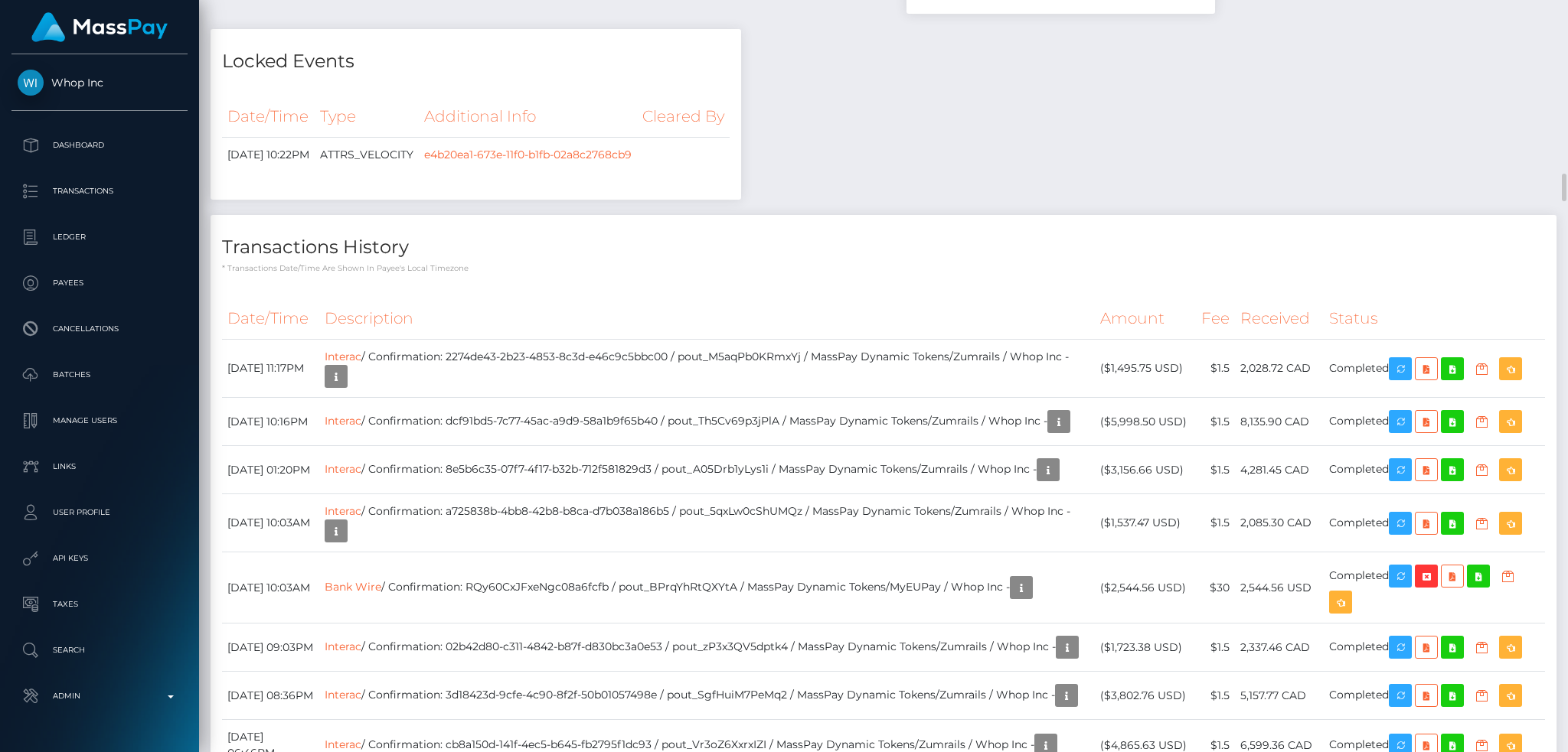
scroll to position [2040, 0]
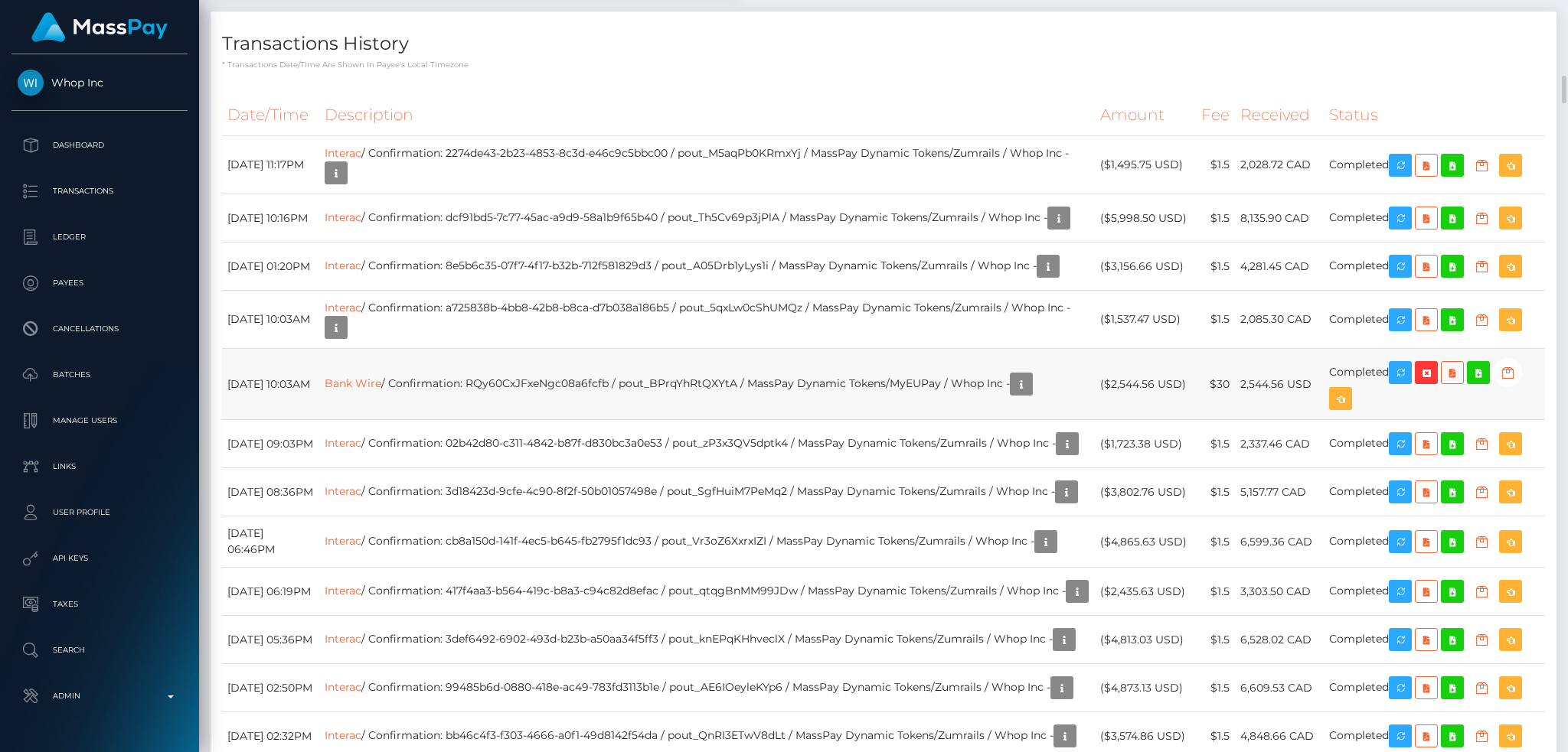
click at [598, 420] on td "Bank Wire / Confirmation: RQy60CxJFxeNgc08a6fcfb / pout_BPrqYhRtQXYtA / MassPay…" at bounding box center [707, 384] width 775 height 72
copy td "RQy60CxJFxeNgc08a6fcfb"
click at [790, 290] on td "Interac / Confirmation: 8e5b6c35-07f7-4f17-b32b-712f581829d3 / pout_A05Drb1yLys…" at bounding box center [707, 267] width 775 height 49
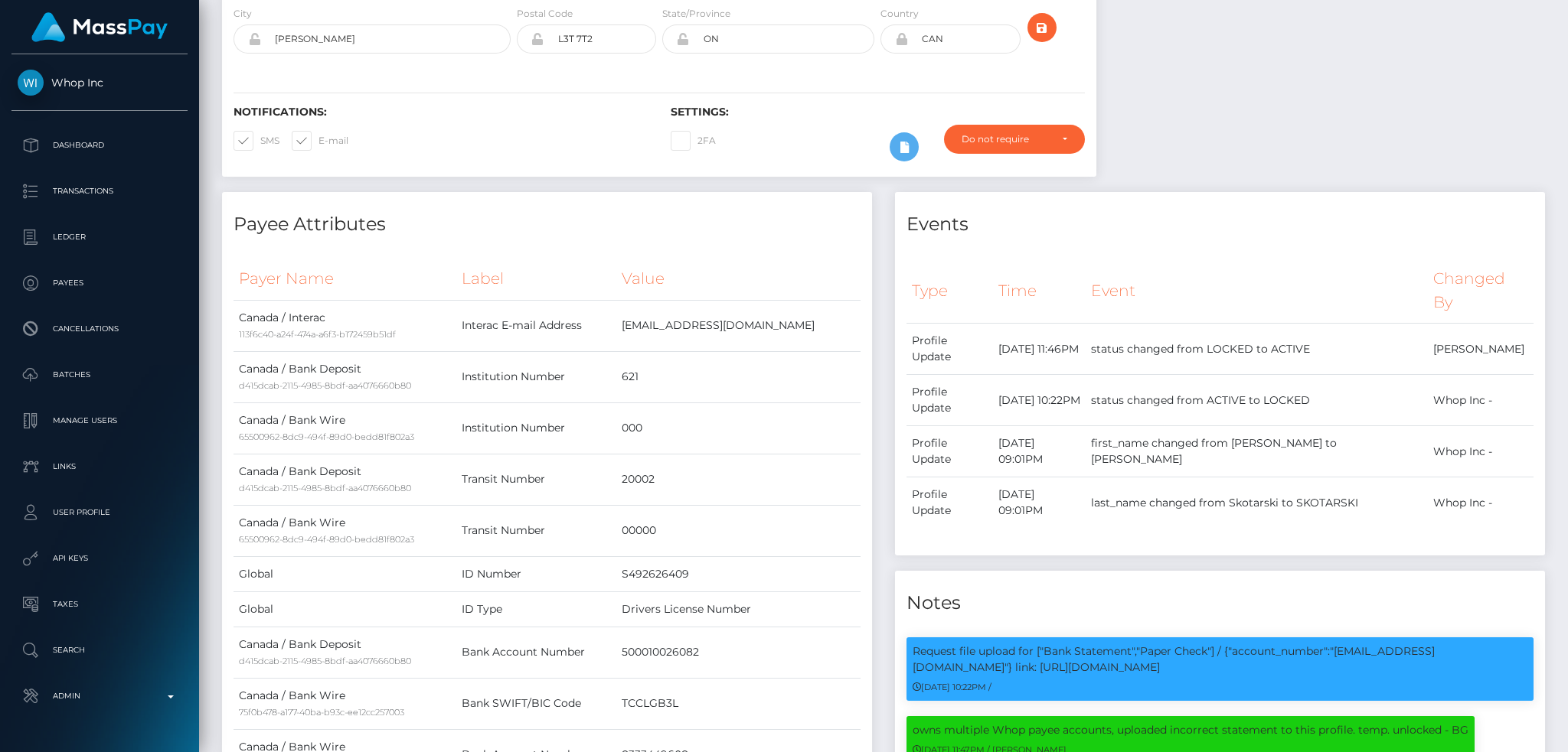
scroll to position [0, 0]
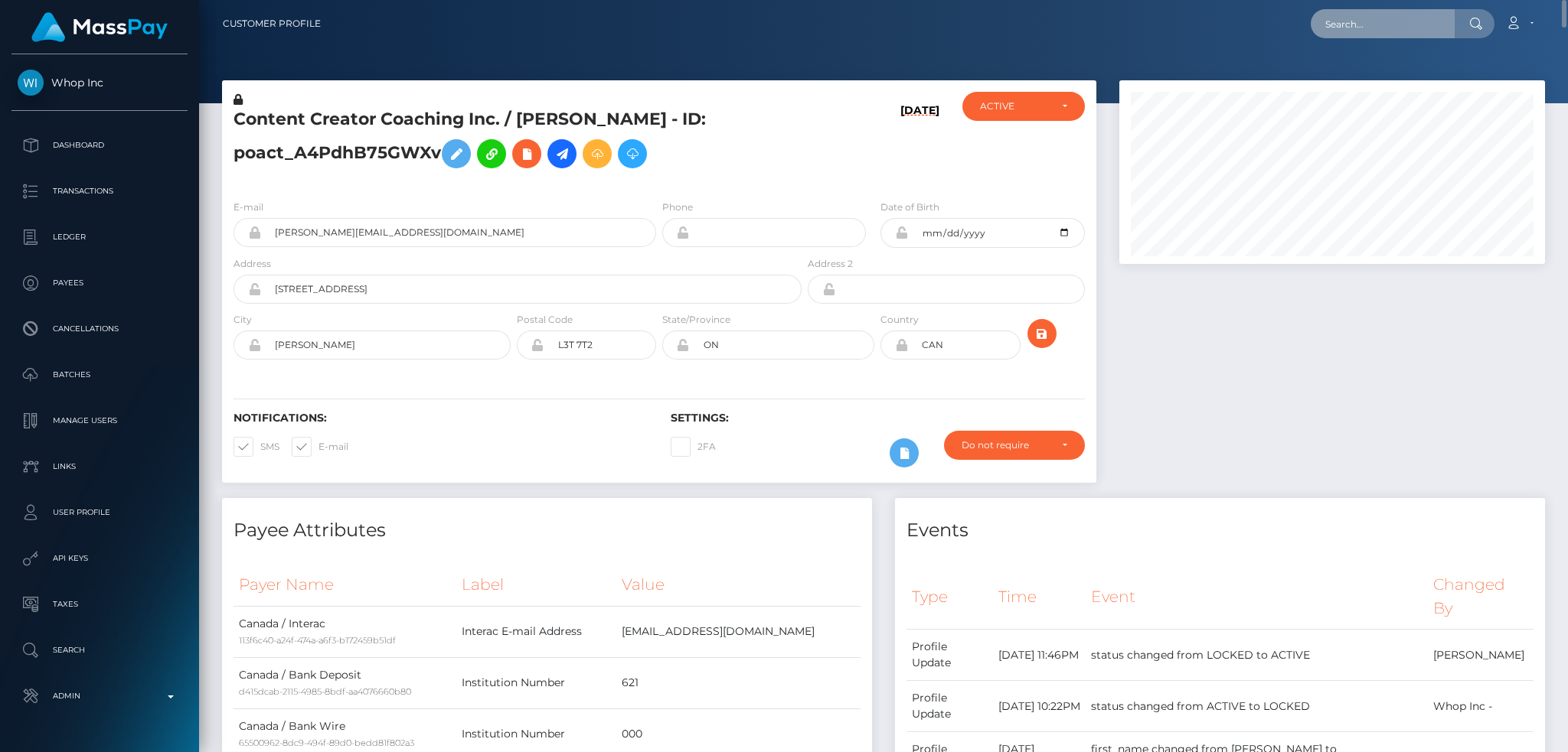
click at [1397, 30] on input "text" at bounding box center [1383, 23] width 144 height 29
paste input "[EMAIL_ADDRESS][DOMAIN_NAME]"
type input "[EMAIL_ADDRESS][DOMAIN_NAME]"
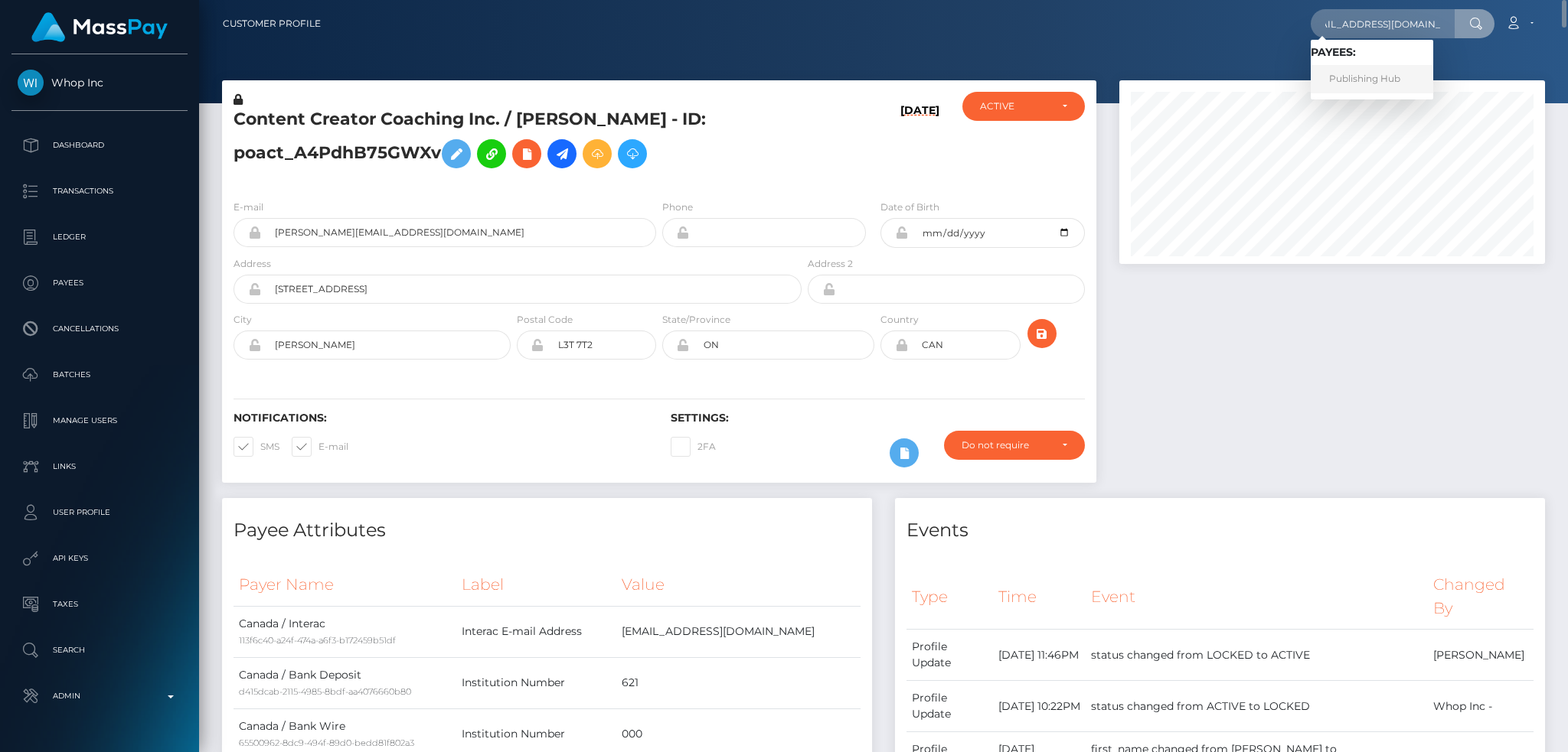
click at [1374, 77] on link "Publishing Hub" at bounding box center [1372, 79] width 123 height 28
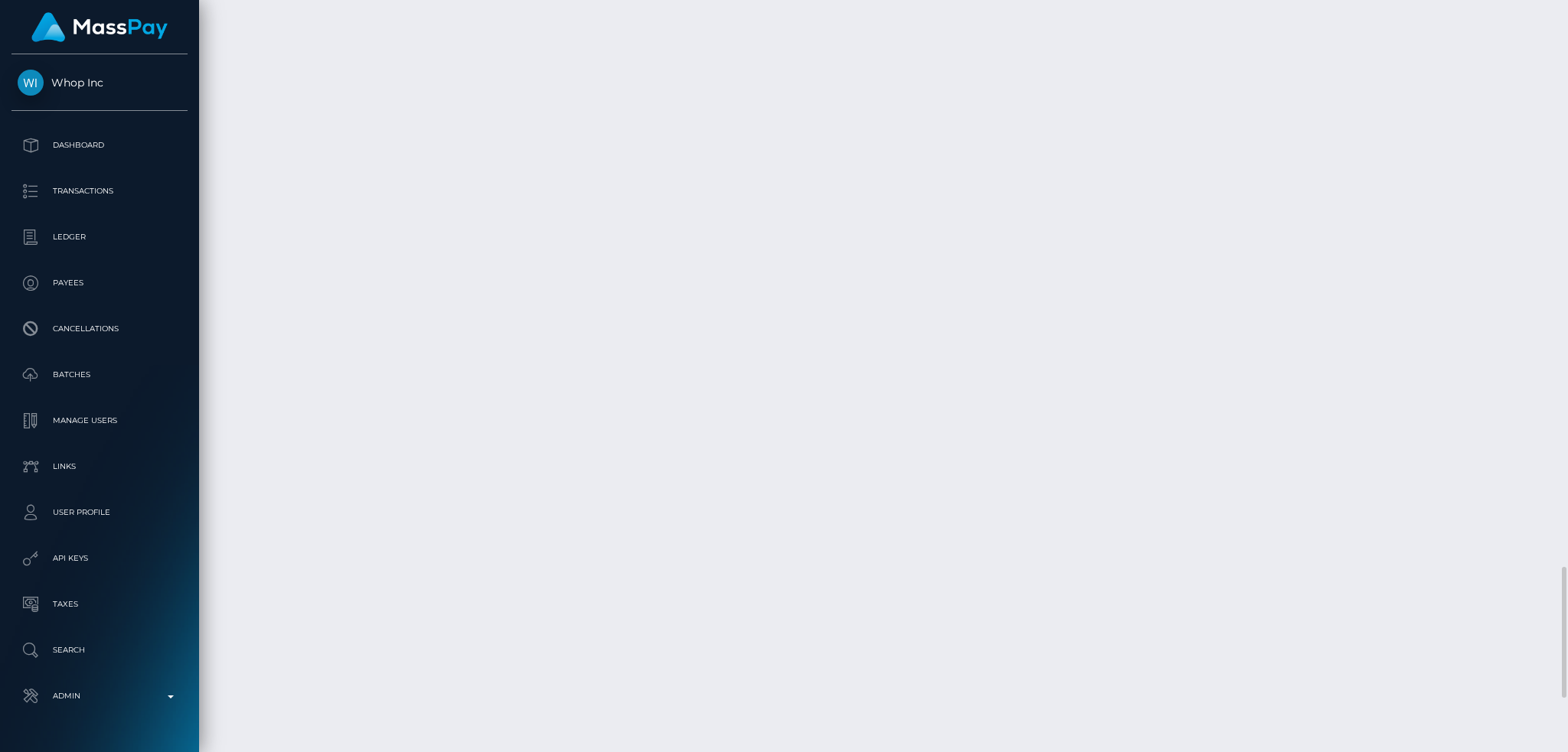
scroll to position [3581, 0]
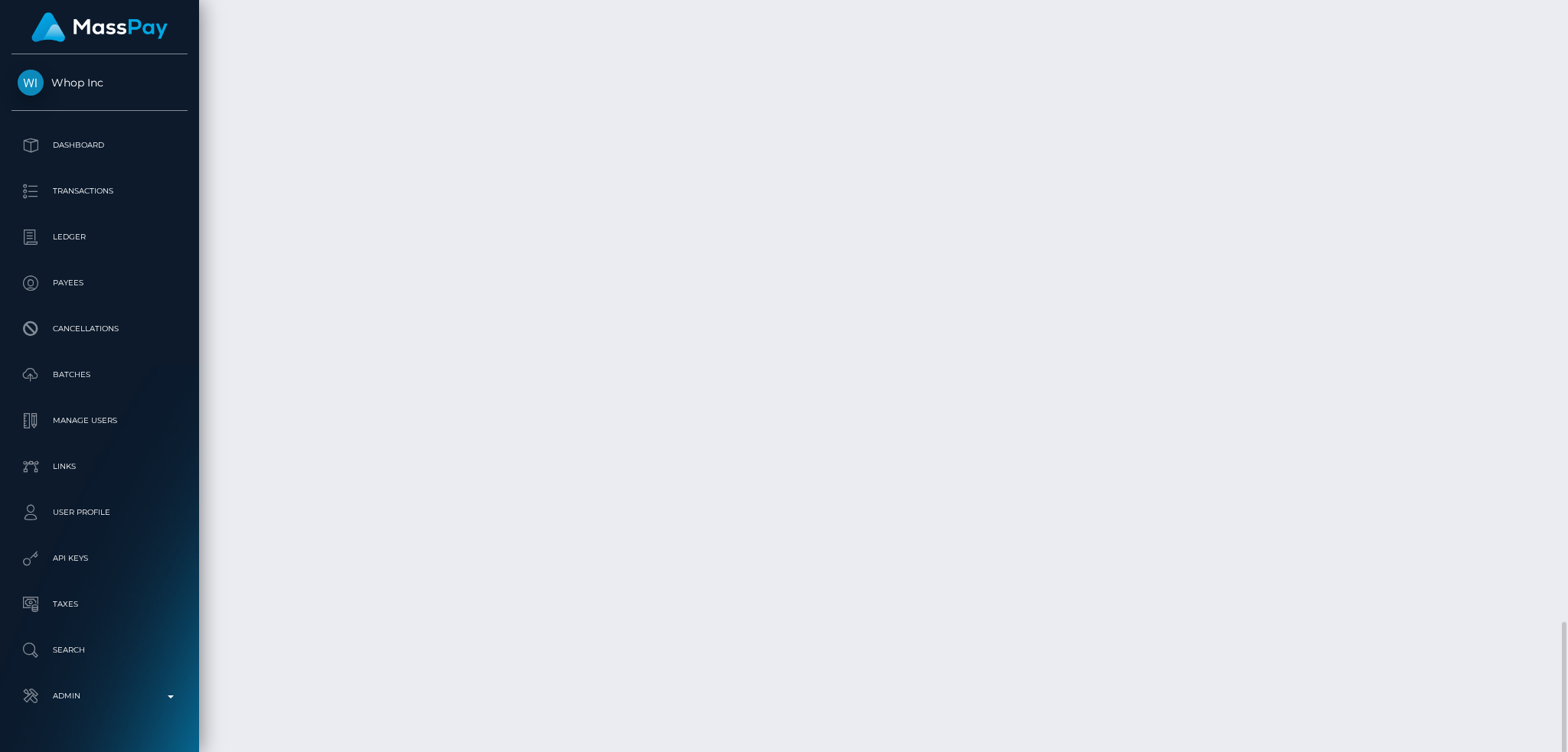
drag, startPoint x: 540, startPoint y: 583, endPoint x: 758, endPoint y: 587, distance: 218.0
drag, startPoint x: 761, startPoint y: 587, endPoint x: 543, endPoint y: 580, distance: 218.1
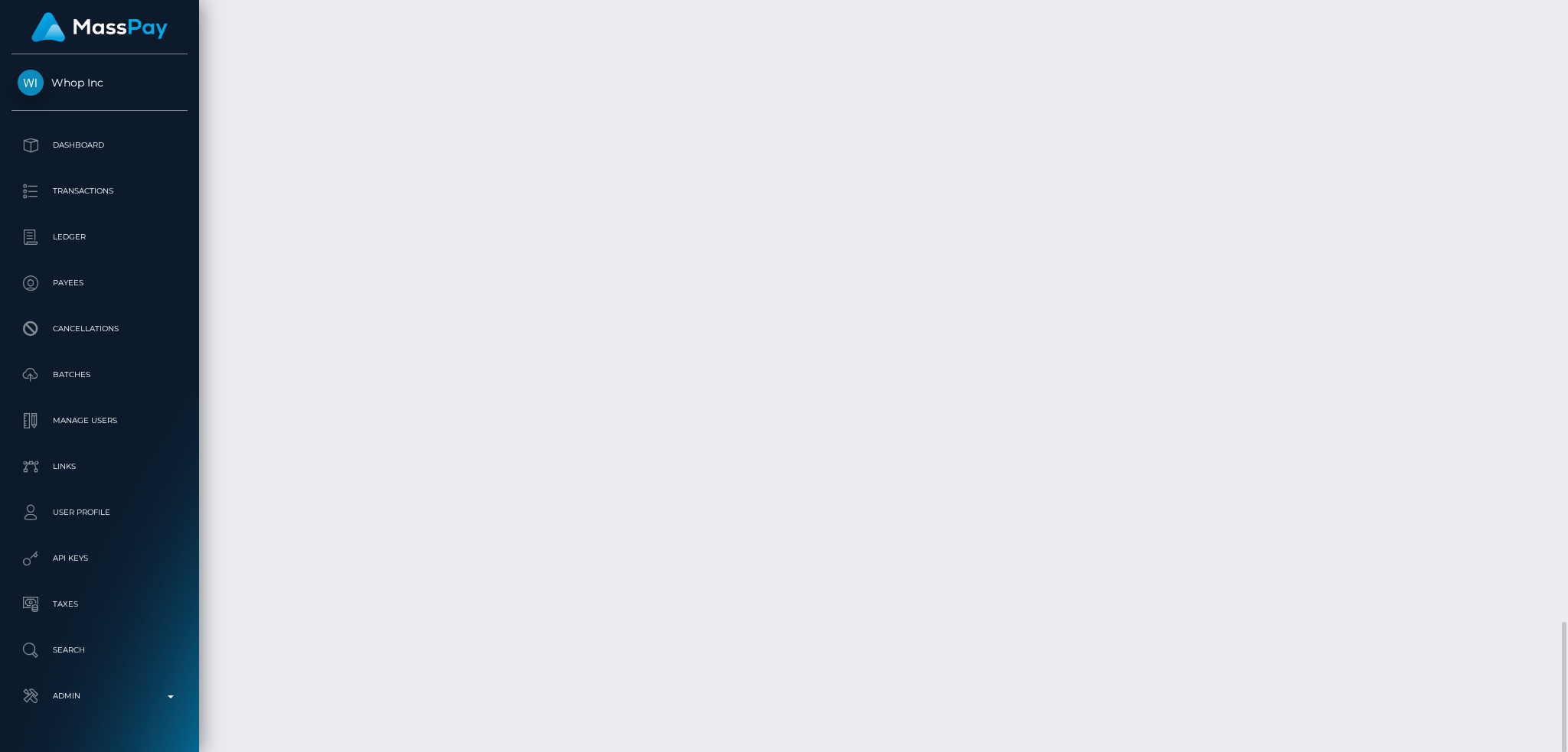
copy td "cb399fe4-6ed9-49d3-99e9-b366014d69f6"
copy td "5e33b21665c14cd4b39c7ea3263b1877"
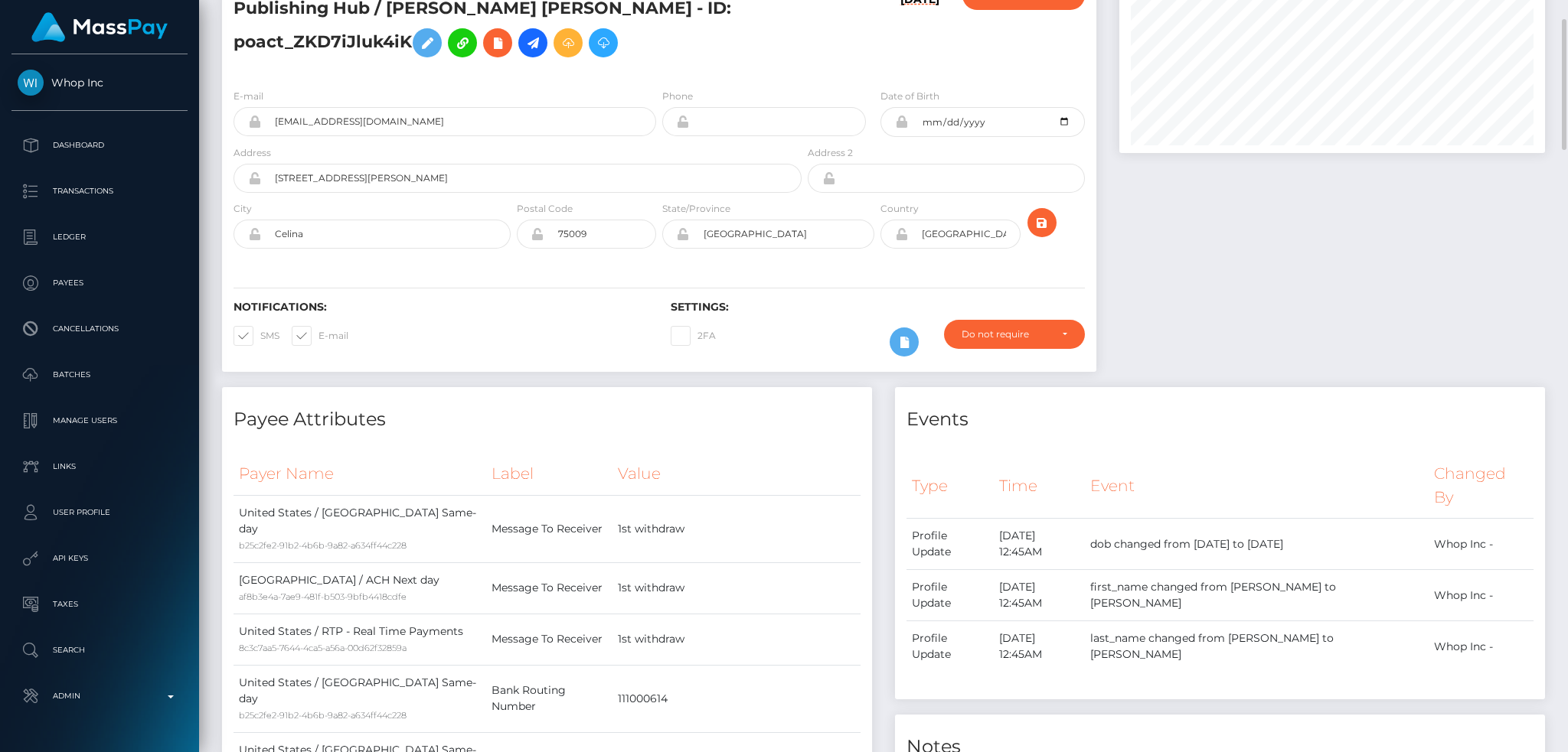
scroll to position [0, 0]
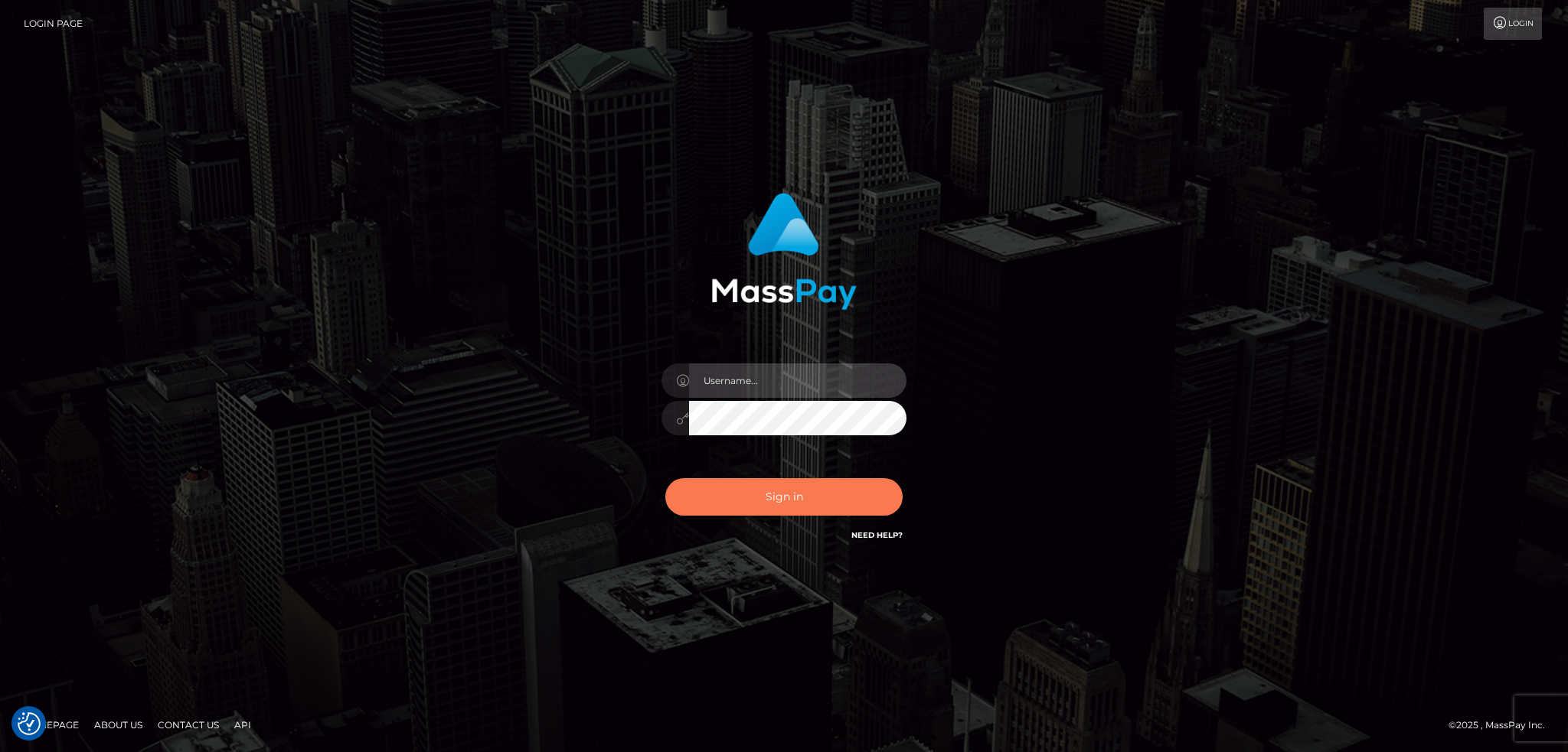
type input "alexstef"
click at [831, 494] on button "Sign in" at bounding box center [784, 497] width 237 height 38
type input "alexstef"
click at [789, 494] on button "Sign in" at bounding box center [784, 497] width 237 height 38
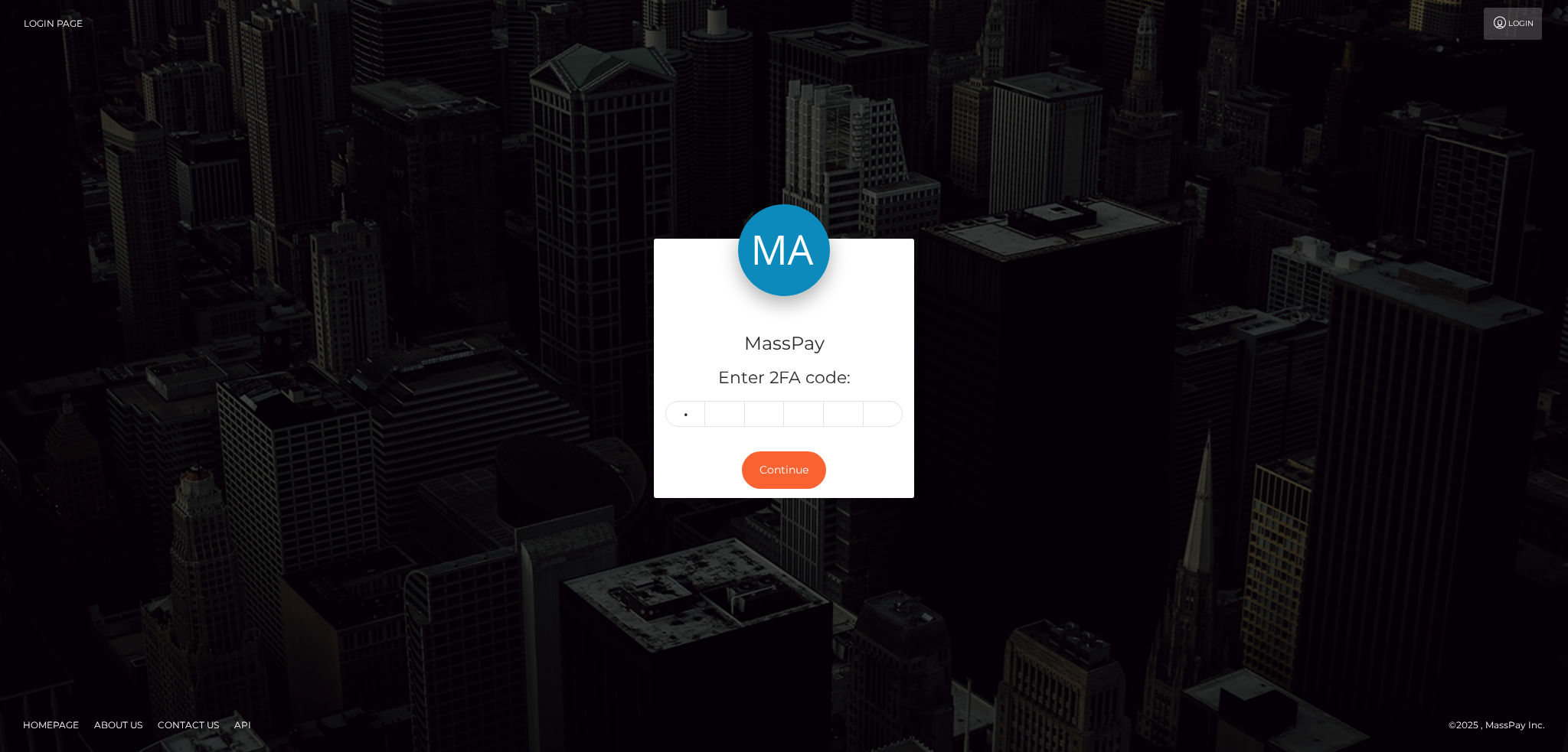
type input "4"
type input "1"
type input "3"
type input "5"
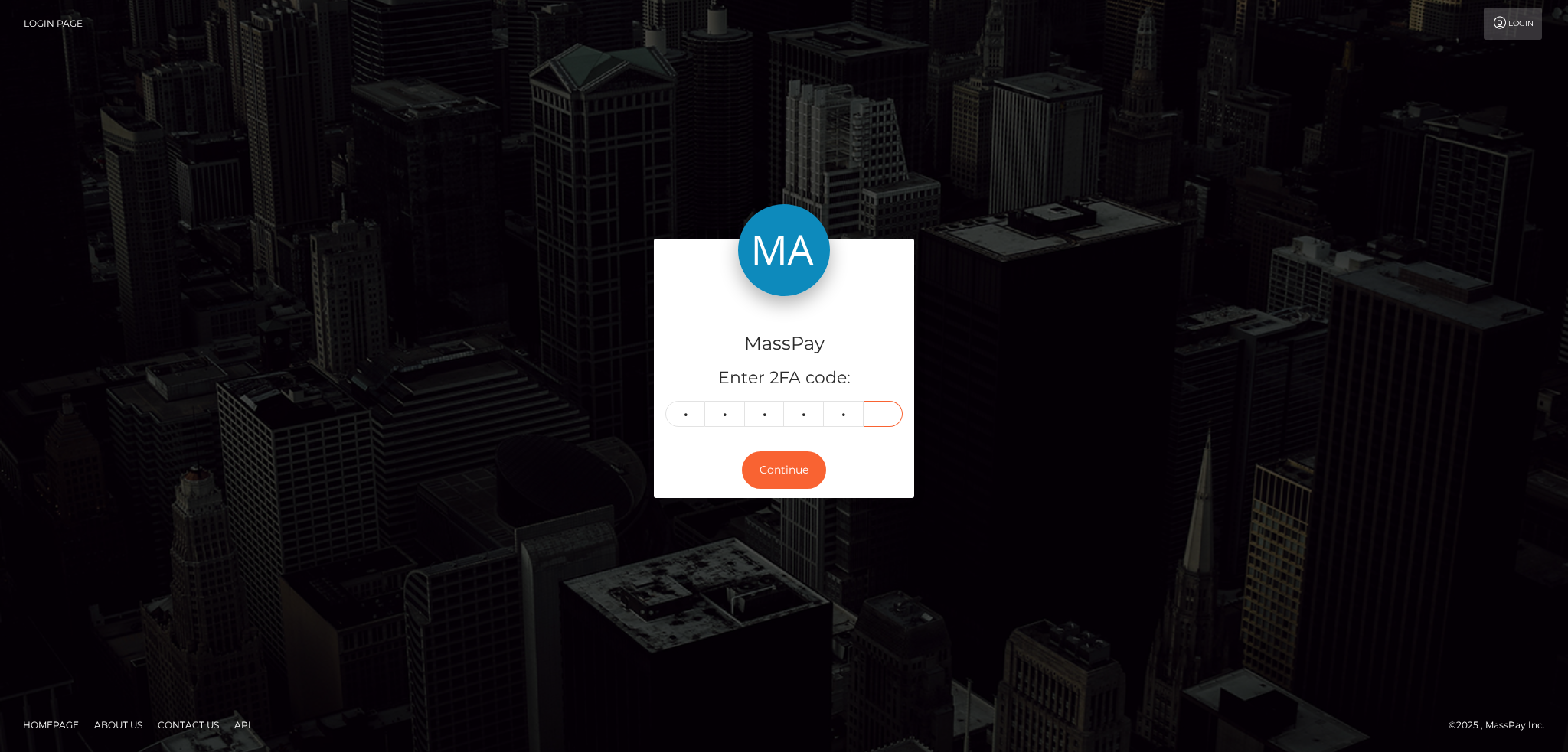
type input "7"
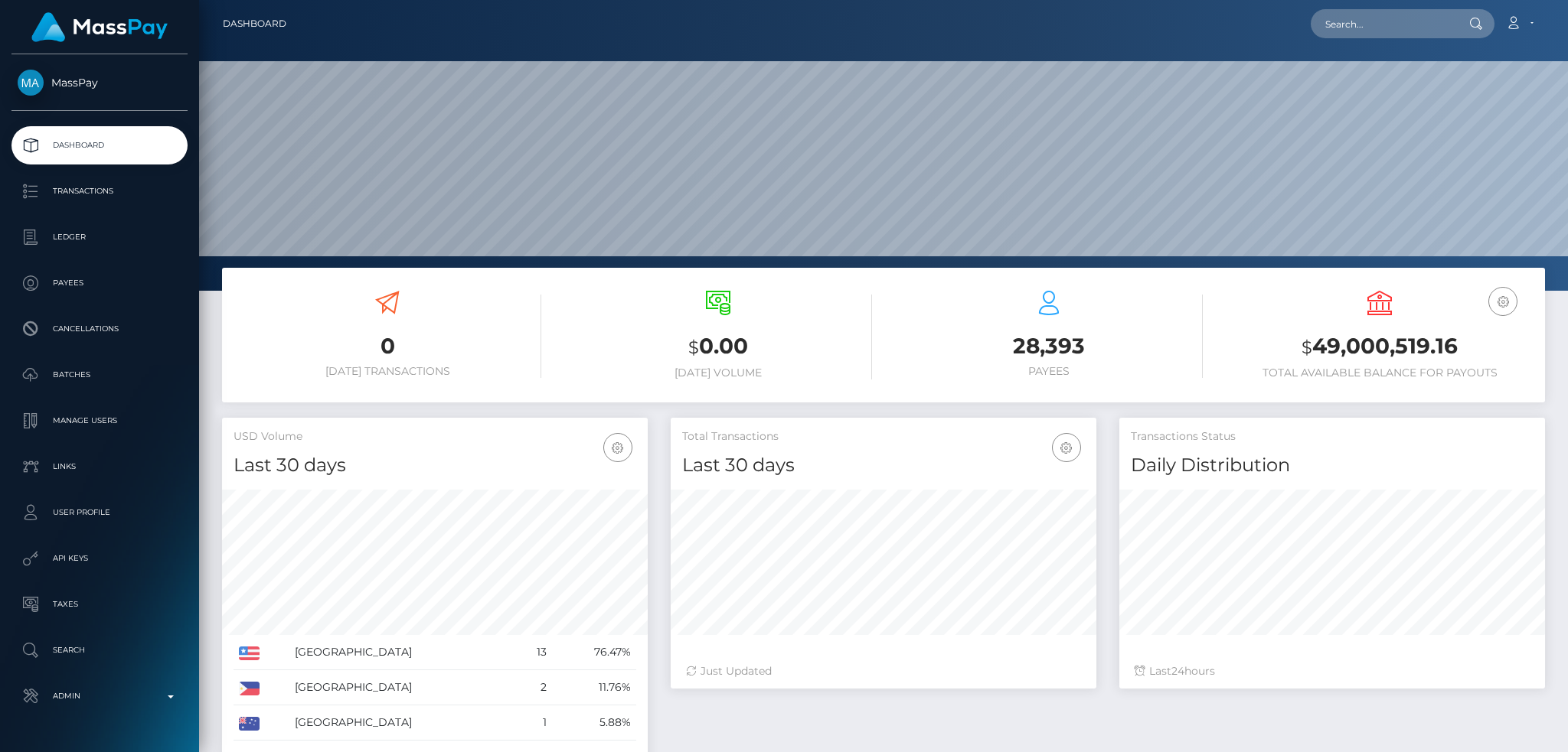
scroll to position [272, 425]
click at [1367, 23] on input "text" at bounding box center [1383, 23] width 144 height 29
paste input "[EMAIL_ADDRESS][DOMAIN_NAME]"
type input "[EMAIL_ADDRESS][DOMAIN_NAME]"
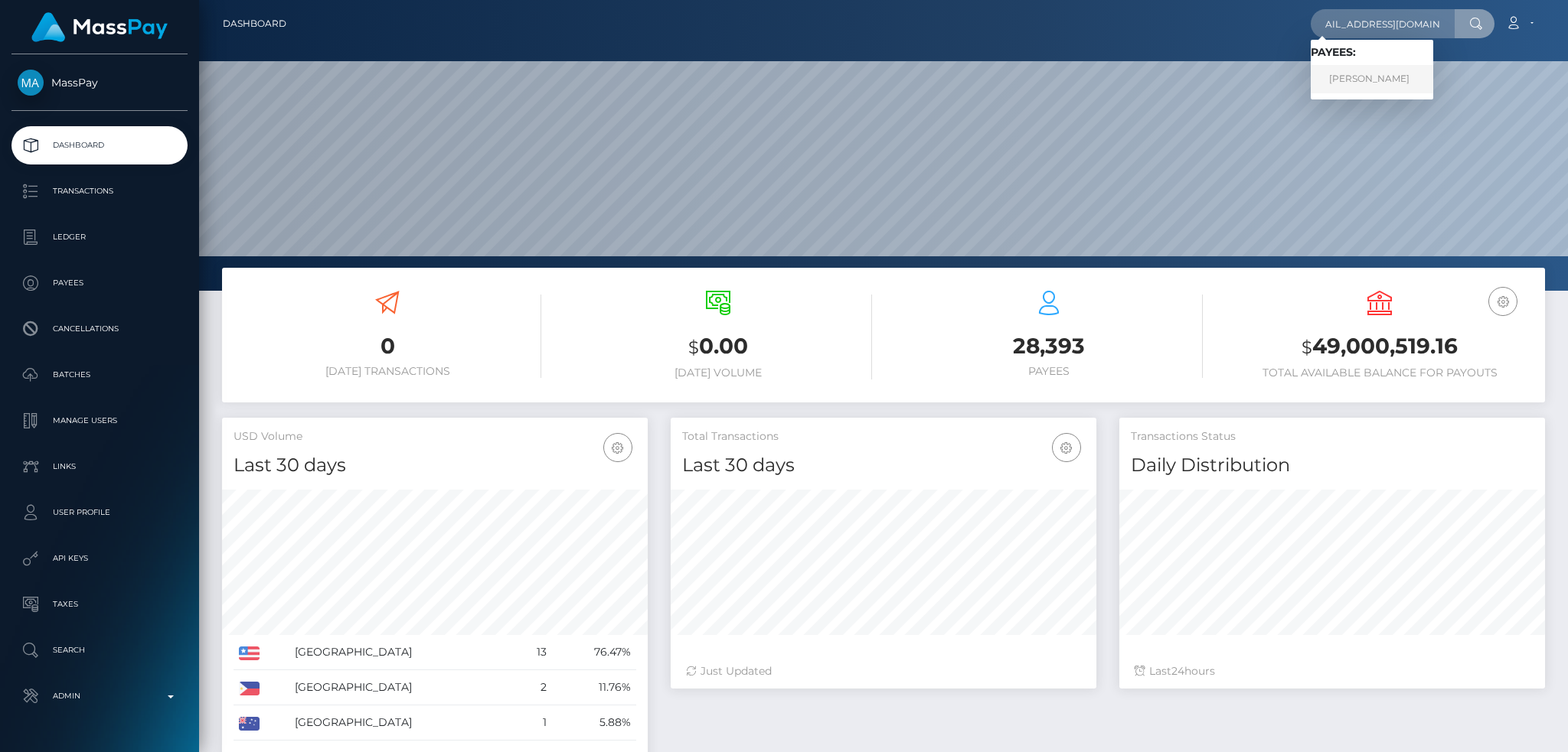
click at [1385, 81] on link "[PERSON_NAME]" at bounding box center [1372, 79] width 123 height 28
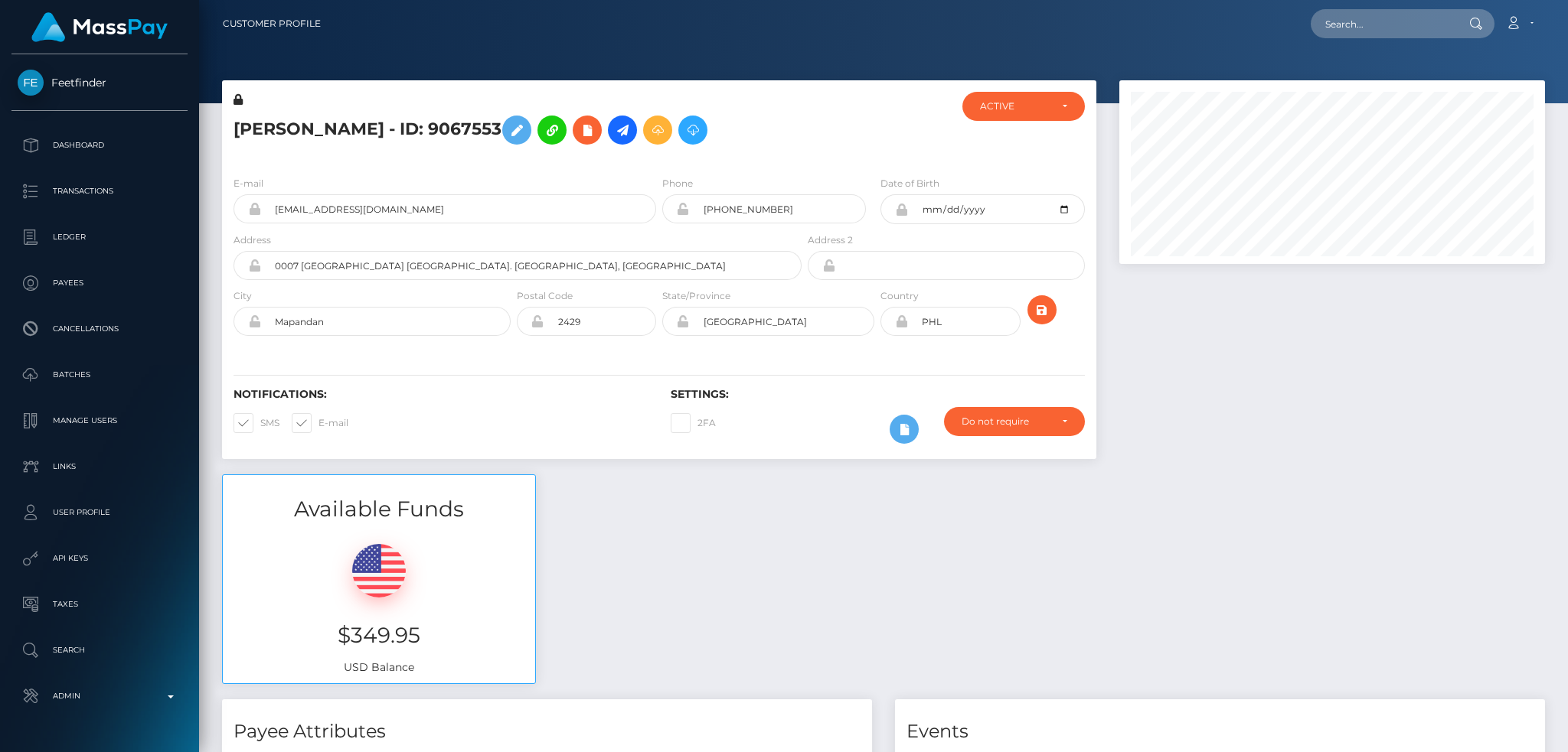
scroll to position [183, 425]
click at [631, 123] on icon at bounding box center [622, 130] width 18 height 19
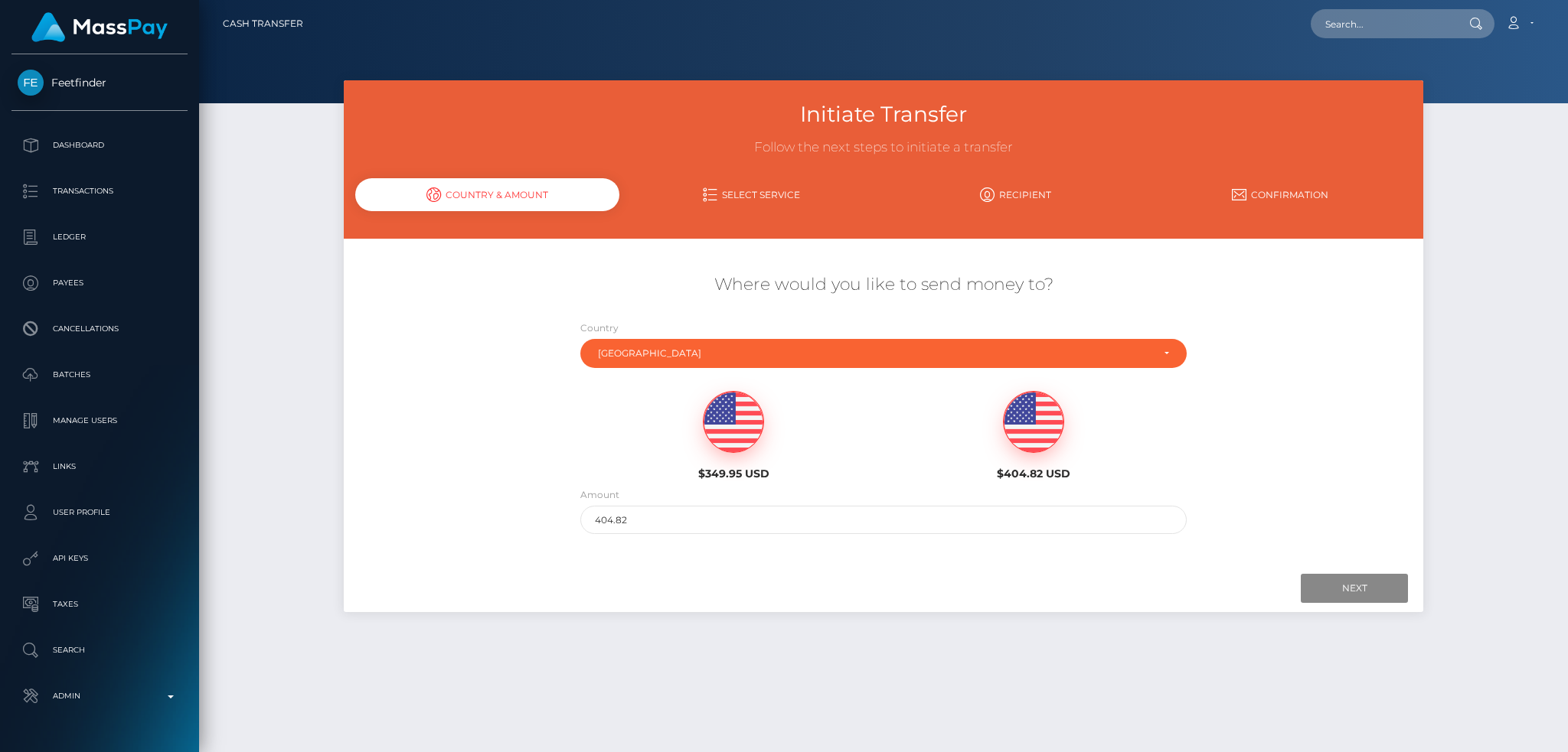
click at [724, 415] on img at bounding box center [733, 422] width 60 height 61
type input "349.95"
click at [1352, 587] on input "Next" at bounding box center [1355, 588] width 107 height 29
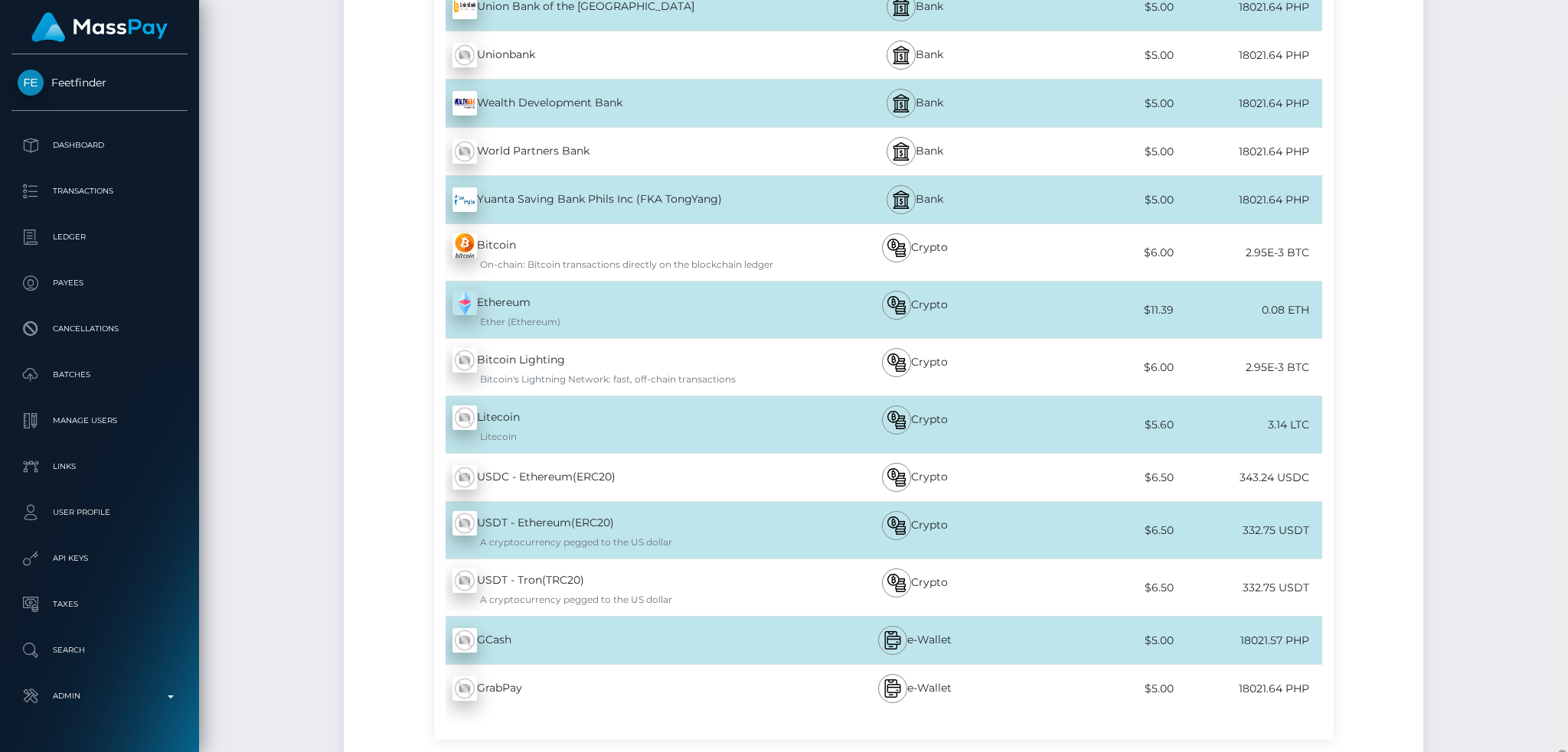
scroll to position [5929, 0]
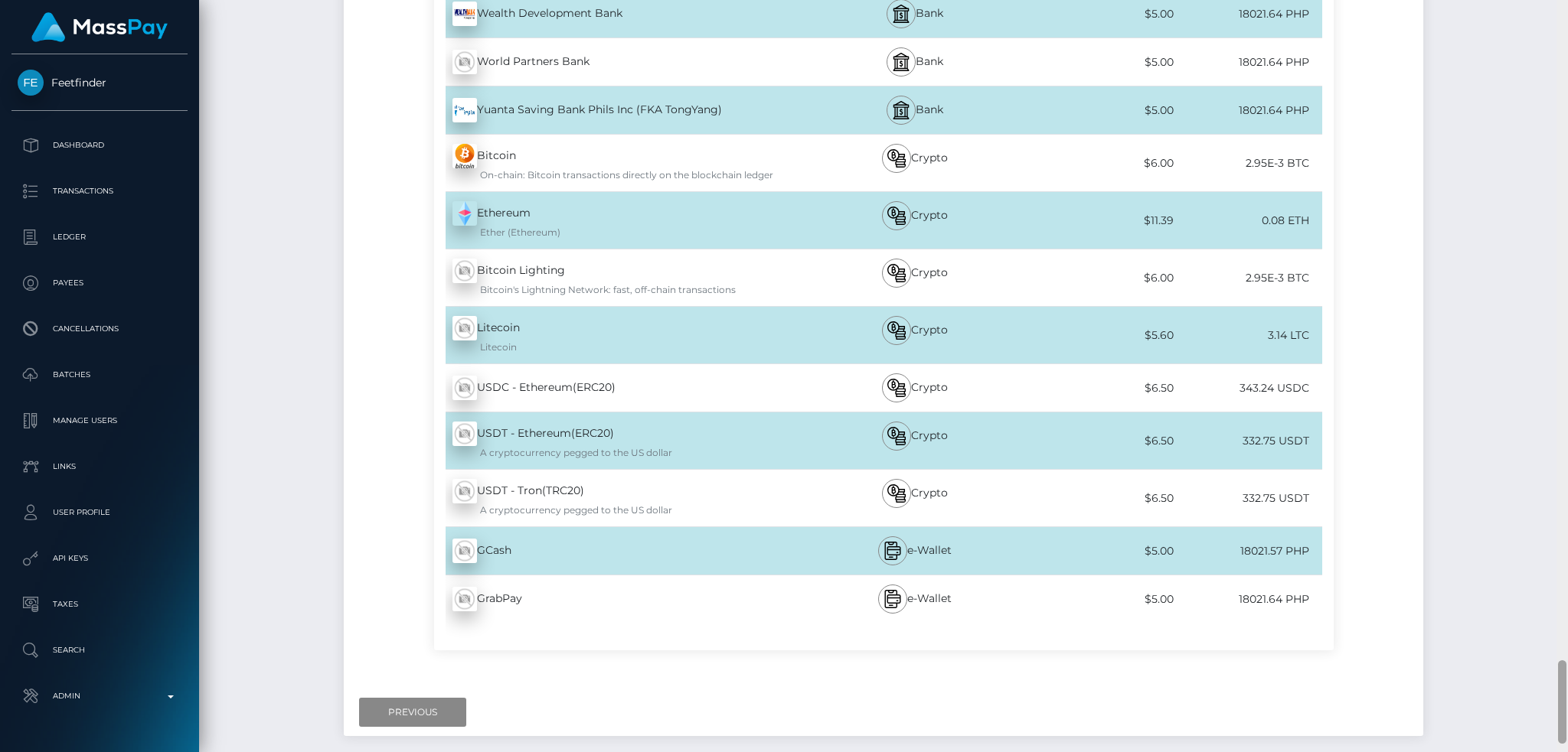
drag, startPoint x: 1557, startPoint y: 91, endPoint x: 1546, endPoint y: 681, distance: 590.1
click at [1546, 681] on div "Cash Transfer Loading... Loading..." at bounding box center [883, 376] width 1369 height 752
click at [575, 558] on div "GCash - PHP" at bounding box center [618, 551] width 370 height 43
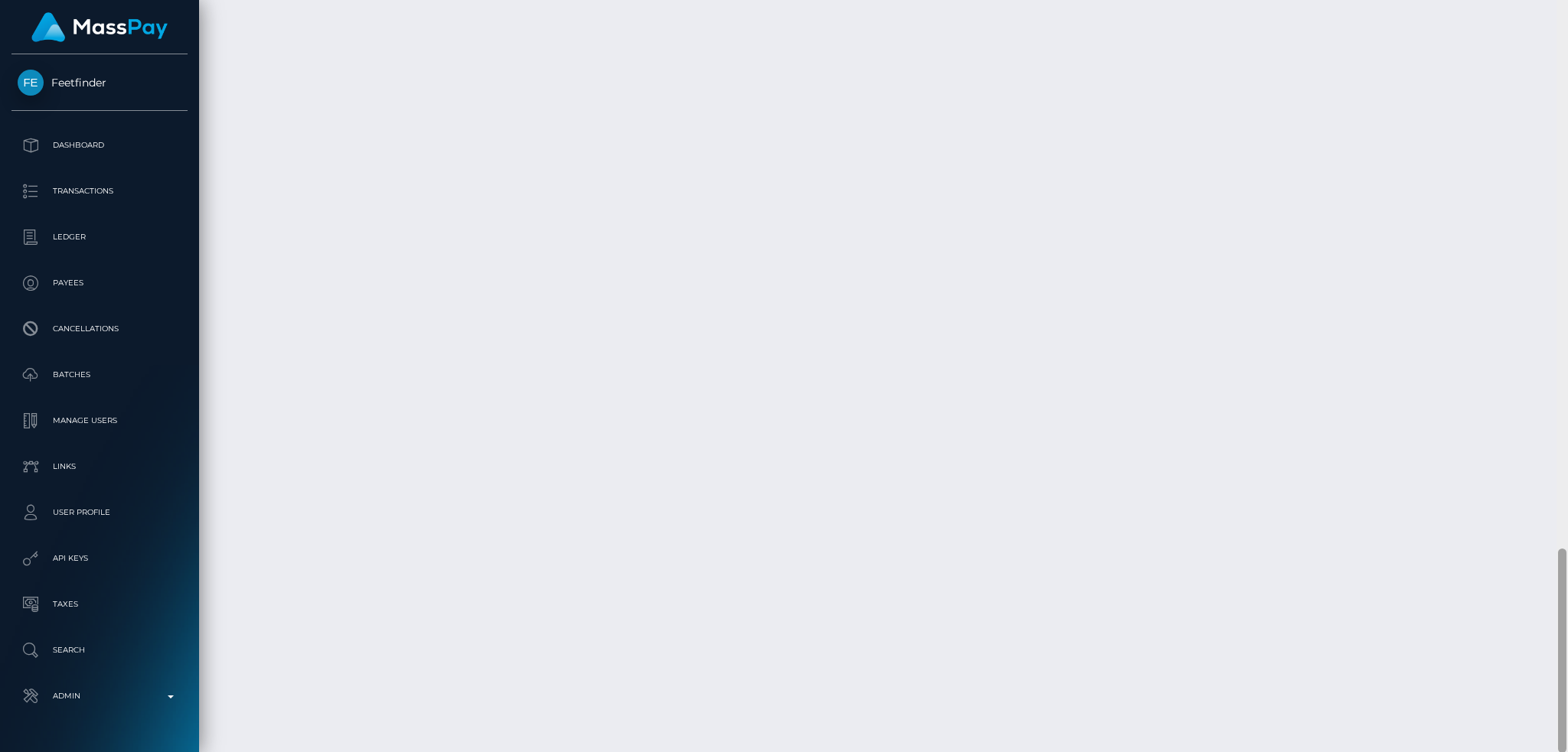
scroll to position [0, 0]
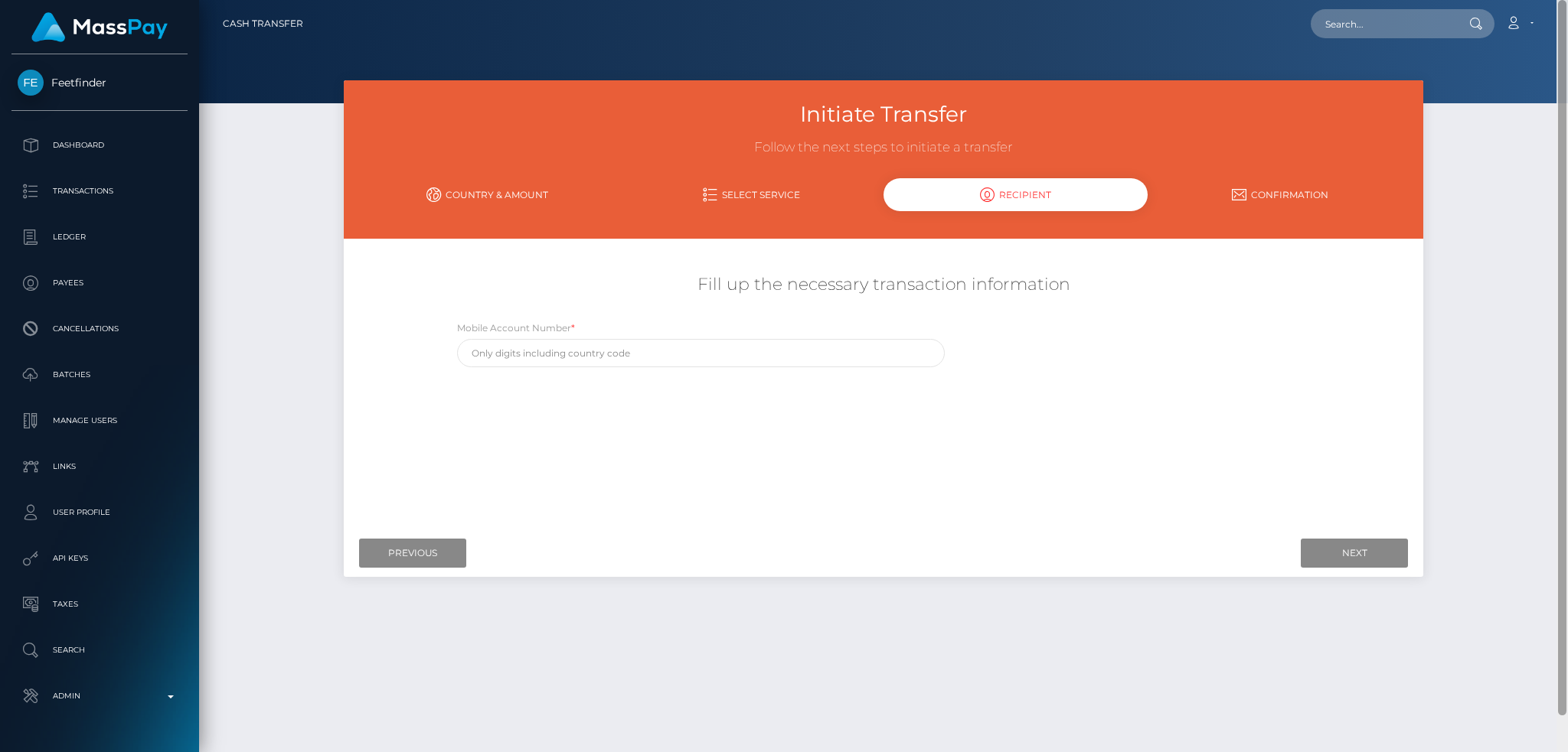
drag, startPoint x: 1564, startPoint y: 706, endPoint x: 1552, endPoint y: -90, distance: 796.1
click at [1552, 0] on html "Feetfinder Dashboard Transactions Ledger Payees Cancellations" at bounding box center [784, 376] width 1568 height 752
click at [735, 341] on div "Mobile Account Number *" at bounding box center [701, 344] width 489 height 48
drag, startPoint x: 737, startPoint y: 347, endPoint x: 748, endPoint y: 346, distance: 11.0
click at [737, 348] on input "text" at bounding box center [701, 353] width 489 height 28
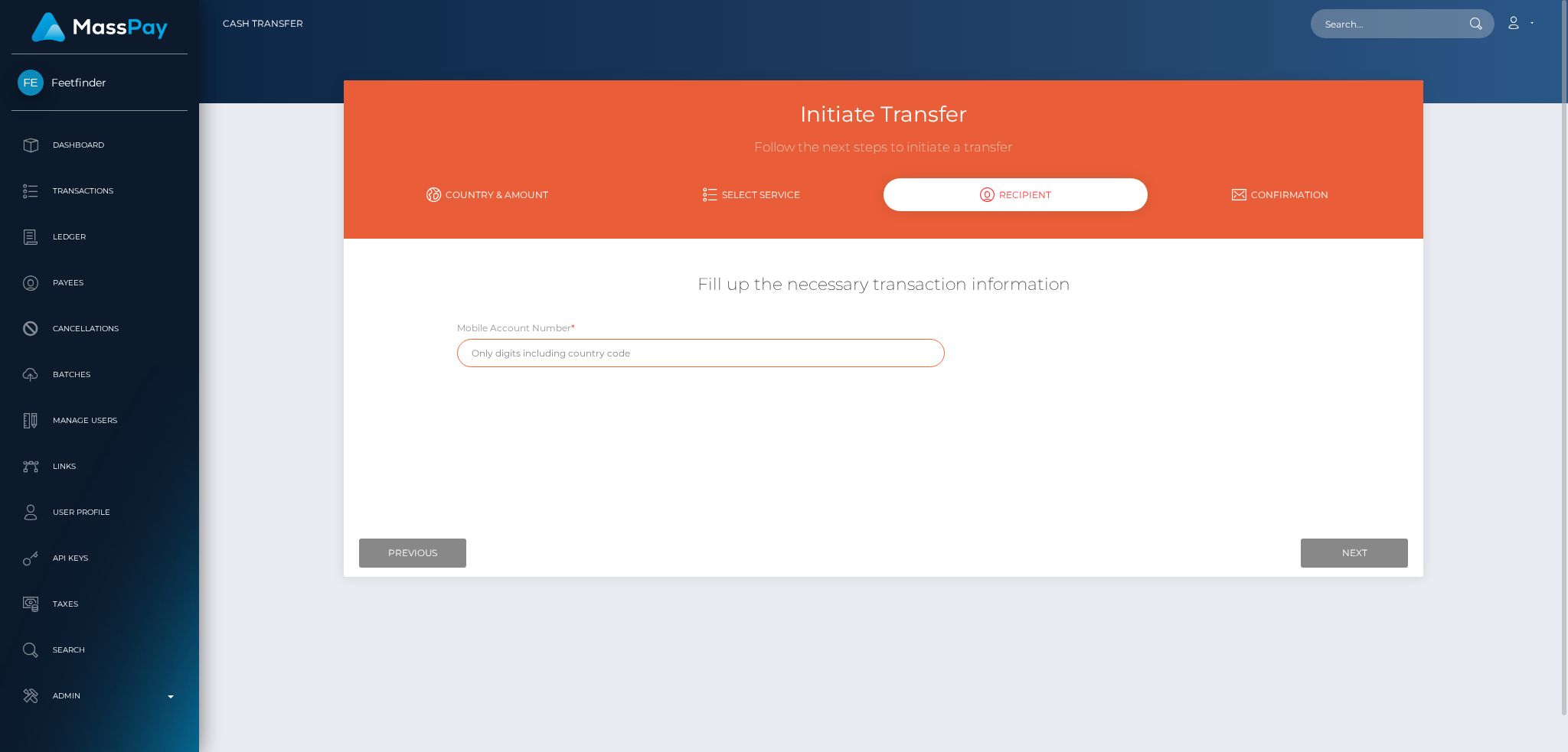
click at [830, 346] on input "text" at bounding box center [701, 353] width 489 height 28
paste input "6309537016879"
click at [1341, 556] on input "Next" at bounding box center [1355, 553] width 107 height 29
click at [469, 357] on input "6309537016879" at bounding box center [701, 353] width 489 height 28
click at [926, 504] on div "Where would you like to send money to? Country Abkhazia Afghanistan Albania Alg…" at bounding box center [884, 386] width 1057 height 272
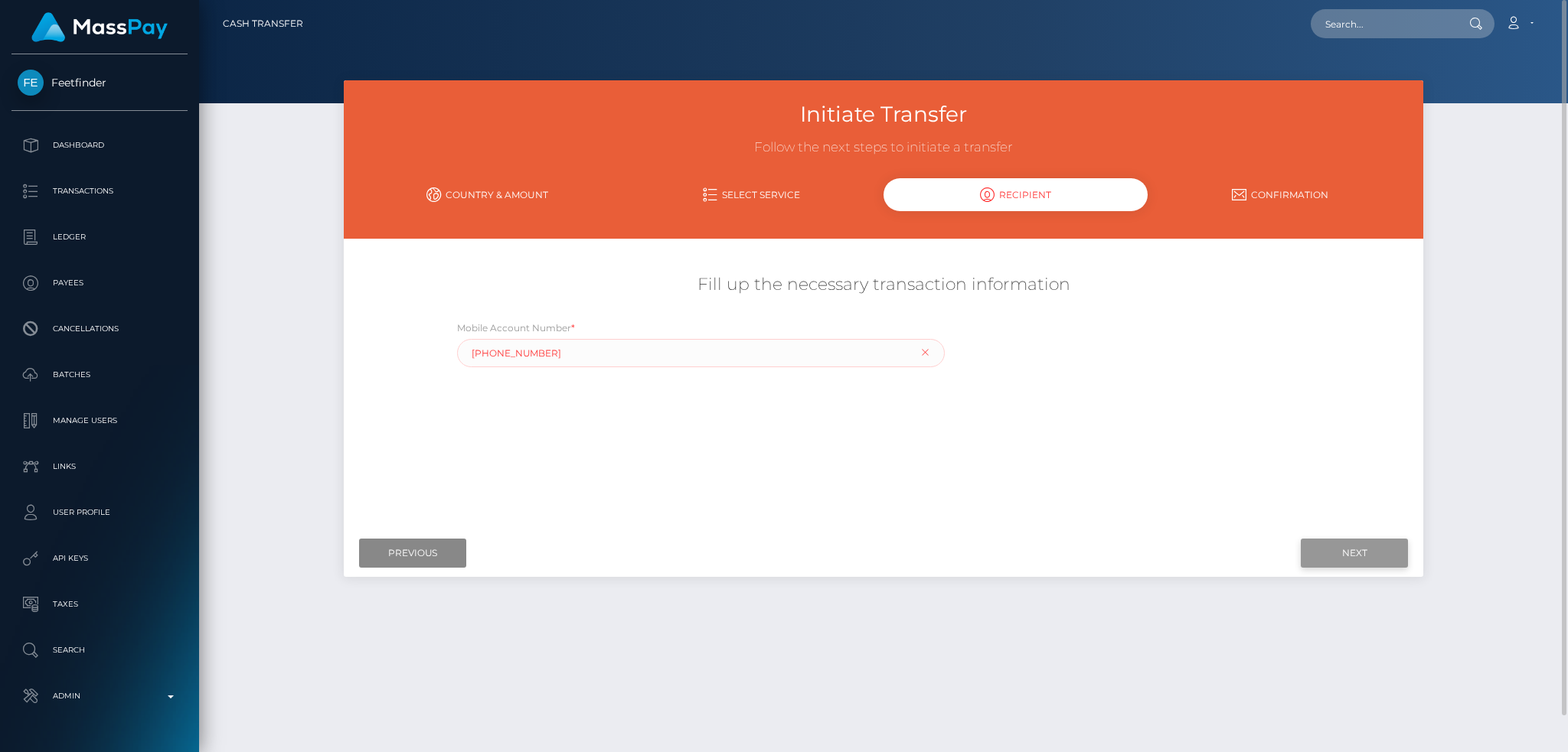
click at [1351, 546] on input "Next" at bounding box center [1355, 553] width 107 height 29
click at [495, 357] on input "+6309537016879" at bounding box center [701, 353] width 489 height 28
click at [477, 354] on input "+639537016879" at bounding box center [701, 353] width 489 height 28
click at [478, 348] on input "+639537016879" at bounding box center [701, 353] width 489 height 28
type input "639537016879"
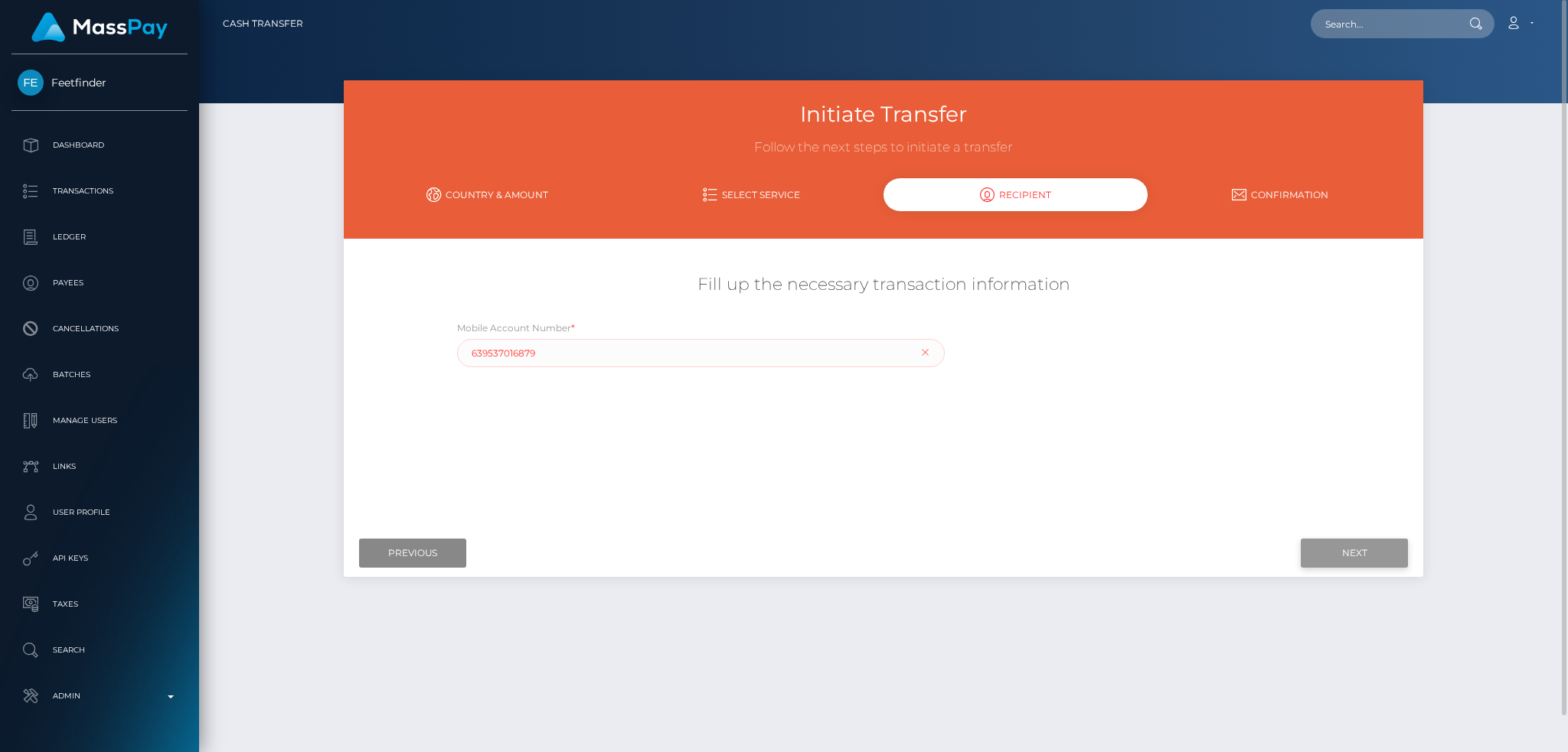
click at [1360, 560] on input "Next" at bounding box center [1355, 553] width 107 height 29
click at [864, 355] on input "639537016879" at bounding box center [701, 353] width 489 height 28
click at [938, 476] on div "Where would you like to send money to? Country Abkhazia Afghanistan Albania Alg…" at bounding box center [884, 386] width 1057 height 272
click at [644, 350] on input "639537016879" at bounding box center [701, 353] width 489 height 28
paste input "639537016879"
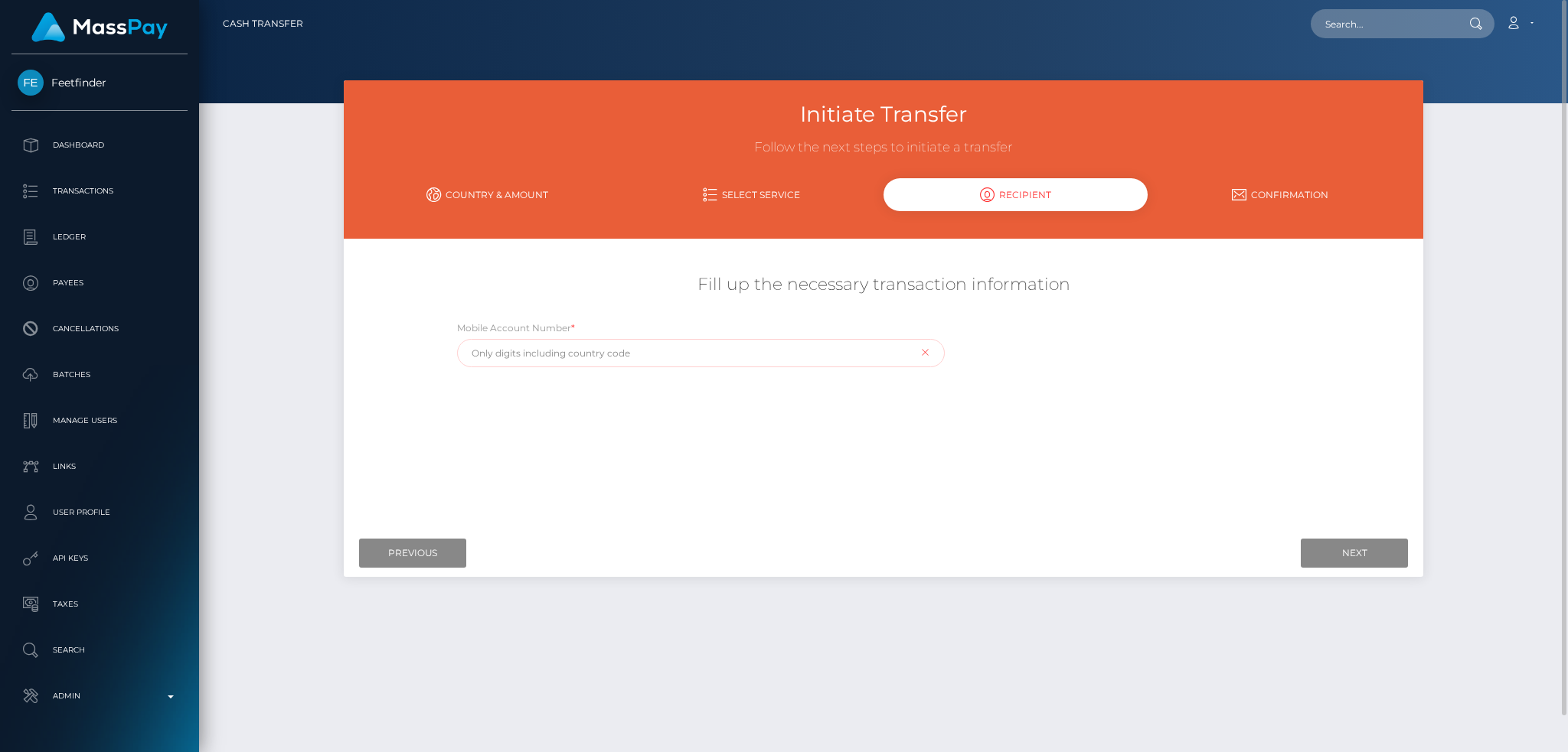
type input "639537016879"
click at [981, 504] on div "Where would you like to send money to? Country Abkhazia Afghanistan Albania Alg…" at bounding box center [884, 386] width 1057 height 272
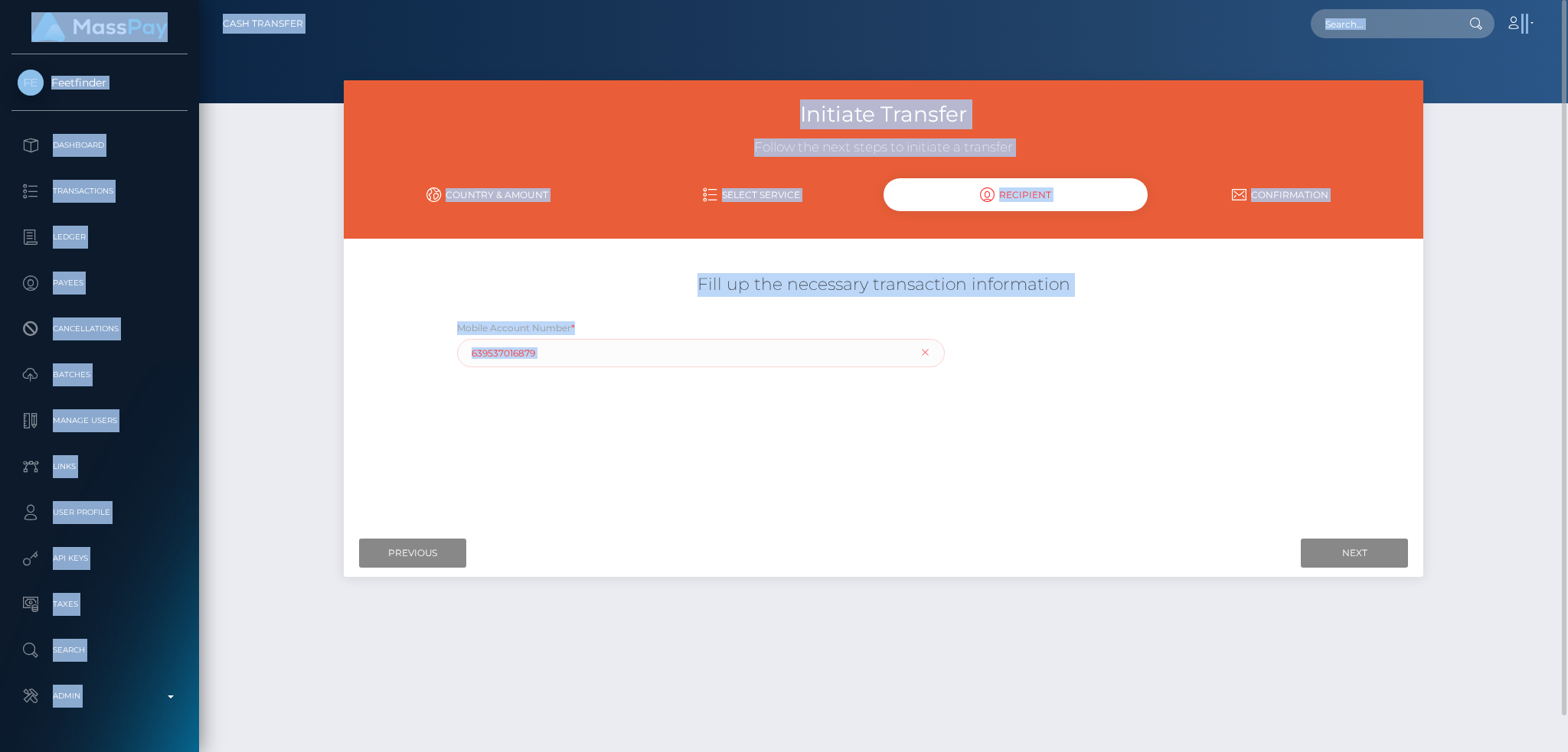
click at [758, 381] on div "Where would you like to send money to? Country Abkhazia Afghanistan Albania Alg…" at bounding box center [884, 386] width 1057 height 272
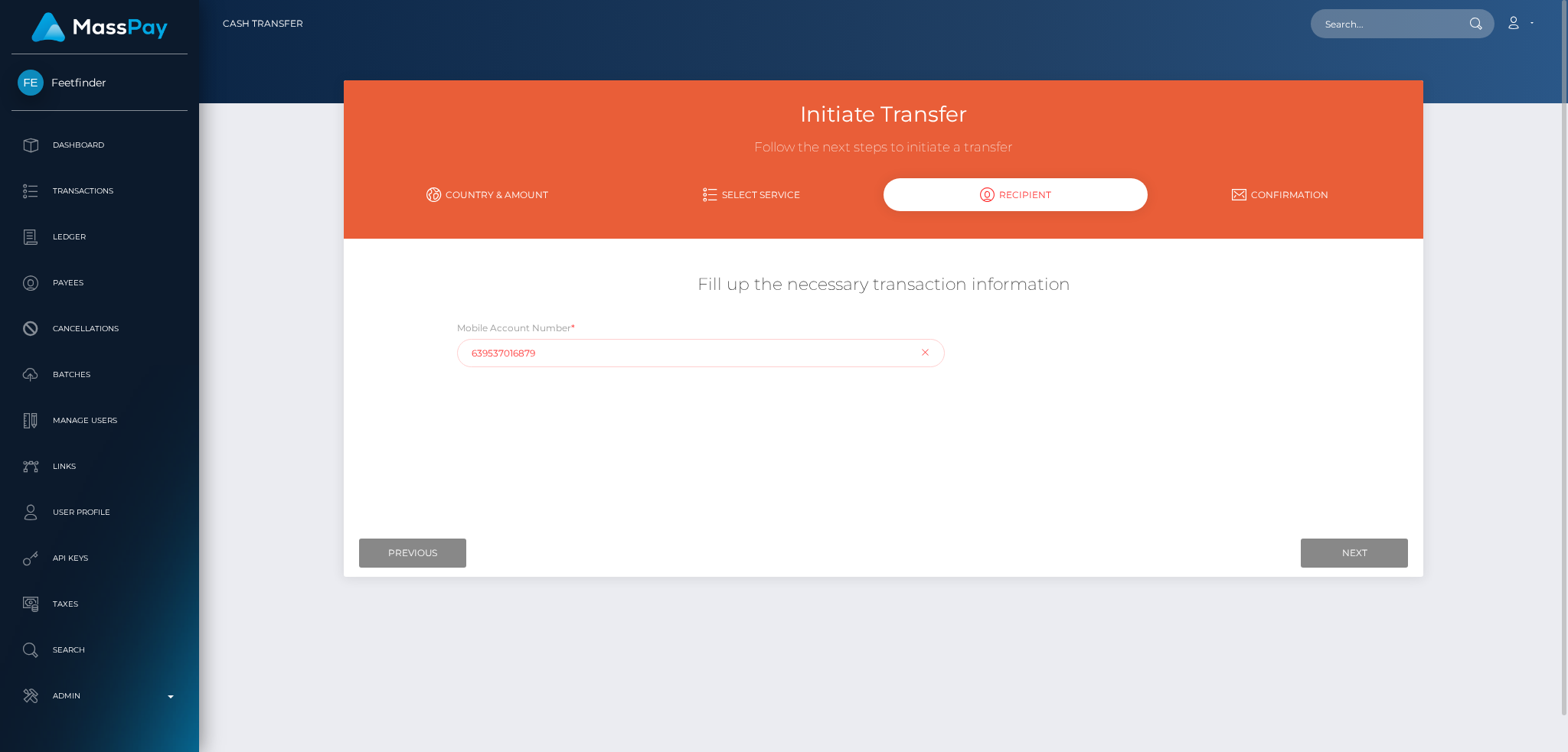
click at [729, 357] on input "639537016879" at bounding box center [701, 353] width 489 height 28
click at [911, 463] on div "Where would you like to send money to? Country Abkhazia Afghanistan Albania Alg…" at bounding box center [884, 386] width 1057 height 272
click at [712, 350] on input "text" at bounding box center [701, 353] width 489 height 28
paste input "639537016879"
click at [1352, 555] on input "Next" at bounding box center [1355, 553] width 107 height 29
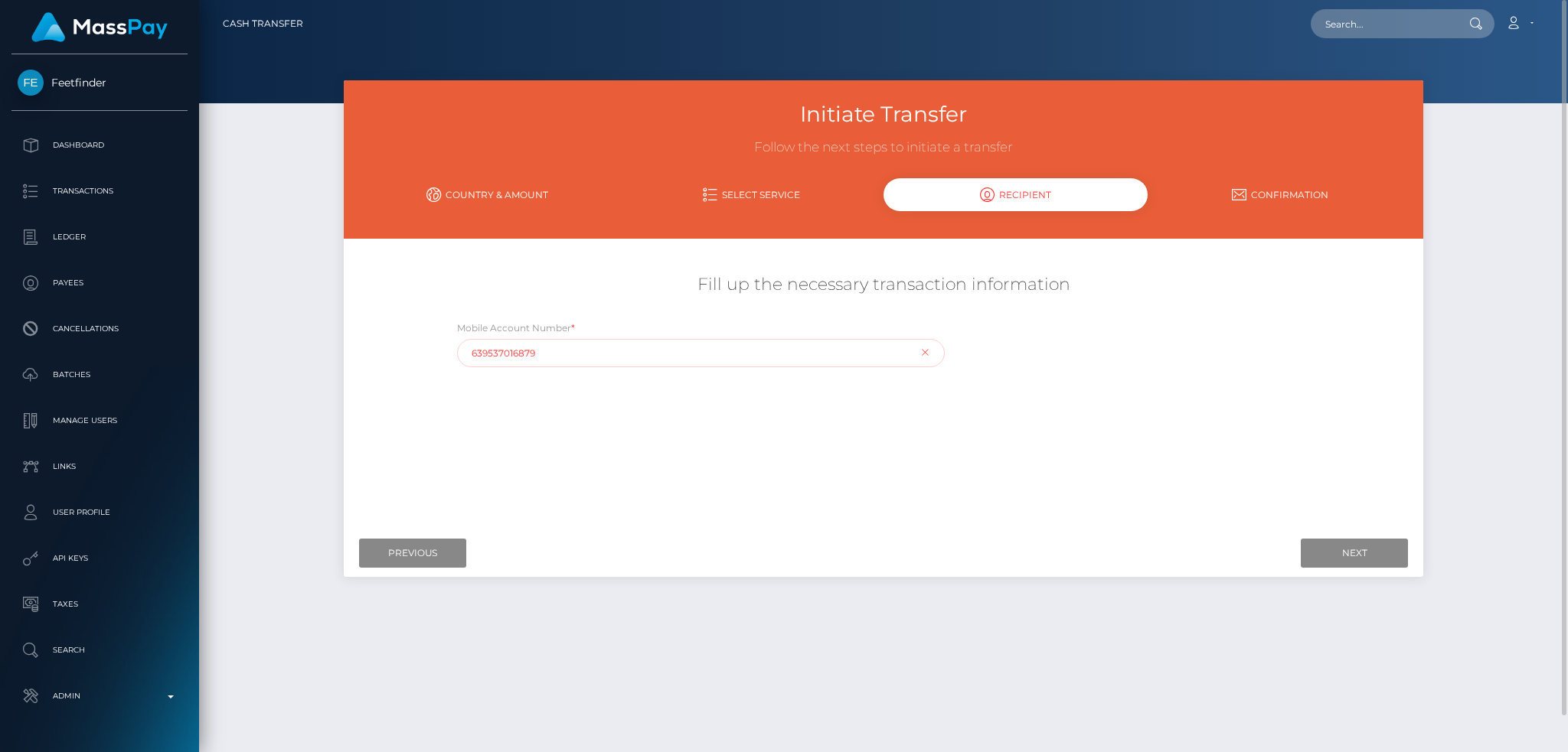
click at [473, 353] on input "639537016879" at bounding box center [701, 353] width 489 height 28
click at [979, 485] on div "Where would you like to send money to? Country Abkhazia Afghanistan Albania Alg…" at bounding box center [884, 386] width 1057 height 272
click at [1343, 548] on input "Next" at bounding box center [1355, 553] width 107 height 29
click at [485, 352] on input "+639537016879" at bounding box center [701, 353] width 489 height 28
type input "+6309537016879"
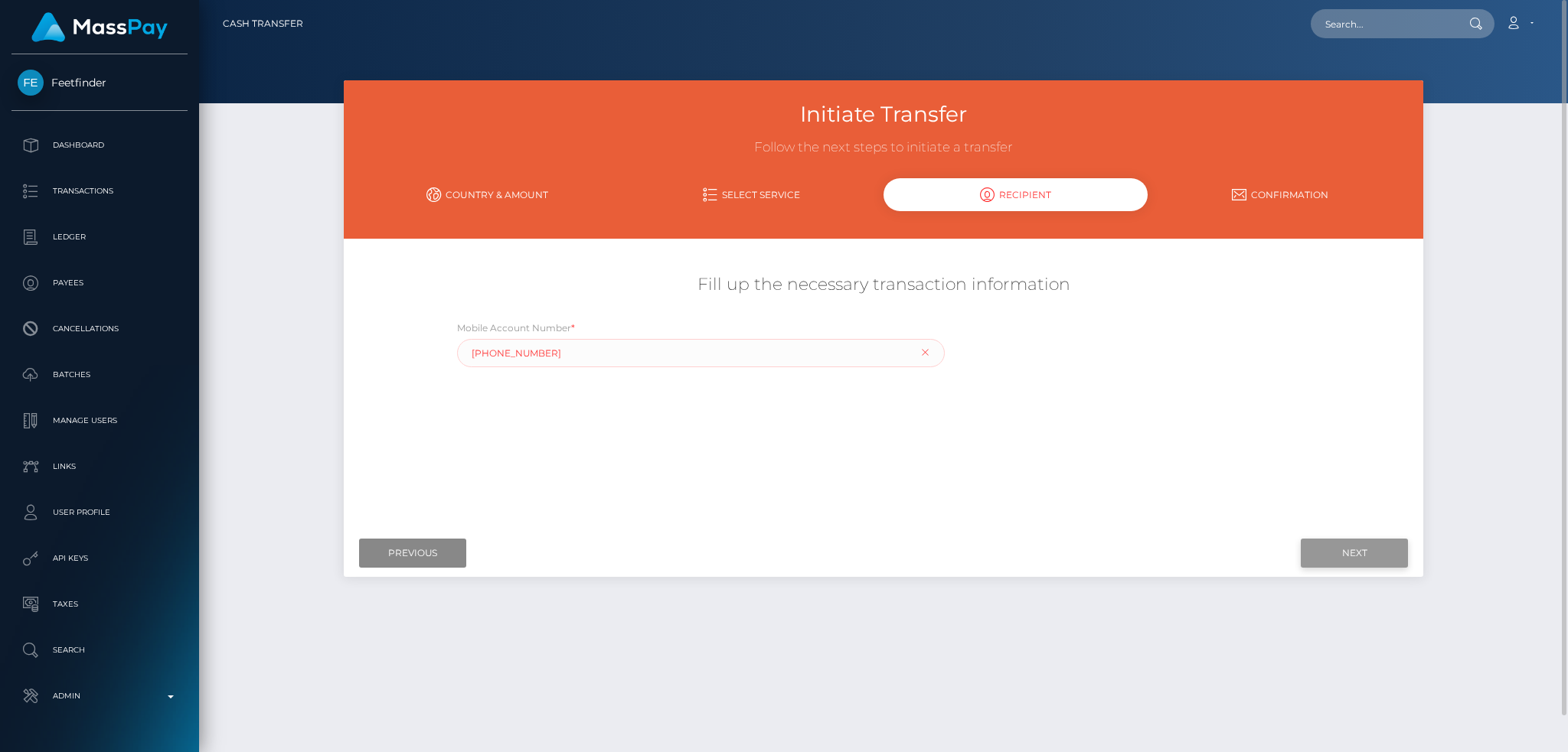
click at [1339, 555] on input "Next" at bounding box center [1355, 553] width 107 height 29
click at [449, 556] on input "Previous" at bounding box center [412, 553] width 107 height 29
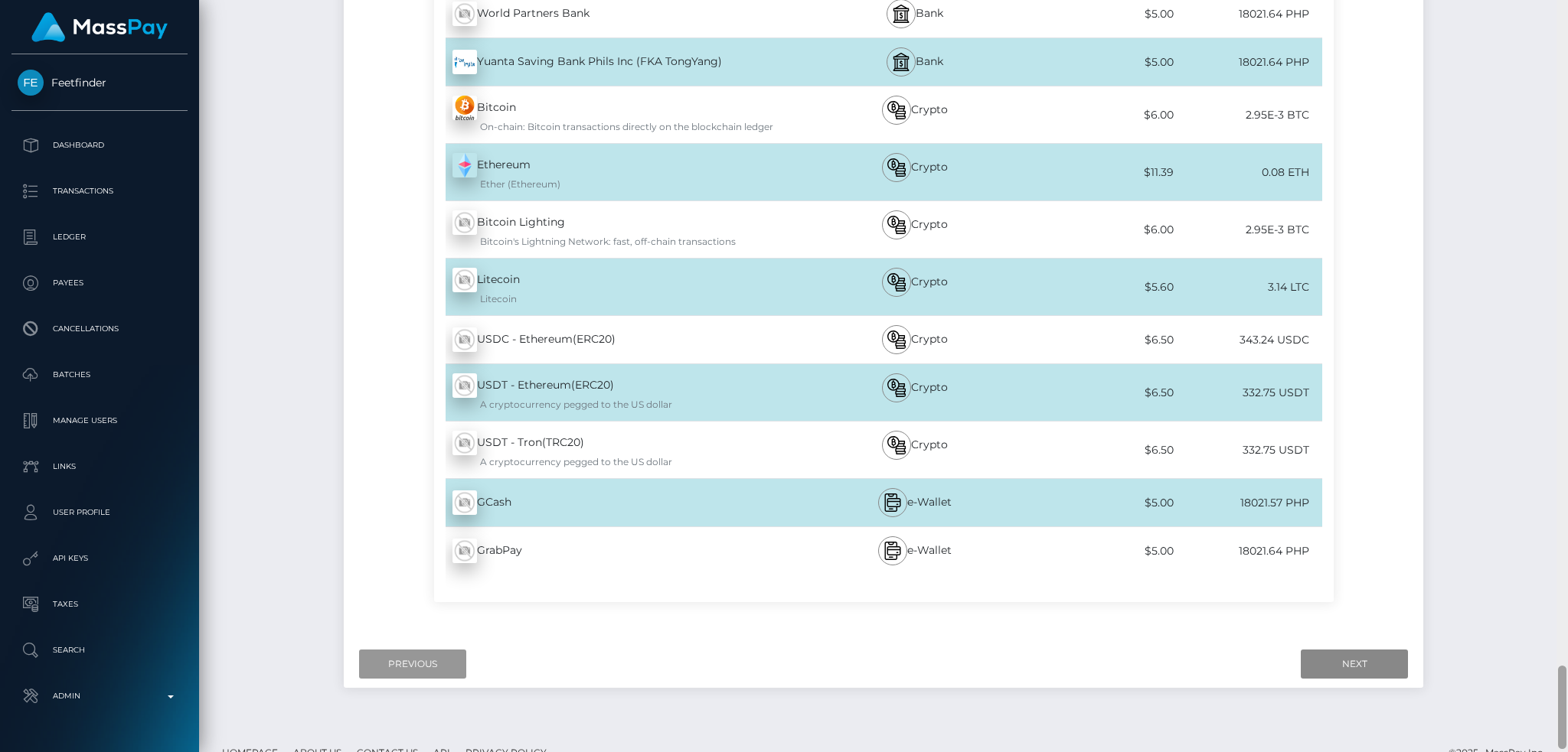
scroll to position [6009, 0]
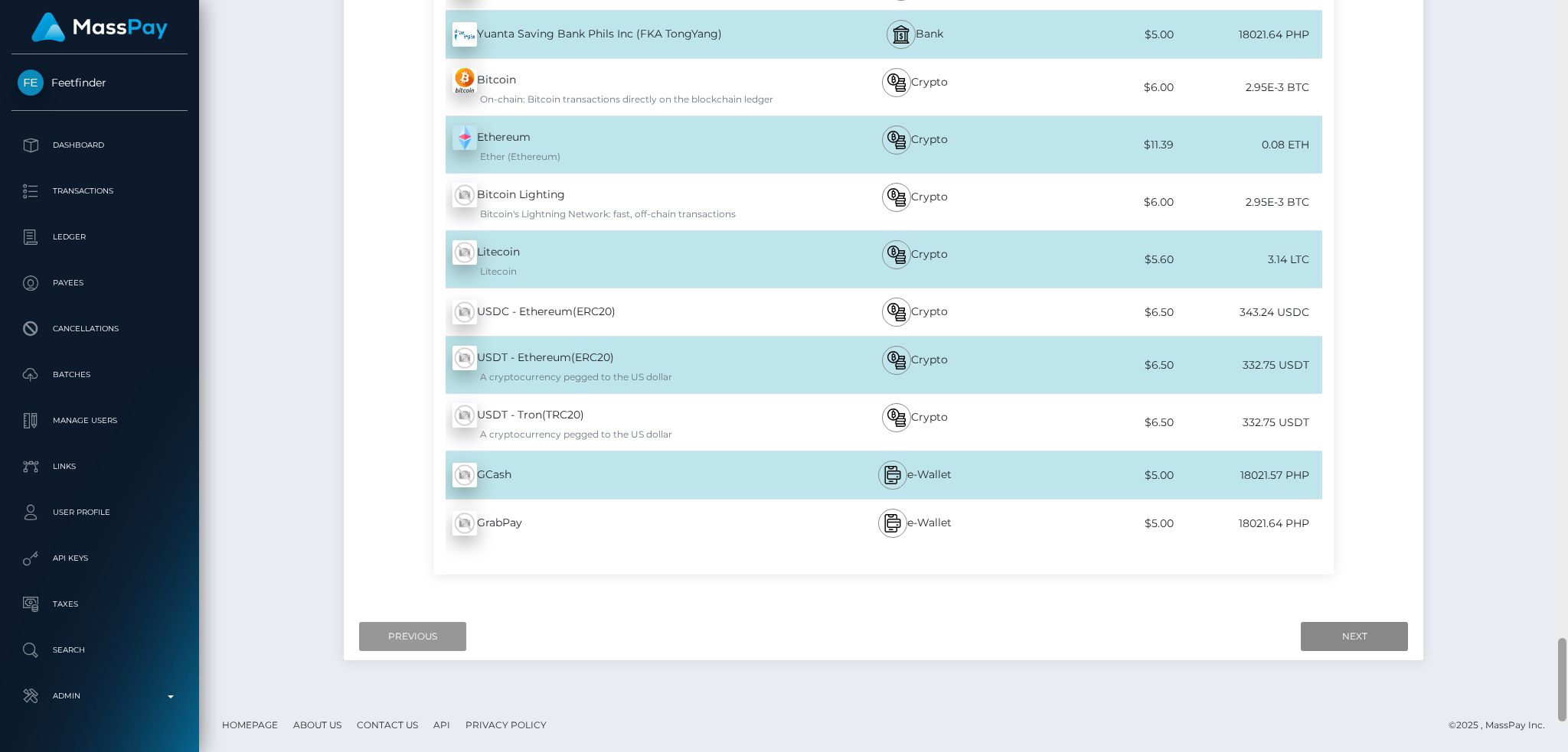
drag, startPoint x: 1566, startPoint y: 313, endPoint x: 1511, endPoint y: 689, distance: 380.0
click at [1550, 698] on div "Cash Transfer Loading... Loading..." at bounding box center [883, 376] width 1369 height 752
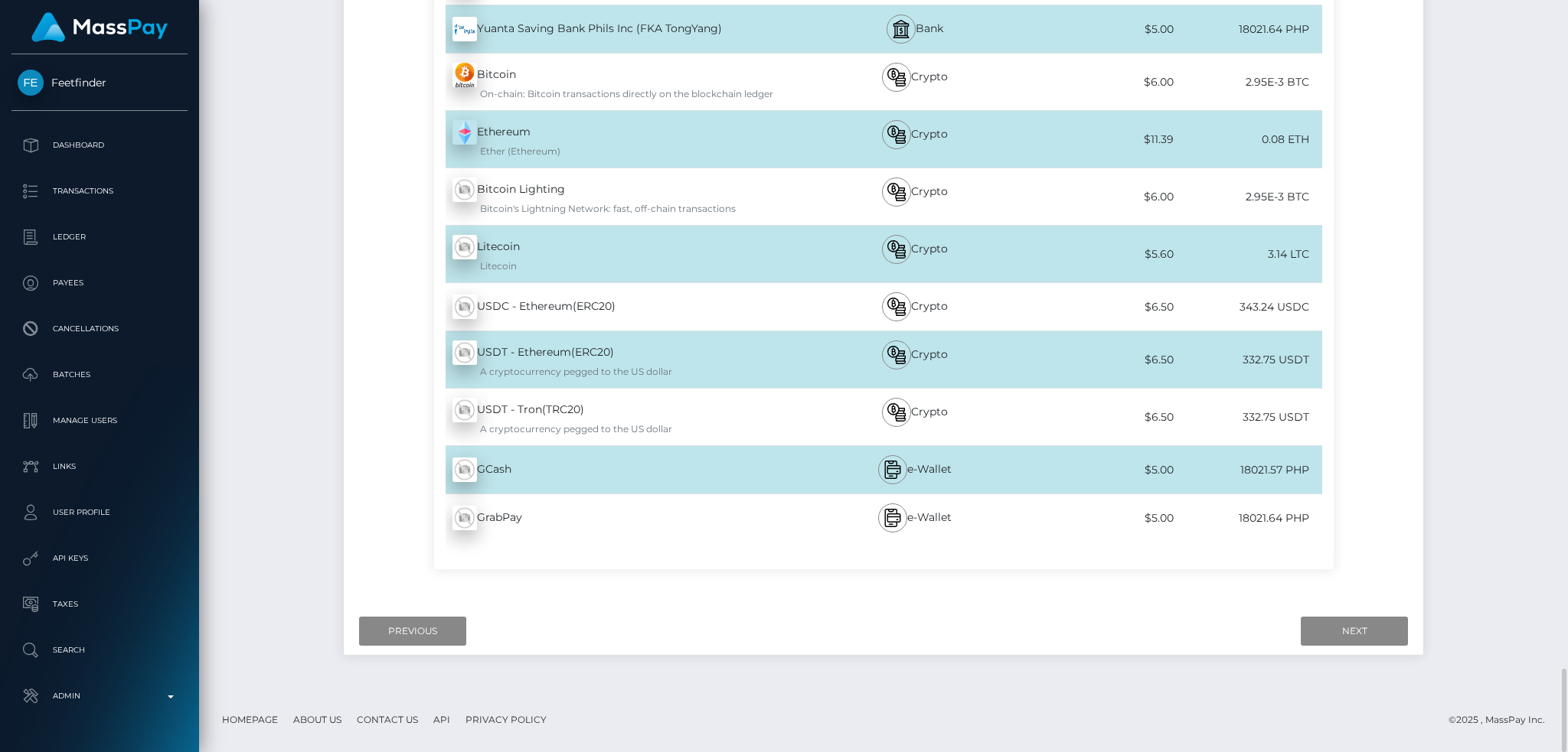
click at [629, 479] on div "GCash - PHP" at bounding box center [618, 470] width 370 height 43
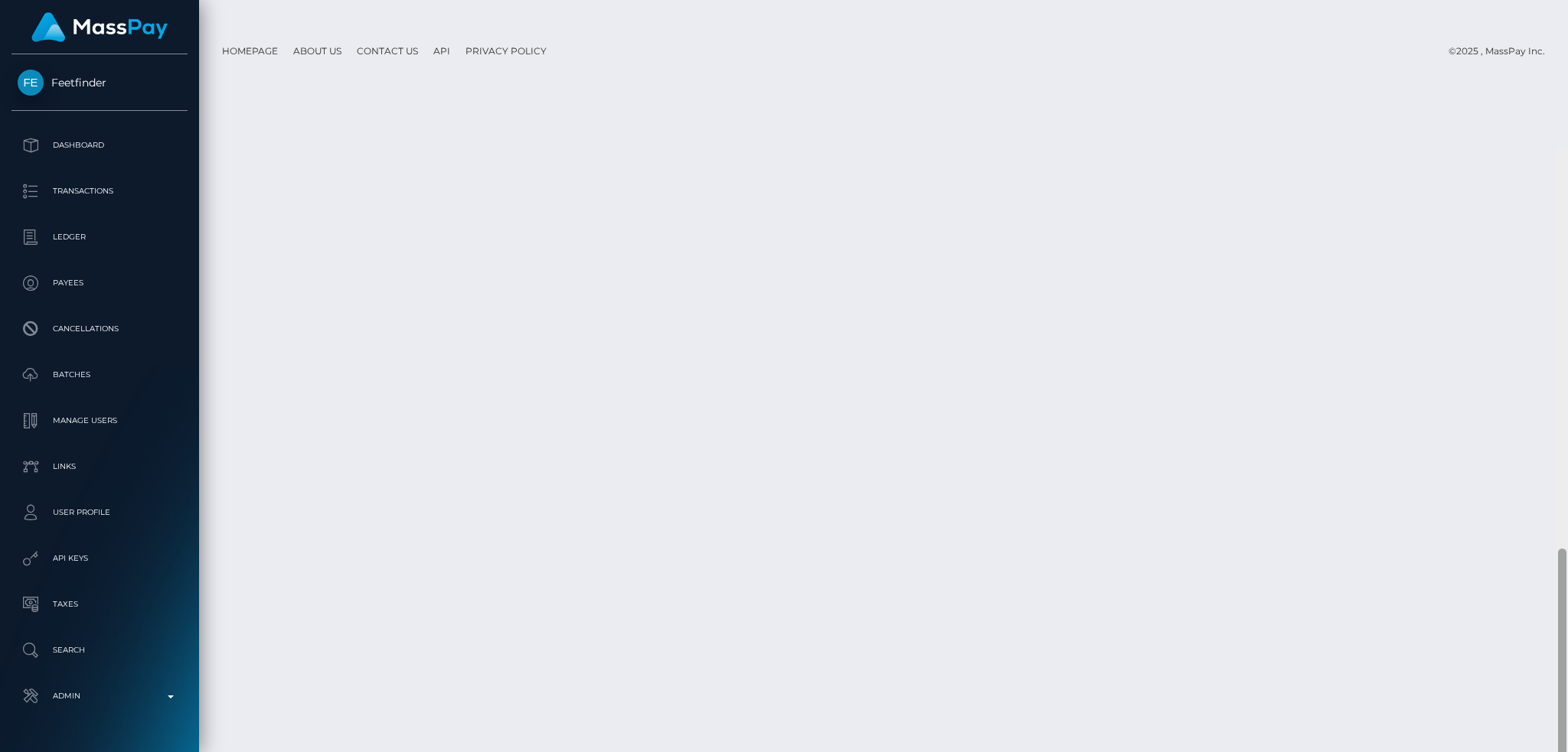
scroll to position [0, 0]
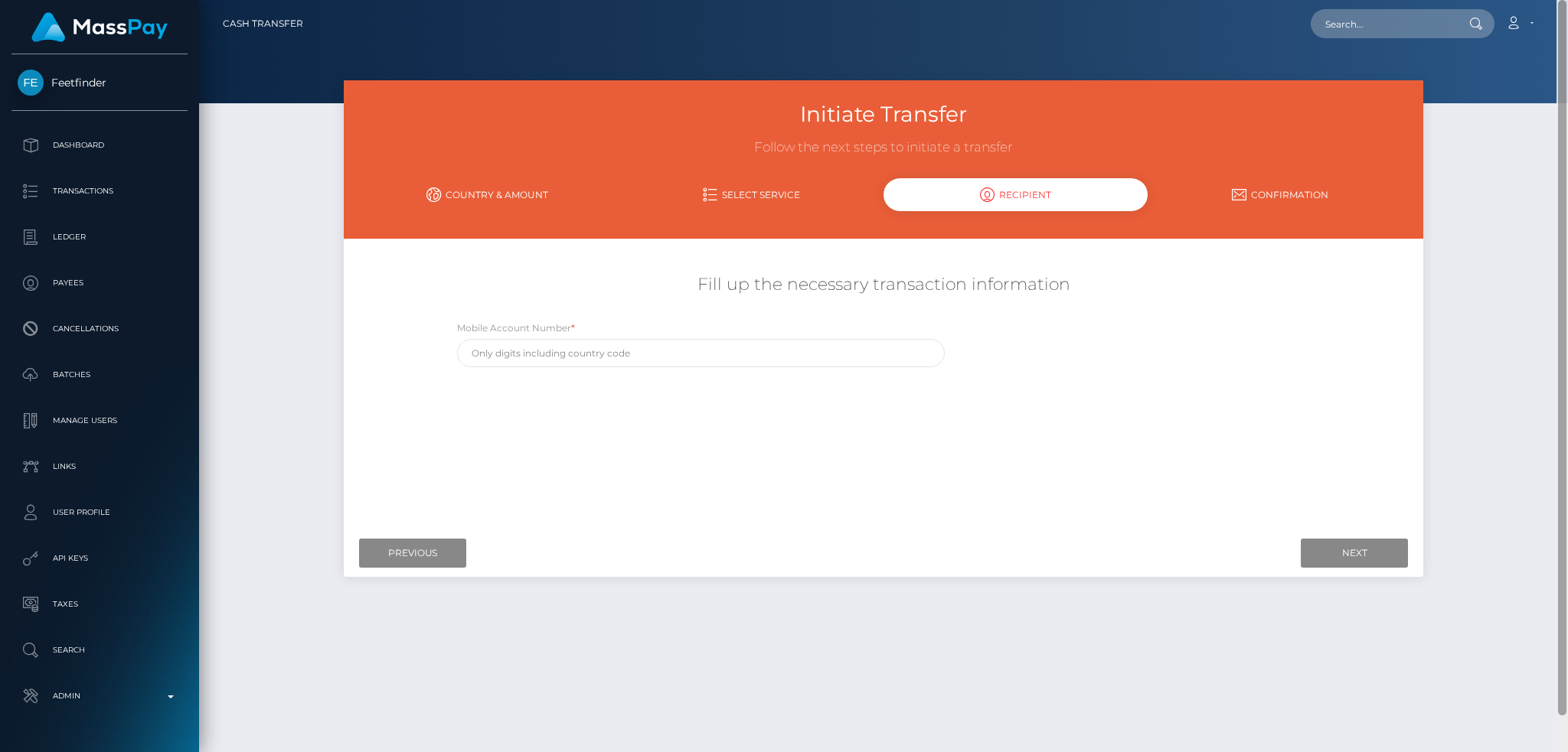
drag, startPoint x: 1563, startPoint y: 699, endPoint x: 1528, endPoint y: -32, distance: 731.8
click at [1528, 0] on html "Feetfinder Dashboard Transactions Ledger Payees Cancellations" at bounding box center [784, 376] width 1568 height 752
click at [697, 341] on input "text" at bounding box center [701, 353] width 489 height 28
paste input "639537016879"
click at [482, 355] on input "63639537016879" at bounding box center [701, 353] width 489 height 28
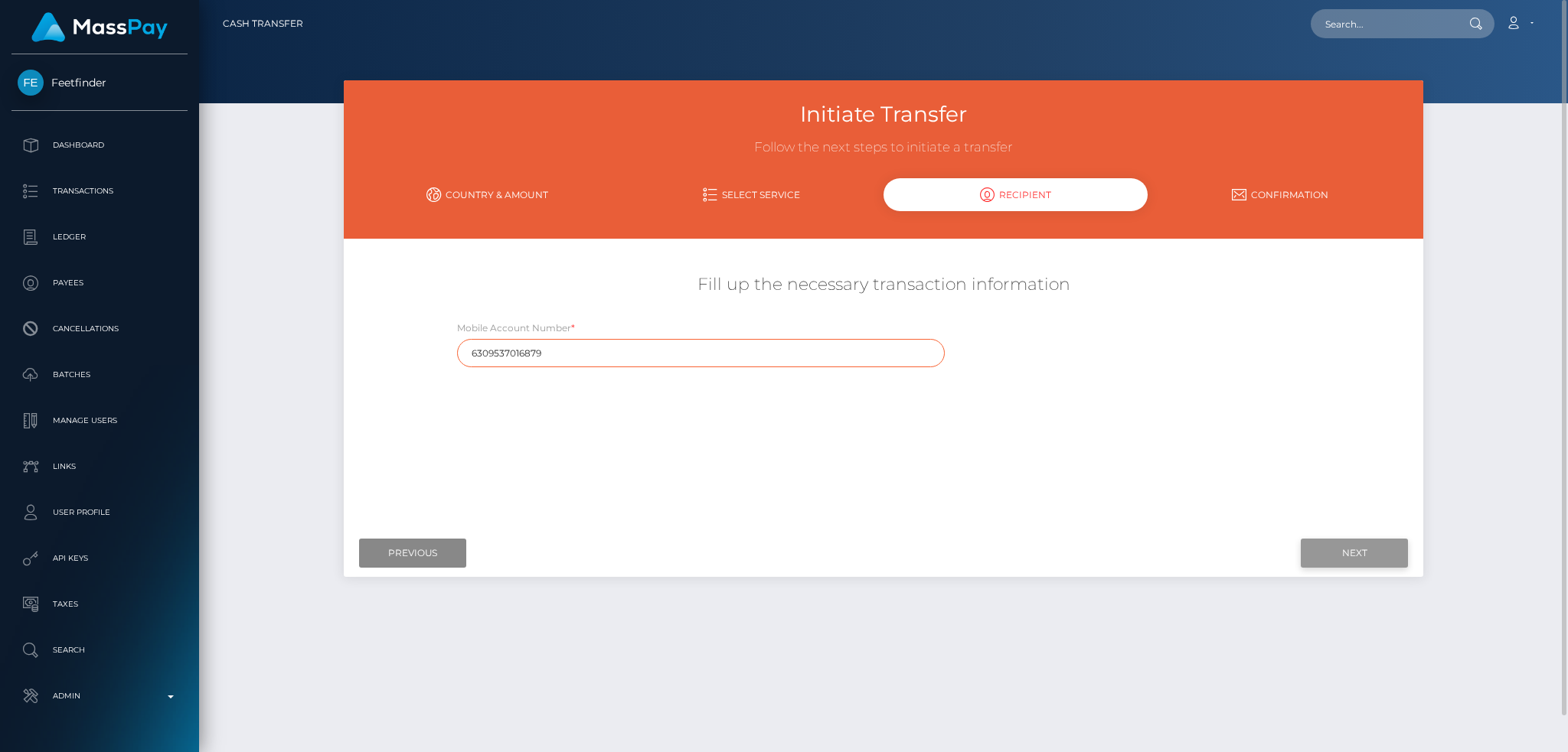
type input "6309537016879"
click at [1347, 554] on input "Next" at bounding box center [1355, 553] width 107 height 29
click at [416, 552] on input "Previous" at bounding box center [412, 553] width 107 height 29
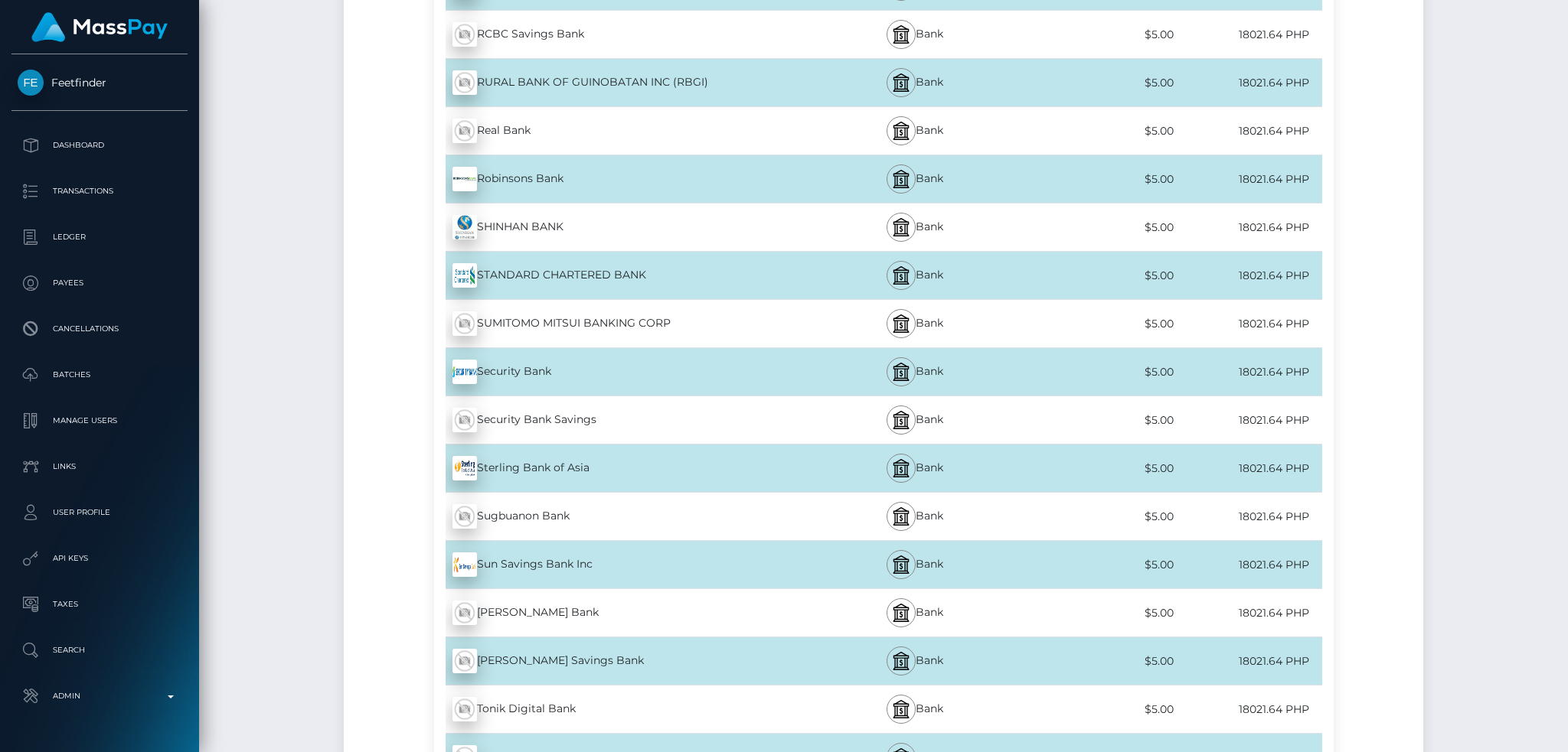
scroll to position [6009, 0]
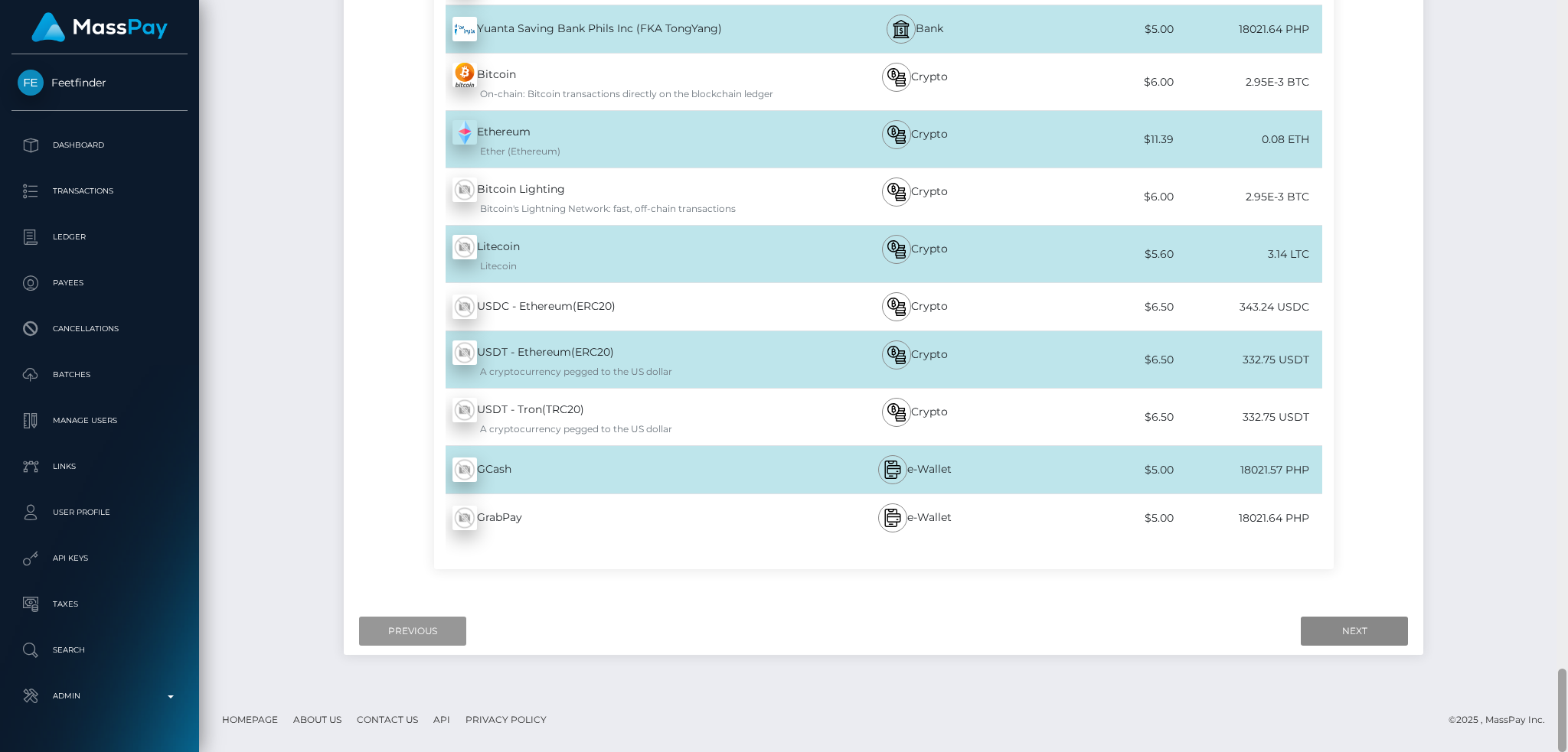
drag, startPoint x: 1565, startPoint y: 209, endPoint x: 1305, endPoint y: 722, distance: 575.1
click at [1543, 745] on div "Cash Transfer Loading... Loading..." at bounding box center [883, 376] width 1369 height 752
click at [411, 629] on input "Previous" at bounding box center [412, 631] width 107 height 29
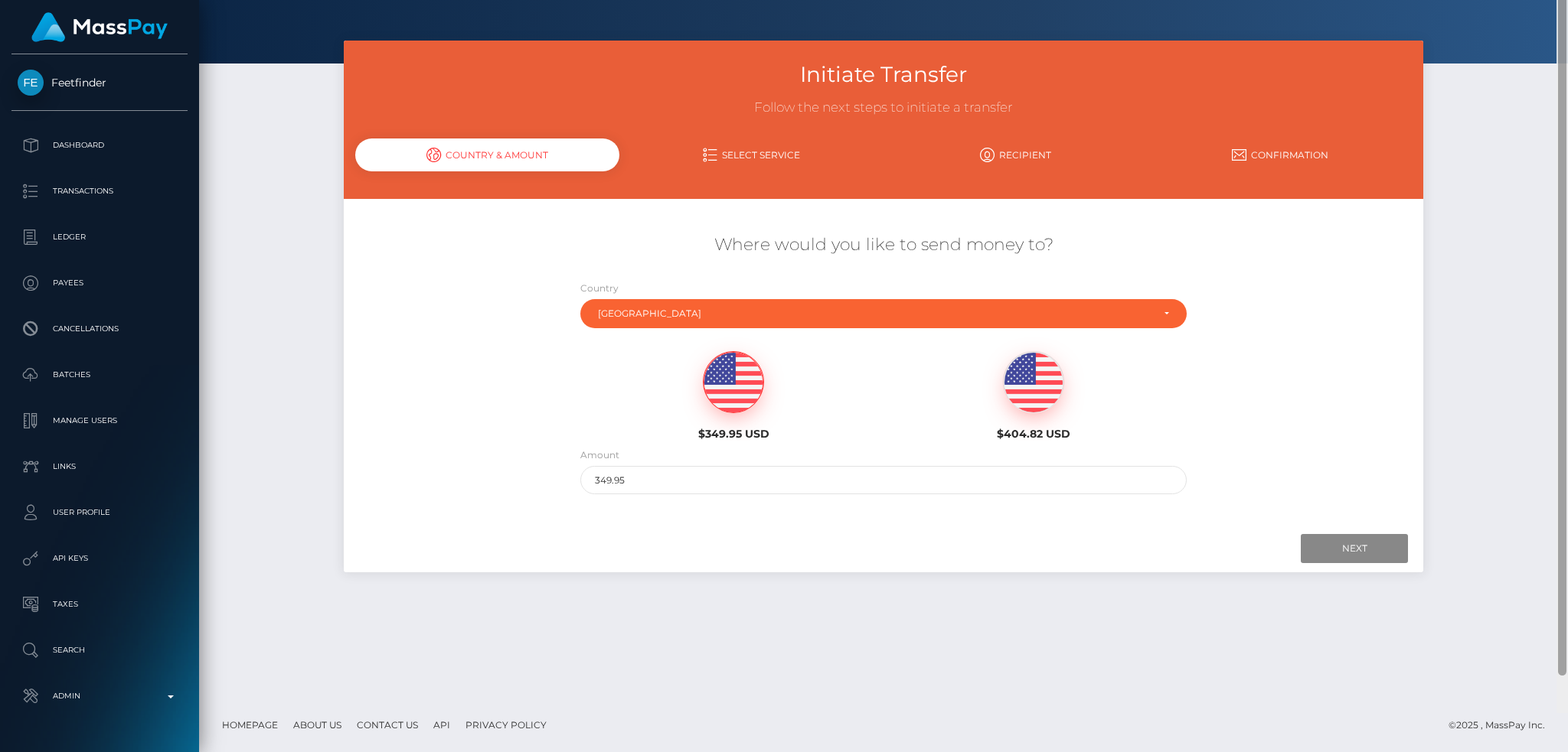
scroll to position [0, 0]
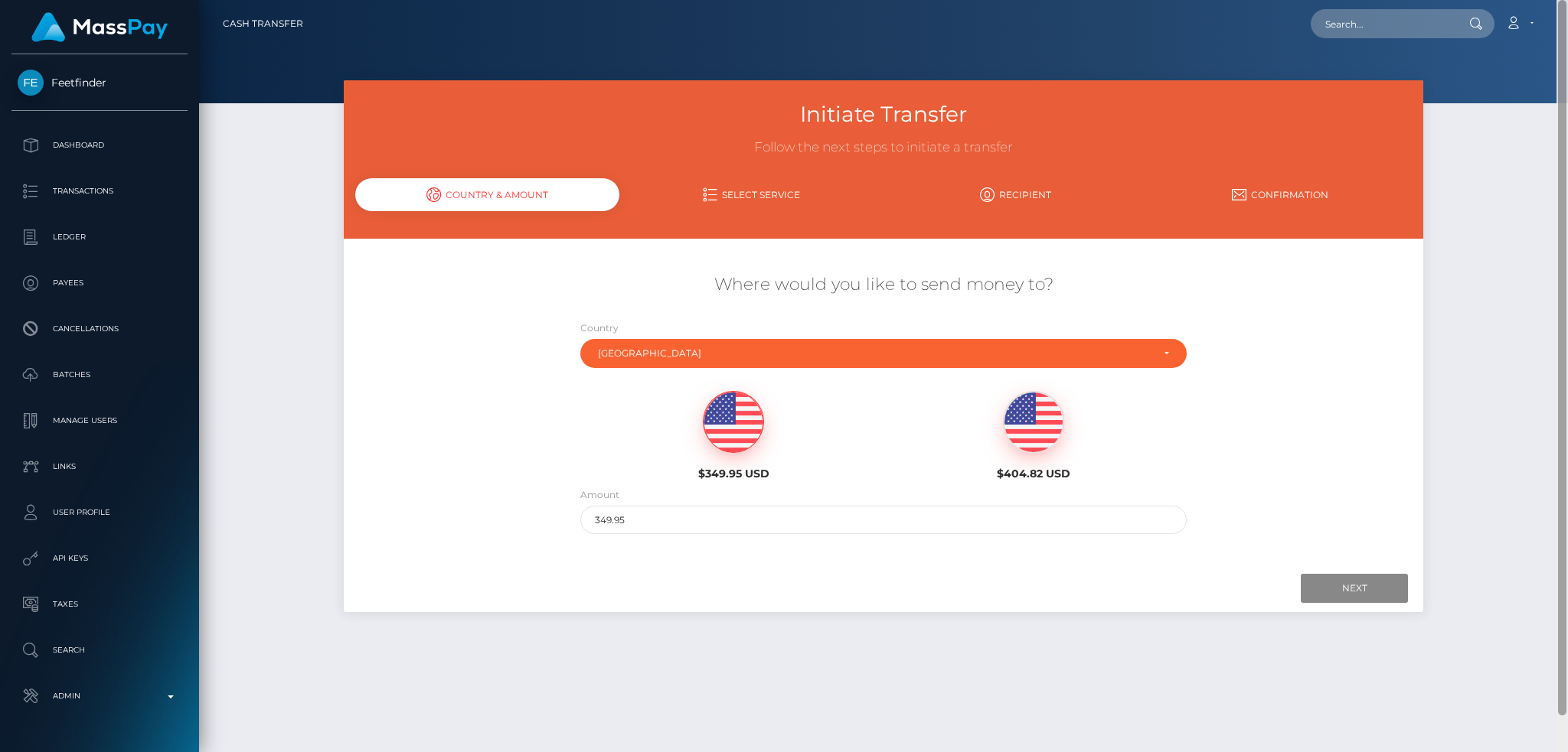
drag, startPoint x: 1562, startPoint y: 713, endPoint x: 1544, endPoint y: 21, distance: 692.2
click at [1544, 21] on div "Cash Transfer Loading... Loading..." at bounding box center [883, 376] width 1369 height 752
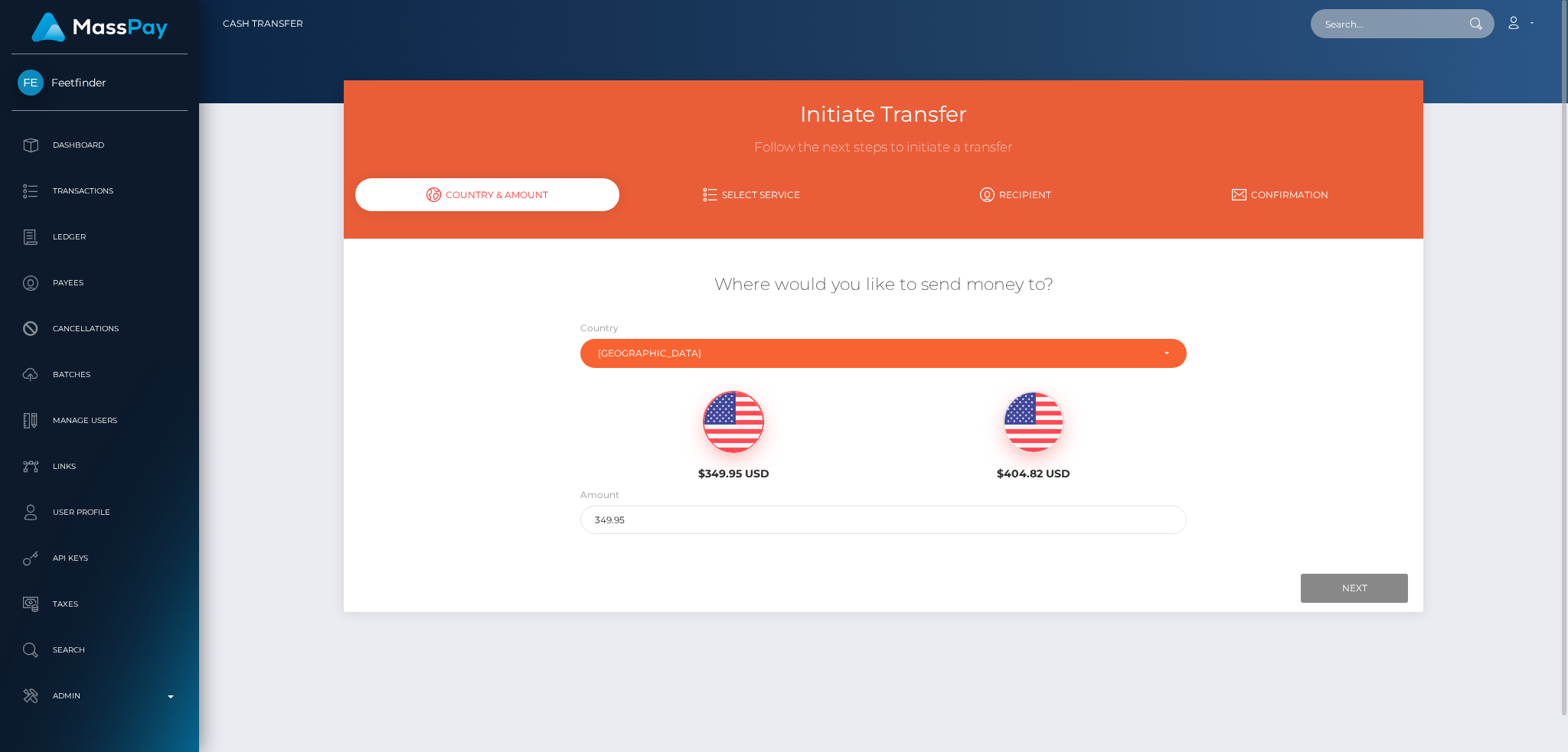
click at [1342, 26] on input "text" at bounding box center [1383, 23] width 144 height 29
paste input "iman@odinsezc.com"
type input "iman@odinsezc.com"
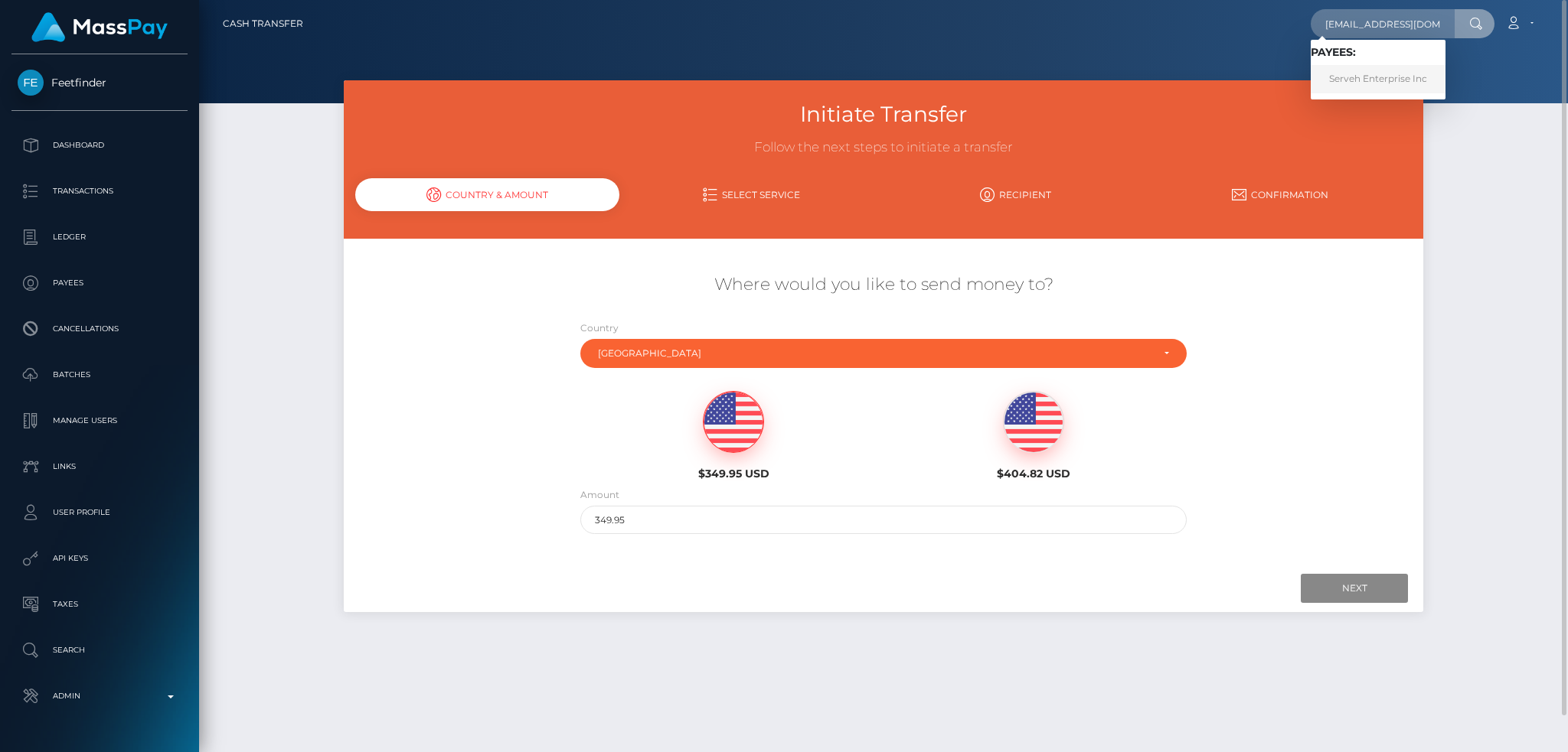
click at [1364, 74] on link "Serveh Enterprise Inc" at bounding box center [1379, 79] width 135 height 28
